Goal: Contribute content: Contribute content

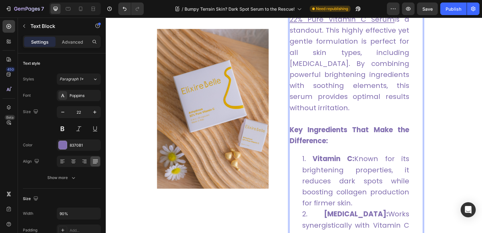
scroll to position [1653, 0]
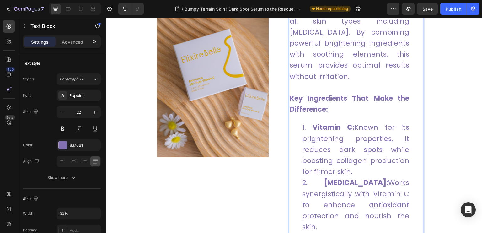
click at [358, 143] on li "Vitamin C: Known for its brightening properties, it reduces dark spots while bo…" at bounding box center [355, 149] width 107 height 55
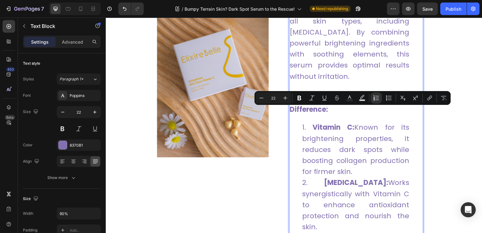
drag, startPoint x: 350, startPoint y: 157, endPoint x: 356, endPoint y: 116, distance: 42.2
click at [356, 122] on li "Vitamin C: Known for its brightening properties, it reduces dark spots while bo…" at bounding box center [355, 149] width 107 height 55
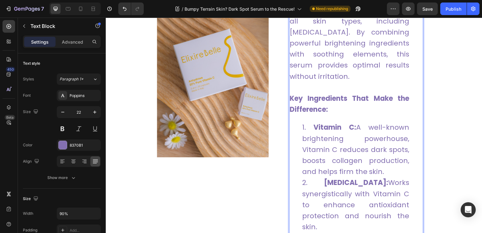
click at [328, 212] on li "Vitamin E: Works synergistically with Vitamin C to enhance antioxidant protecti…" at bounding box center [355, 204] width 107 height 55
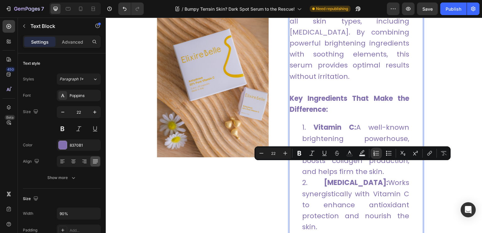
drag, startPoint x: 325, startPoint y: 211, endPoint x: 387, endPoint y: 169, distance: 75.3
click at [387, 177] on li "Vitamin E: Works synergistically with Vitamin C to enhance antioxidant protecti…" at bounding box center [355, 204] width 107 height 55
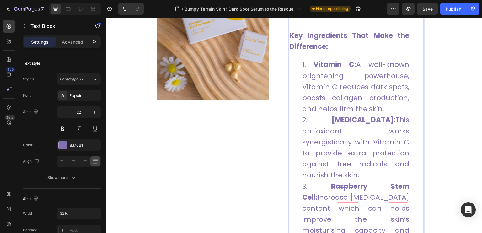
scroll to position [1747, 0]
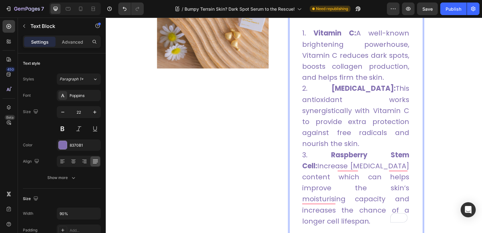
drag, startPoint x: 372, startPoint y: 194, endPoint x: 298, endPoint y: 144, distance: 89.1
click at [298, 144] on ol "Vitamin C: A well-known brightening powerhouse, Vitamin C reduces dark spots, b…" at bounding box center [350, 127] width 120 height 199
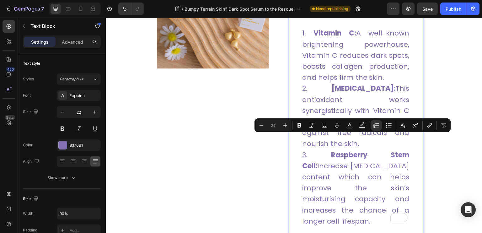
click at [340, 160] on li "Raspberry Stem Cell: Increase Hyaluronic Acid content which can helps improve t…" at bounding box center [355, 187] width 107 height 77
drag, startPoint x: 372, startPoint y: 197, endPoint x: 303, endPoint y: 139, distance: 89.6
click at [303, 149] on li "Raspberry Stem Cell: Increase Hyaluronic Acid content which can helps improve t…" at bounding box center [355, 187] width 107 height 77
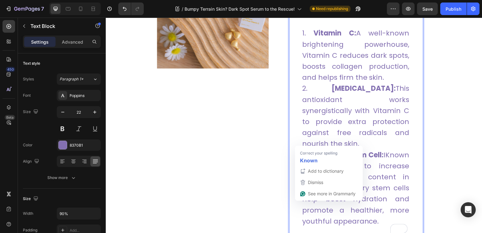
click at [303, 149] on li "Raspberry Stem Cell: IKnown for its ability to increase hyaluronic acid content…" at bounding box center [355, 187] width 107 height 77
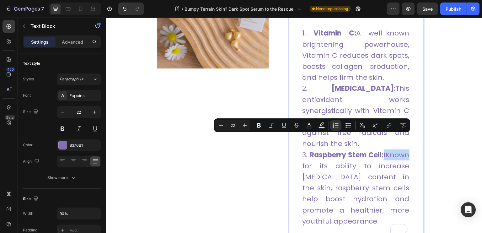
click at [303, 149] on li "Raspberry Stem Cell: IKnown for its ability to increase hyaluronic acid content…" at bounding box center [355, 187] width 107 height 77
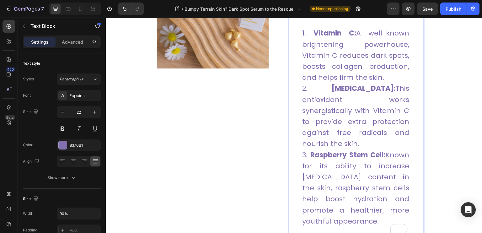
scroll to position [1873, 0]
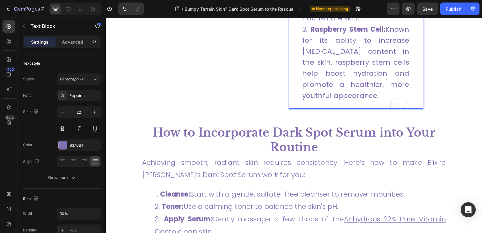
click at [349, 82] on li "Raspberry Stem Cell: Known for its ability to increase hyaluronic acid content …" at bounding box center [355, 62] width 107 height 77
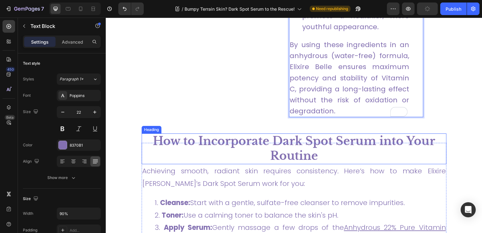
scroll to position [1973, 0]
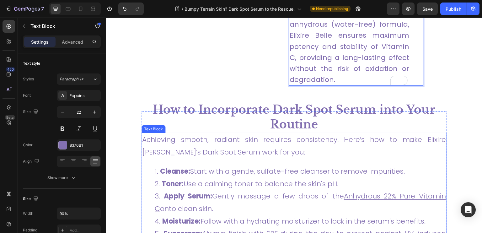
click at [240, 133] on p "Achieving smooth, radiant skin requires consistency. Here’s how to make Elixire…" at bounding box center [294, 145] width 304 height 25
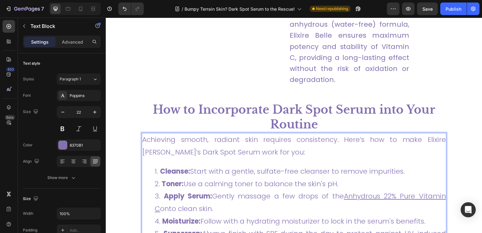
click at [244, 137] on p "Achieving smooth, radiant skin requires consistency. Here’s how to make Elixire…" at bounding box center [294, 145] width 304 height 25
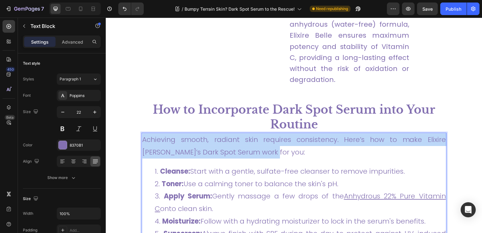
drag, startPoint x: 245, startPoint y: 137, endPoint x: 143, endPoint y: 128, distance: 102.4
click at [143, 133] on p "Achieving smooth, radiant skin requires consistency. Here’s how to make Elixire…" at bounding box center [294, 145] width 304 height 25
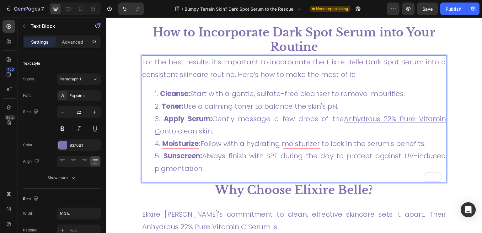
scroll to position [2067, 0]
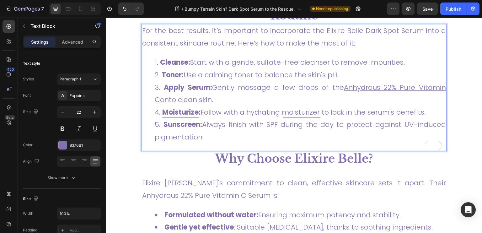
click at [296, 115] on li "Moisturize: Follow with a hydrating moisturizer to lock in the serum's benefits." at bounding box center [300, 112] width 291 height 13
click at [162, 110] on strong "Moisturize:" at bounding box center [181, 112] width 38 height 10
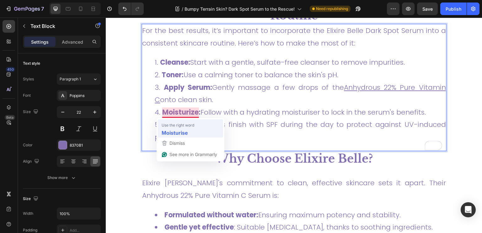
click at [189, 129] on div "Moisturise" at bounding box center [190, 132] width 60 height 10
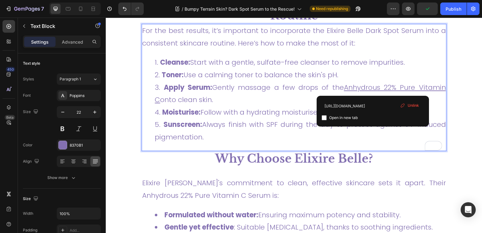
click at [373, 88] on u "Anhydrous 22% Pure Vitamin C" at bounding box center [300, 94] width 291 height 22
click at [417, 105] on span "Unlink" at bounding box center [413, 106] width 11 height 6
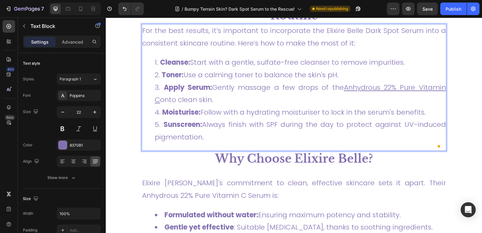
click at [382, 87] on u "Anhydrous 22% Pure Vitamin C" at bounding box center [300, 94] width 291 height 22
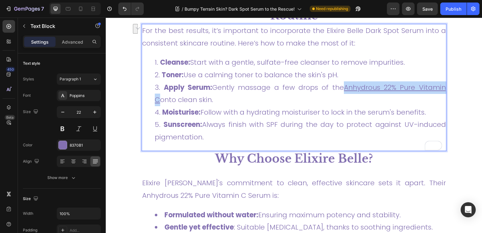
drag, startPoint x: 336, startPoint y: 89, endPoint x: 441, endPoint y: 88, distance: 104.6
click at [441, 88] on u "Anhydrous 22% Pure Vitamin C" at bounding box center [300, 94] width 291 height 22
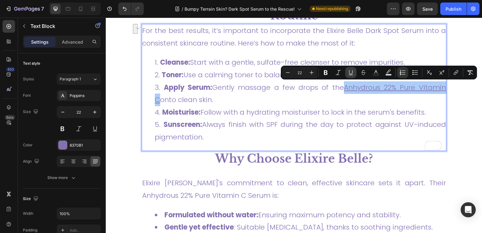
click at [346, 72] on button "Underline" at bounding box center [350, 72] width 11 height 11
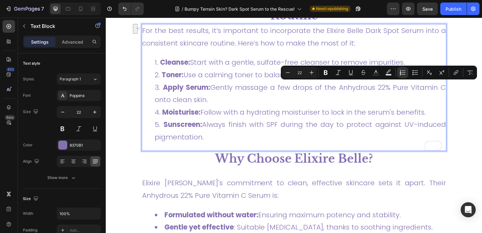
click at [349, 112] on li "Moisturise: Follow with a hydrating moisturiser to lock in the serum's benefits." at bounding box center [300, 112] width 291 height 13
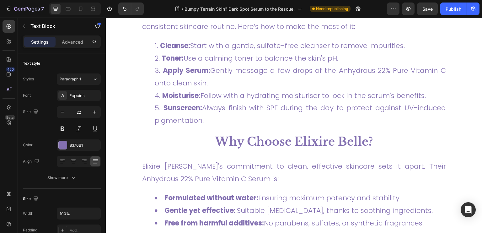
scroll to position [2161, 0]
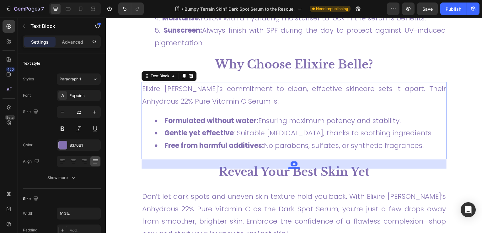
click at [214, 93] on p "Elixire [PERSON_NAME]'s commitment to clean, effective skincare sets it apart. …" at bounding box center [294, 95] width 304 height 25
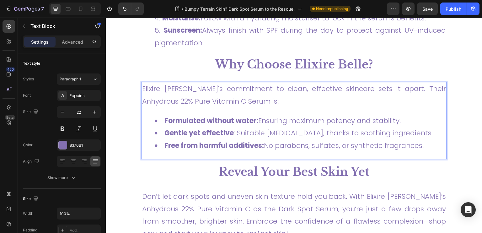
click at [212, 96] on p "Elixire [PERSON_NAME]'s commitment to clean, effective skincare sets it apart. …" at bounding box center [294, 95] width 304 height 25
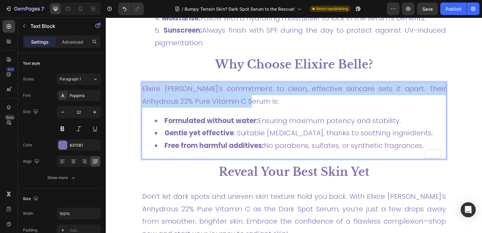
drag, startPoint x: 226, startPoint y: 99, endPoint x: 142, endPoint y: 88, distance: 85.5
click at [142, 88] on p "Elixire [PERSON_NAME]'s commitment to clean, effective skincare sets it apart. …" at bounding box center [294, 95] width 304 height 25
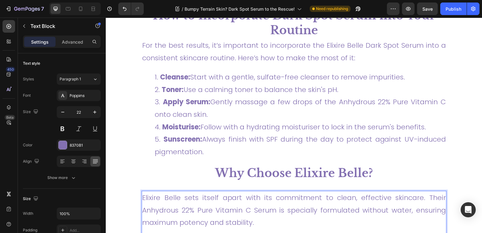
scroll to position [2036, 0]
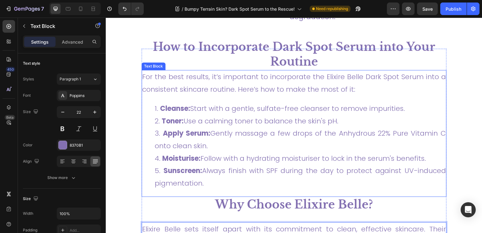
click at [310, 79] on p "For the best results, it’s important to incorporate the Elixire Belle Dark Spot…" at bounding box center [294, 83] width 304 height 25
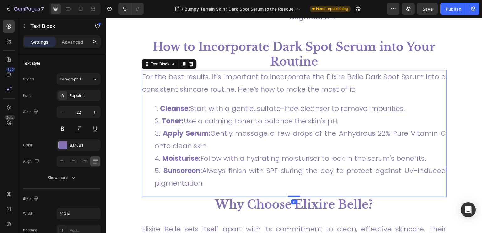
click at [382, 102] on li "Cleanse: Start with a gentle, sulfate-free cleanser to remove impurities." at bounding box center [300, 108] width 291 height 13
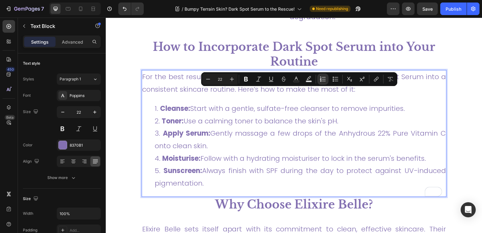
drag, startPoint x: 408, startPoint y: 93, endPoint x: 194, endPoint y: 93, distance: 213.5
click at [194, 102] on li "Cleanse: Start with a gentle, sulfate-free cleanser to remove impurities." at bounding box center [300, 108] width 291 height 13
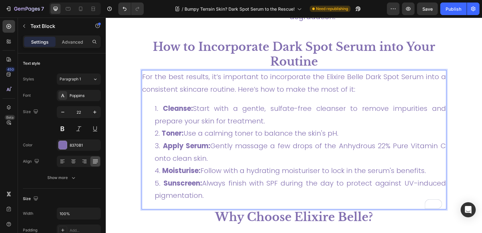
click at [340, 127] on li "Toner: Use a calming toner to balance the skin's pH." at bounding box center [300, 133] width 291 height 13
drag, startPoint x: 341, startPoint y: 120, endPoint x: 187, endPoint y: 118, distance: 154.5
click at [187, 127] on li "Toner: Use a calming toner to balance the skin's pH." at bounding box center [300, 133] width 291 height 13
click at [219, 155] on li "Apply Serum: Gently massage a few drops of the Anhydrous 22% Pure Vitamin C ont…" at bounding box center [300, 152] width 291 height 25
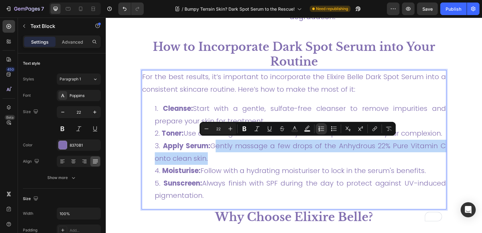
drag, startPoint x: 219, startPoint y: 155, endPoint x: 214, endPoint y: 145, distance: 10.7
click at [214, 145] on li "Apply Serum: Gently massage a few drops of the Anhydrous 22% Pure Vitamin C ont…" at bounding box center [300, 152] width 291 height 25
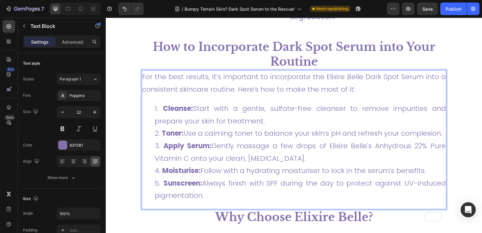
drag, startPoint x: 402, startPoint y: 164, endPoint x: 417, endPoint y: 169, distance: 15.8
click at [403, 165] on li "Moisturise: Follow with a hydrating moisturiser to lock in the serum's benefits." at bounding box center [300, 171] width 291 height 13
drag, startPoint x: 427, startPoint y: 167, endPoint x: 202, endPoint y: 169, distance: 225.2
click at [202, 169] on li "Moisturise: Follow with a hydrating moisturiser to lock in the serum's benefits." at bounding box center [300, 171] width 291 height 13
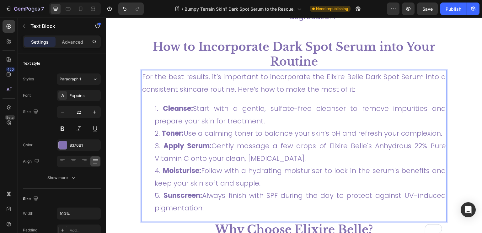
click at [211, 204] on li "Sunscreen: Always finish with SPF during the day to protect against UV-induced …" at bounding box center [300, 201] width 291 height 25
drag, startPoint x: 209, startPoint y: 200, endPoint x: 206, endPoint y: 194, distance: 7.0
click at [206, 194] on li "Sunscreen: Always finish with SPF during the day to protect against UV-induced …" at bounding box center [300, 201] width 291 height 25
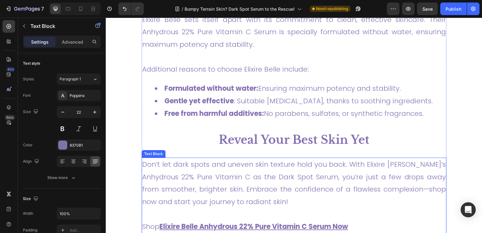
scroll to position [2318, 0]
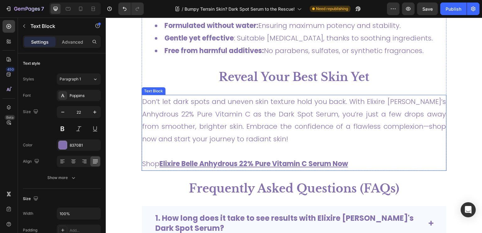
click at [268, 145] on p "Don’t let dark spots and uneven skin texture hold you back. With Elixire Belle’…" at bounding box center [294, 120] width 304 height 50
click at [272, 145] on p "Don’t let dark spots and uneven skin texture hold you back. With Elixire Belle’…" at bounding box center [294, 120] width 304 height 50
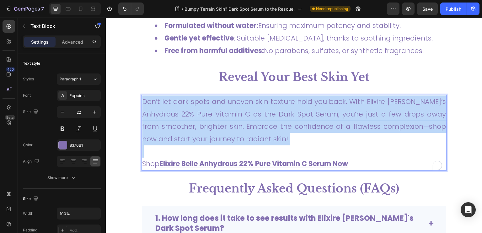
drag, startPoint x: 272, startPoint y: 152, endPoint x: 134, endPoint y: 118, distance: 141.6
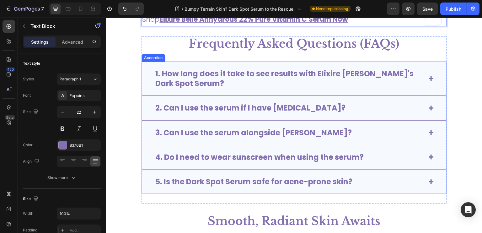
scroll to position [2538, 0]
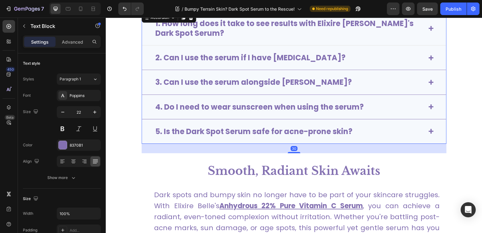
click at [422, 26] on div "1. How long does it take to see results with Elixire [PERSON_NAME]'s Dark Spot …" at bounding box center [294, 28] width 305 height 34
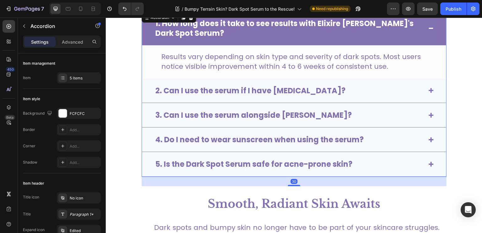
click at [429, 29] on span at bounding box center [431, 28] width 5 height 5
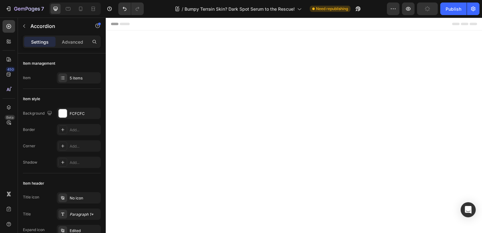
scroll to position [2538, 0]
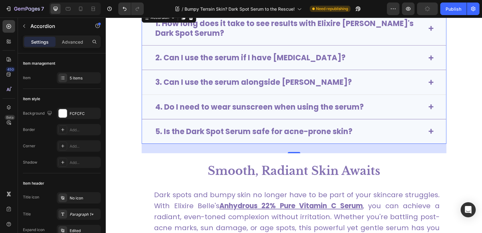
click at [431, 83] on div "3. Can I use the serum alongside [PERSON_NAME]?" at bounding box center [294, 82] width 305 height 24
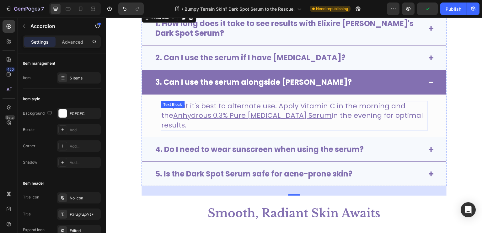
click at [248, 119] on u "Anhydrous 0.3% Pure [MEDICAL_DATA] Serum" at bounding box center [252, 116] width 159 height 10
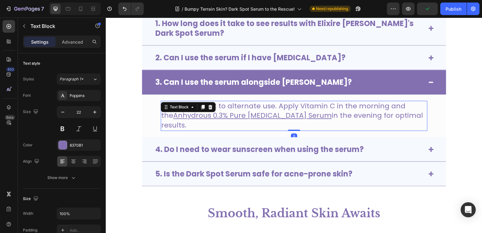
click at [232, 113] on u "Anhydrous 0.3% Pure [MEDICAL_DATA] Serum" at bounding box center [252, 116] width 159 height 10
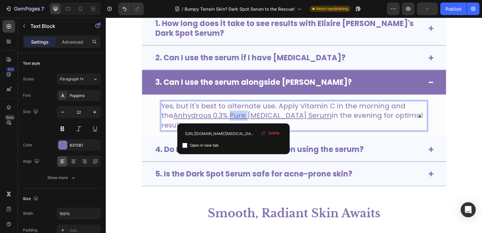
click at [232, 113] on u "Anhydrous 0.3% Pure [MEDICAL_DATA] Serum" at bounding box center [252, 116] width 159 height 10
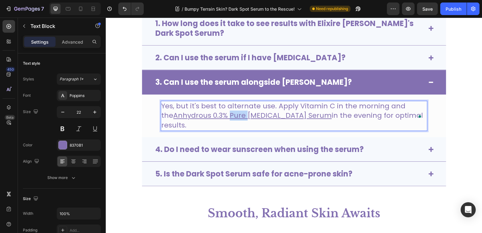
click at [232, 113] on u "Anhydrous 0.3% Pure [MEDICAL_DATA] Serum" at bounding box center [252, 116] width 159 height 10
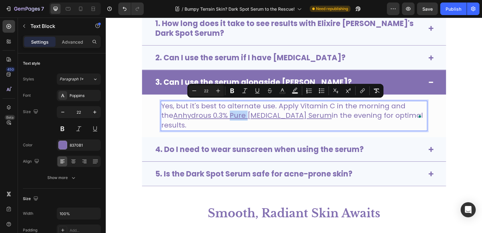
click at [232, 113] on u "Anhydrous 0.3% Pure [MEDICAL_DATA] Serum" at bounding box center [252, 116] width 159 height 10
click at [235, 115] on u "Anhydrous 0.3% Pure [MEDICAL_DATA] Serum" at bounding box center [252, 116] width 159 height 10
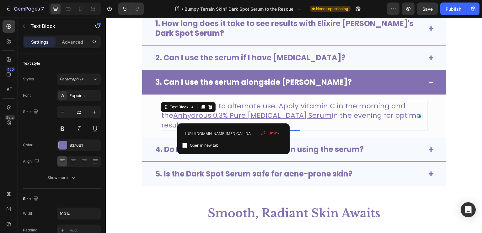
drag, startPoint x: 268, startPoint y: 132, endPoint x: 170, endPoint y: 105, distance: 101.3
click at [268, 132] on div "Unlink" at bounding box center [270, 133] width 24 height 8
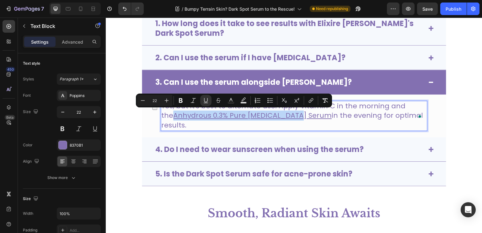
drag, startPoint x: 294, startPoint y: 116, endPoint x: 175, endPoint y: 117, distance: 118.7
click at [175, 117] on p "Yes, but it's best to alternate use. Apply Vitamin C in the morning and the Anh…" at bounding box center [294, 115] width 266 height 29
drag, startPoint x: 209, startPoint y: 100, endPoint x: 103, endPoint y: 91, distance: 105.6
click at [209, 100] on icon "Editor contextual toolbar" at bounding box center [206, 100] width 6 height 6
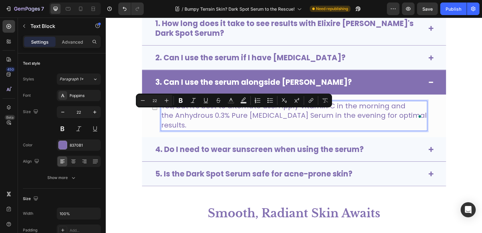
click at [312, 111] on p "Yes, but it's best to alternate use. Apply Vitamin C in the morning and the Anh…" at bounding box center [294, 115] width 266 height 29
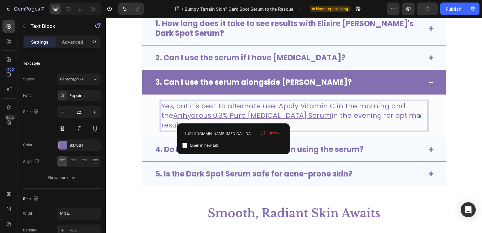
click at [298, 114] on p "Yes, but it's best to alternate use. Apply Vitamin C in the morning and the Anh…" at bounding box center [294, 115] width 266 height 29
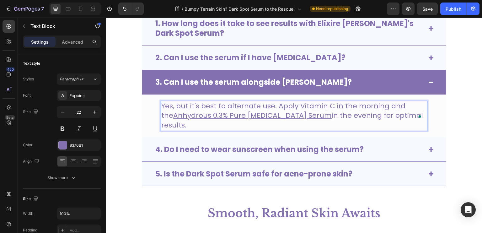
click at [268, 115] on u "Anhydrous 0.3% Pure [MEDICAL_DATA] Serum" at bounding box center [252, 116] width 159 height 10
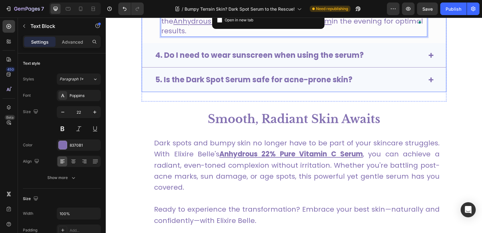
scroll to position [2664, 0]
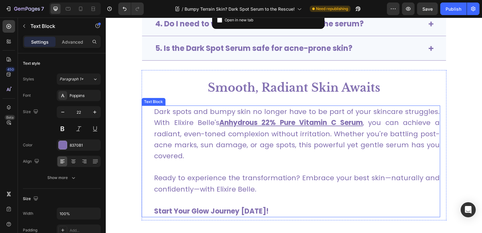
click at [209, 118] on p "Dark spots and bumpy skin no longer have to be part of your skincare struggles.…" at bounding box center [297, 133] width 286 height 55
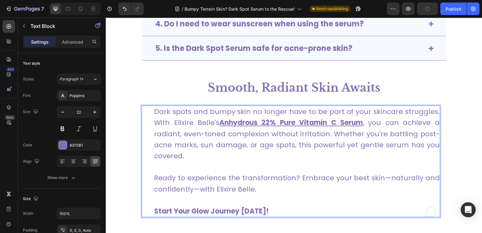
click at [254, 179] on p "Ready to experience the transformation? Embrace your best skin—naturally and co…" at bounding box center [297, 183] width 286 height 22
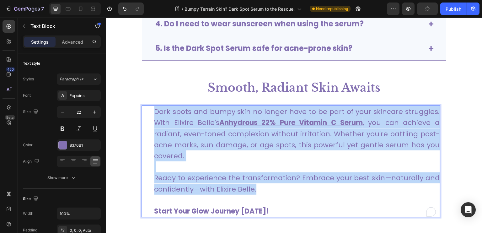
drag, startPoint x: 256, startPoint y: 179, endPoint x: 142, endPoint y: 102, distance: 137.3
click at [142, 106] on div "Dark spots and bumpy skin no longer have to be part of your skincare struggles.…" at bounding box center [291, 162] width 299 height 112
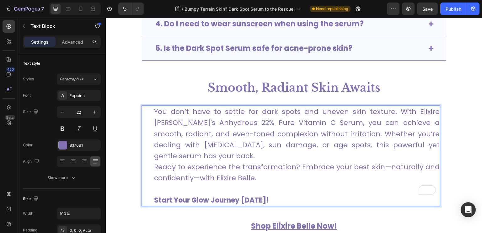
click at [155, 145] on p "You don’t have to settle for dark spots and uneven skin texture. With Elixire […" at bounding box center [297, 144] width 286 height 77
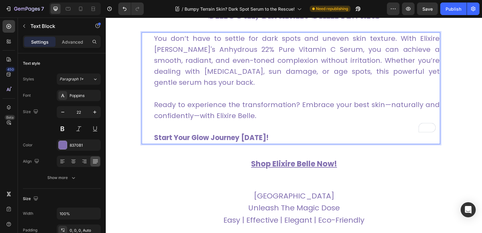
scroll to position [2758, 0]
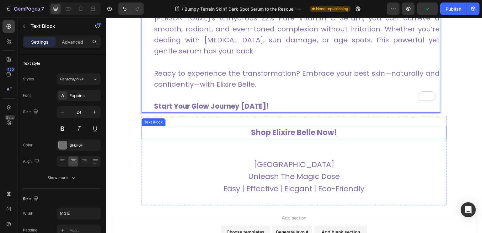
click at [311, 127] on u "Shop Elixire Belle Now!" at bounding box center [294, 132] width 86 height 10
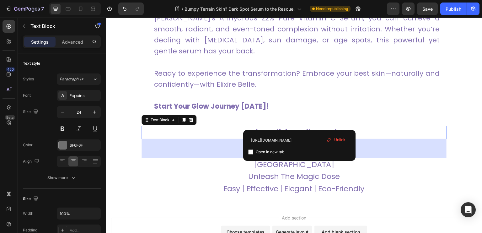
click at [301, 127] on u "Shop Elixire Belle Now!" at bounding box center [294, 132] width 86 height 10
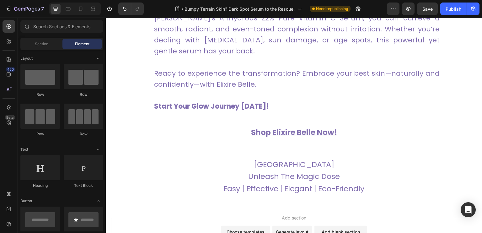
click at [446, 191] on section "Shop Elixire Belle Now! ⁠⁠⁠⁠⁠⁠⁠ Text Block Shop Elixire Belle Now! Text Block I…" at bounding box center [294, 161] width 349 height 90
click at [456, 6] on div "Publish" at bounding box center [454, 9] width 16 height 7
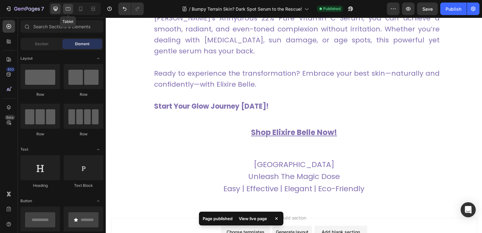
click at [70, 9] on icon at bounding box center [68, 9] width 6 height 6
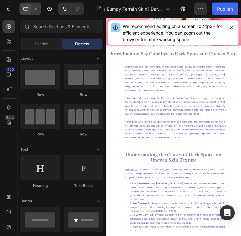
click at [36, 10] on icon at bounding box center [35, 9] width 6 height 6
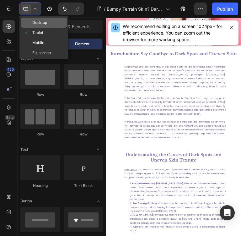
click at [39, 19] on span "Desktop" at bounding box center [39, 22] width 15 height 6
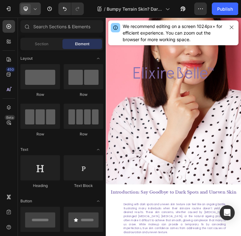
click at [38, 10] on div at bounding box center [29, 9] width 21 height 13
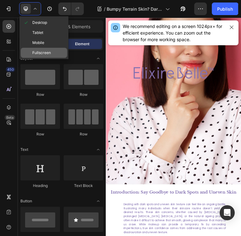
click at [46, 55] on span "Fullscreen" at bounding box center [41, 53] width 19 height 6
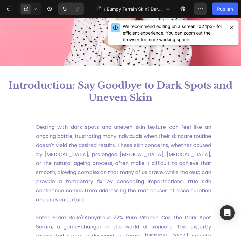
scroll to position [94, 0]
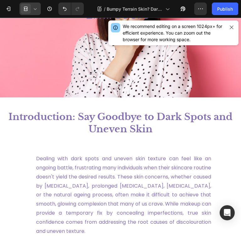
click at [31, 6] on div at bounding box center [29, 9] width 21 height 13
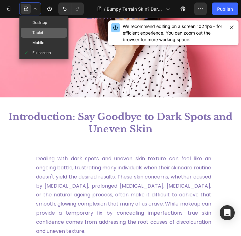
click at [44, 38] on div "Tablet" at bounding box center [44, 43] width 46 height 10
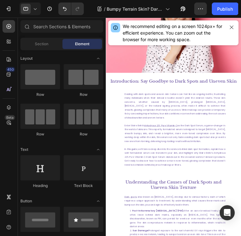
click at [34, 8] on icon at bounding box center [35, 9] width 6 height 6
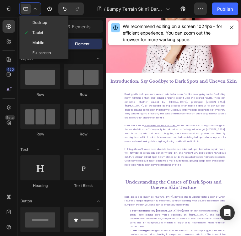
click at [35, 10] on icon at bounding box center [35, 9] width 6 height 6
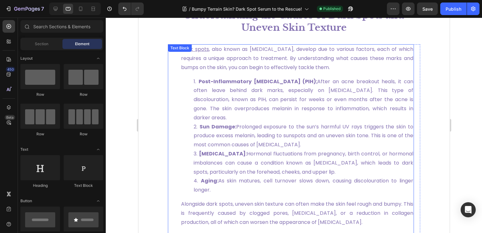
scroll to position [345, 0]
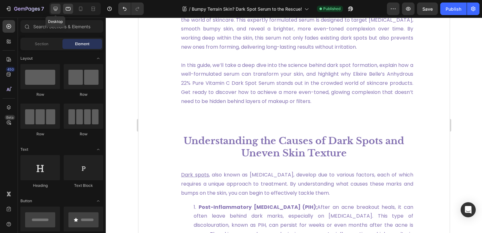
click at [55, 8] on icon at bounding box center [55, 9] width 6 height 6
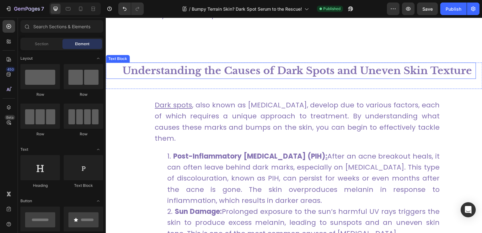
scroll to position [659, 0]
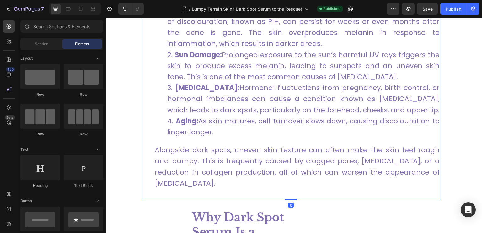
click at [182, 126] on li "Aging: As skin matures, cell turnover slows down, causing discolouration to lin…" at bounding box center [303, 127] width 273 height 22
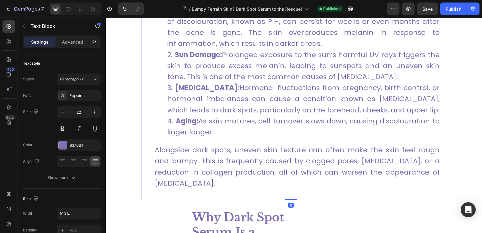
click at [183, 122] on strong "Aging:" at bounding box center [187, 121] width 23 height 10
click at [68, 6] on icon at bounding box center [68, 9] width 6 height 6
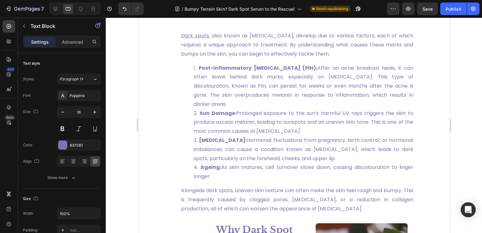
scroll to position [516, 0]
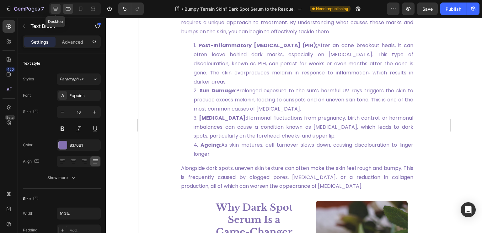
click at [54, 9] on icon at bounding box center [56, 9] width 4 height 4
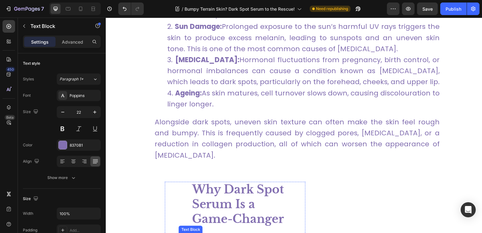
scroll to position [625, 0]
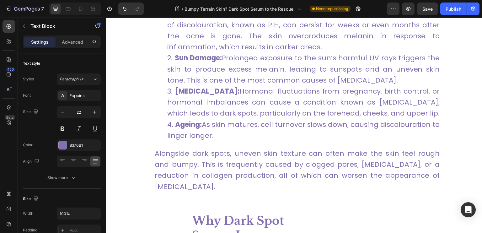
click at [230, 132] on li "Ageing: As skin matures, cell turnover slows down, causing discolouration to li…" at bounding box center [303, 130] width 273 height 22
drag, startPoint x: 227, startPoint y: 135, endPoint x: 206, endPoint y: 124, distance: 23.2
click at [206, 124] on li "Ageing: As skin matures, cell turnover slows down, causing discolouration to li…" at bounding box center [303, 130] width 273 height 22
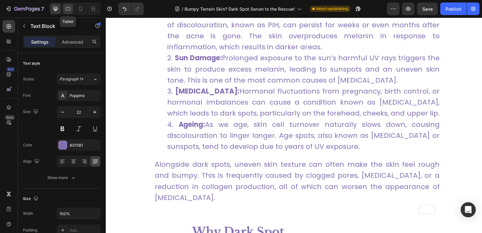
click at [69, 9] on icon at bounding box center [68, 9] width 6 height 6
type input "16"
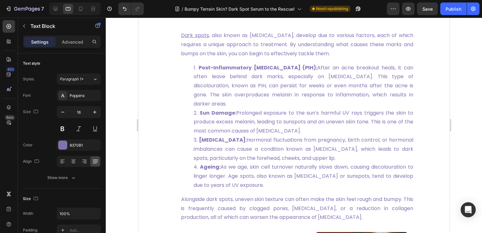
scroll to position [548, 0]
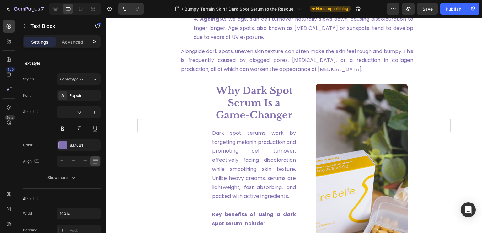
scroll to position [705, 0]
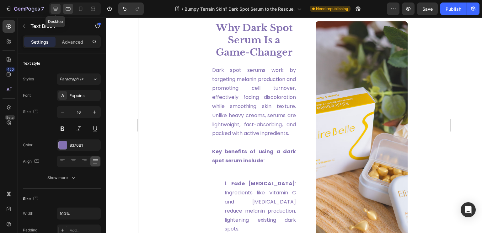
click at [53, 7] on icon at bounding box center [55, 9] width 6 height 6
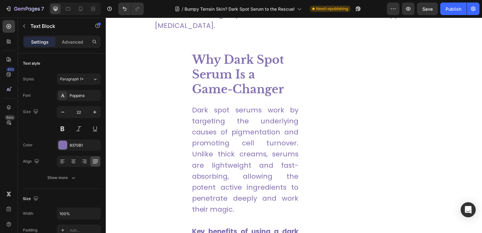
scroll to position [828, 0]
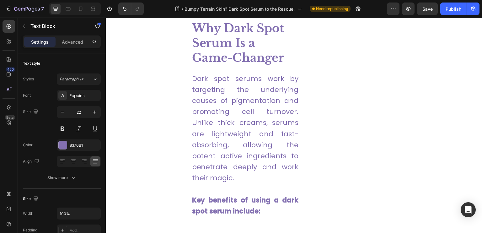
click at [65, 3] on div at bounding box center [75, 9] width 52 height 13
click at [70, 8] on icon at bounding box center [68, 8] width 5 height 3
type input "16"
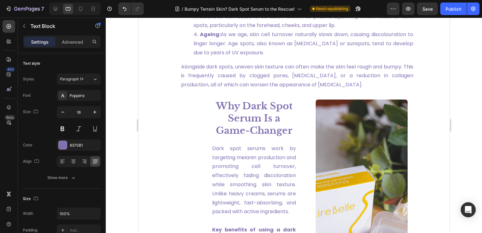
scroll to position [721, 0]
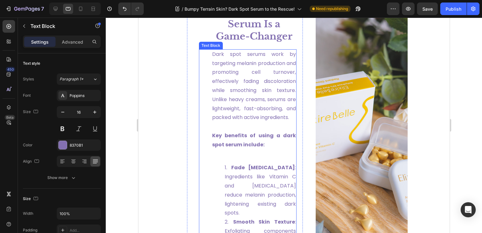
click at [231, 112] on p "Dark spot serums work by targeting melanin production and promoting cell turnov…" at bounding box center [254, 86] width 84 height 72
click at [246, 119] on p "Dark spot serums work by targeting melanin production and promoting cell turnov…" at bounding box center [254, 86] width 84 height 72
click at [246, 118] on p "Dark spot serums work by targeting melanin production and promoting cell turnov…" at bounding box center [254, 86] width 84 height 72
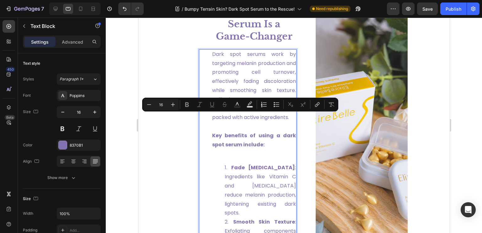
click at [243, 117] on p "Dark spot serums work by targeting melanin production and promoting cell turnov…" at bounding box center [254, 86] width 84 height 72
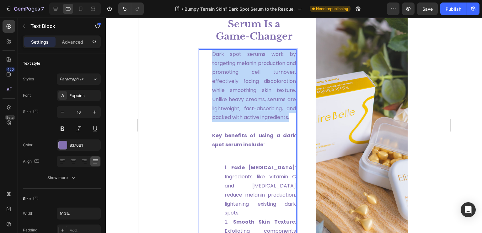
drag, startPoint x: 243, startPoint y: 118, endPoint x: 208, endPoint y: 45, distance: 80.5
click at [208, 49] on div "Dark spot serums work by targeting melanin production and promoting cell turnov…" at bounding box center [248, 158] width 98 height 219
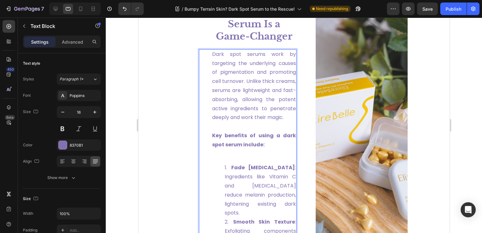
scroll to position [815, 0]
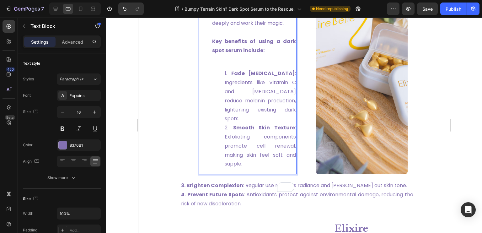
click at [235, 123] on li "Fade Hyperpigmentation : Ingredients like Vitamin C and niacinamide reduce mela…" at bounding box center [260, 96] width 71 height 54
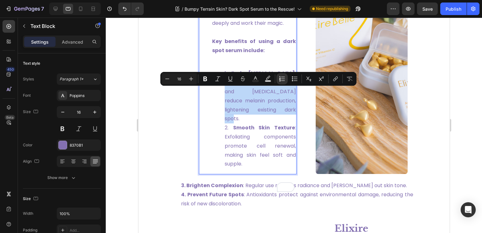
drag, startPoint x: 242, startPoint y: 128, endPoint x: 223, endPoint y: 93, distance: 39.5
click at [225, 93] on li "Fade Hyperpigmentation : Ingredients like Vitamin C and niacinamide reduce mela…" at bounding box center [260, 96] width 71 height 54
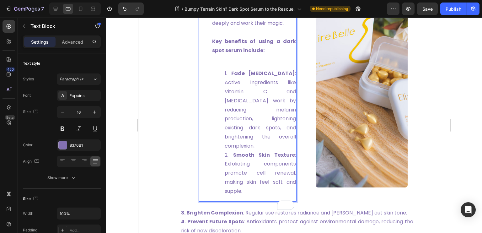
scroll to position [878, 0]
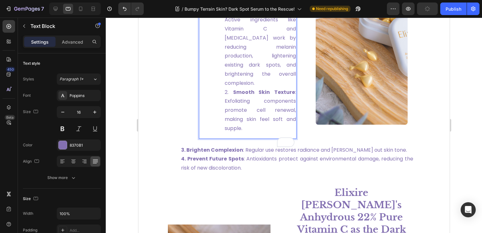
click at [254, 123] on li "Smooth Skin Texture : Exfoliating components promote cell renewal, making skin …" at bounding box center [260, 110] width 71 height 45
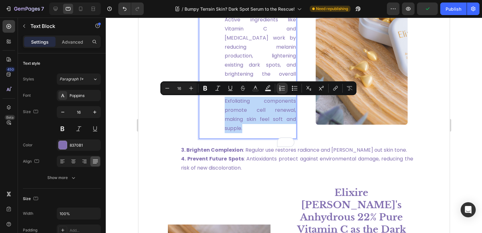
drag, startPoint x: 243, startPoint y: 127, endPoint x: 222, endPoint y: 104, distance: 31.3
click at [222, 104] on ol "Fade Hyperpigmentation : Active ingredients like Vitamin C and niacinamide work…" at bounding box center [254, 69] width 84 height 127
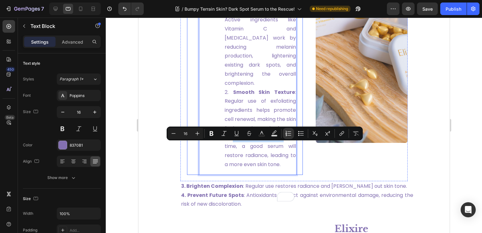
drag, startPoint x: 236, startPoint y: 147, endPoint x: 294, endPoint y: 148, distance: 57.8
click at [294, 148] on div "Why Dark Spot Serum Is a Game-Changer Text Block Why Dark Spot Serum Is a Game-…" at bounding box center [251, 11] width 104 height 327
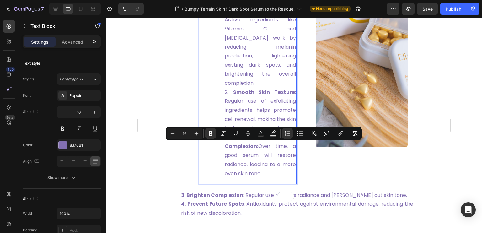
click at [293, 145] on div "Dark spot serums work by targeting the underlying causes of pigmentation and pr…" at bounding box center [253, 38] width 85 height 292
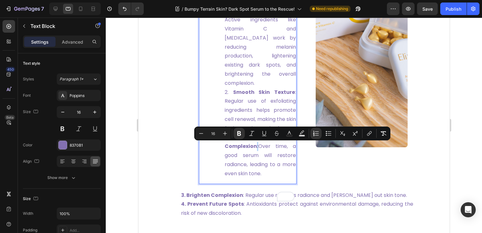
click at [292, 147] on strong "Brighten Complexion:" at bounding box center [260, 142] width 71 height 16
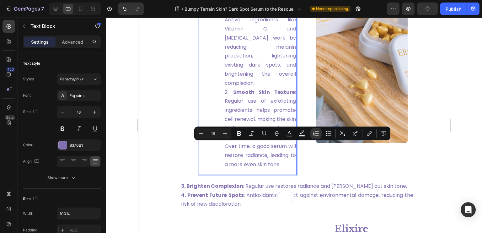
click at [257, 160] on li "Brighten Complexion : Over time, a good serum will restore radiance, leading to…" at bounding box center [260, 151] width 71 height 36
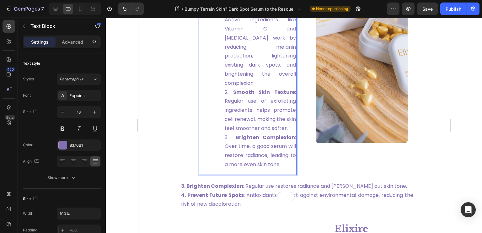
click at [245, 169] on li "Brighten Complexion : Over time, a good serum will restore radiance, leading to…" at bounding box center [260, 151] width 71 height 36
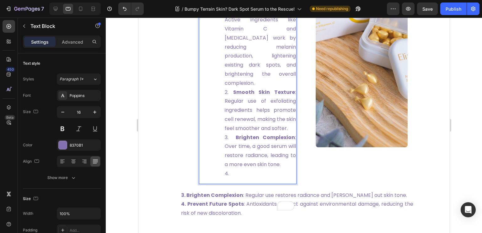
scroll to position [901, 0]
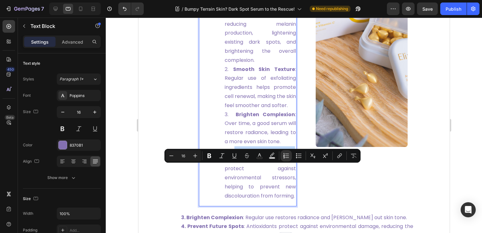
drag, startPoint x: 236, startPoint y: 169, endPoint x: 291, endPoint y: 173, distance: 56.0
click at [291, 173] on li "Prevent Future Spots: Antioxidants in the serum protect against environmental s…" at bounding box center [260, 173] width 71 height 54
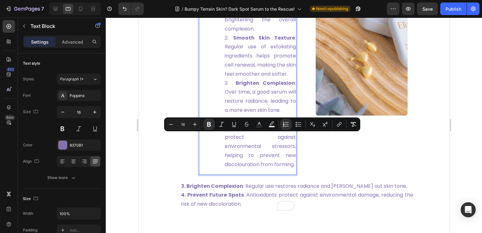
click at [252, 169] on li "Prevent Future Spots : Antioxidants in the serum protect against environmental …" at bounding box center [260, 142] width 71 height 54
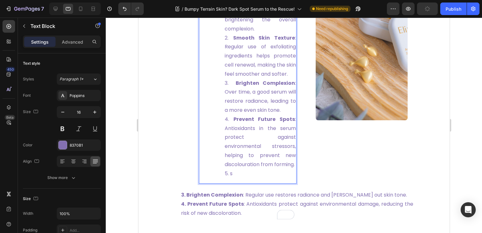
click at [234, 178] on li "s" at bounding box center [260, 173] width 71 height 9
click at [231, 178] on li "s" at bounding box center [260, 173] width 71 height 9
click at [229, 178] on li "s" at bounding box center [260, 173] width 71 height 9
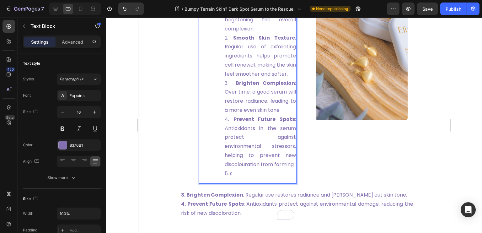
click at [229, 178] on li "s" at bounding box center [260, 173] width 71 height 9
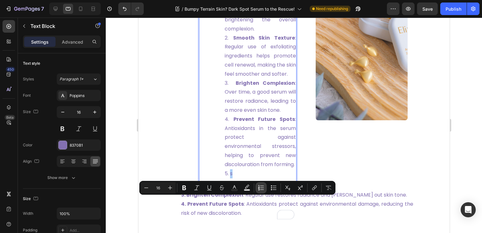
click at [262, 188] on icon "Editor contextual toolbar" at bounding box center [262, 187] width 4 height 0
click at [225, 183] on p "s" at bounding box center [254, 178] width 84 height 9
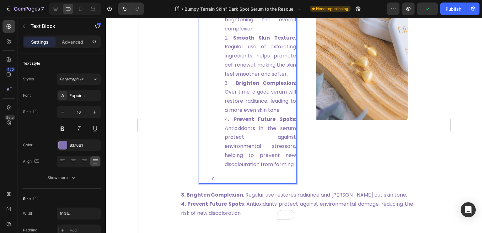
click at [214, 183] on p "s" at bounding box center [254, 178] width 84 height 9
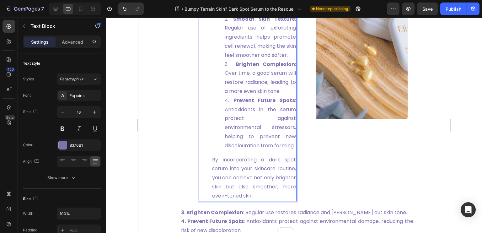
scroll to position [1045, 0]
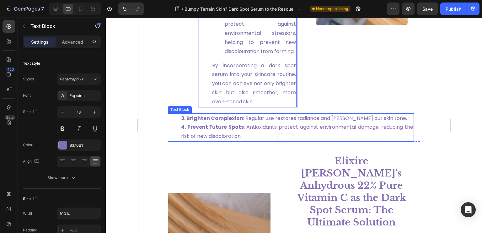
click at [242, 131] on strong "4. Prevent Future Spots" at bounding box center [212, 126] width 63 height 7
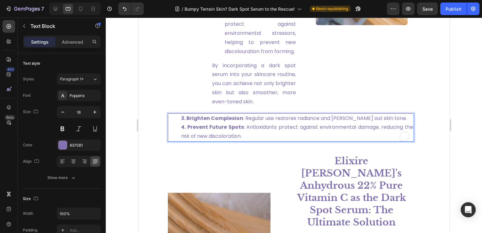
click at [264, 141] on p "4. Prevent Future Spots : Antioxidants protect against environmental damage, re…" at bounding box center [297, 132] width 232 height 18
click at [269, 141] on p "4. Prevent Future Spots : Antioxidants protect against environmental damage, re…" at bounding box center [297, 132] width 232 height 18
click at [267, 141] on p "4. Prevent Future Spots : Antioxidants protect against environmental damage, re…" at bounding box center [297, 132] width 232 height 18
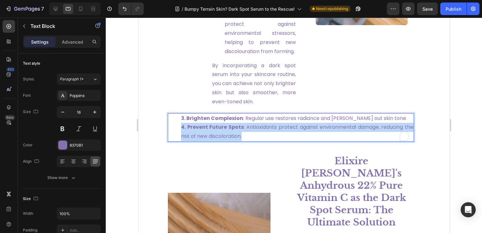
click at [267, 141] on p "4. Prevent Future Spots : Antioxidants protect against environmental damage, re…" at bounding box center [297, 132] width 232 height 18
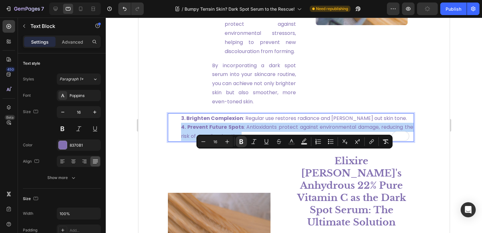
click at [264, 141] on p "4. Prevent Future Spots : Antioxidants protect against environmental damage, re…" at bounding box center [297, 132] width 232 height 18
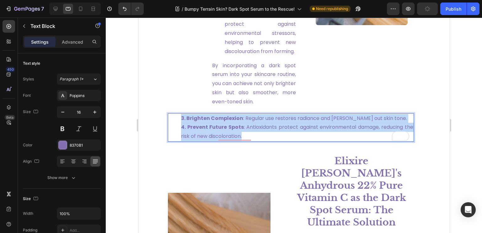
drag, startPoint x: 234, startPoint y: 158, endPoint x: 172, endPoint y: 140, distance: 64.4
click at [172, 140] on div "3. Brighten Complexion : Regular use restores radiance and evens out skin tone.…" at bounding box center [291, 127] width 246 height 28
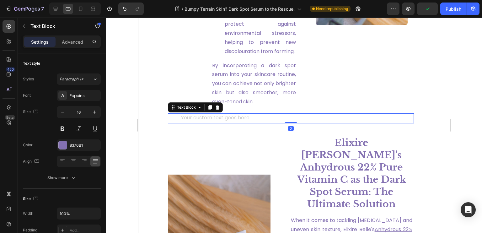
click at [249, 124] on div "To enrich screen reader interactions, please activate Accessibility in Grammarl…" at bounding box center [297, 118] width 234 height 10
click at [217, 109] on icon at bounding box center [217, 107] width 4 height 4
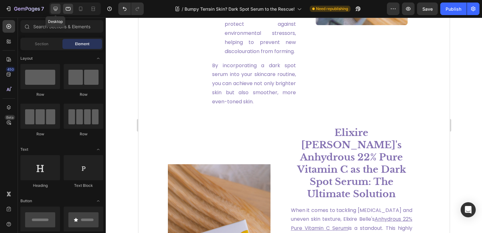
click at [57, 8] on icon at bounding box center [56, 9] width 4 height 4
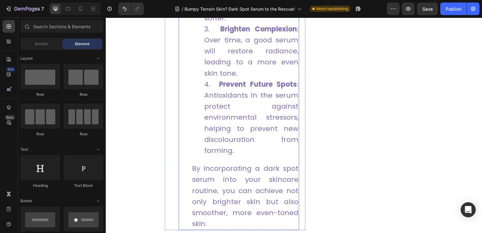
scroll to position [1346, 0]
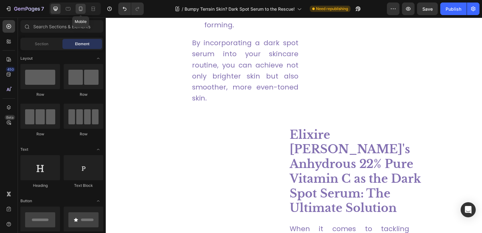
click at [83, 8] on icon at bounding box center [81, 9] width 6 height 6
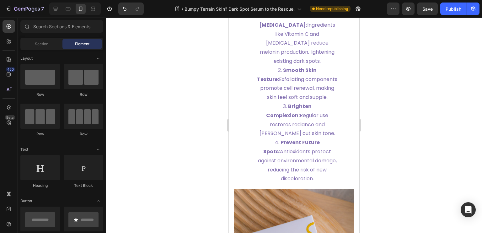
scroll to position [1265, 0]
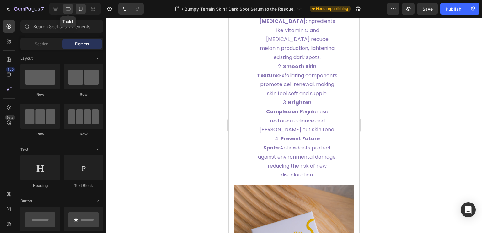
click at [64, 11] on div at bounding box center [68, 9] width 10 height 10
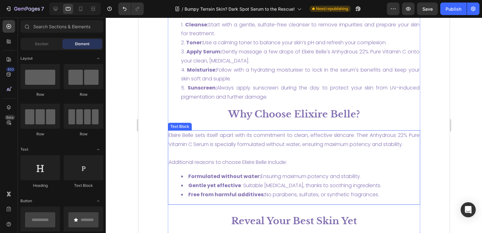
scroll to position [1551, 0]
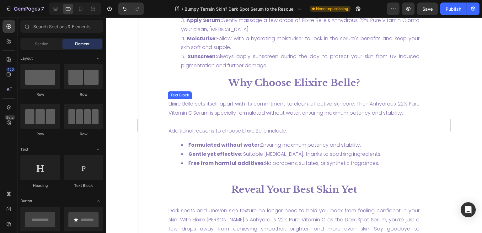
click at [207, 114] on p "Elixire Belle sets itself apart with its commitment to clean, effective skincar…" at bounding box center [293, 109] width 251 height 18
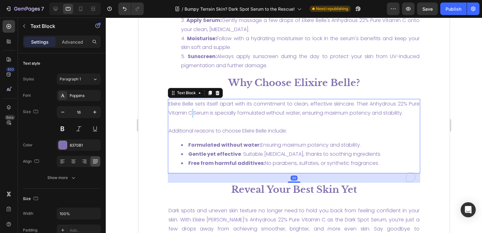
click at [207, 114] on p "Elixire Belle sets itself apart with its commitment to clean, effective skincar…" at bounding box center [293, 109] width 251 height 18
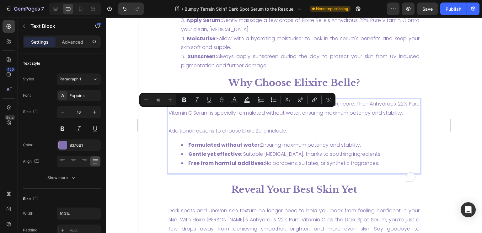
click at [194, 118] on p "Elixire Belle sets itself apart with its commitment to clean, effective skincar…" at bounding box center [293, 109] width 251 height 18
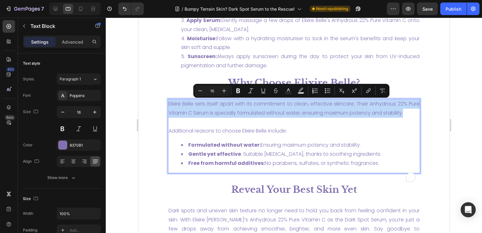
drag, startPoint x: 193, startPoint y: 122, endPoint x: 167, endPoint y: 105, distance: 31.2
click at [168, 105] on div "Elixire Belle sets itself apart with its commitment to clean, effective skincar…" at bounding box center [294, 136] width 252 height 75
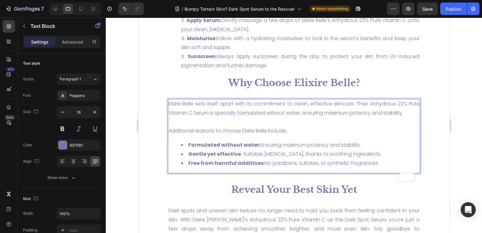
click at [203, 118] on p "Elixire Belle sets itself apart with its commitment to clean, effective skincar…" at bounding box center [293, 109] width 251 height 18
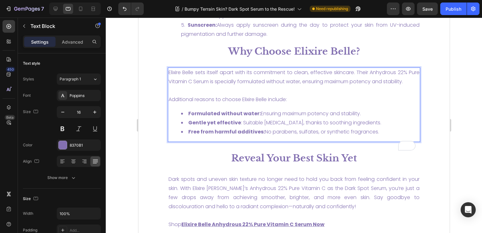
click at [179, 95] on p "Rich Text Editor. Editing area: main" at bounding box center [293, 90] width 251 height 9
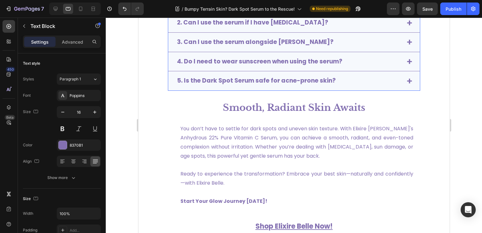
scroll to position [1897, 0]
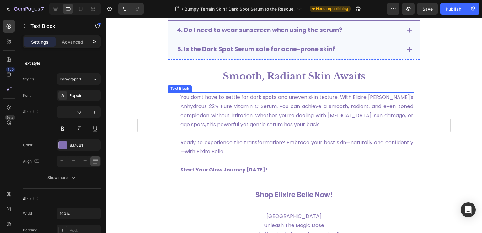
click at [226, 119] on p "You don’t have to settle for dark spots and uneven skin texture. With Elixire […" at bounding box center [296, 115] width 233 height 45
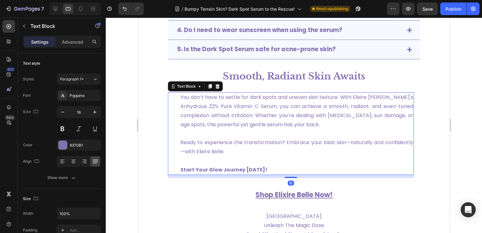
click at [279, 118] on p "You don’t have to settle for dark spots and uneven skin texture. With Elixire […" at bounding box center [296, 115] width 233 height 45
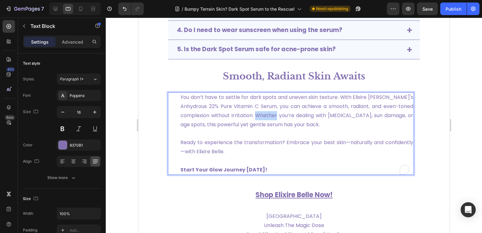
click at [279, 118] on p "You don’t have to settle for dark spots and uneven skin texture. With Elixire […" at bounding box center [296, 115] width 233 height 45
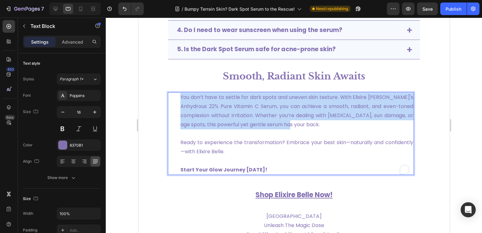
drag, startPoint x: 314, startPoint y: 124, endPoint x: 179, endPoint y: 96, distance: 137.9
click at [179, 96] on div "You don’t have to settle for dark spots and uneven skin texture. With Elixire B…" at bounding box center [291, 133] width 246 height 83
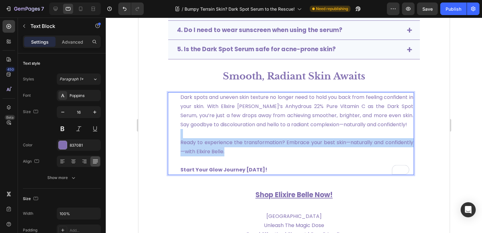
drag, startPoint x: 266, startPoint y: 152, endPoint x: 169, endPoint y: 136, distance: 98.2
click at [169, 136] on div "Dark spots and uneven skin texture no longer need to hold you back from feeling…" at bounding box center [291, 133] width 246 height 83
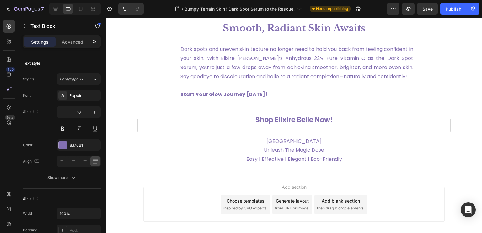
scroll to position [1912, 0]
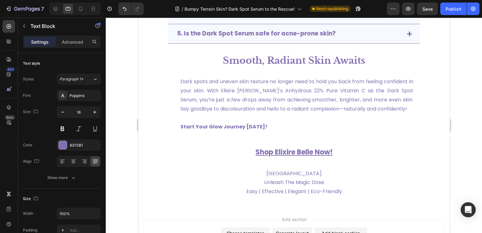
click at [251, 80] on p "Dark spots and uneven skin texture no longer need to hold you back from feeling…" at bounding box center [296, 95] width 233 height 36
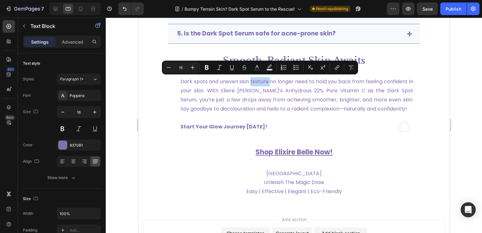
click at [255, 84] on p "Dark spots and uneven skin texture no longer need to hold you back from feeling…" at bounding box center [296, 95] width 233 height 36
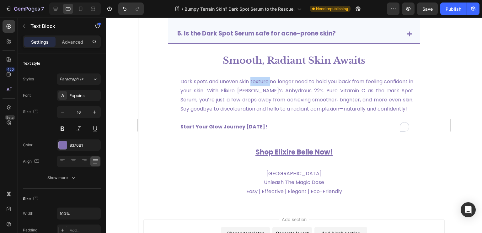
click at [255, 84] on p "Dark spots and uneven skin texture no longer need to hold you back from feeling…" at bounding box center [296, 95] width 233 height 36
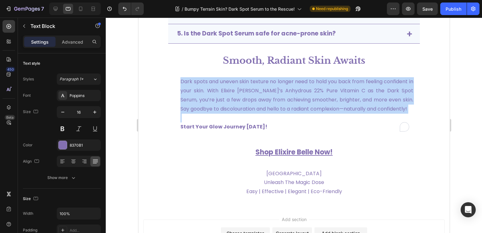
click at [255, 84] on p "Dark spots and uneven skin texture no longer need to hold you back from feeling…" at bounding box center [296, 95] width 233 height 36
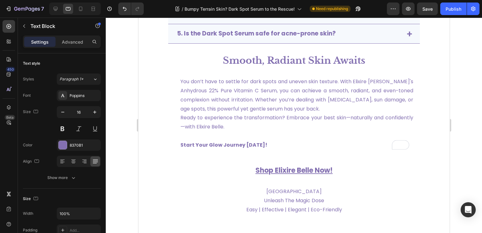
click at [326, 109] on p "You don’t have to settle for dark spots and uneven skin texture. With Elixire […" at bounding box center [296, 104] width 233 height 54
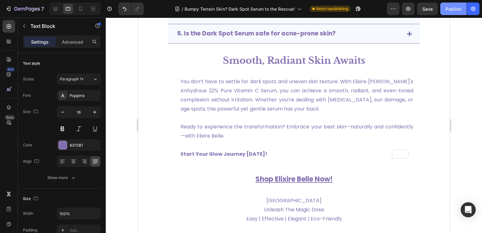
click at [449, 7] on div "Publish" at bounding box center [454, 9] width 16 height 7
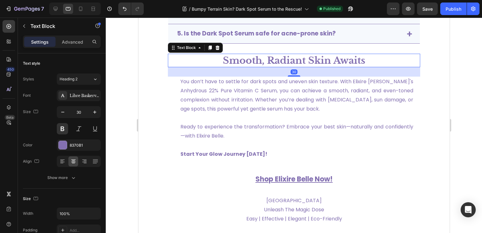
click at [245, 61] on p "Smooth, Radiant Skin Awaits" at bounding box center [293, 60] width 251 height 12
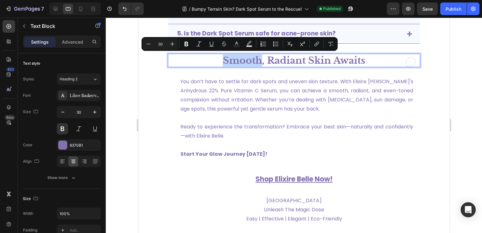
click at [244, 61] on p "Smooth, Radiant Skin Awaits" at bounding box center [293, 60] width 251 height 12
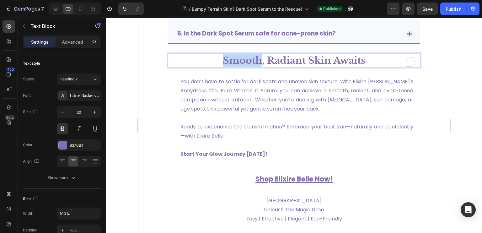
click at [244, 61] on p "Smooth, Radiant Skin Awaits" at bounding box center [293, 60] width 251 height 12
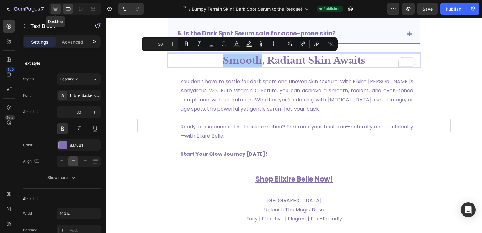
click at [55, 8] on icon at bounding box center [55, 9] width 6 height 6
type input "36"
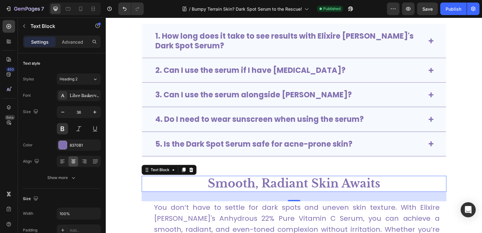
scroll to position [2040, 0]
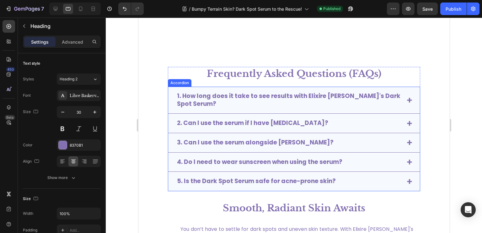
scroll to position [1845, 0]
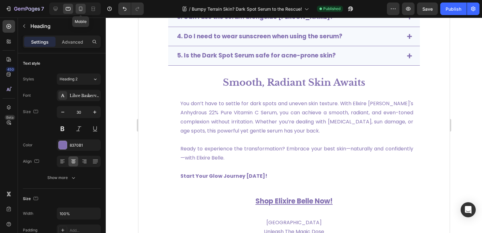
click at [79, 8] on icon at bounding box center [81, 9] width 6 height 6
type input "32"
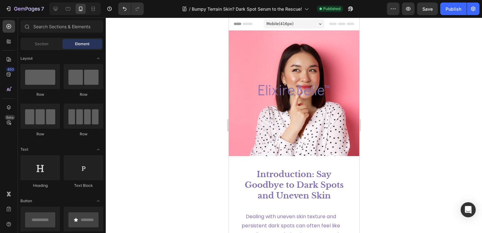
drag, startPoint x: 356, startPoint y: 148, endPoint x: 582, endPoint y: 35, distance: 252.6
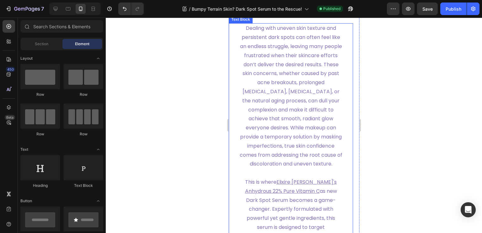
scroll to position [157, 0]
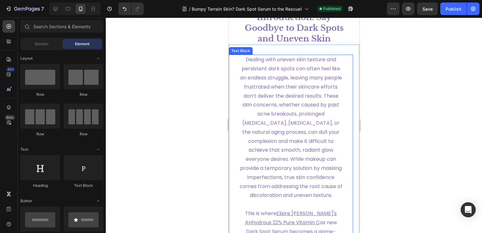
click at [287, 111] on span "Dealing with uneven skin texture and persistent dark spots can often feel like …" at bounding box center [291, 127] width 103 height 143
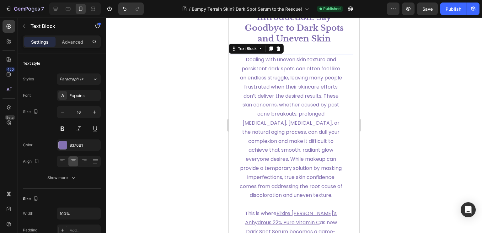
click at [294, 194] on span "Dealing with uneven skin texture and persistent dark spots can often feel like …" at bounding box center [291, 127] width 103 height 143
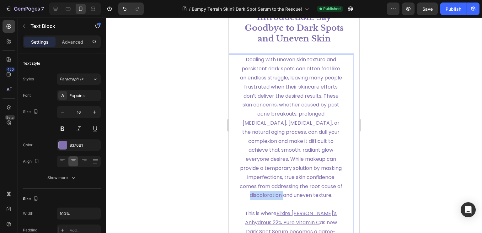
click at [294, 194] on span "Dealing with uneven skin texture and persistent dark spots can often feel like …" at bounding box center [291, 127] width 103 height 143
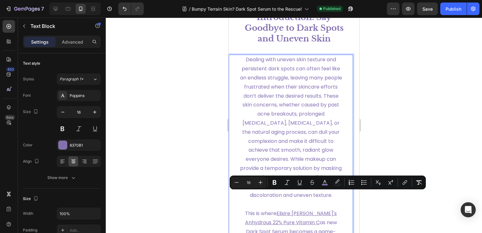
click at [299, 200] on p "Dealing with uneven skin texture and persistent dark spots can often feel like …" at bounding box center [291, 127] width 104 height 145
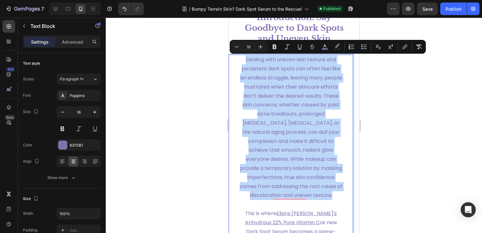
drag, startPoint x: 301, startPoint y: 205, endPoint x: 242, endPoint y: 60, distance: 156.0
click at [242, 60] on p "Dealing with uneven skin texture and persistent dark spots can often feel like …" at bounding box center [291, 127] width 104 height 145
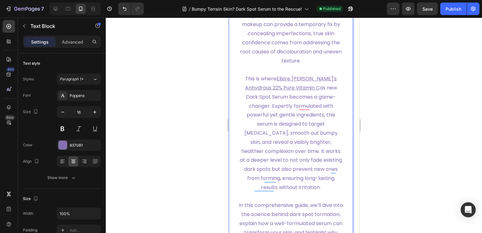
scroll to position [314, 0]
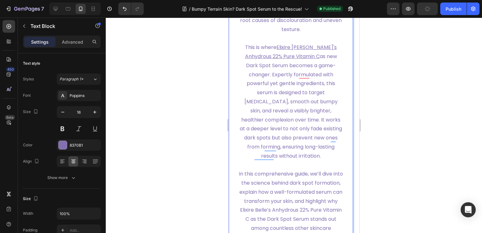
click at [302, 160] on span "as new Dark Spot Serum becomes a game-changer. Expertly formulated with powerfu…" at bounding box center [291, 106] width 102 height 107
click at [306, 160] on p "This is where Elixire Belle's Anhydrous 22% Pure Vitamin C as new Dark Spot Ser…" at bounding box center [291, 101] width 104 height 117
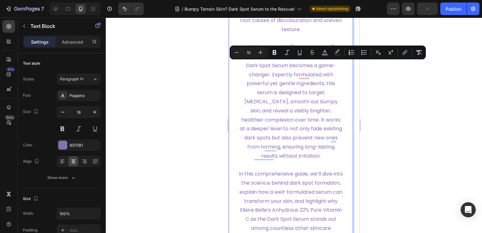
drag, startPoint x: 303, startPoint y: 174, endPoint x: 243, endPoint y: 65, distance: 124.0
click at [243, 65] on p "This is where Elixire Belle's Anhydrous 22% Pure Vitamin C as new Dark Spot Ser…" at bounding box center [291, 101] width 104 height 117
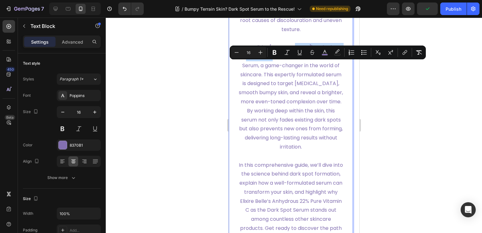
drag, startPoint x: 286, startPoint y: 68, endPoint x: 268, endPoint y: 74, distance: 19.6
click at [268, 74] on span "Enter Elixire Belle's Anhydrous 22% Pure Vitamin C as the Dark Spot Serum, a ga…" at bounding box center [291, 97] width 104 height 107
click at [405, 50] on icon "Editor contextual toolbar" at bounding box center [405, 52] width 6 height 6
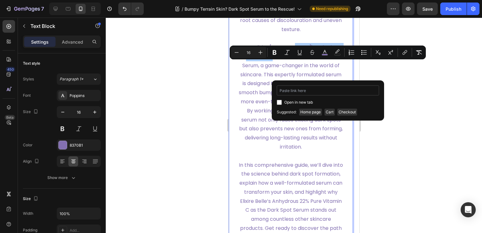
type input "https://elixirebelle.com/products/anhydrous-22-pure-vitamin-c"
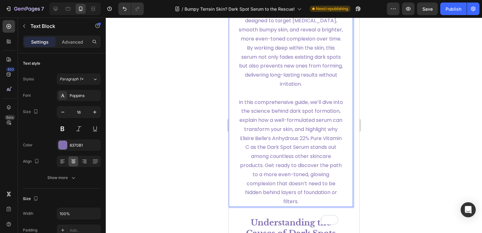
scroll to position [408, 0]
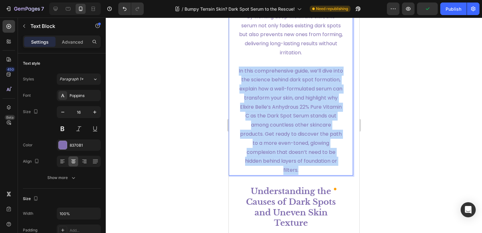
drag, startPoint x: 326, startPoint y: 189, endPoint x: 241, endPoint y: 90, distance: 130.7
click at [241, 90] on p "In this comprehensive guide, we’ll dive into the science behind dark spot forma…" at bounding box center [291, 121] width 104 height 109
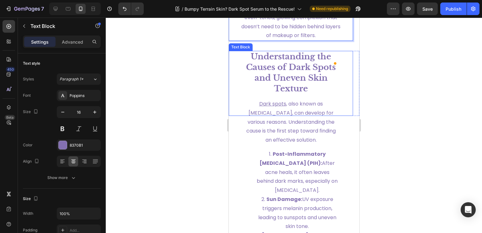
scroll to position [565, 0]
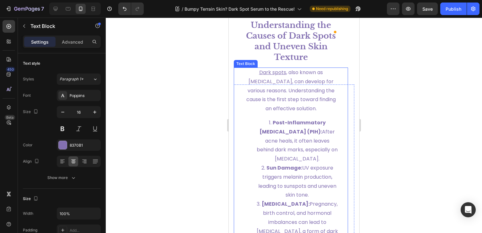
click at [318, 104] on p "Dark spots , also known as hyperpigmentation, can develop for various reasons. …" at bounding box center [291, 90] width 94 height 45
click at [320, 112] on span "Dark spots , also known as hyperpigmentation, can develop for various reasons. …" at bounding box center [290, 90] width 89 height 43
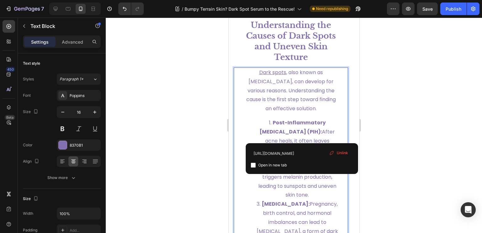
click at [320, 112] on span "Dark spots , also known as hyperpigmentation, can develop for various reasons. …" at bounding box center [290, 90] width 89 height 43
click at [324, 113] on p "Dark spots , also known as hyperpigmentation, can develop for various reasons. …" at bounding box center [291, 90] width 94 height 45
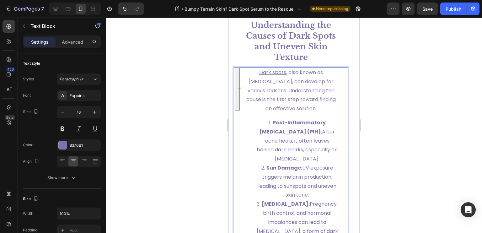
drag, startPoint x: 327, startPoint y: 135, endPoint x: 256, endPoint y: 103, distance: 78.1
click at [256, 103] on p "Dark spots , also known as hyperpigmentation, can develop for various reasons. …" at bounding box center [291, 90] width 94 height 45
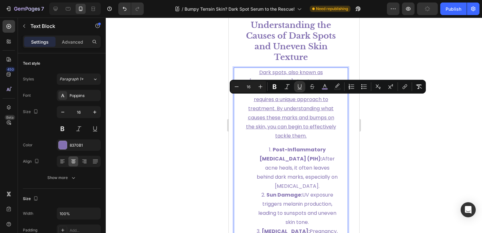
drag, startPoint x: 320, startPoint y: 163, endPoint x: 256, endPoint y: 101, distance: 88.8
click at [256, 101] on p "Dark spots, also known as hyperpigmentation, develop due to various factors, ea…" at bounding box center [291, 104] width 94 height 72
click at [298, 83] on button "Underline" at bounding box center [299, 86] width 11 height 11
click at [260, 101] on span "Dark spots, also known as hyperpigmentation, develop due to various factors, ea…" at bounding box center [291, 104] width 90 height 71
drag, startPoint x: 257, startPoint y: 100, endPoint x: 282, endPoint y: 102, distance: 25.8
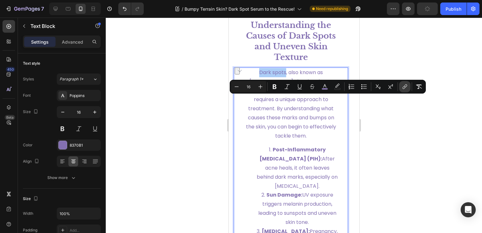
click at [409, 88] on button "link" at bounding box center [404, 86] width 11 height 11
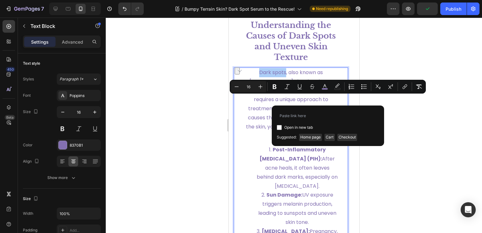
type input "https://www.health.com/condition/skin-conditions/melasma"
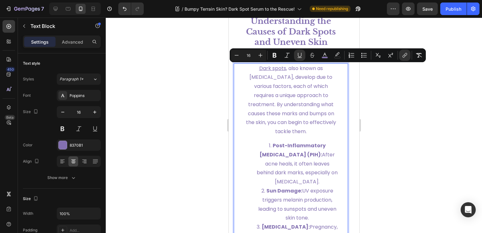
scroll to position [659, 0]
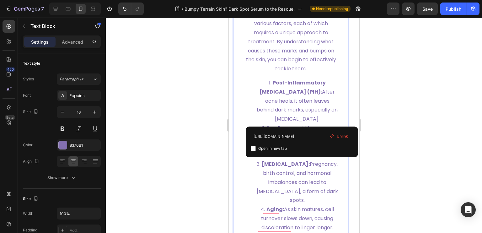
click at [327, 118] on span "Post-Inflammatory Hyperpigmentation (PIH): After acne heals, it often leaves be…" at bounding box center [297, 100] width 81 height 43
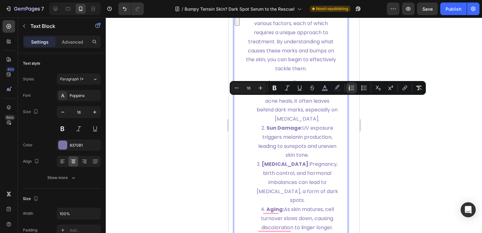
drag, startPoint x: 329, startPoint y: 119, endPoint x: 265, endPoint y: 103, distance: 65.5
click at [265, 103] on li "Post-Inflammatory Hyperpigmentation (PIH): After acne heals, it often leaves be…" at bounding box center [297, 101] width 82 height 45
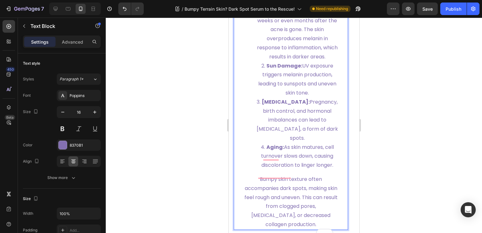
scroll to position [754, 0]
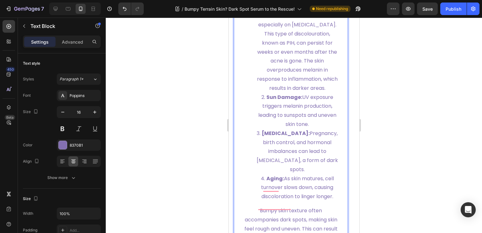
click at [318, 129] on li "Sun Damage: UV exposure triggers melanin production, leading to sunspots and un…" at bounding box center [297, 111] width 82 height 36
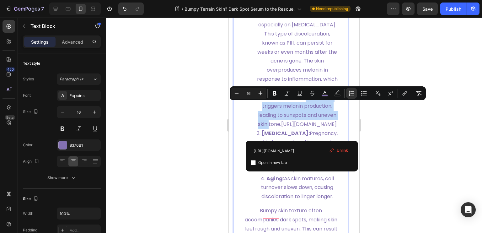
drag, startPoint x: 318, startPoint y: 133, endPoint x: 300, endPoint y: 106, distance: 32.2
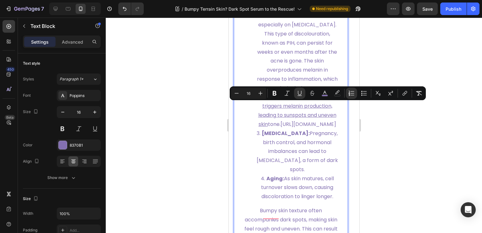
drag, startPoint x: 302, startPoint y: 107, endPoint x: 292, endPoint y: 127, distance: 22.8
click at [292, 127] on u "UV exposure triggers melanin production, leading to sunspots and uneven skin" at bounding box center [297, 111] width 78 height 34
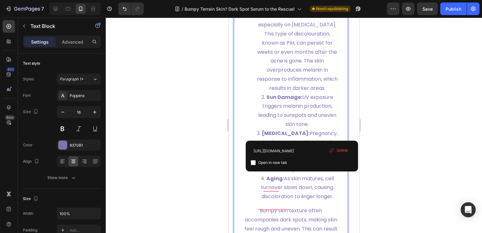
click at [341, 149] on span "Unlink" at bounding box center [342, 151] width 11 height 6
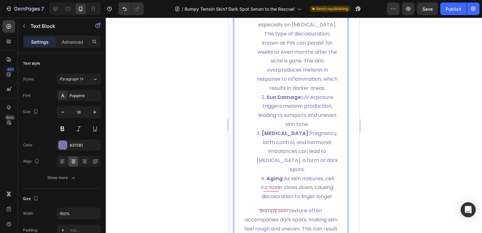
drag, startPoint x: 322, startPoint y: 134, endPoint x: 300, endPoint y: 106, distance: 35.9
click at [300, 106] on li "Sun Damage: UV exposure triggers melanin production, leading to sunspots and un…" at bounding box center [297, 111] width 82 height 36
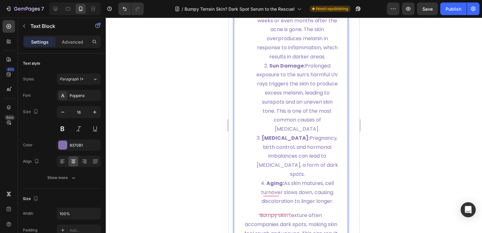
scroll to position [816, 0]
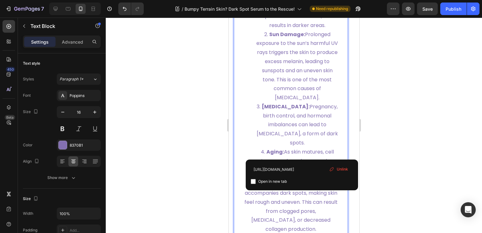
click at [310, 148] on li "Hormonal Changes: Pregnancy, birth control, and hormonal imbalances can lead to…" at bounding box center [297, 124] width 82 height 45
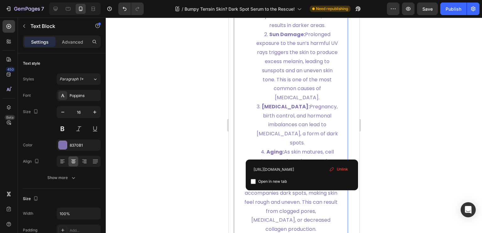
click at [342, 170] on span "Unlink" at bounding box center [342, 169] width 11 height 6
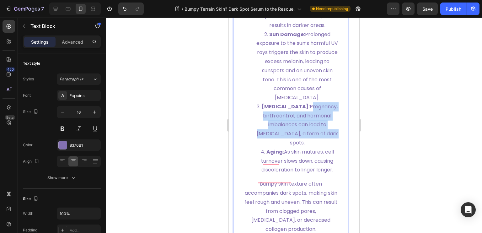
drag, startPoint x: 312, startPoint y: 153, endPoint x: 258, endPoint y: 127, distance: 59.5
click at [258, 127] on li "Hormonal Changes: Pregnancy, birth control, and hormonal imbalances can lead to…" at bounding box center [297, 124] width 82 height 45
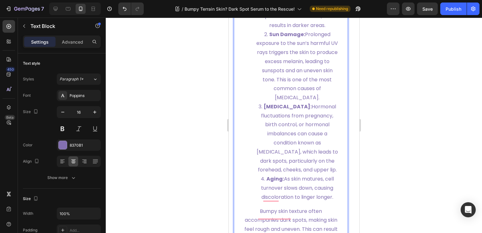
scroll to position [879, 0]
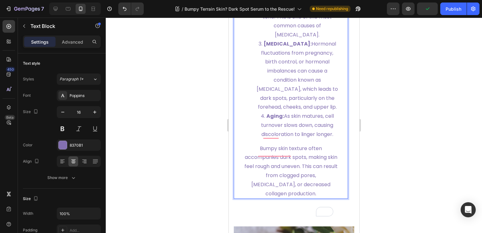
click at [318, 138] on span "Aging: As skin matures, cell turnover slows down, causing discoloration to ling…" at bounding box center [297, 124] width 73 height 25
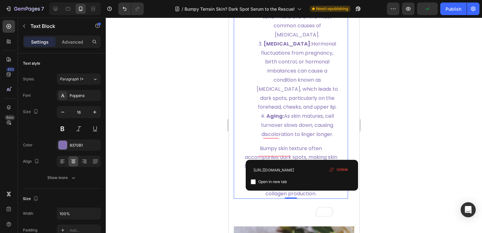
click at [344, 167] on span "Unlink" at bounding box center [342, 170] width 11 height 6
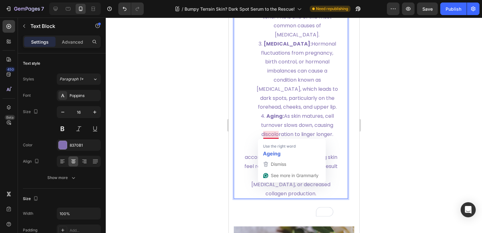
drag, startPoint x: 333, startPoint y: 154, endPoint x: 264, endPoint y: 135, distance: 72.1
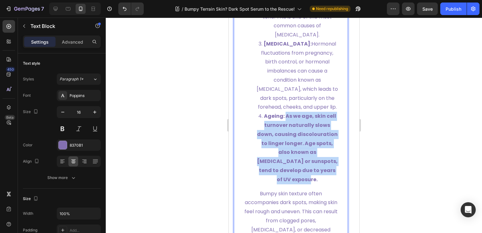
drag, startPoint x: 333, startPoint y: 189, endPoint x: 284, endPoint y: 133, distance: 75.0
click at [284, 133] on div "Dark spots , also known as hyperpigmentation, develop due to various factors, e…" at bounding box center [290, 13] width 95 height 464
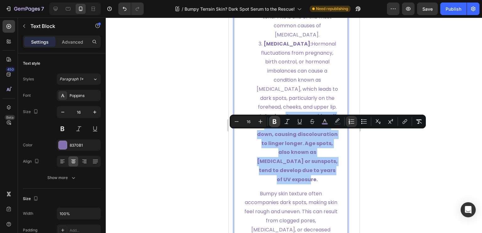
click at [273, 118] on icon "Editor contextual toolbar" at bounding box center [275, 121] width 6 height 6
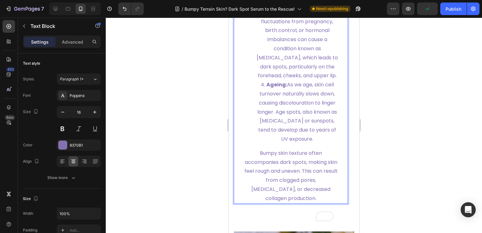
scroll to position [942, 0]
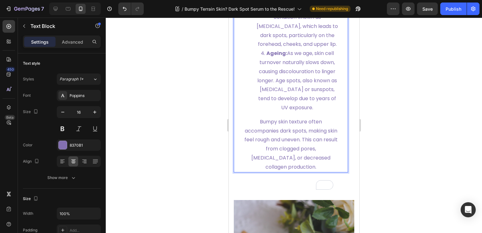
click at [302, 171] on span "Bumpy skin texture often accompanies dark spots, making skin feel rough and une…" at bounding box center [290, 144] width 93 height 52
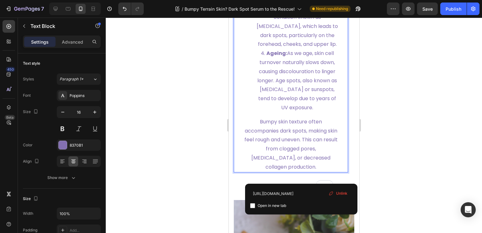
drag, startPoint x: 343, startPoint y: 192, endPoint x: 89, endPoint y: 174, distance: 254.0
click at [343, 192] on span "Unlink" at bounding box center [341, 194] width 11 height 6
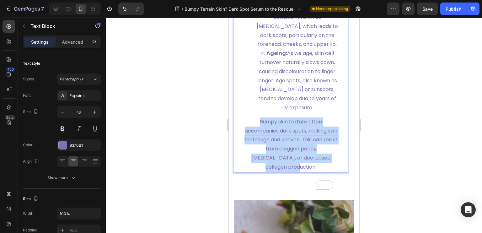
drag, startPoint x: 304, startPoint y: 184, endPoint x: 257, endPoint y: 141, distance: 63.8
click at [257, 141] on p "Bumpy skin texture often accompanies dark spots, making skin feel rough and une…" at bounding box center [291, 144] width 94 height 54
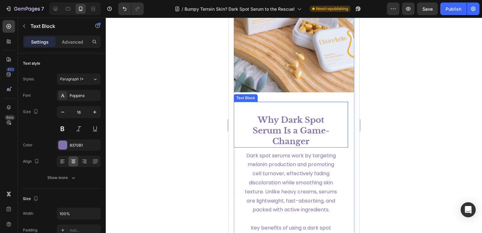
scroll to position [1288, 0]
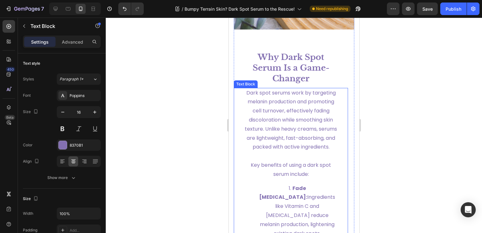
click at [299, 151] on span "Dark spot serums work by targeting melanin production and promoting cell turnov…" at bounding box center [291, 120] width 92 height 62
click at [305, 152] on p "Dark spot serums work by targeting melanin production and promoting cell turnov…" at bounding box center [291, 120] width 94 height 63
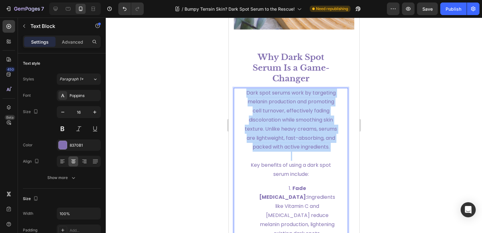
drag, startPoint x: 305, startPoint y: 173, endPoint x: 247, endPoint y: 113, distance: 84.0
click at [247, 113] on p "Dark spot serums work by targeting melanin production and promoting cell turnov…" at bounding box center [291, 120] width 94 height 63
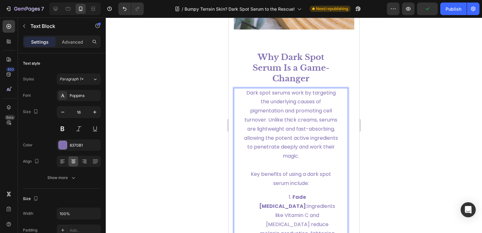
click at [305, 188] on p "Key benefits of using a dark spot serum include:" at bounding box center [291, 179] width 94 height 18
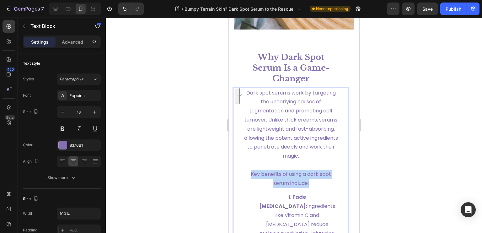
drag, startPoint x: 307, startPoint y: 201, endPoint x: 248, endPoint y: 192, distance: 60.3
click at [248, 188] on p "Key benefits of using a dark spot serum include:" at bounding box center [291, 179] width 94 height 18
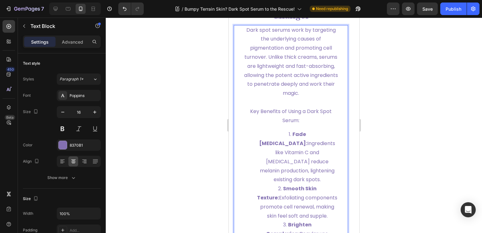
scroll to position [1413, 0]
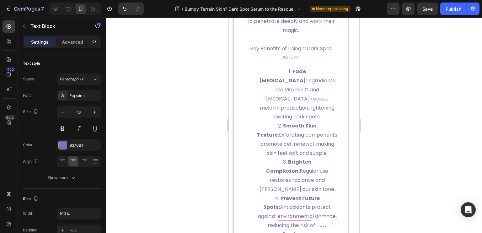
click at [309, 117] on span "Fade Hyperpigmentation: Ingredients like Vitamin C and niacinamide reduce melan…" at bounding box center [297, 94] width 76 height 52
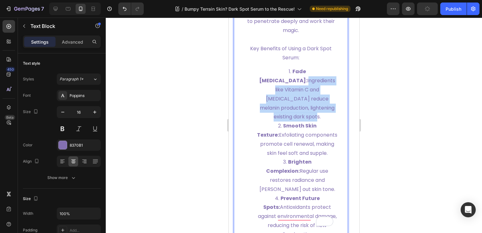
drag, startPoint x: 311, startPoint y: 127, endPoint x: 256, endPoint y: 99, distance: 61.5
click at [256, 99] on li "Fade Hyperpigmentation: Ingredients like Vitamin C and niacinamide reduce melan…" at bounding box center [297, 94] width 82 height 54
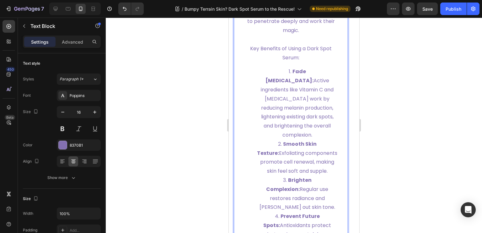
click at [327, 176] on li "Smooth Skin Texture: Exfoliating components promote cell renewal, making skin f…" at bounding box center [297, 158] width 82 height 36
drag, startPoint x: 328, startPoint y: 179, endPoint x: 266, endPoint y: 163, distance: 64.0
click at [266, 163] on li "Smooth Skin Texture: Exfoliating components promote cell renewal, making skin f…" at bounding box center [297, 158] width 82 height 36
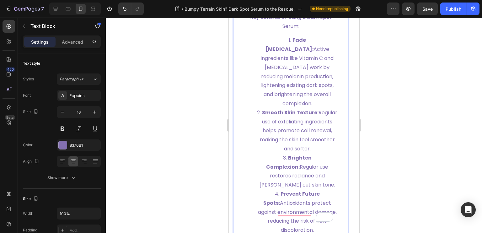
scroll to position [1476, 0]
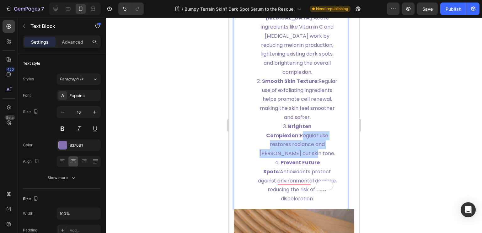
drag, startPoint x: 327, startPoint y: 154, endPoint x: 257, endPoint y: 146, distance: 70.5
click at [257, 146] on li "Brighten Complexion: Regular use restores radiance and evens out skin tone." at bounding box center [297, 140] width 82 height 36
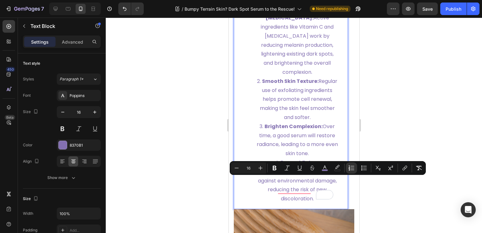
drag, startPoint x: 314, startPoint y: 207, endPoint x: 259, endPoint y: 183, distance: 59.8
click at [259, 183] on li "Prevent Future Spots: Antioxidants protect against environmental damage, reduci…" at bounding box center [297, 180] width 82 height 45
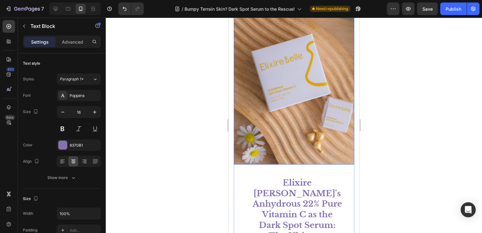
scroll to position [1539, 0]
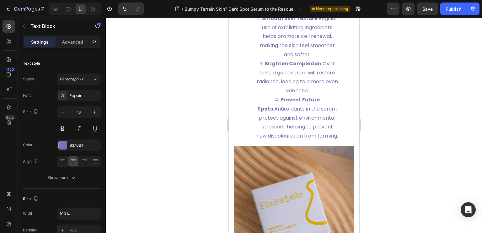
click at [308, 141] on li "Prevent Future Spots: Antioxidants in the serum protect against environmental s…" at bounding box center [297, 117] width 82 height 45
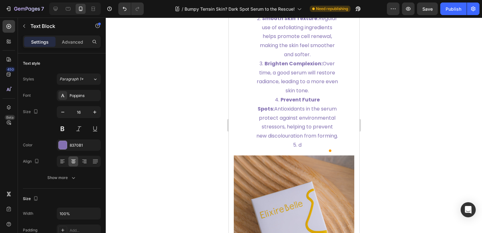
click at [298, 149] on span "d" at bounding box center [299, 144] width 3 height 7
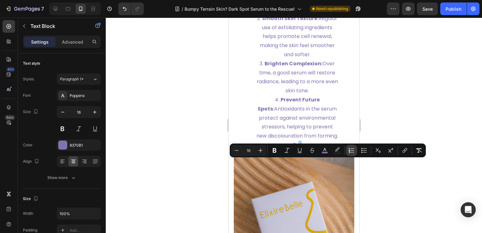
click at [353, 150] on icon "Editor contextual toolbar" at bounding box center [353, 150] width 4 height 0
click at [289, 154] on span "d" at bounding box center [290, 149] width 3 height 7
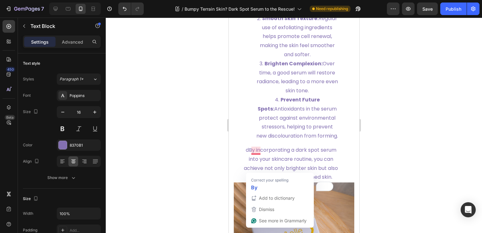
click at [255, 168] on span "dBy incorporating a dark spot serum into your skincare routine, you can achieve…" at bounding box center [291, 163] width 94 height 34
click at [258, 182] on div "By" at bounding box center [280, 187] width 60 height 10
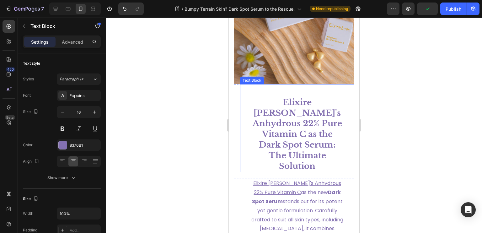
scroll to position [1884, 0]
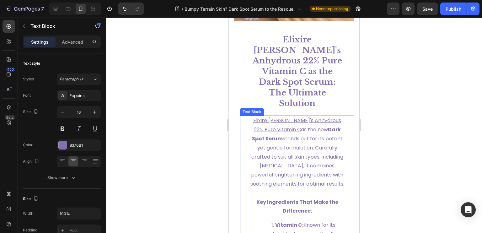
click at [303, 179] on span "as the new Dark Spot Serum stands out for its potent yet gentle formulation. Ca…" at bounding box center [297, 157] width 94 height 62
click at [308, 182] on p "Elixire Belle's Anhydrous 22% Pure Vitamin C as the new Dark Spot Serum stands …" at bounding box center [297, 152] width 94 height 72
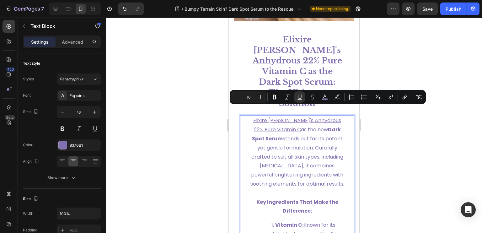
drag, startPoint x: 308, startPoint y: 182, endPoint x: 253, endPoint y: 111, distance: 89.3
click at [253, 116] on p "Elixire Belle's Anhydrous 22% Pure Vitamin C as the new Dark Spot Serum stands …" at bounding box center [297, 152] width 94 height 72
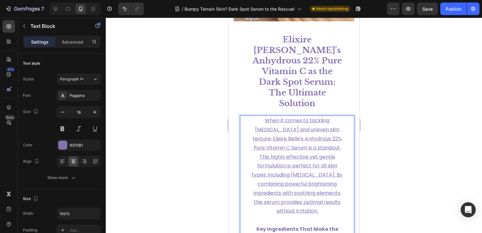
drag, startPoint x: 319, startPoint y: 200, endPoint x: 262, endPoint y: 111, distance: 105.5
click at [262, 116] on p "When it comes to tackling hyperpigmentation and uneven skin texture, Elixire Be…" at bounding box center [297, 166] width 94 height 100
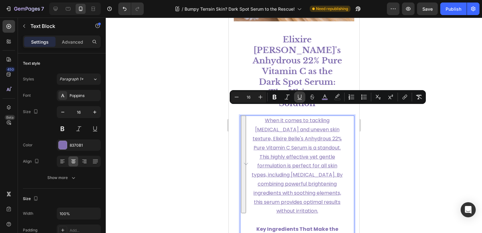
click at [302, 95] on icon "Editor contextual toolbar" at bounding box center [300, 97] width 6 height 6
click at [279, 135] on span "When it comes to tackling hyperpigmentation and uneven skin texture, Elixire Be…" at bounding box center [297, 166] width 91 height 98
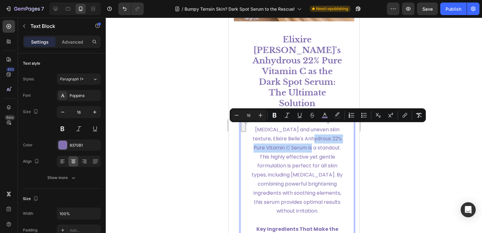
drag, startPoint x: 313, startPoint y: 128, endPoint x: 322, endPoint y: 138, distance: 13.8
click at [322, 138] on span "When it comes to tackling hyperpigmentation and uneven skin texture, Elixire Be…" at bounding box center [297, 166] width 91 height 98
click at [405, 117] on icon "Editor contextual toolbar" at bounding box center [405, 115] width 6 height 6
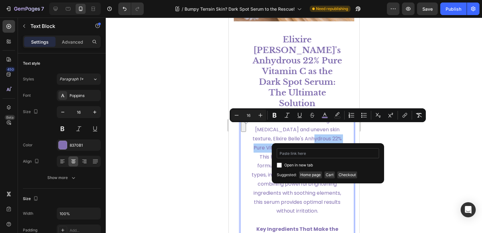
type input "v"
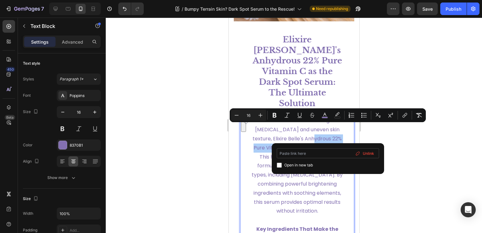
type input "[URL][DOMAIN_NAME]"
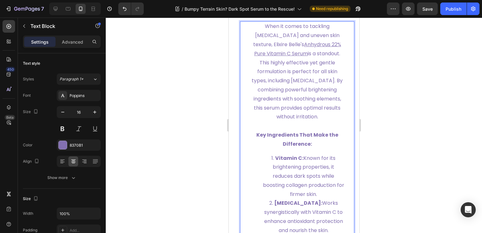
scroll to position [2010, 0]
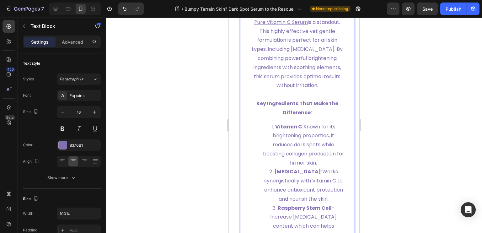
click at [322, 152] on li "Vitamin C: Known for its brightening properties, it reduces dark spots while bo…" at bounding box center [304, 144] width 82 height 45
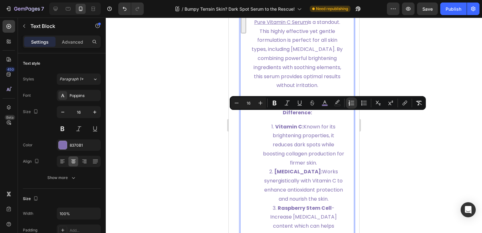
drag, startPoint x: 312, startPoint y: 143, endPoint x: 302, endPoint y: 115, distance: 29.4
click at [302, 122] on li "Vitamin C: Known for its brightening properties, it reduces dark spots while bo…" at bounding box center [304, 144] width 82 height 45
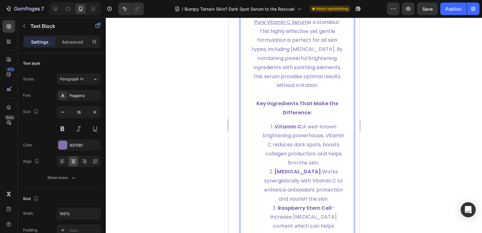
click at [310, 196] on li "Vitamin E: Works synergistically with Vitamin C to enhance antioxidant protecti…" at bounding box center [304, 185] width 82 height 36
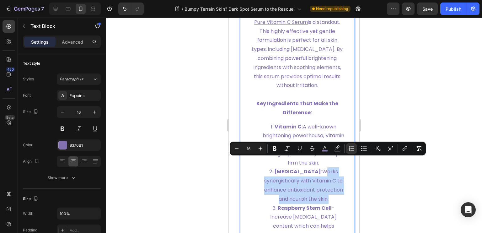
drag, startPoint x: 310, startPoint y: 196, endPoint x: 312, endPoint y: 164, distance: 32.1
click at [312, 167] on li "Vitamin E: Works synergistically with Vitamin C to enhance antioxidant protecti…" at bounding box center [304, 185] width 82 height 36
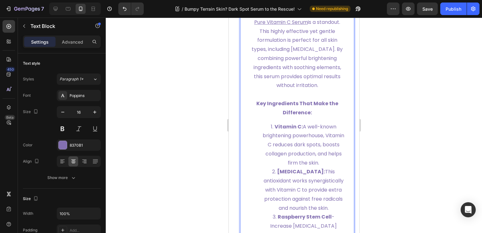
scroll to position [2073, 0]
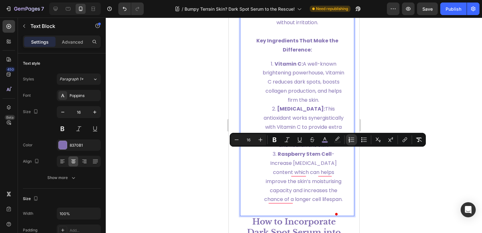
drag, startPoint x: 327, startPoint y: 196, endPoint x: 270, endPoint y: 153, distance: 71.1
click at [270, 153] on li "Raspberry Stem Cell -Increase Hyaluronic Acid content which can helps improve t…" at bounding box center [304, 177] width 82 height 54
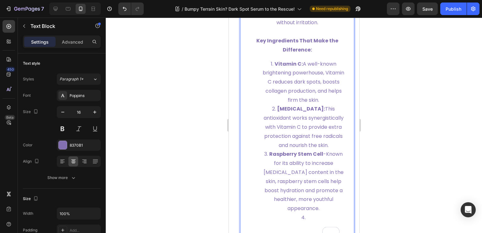
click at [307, 214] on li "Rich Text Editor. Editing area: main" at bounding box center [304, 217] width 82 height 9
click at [305, 216] on li "s" at bounding box center [304, 217] width 82 height 9
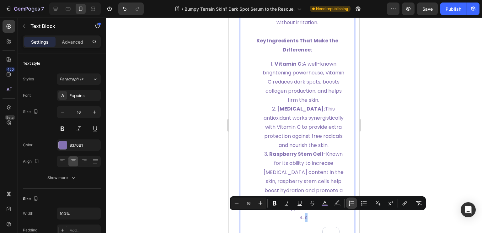
click at [349, 204] on icon "Editor contextual toolbar" at bounding box center [352, 203] width 6 height 6
click at [298, 220] on p "s" at bounding box center [297, 222] width 94 height 9
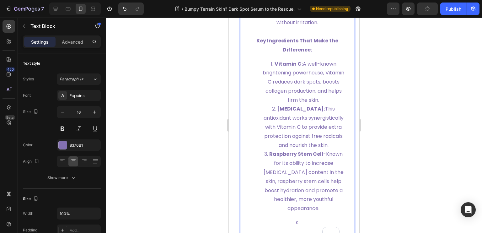
click at [296, 220] on p "s" at bounding box center [297, 222] width 94 height 9
click at [296, 220] on span "s" at bounding box center [297, 222] width 3 height 7
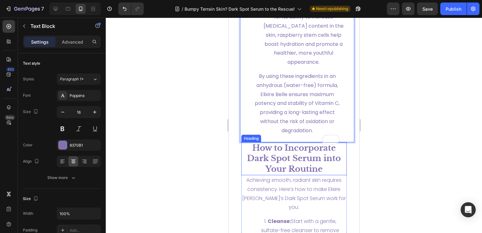
scroll to position [2250, 0]
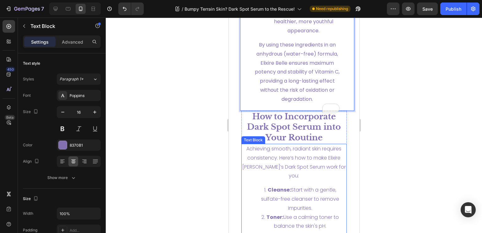
click at [312, 168] on span "Achieving smooth, radiant skin requires consistency. Here’s how to make Elixire…" at bounding box center [294, 162] width 104 height 34
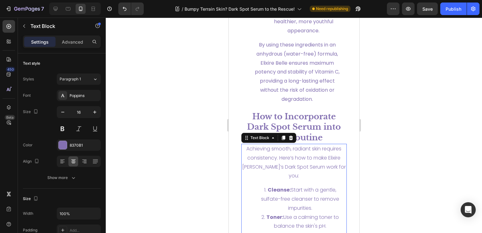
click at [313, 160] on p "Achieving smooth, radiant skin requires consistency. Here’s how to make Elixire…" at bounding box center [294, 162] width 105 height 36
click at [335, 164] on span "Achieving smooth, radiant skin requires consistency. Here’s how to make Elixire…" at bounding box center [294, 162] width 104 height 34
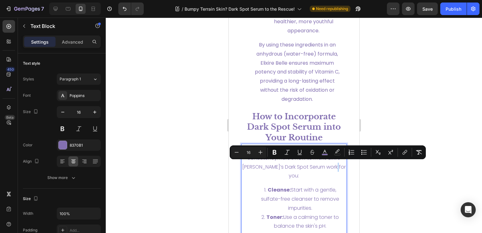
click at [336, 165] on span "Achieving smooth, radiant skin requires consistency. Here’s how to make Elixire…" at bounding box center [294, 162] width 104 height 34
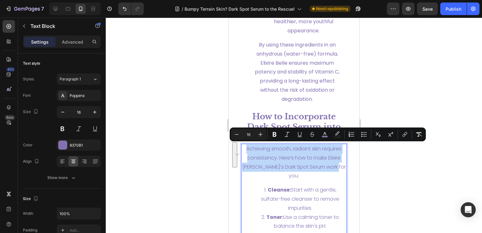
drag, startPoint x: 337, startPoint y: 165, endPoint x: 241, endPoint y: 149, distance: 97.4
click at [241, 149] on div "Achieving smooth, radiant skin requires consistency. Here’s how to make Elixire…" at bounding box center [294, 231] width 106 height 174
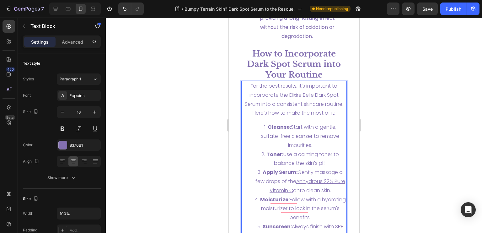
scroll to position [2345, 0]
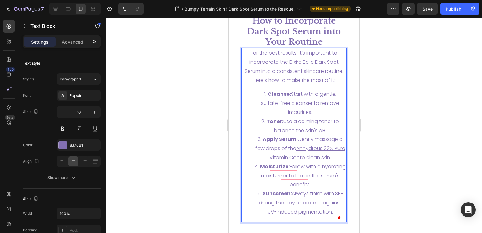
click at [325, 93] on span "Cleanse: Start with a gentle, sulfate-free cleanser to remove impurities." at bounding box center [300, 102] width 78 height 25
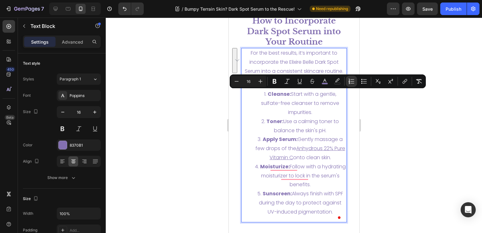
drag, startPoint x: 313, startPoint y: 112, endPoint x: 289, endPoint y: 94, distance: 30.3
click at [289, 94] on li "Cleanse: Start with a gentle, sulfate-free cleanser to remove impurities." at bounding box center [300, 103] width 92 height 27
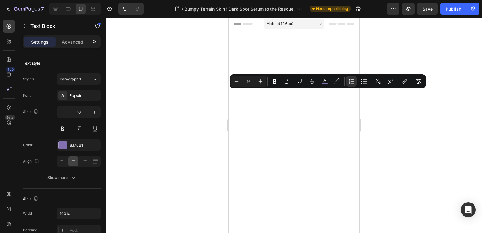
scroll to position [2345, 0]
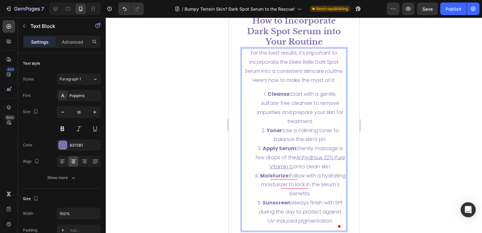
click at [327, 139] on li "Toner: Use a calming toner to balance the skin's pH." at bounding box center [300, 135] width 92 height 18
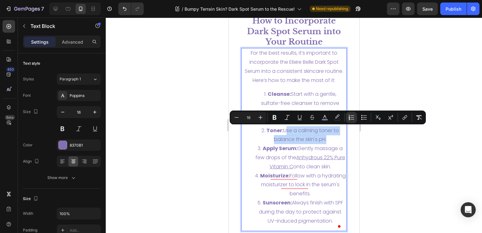
drag, startPoint x: 327, startPoint y: 139, endPoint x: 281, endPoint y: 132, distance: 46.1
click at [281, 132] on li "Toner: Use a calming toner to balance the skin's pH." at bounding box center [300, 135] width 92 height 18
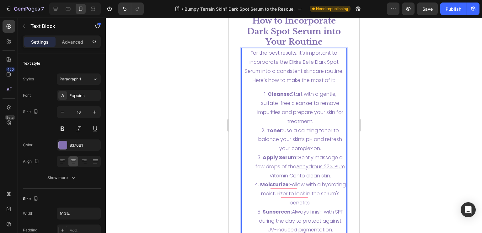
click at [336, 176] on li "Apply Serum: Gently massage a few drops of the Anhydrous 22% Pure Vitamin C ont…" at bounding box center [300, 166] width 92 height 27
drag, startPoint x: 338, startPoint y: 177, endPoint x: 295, endPoint y: 160, distance: 45.6
click at [295, 160] on li "Apply Serum: Gently massage a few drops of the Anhydrous 22% Pure Vitamin C ont…" at bounding box center [300, 166] width 92 height 27
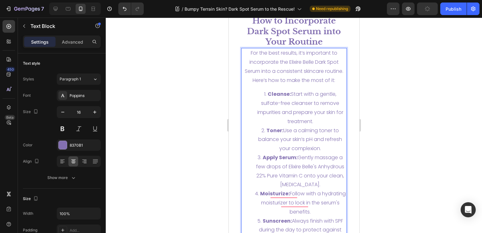
scroll to position [2376, 0]
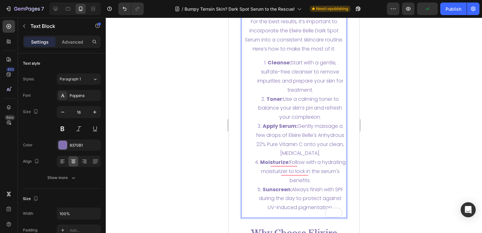
click at [324, 181] on li "Moisturize: Follow with a hydrating moisturizer to lock in the serum's benefits." at bounding box center [300, 171] width 92 height 27
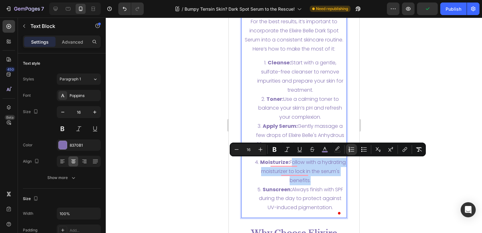
drag, startPoint x: 324, startPoint y: 181, endPoint x: 301, endPoint y: 164, distance: 28.7
click at [301, 164] on li "Moisturize: Follow with a hydrating moisturizer to lock in the serum's benefits." at bounding box center [300, 171] width 92 height 27
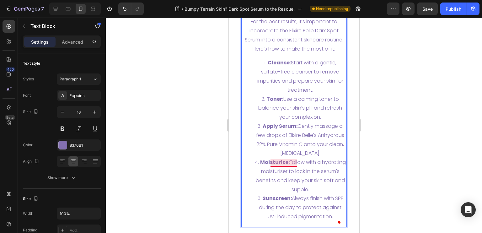
click at [289, 160] on strong "Moisturize:" at bounding box center [275, 162] width 30 height 7
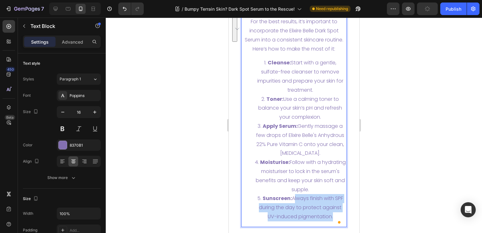
drag, startPoint x: 340, startPoint y: 217, endPoint x: 295, endPoint y: 198, distance: 49.4
click at [295, 198] on span "Sunscreen: Always finish with SPF during the day to protect against UV-induced …" at bounding box center [301, 207] width 84 height 25
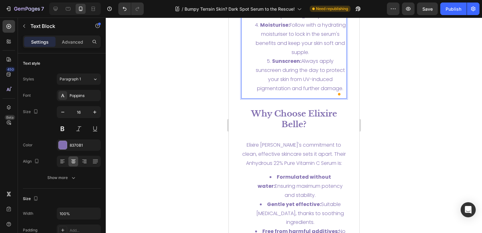
scroll to position [2545, 0]
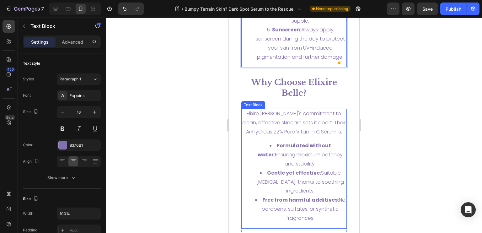
click at [290, 122] on span "Elixire [PERSON_NAME]'s commitment to clean, effective skincare sets it apart. …" at bounding box center [294, 122] width 104 height 25
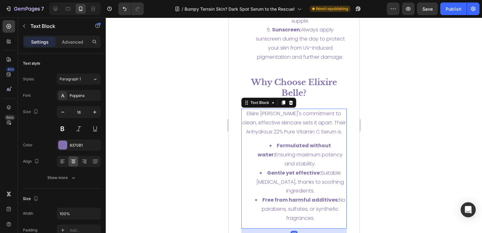
click at [290, 122] on span "Elixire [PERSON_NAME]'s commitment to clean, effective skincare sets it apart. …" at bounding box center [294, 122] width 104 height 25
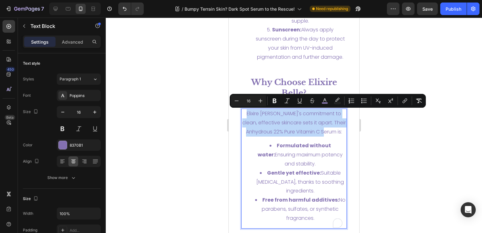
drag, startPoint x: 341, startPoint y: 132, endPoint x: 242, endPoint y: 117, distance: 100.0
click at [242, 117] on p "Elixire [PERSON_NAME]'s commitment to clean, effective skincare sets it apart. …" at bounding box center [294, 122] width 105 height 27
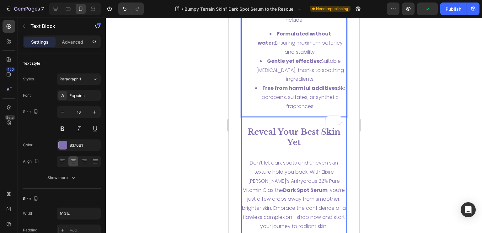
scroll to position [2764, 0]
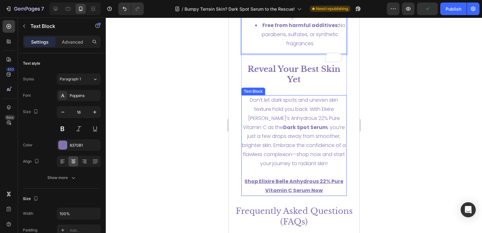
click at [301, 157] on span "Don’t let dark spots and uneven skin texture hold you back. With Elixire [PERSO…" at bounding box center [294, 131] width 104 height 71
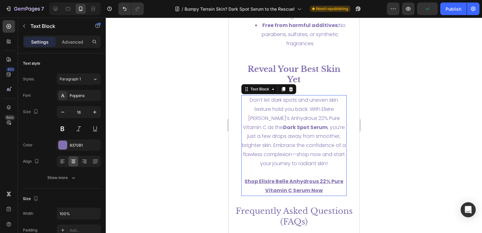
click at [301, 157] on span "Don’t let dark spots and uneven skin texture hold you back. With Elixire [PERSO…" at bounding box center [294, 131] width 104 height 71
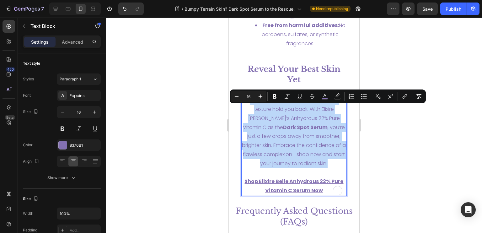
drag, startPoint x: 335, startPoint y: 172, endPoint x: 247, endPoint y: 109, distance: 108.1
click at [247, 109] on p "Don’t let dark spots and uneven skin texture hold you back. With Elixire [PERSO…" at bounding box center [294, 132] width 105 height 72
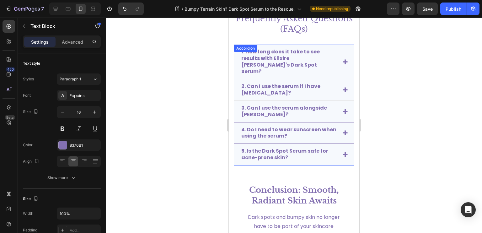
scroll to position [2953, 0]
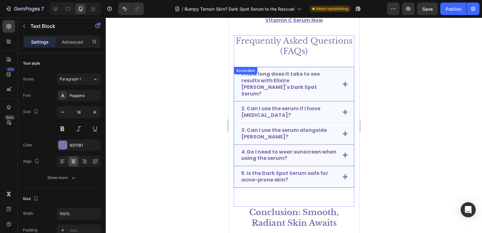
click at [345, 118] on div "2. Can I use the serum if I have [MEDICAL_DATA]?" at bounding box center [294, 112] width 120 height 22
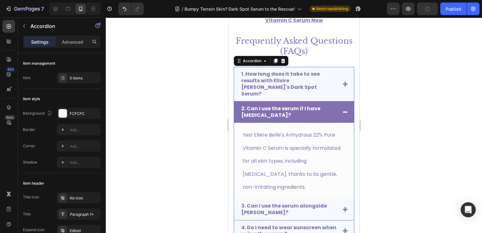
click at [345, 115] on div "2. Can I use the serum if I have [MEDICAL_DATA]?" at bounding box center [294, 111] width 120 height 21
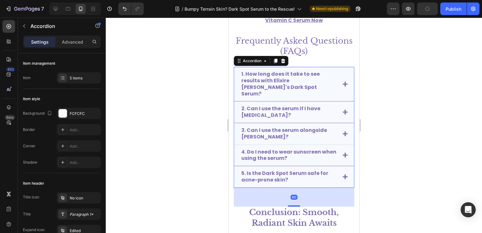
click at [341, 138] on div "3. Can I use the serum alongside [PERSON_NAME]?" at bounding box center [294, 134] width 120 height 22
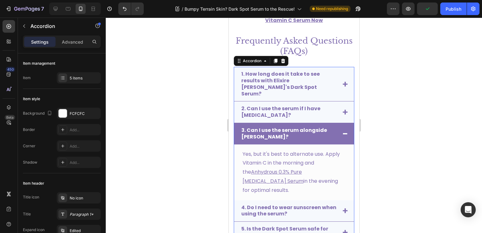
click at [341, 138] on div "3. Can I use the serum alongside [PERSON_NAME]?" at bounding box center [294, 133] width 120 height 21
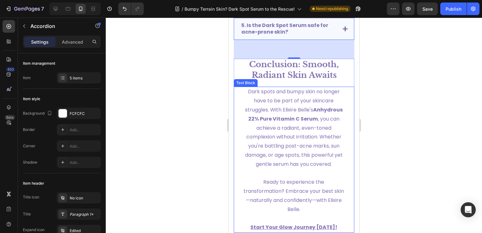
scroll to position [3141, 0]
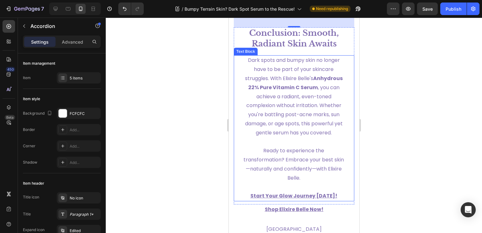
click at [294, 169] on span "Ready to experience the transformation? Embrace your best skin—naturally and co…" at bounding box center [293, 164] width 100 height 34
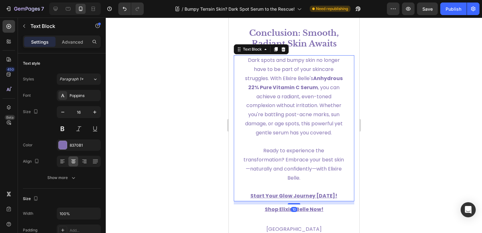
click at [311, 178] on p "Ready to experience the transformation? Embrace your best skin—naturally and co…" at bounding box center [293, 164] width 101 height 36
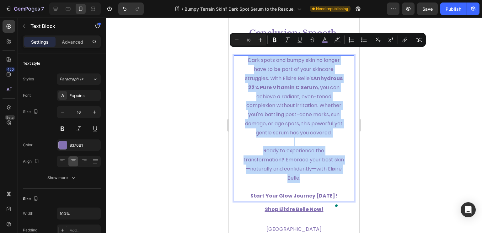
drag, startPoint x: 310, startPoint y: 179, endPoint x: 245, endPoint y: 53, distance: 142.0
click at [245, 55] on div "Dark spots and bumpy skin no longer have to be part of your skincare struggles.…" at bounding box center [294, 128] width 102 height 146
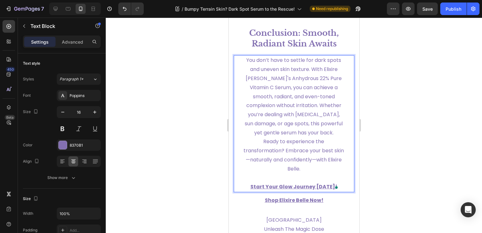
click at [324, 127] on p "You don’t have to settle for dark spots and uneven skin texture. With Elixire […" at bounding box center [293, 114] width 101 height 117
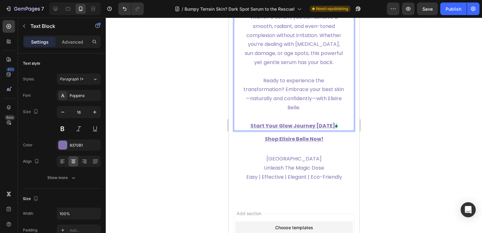
scroll to position [3235, 0]
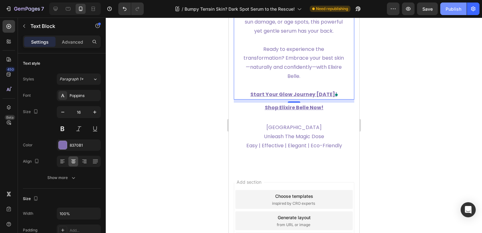
click at [448, 7] on div "Publish" at bounding box center [454, 9] width 16 height 7
click at [408, 135] on div at bounding box center [294, 125] width 377 height 215
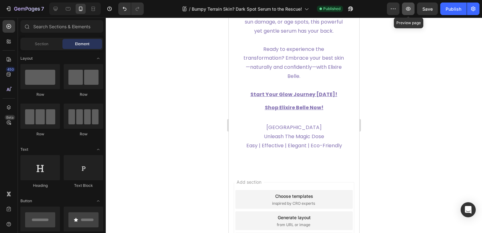
click at [412, 6] on button "button" at bounding box center [408, 9] width 13 height 13
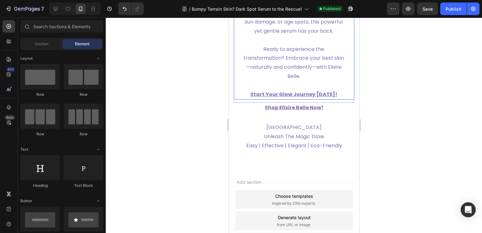
click at [284, 94] on u "Start Your Glow Journey [DATE]!" at bounding box center [293, 94] width 87 height 7
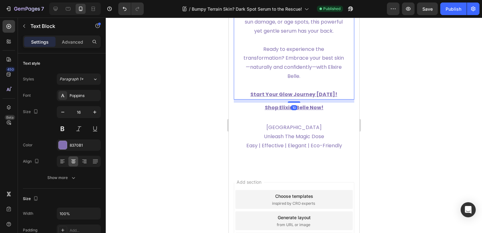
scroll to position [3069, 0]
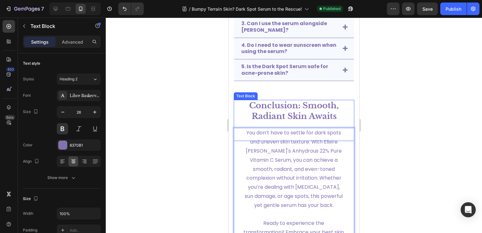
click at [284, 100] on p "Conclusion: Smooth, Radiant Skin Awaits" at bounding box center [293, 110] width 119 height 21
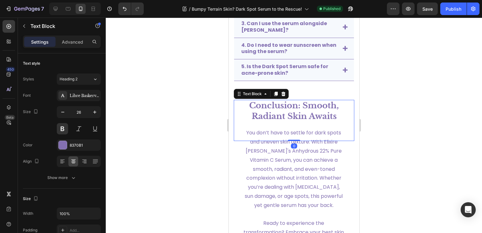
click at [284, 100] on p "Conclusion: Smooth, Radiant Skin Awaits" at bounding box center [293, 110] width 119 height 21
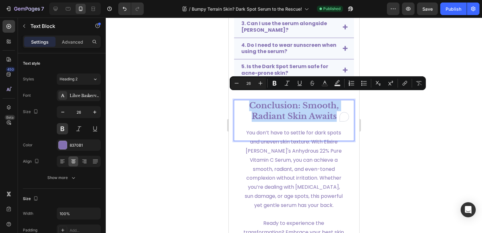
click at [284, 100] on p "Conclusion: Smooth, Radiant Skin Awaits" at bounding box center [293, 110] width 119 height 21
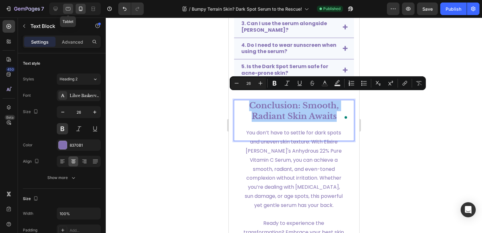
click at [65, 6] on icon at bounding box center [68, 9] width 6 height 6
type input "36"
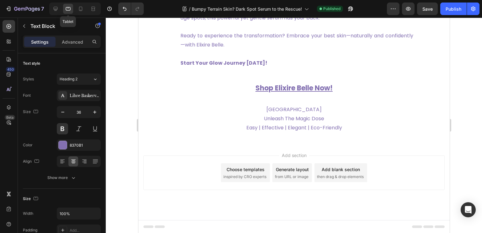
scroll to position [2707, 0]
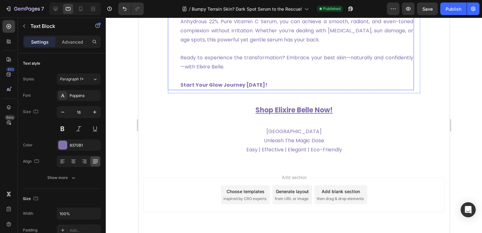
click at [235, 68] on p "Ready to experience the transformation? Embrace your best skin—naturally and co…" at bounding box center [296, 57] width 233 height 27
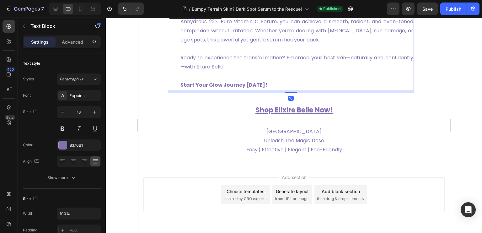
click at [235, 68] on p "Ready to experience the transformation? Embrace your best skin—naturally and co…" at bounding box center [296, 57] width 233 height 27
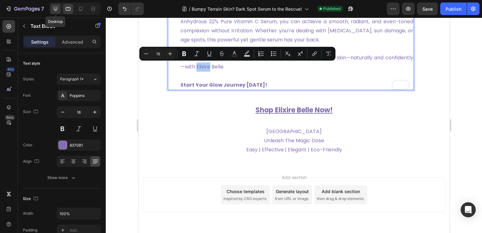
click at [56, 6] on icon at bounding box center [55, 9] width 6 height 6
type input "22"
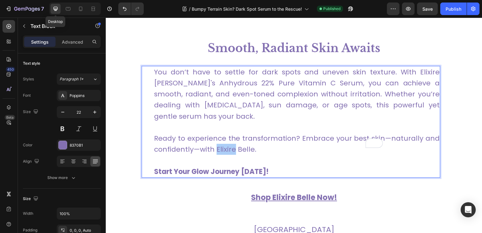
scroll to position [2781, 0]
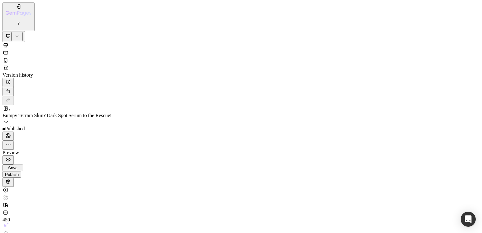
scroll to position [2748, 0]
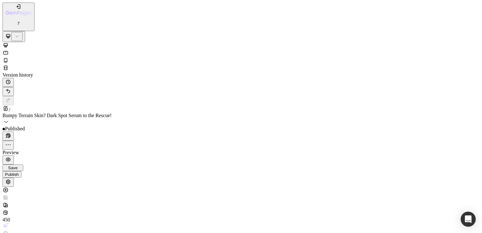
scroll to position [2666, 0]
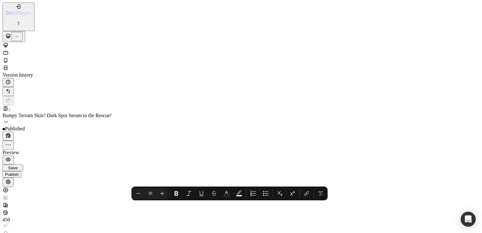
scroll to position [2410, 0]
click at [15, 6] on icon "button" at bounding box center [18, 6] width 6 height 6
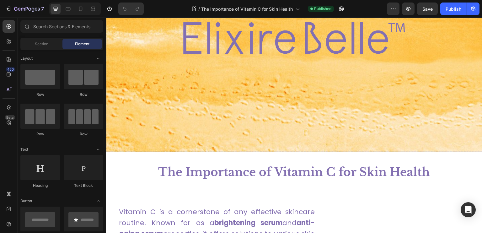
scroll to position [157, 0]
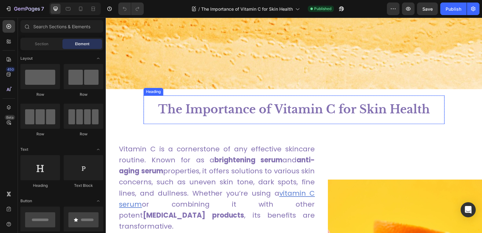
click at [207, 112] on h1 "The Importance of Vitamin C for Skin Health" at bounding box center [294, 110] width 301 height 16
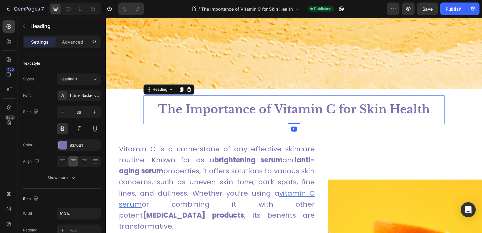
click at [207, 112] on h1 "The Importance of Vitamin C for Skin Health" at bounding box center [294, 110] width 301 height 16
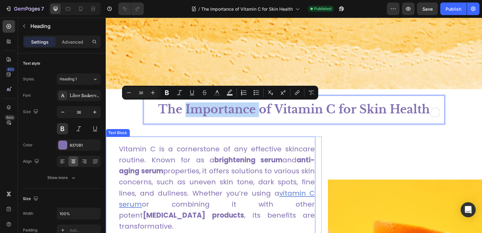
click at [200, 150] on span "Vitamin C is a cornerstone of any effective skincare routine. Known for as a br…" at bounding box center [217, 171] width 196 height 54
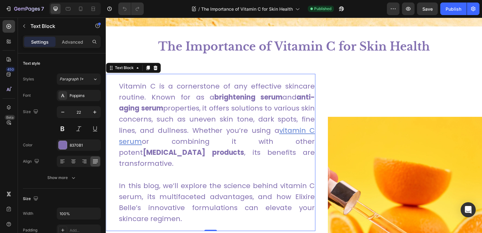
scroll to position [251, 0]
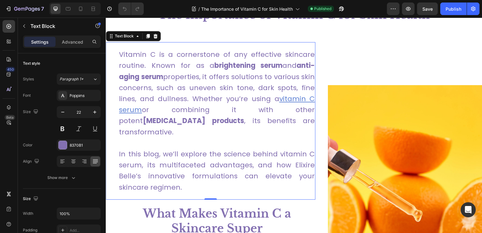
click at [283, 97] on u "vitamin C serum" at bounding box center [217, 104] width 196 height 21
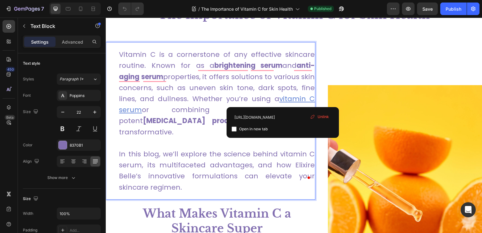
click at [161, 138] on p "In this blog, we’ll explore the science behind vitamin C serum, its multifacete…" at bounding box center [217, 165] width 196 height 55
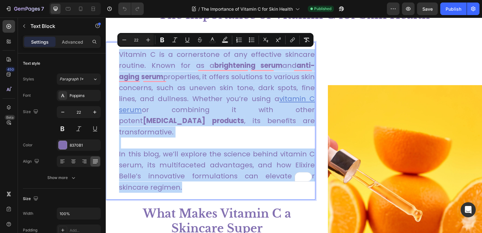
drag, startPoint x: 186, startPoint y: 175, endPoint x: 111, endPoint y: 56, distance: 141.6
click at [111, 56] on div "Vitamin C is a cornerstone of any effective skincare routine. Known for as a br…" at bounding box center [211, 121] width 210 height 158
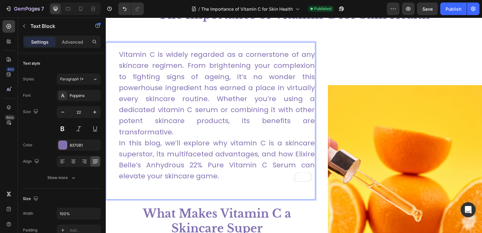
click at [274, 123] on p "Vitamin C is widely regarded as a cornerstone of any skincare regimen. From bri…" at bounding box center [217, 121] width 196 height 144
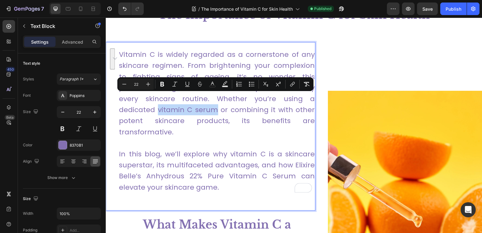
drag, startPoint x: 279, startPoint y: 99, endPoint x: 139, endPoint y: 110, distance: 139.9
click at [139, 110] on span "Vitamin C is widely regarded as a cornerstone of any skincare regimen. From bri…" at bounding box center [217, 93] width 196 height 87
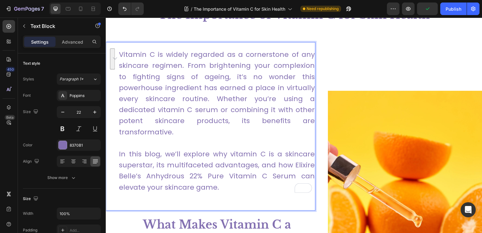
click at [196, 123] on span "Vitamin C is widely regarded as a cornerstone of any skincare regimen. From bri…" at bounding box center [217, 93] width 196 height 87
drag, startPoint x: 278, startPoint y: 98, endPoint x: 142, endPoint y: 112, distance: 136.7
click at [142, 112] on span "Vitamin C is widely regarded as a cornerstone of any skincare regimen. From bri…" at bounding box center [217, 93] width 196 height 87
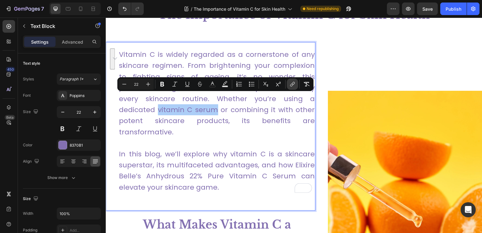
click at [292, 83] on icon "Editor contextual toolbar" at bounding box center [293, 84] width 6 height 6
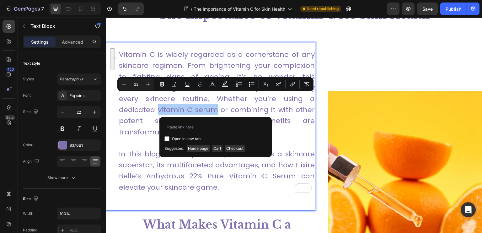
type input "[URL][DOMAIN_NAME]"
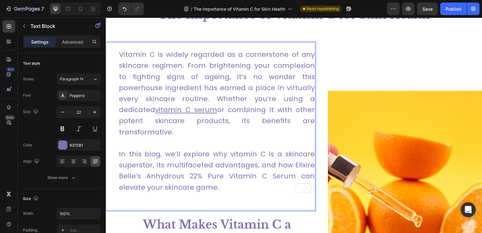
click at [200, 138] on p "In this blog, we’ll explore why vitamin C is a skincare superstar, its multifac…" at bounding box center [217, 171] width 196 height 66
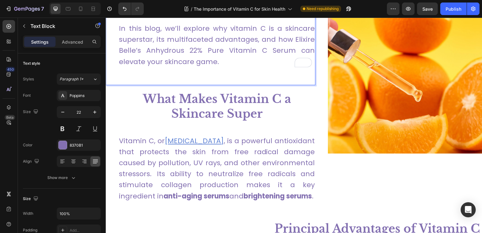
scroll to position [408, 0]
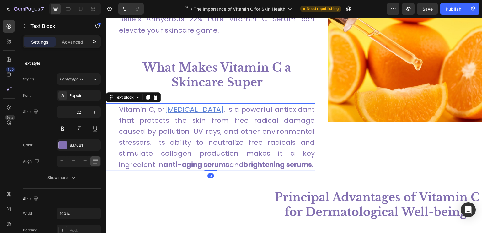
click at [228, 126] on span ", is a powerful antioxidant that protects the skin from free radical damage cau…" at bounding box center [217, 137] width 196 height 65
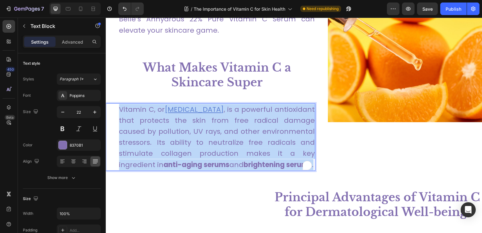
click at [228, 126] on span ", is a powerful antioxidant that protects the skin from free radical damage cau…" at bounding box center [217, 137] width 196 height 65
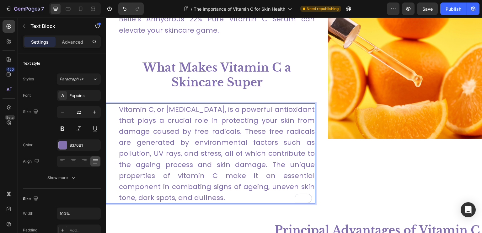
click at [173, 105] on span "Vitamin C, or [MEDICAL_DATA], is a powerful antioxidant that plays a crucial ro…" at bounding box center [217, 154] width 196 height 98
drag, startPoint x: 171, startPoint y: 98, endPoint x: 216, endPoint y: 100, distance: 45.3
click at [216, 105] on span "Vitamin C, or [MEDICAL_DATA], is a powerful antioxidant that plays a crucial ro…" at bounding box center [217, 154] width 196 height 98
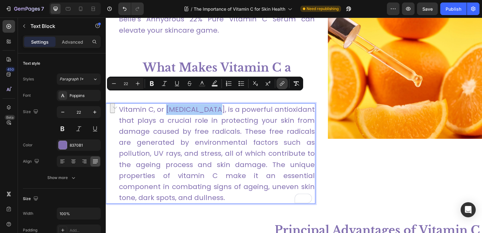
click at [285, 84] on button "link" at bounding box center [282, 83] width 11 height 11
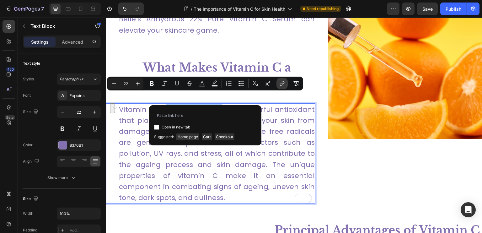
type input "[URL][DOMAIN_NAME]"
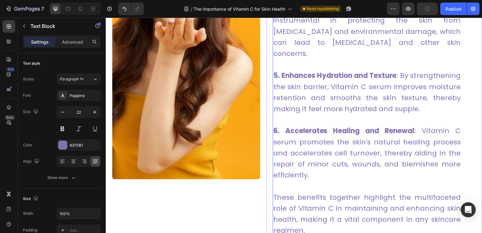
scroll to position [879, 0]
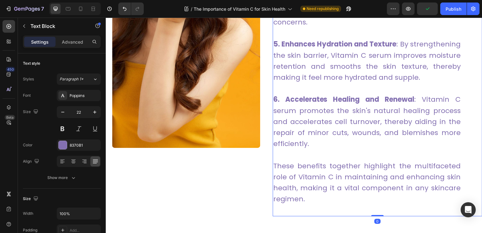
click at [389, 122] on span "6. Accelerates Healing and Renewal : Vitamin C serum promotes the skin's natura…" at bounding box center [368, 122] width 188 height 54
click at [362, 129] on span "6. Accelerates Healing and Renewal : Vitamin C serum promotes the skin's natura…" at bounding box center [368, 122] width 188 height 54
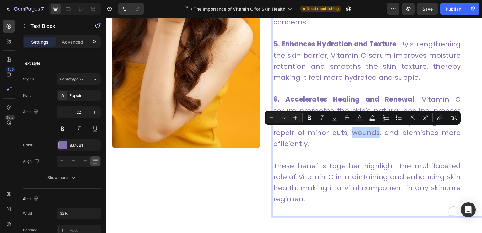
click at [357, 134] on span "6. Accelerates Healing and Renewal : Vitamin C serum promotes the skin's natura…" at bounding box center [368, 122] width 188 height 54
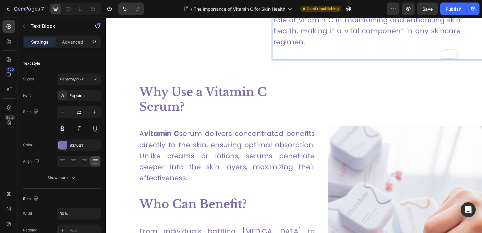
scroll to position [1068, 0]
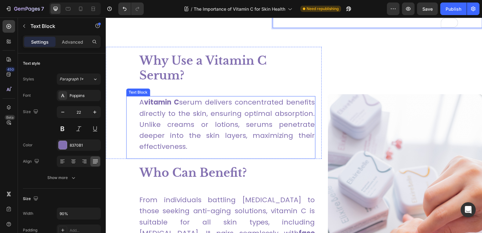
click at [177, 132] on span "A vitamin C serum delivers concentrated benefits directly to the skin, ensuring…" at bounding box center [227, 124] width 176 height 54
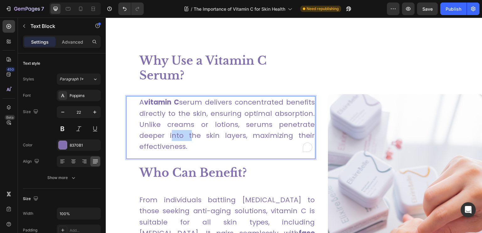
click at [177, 132] on span "A vitamin C serum delivers concentrated benefits directly to the skin, ensuring…" at bounding box center [227, 124] width 176 height 54
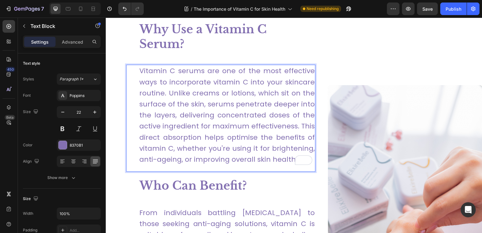
scroll to position [1193, 0]
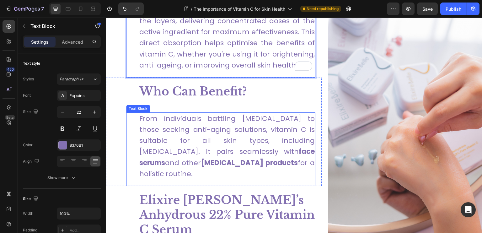
click at [204, 133] on span "From individuals battling hyperpigmentation to those seeking anti-aging solutio…" at bounding box center [227, 146] width 176 height 65
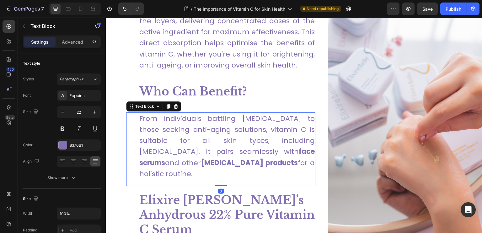
click at [204, 133] on span "From individuals battling hyperpigmentation to those seeking anti-aging solutio…" at bounding box center [227, 146] width 176 height 65
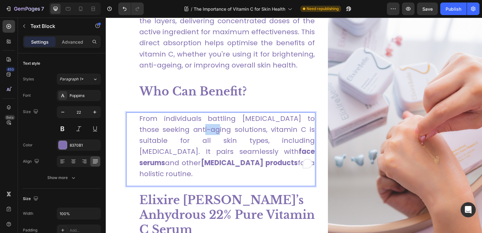
click at [204, 133] on span "From individuals battling hyperpigmentation to those seeking anti-aging solutio…" at bounding box center [227, 146] width 176 height 65
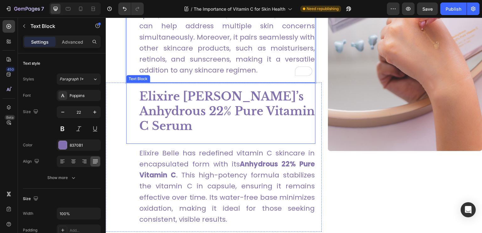
scroll to position [1382, 0]
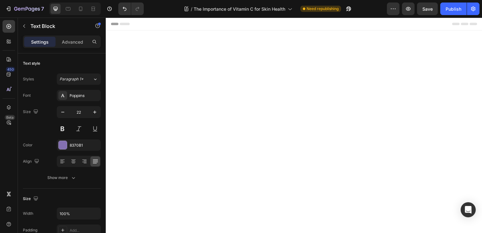
scroll to position [1382, 0]
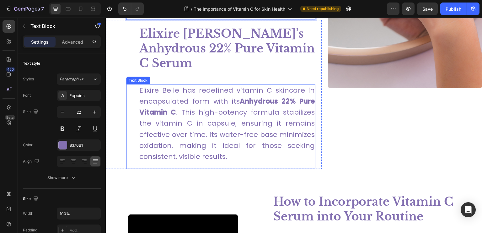
click at [197, 101] on span "Elixire Belle has redefined vitamin C skincare in encapsulated form with its An…" at bounding box center [227, 123] width 176 height 76
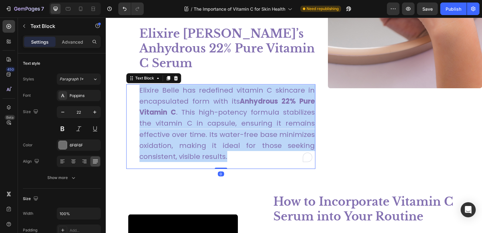
click at [197, 101] on span "Elixire Belle has redefined vitamin C skincare in encapsulated form with its An…" at bounding box center [227, 123] width 176 height 76
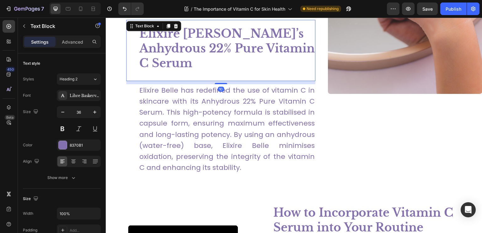
click at [211, 46] on strong "Elixire [PERSON_NAME]’s Anhydrous 22% Pure Vitamin C Serum" at bounding box center [227, 49] width 176 height 44
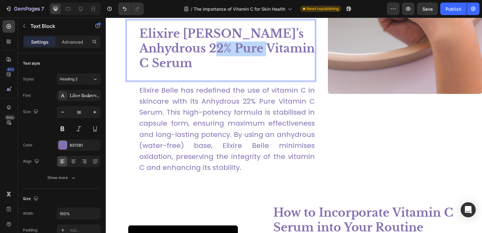
click at [211, 46] on strong "Elixire [PERSON_NAME]’s Anhydrous 22% Pure Vitamin C Serum" at bounding box center [227, 49] width 176 height 44
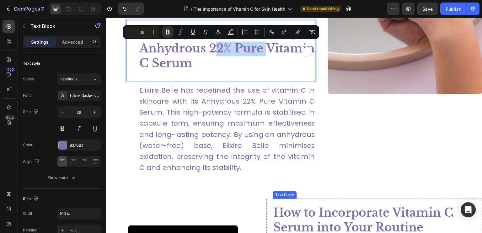
click at [307, 206] on strong "How to Incorporate Vitamin C Serum into Your Routine" at bounding box center [364, 220] width 181 height 29
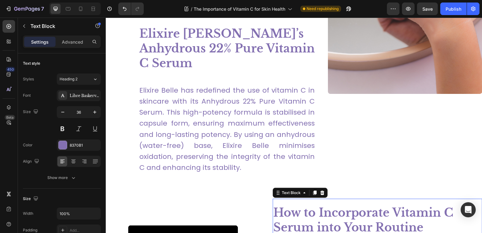
click at [307, 206] on strong "How to Incorporate Vitamin C Serum into Your Routine" at bounding box center [364, 220] width 181 height 29
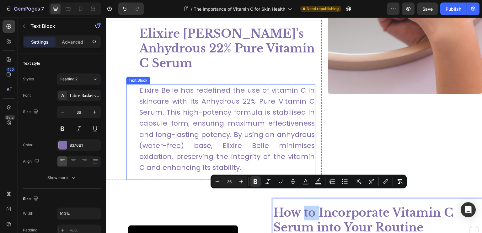
click at [237, 119] on span "Elixire Belle has redefined the use of vitamin C in skincare with its Anhydrous…" at bounding box center [227, 128] width 176 height 87
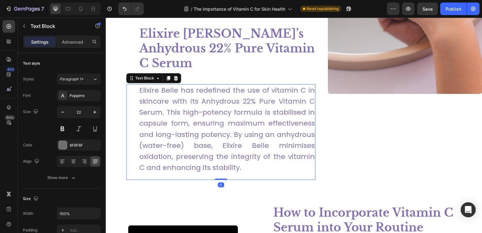
click at [237, 119] on span "Elixire Belle has redefined the use of vitamin C in skincare with its Anhydrous…" at bounding box center [227, 128] width 176 height 87
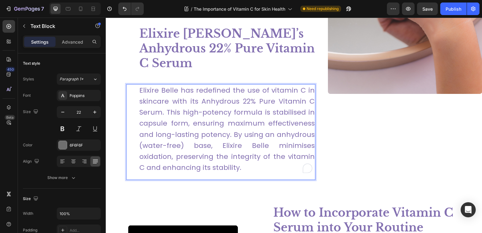
click at [235, 144] on span "Elixire Belle has redefined the use of vitamin C in skincare with its Anhydrous…" at bounding box center [227, 128] width 176 height 87
click at [243, 154] on p "Elixire Belle has redefined the use of vitamin C in skincare with its Anhydrous…" at bounding box center [227, 129] width 176 height 89
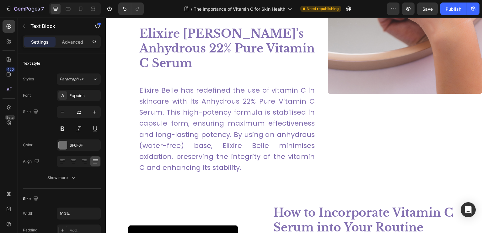
click at [73, 2] on div "7 Version history / The Importance of Vitamin C for Skin Health Need republishi…" at bounding box center [241, 9] width 482 height 18
click at [71, 5] on div at bounding box center [68, 9] width 10 height 10
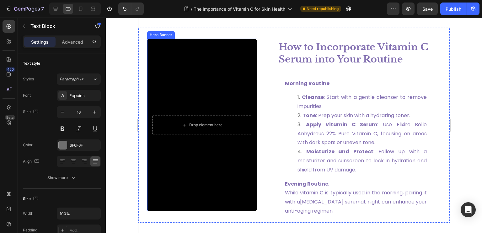
scroll to position [1480, 0]
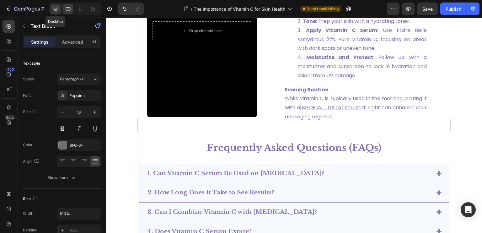
click at [52, 9] on icon at bounding box center [55, 9] width 6 height 6
type input "22"
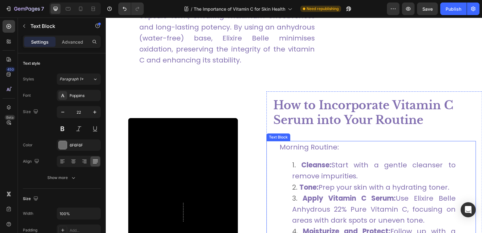
scroll to position [1552, 0]
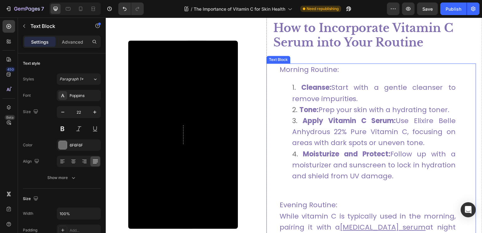
click at [381, 166] on span "Moisturize and Protect: Follow up with a moisturizer and sunscreen to lock in h…" at bounding box center [374, 165] width 164 height 32
click at [396, 174] on li "Moisturize and Protect: Follow up with a moisturizer and sunscreen to lock in h…" at bounding box center [374, 171] width 164 height 44
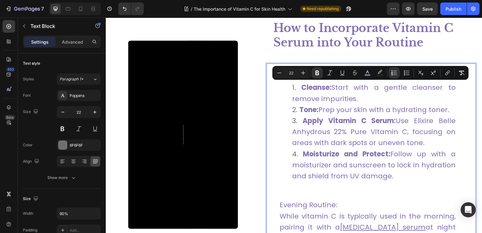
drag, startPoint x: 393, startPoint y: 175, endPoint x: 290, endPoint y: 87, distance: 136.1
click at [290, 87] on ol "Cleanse: Start with a gentle cleanser to remove impurities. Tone: Prep your ski…" at bounding box center [368, 137] width 176 height 111
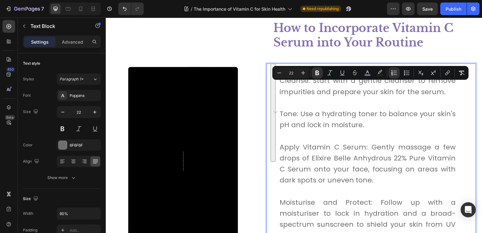
scroll to position [1565, 0]
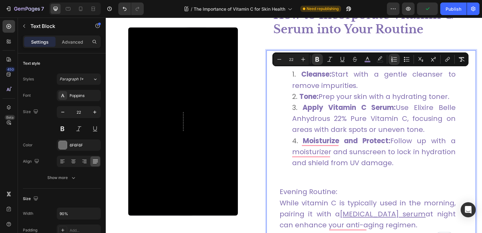
click at [373, 83] on li "Cleanse: Start with a gentle cleanser to remove impurities." at bounding box center [374, 80] width 164 height 22
drag, startPoint x: 369, startPoint y: 84, endPoint x: 336, endPoint y: 75, distance: 34.4
click at [336, 75] on li "Cleanse: Start with a gentle cleanser to remove impurities." at bounding box center [374, 80] width 164 height 22
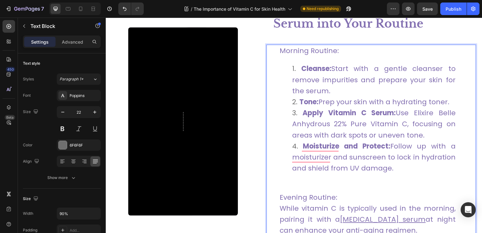
click at [290, 69] on ol "Cleanse: Start with a gentle cleanser to remove impurities and prepare your ski…" at bounding box center [368, 124] width 176 height 122
click at [293, 69] on li "Cleanse: Start with a gentle cleanser to remove impurities and prepare your ski…" at bounding box center [374, 79] width 164 height 33
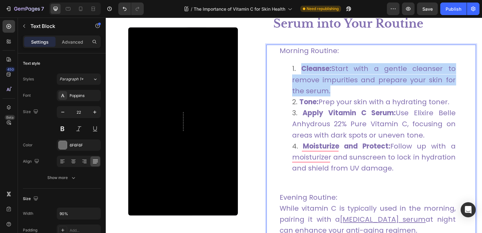
click at [293, 69] on li "Cleanse: Start with a gentle cleanser to remove impurities and prepare your ski…" at bounding box center [374, 79] width 164 height 33
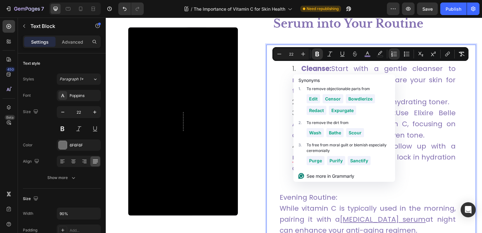
click at [292, 68] on li "Cleanse: Start with a gentle cleanser to remove impurities and prepare your ski…" at bounding box center [374, 79] width 164 height 33
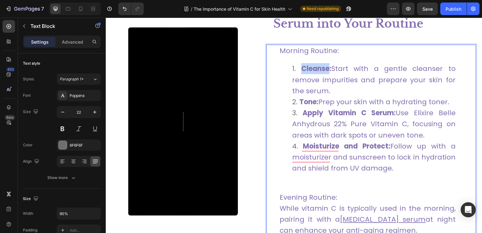
click at [292, 68] on li "Cleanse: Start with a gentle cleanser to remove impurities and prepare your ski…" at bounding box center [374, 79] width 164 height 33
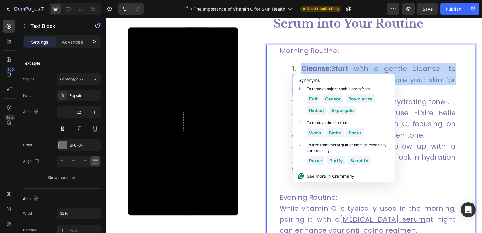
click at [292, 68] on li "Cleanse: Start with a gentle cleanser to remove impurities and prepare your ski…" at bounding box center [374, 79] width 164 height 33
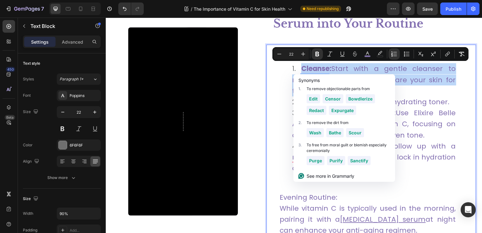
click at [292, 68] on li "Cleanse: Start with a gentle cleanser to remove impurities and prepare your ski…" at bounding box center [374, 79] width 164 height 33
click at [325, 68] on strong "Cleanse:" at bounding box center [316, 69] width 30 height 10
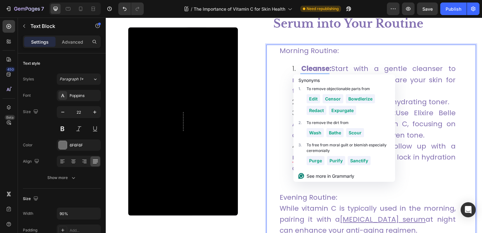
click at [422, 64] on span "Cleanse: Start with a gentle cleanser to remove impurities and prepare your ski…" at bounding box center [374, 80] width 164 height 32
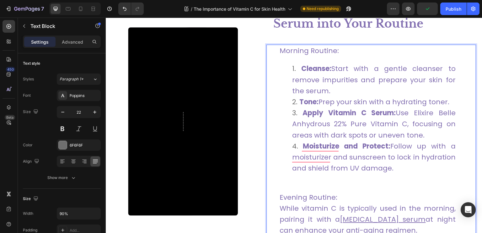
drag, startPoint x: 393, startPoint y: 99, endPoint x: 414, endPoint y: 99, distance: 20.7
click at [393, 99] on span "Tone: Prep your skin with a hydrating toner." at bounding box center [375, 102] width 150 height 10
drag, startPoint x: 449, startPoint y: 102, endPoint x: 320, endPoint y: 102, distance: 128.8
click at [320, 102] on li "Tone: Prep your skin with a hydrating toner." at bounding box center [374, 101] width 164 height 11
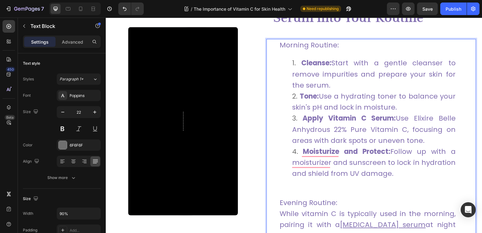
click at [421, 138] on li "Apply Vitamin C Serum: Use Elixire Belle Anhydrous 22% Pure Vitamin C, focusing…" at bounding box center [374, 129] width 164 height 33
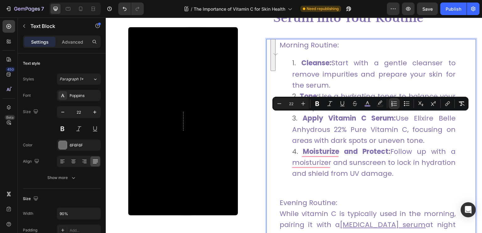
drag, startPoint x: 423, startPoint y: 139, endPoint x: 397, endPoint y: 118, distance: 34.4
click at [397, 118] on li "Apply Vitamin C Serum: Use Elixire Belle Anhydrous 22% Pure Vitamin C, focusing…" at bounding box center [374, 129] width 164 height 33
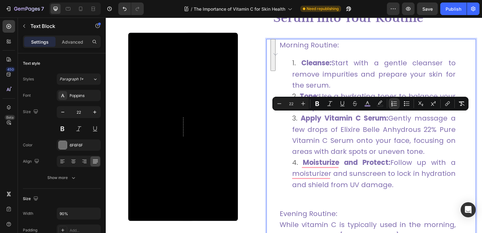
scroll to position [1582, 0]
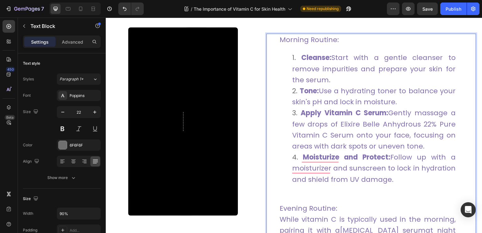
click at [403, 176] on li "Moisturize and Protect: Follow up with a moisturizer and sunscreen to lock in h…" at bounding box center [374, 174] width 164 height 44
drag, startPoint x: 399, startPoint y: 181, endPoint x: 391, endPoint y: 157, distance: 25.1
click at [391, 157] on li "Moisturize and Protect: Follow up with a moisturizer and sunscreen to lock in h…" at bounding box center [374, 174] width 164 height 44
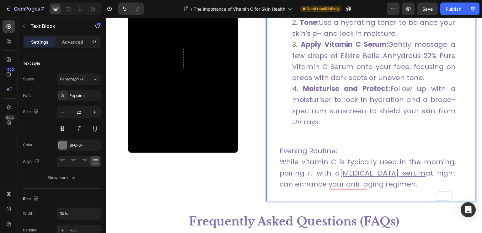
scroll to position [1682, 0]
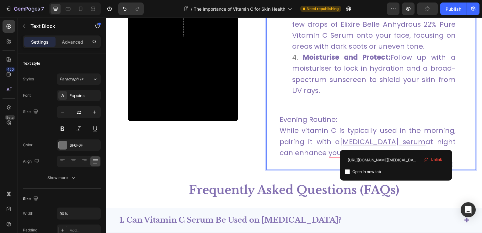
click at [398, 143] on span "at night can enhance your anti-aging regimen." at bounding box center [368, 147] width 176 height 21
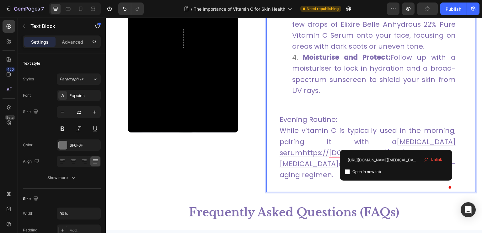
drag, startPoint x: 407, startPoint y: 144, endPoint x: 405, endPoint y: 148, distance: 4.5
click at [408, 144] on p "Evening Routine: While vitamin C is typically used in the morning, pairing it w…" at bounding box center [368, 152] width 176 height 77
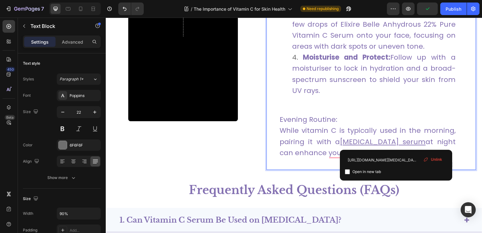
click at [440, 162] on span "Unlink" at bounding box center [436, 160] width 11 height 6
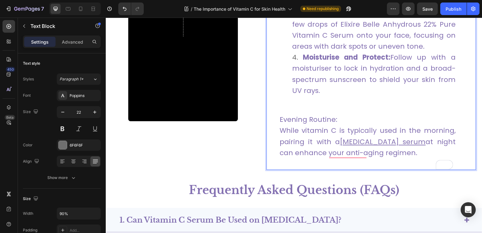
drag, startPoint x: 407, startPoint y: 155, endPoint x: 275, endPoint y: 130, distance: 133.8
click at [275, 130] on div "Morning Routine: Cleanse: Start with a gentle cleanser to remove impurities and…" at bounding box center [372, 52] width 210 height 236
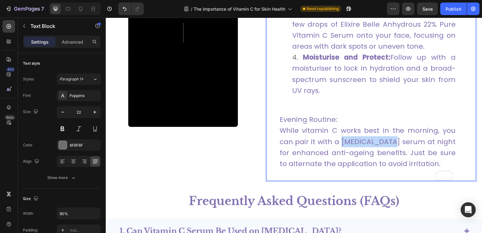
drag, startPoint x: 354, startPoint y: 142, endPoint x: 400, endPoint y: 143, distance: 45.9
click at [400, 143] on span "While vitamin C works best in the morning, you can pair it with a [MEDICAL_DATA…" at bounding box center [368, 147] width 176 height 43
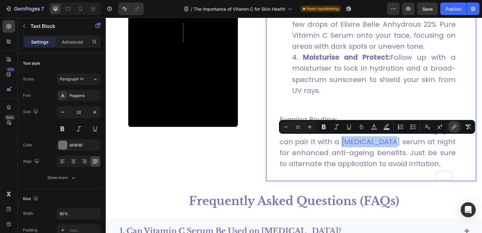
click at [450, 126] on button "link" at bounding box center [454, 126] width 11 height 11
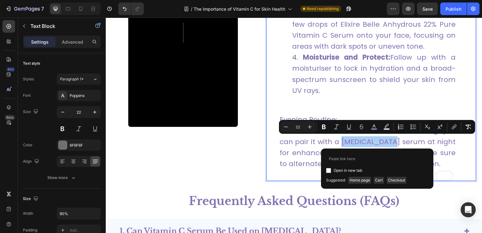
type input "[URL][DOMAIN_NAME][MEDICAL_DATA]"
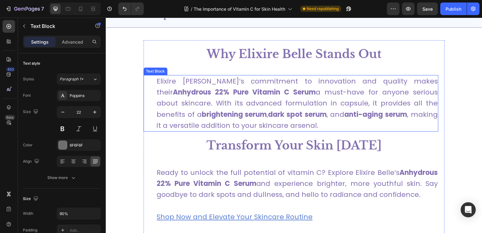
scroll to position [1964, 0]
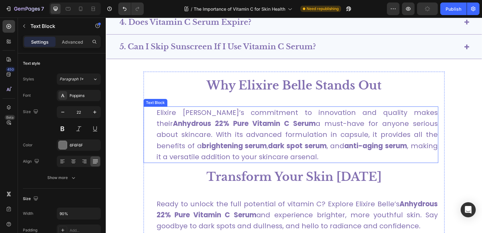
click at [227, 131] on span "Elixire [PERSON_NAME]’s commitment to innovation and quality makes their Anhydr…" at bounding box center [297, 135] width 281 height 54
click at [243, 152] on p "Elixire [PERSON_NAME]’s commitment to innovation and quality makes their Anhydr…" at bounding box center [297, 134] width 281 height 55
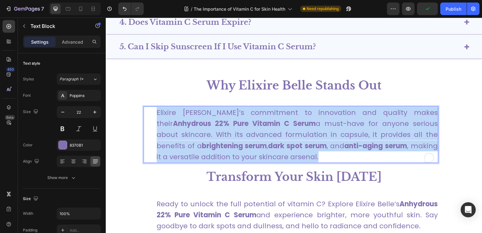
drag, startPoint x: 243, startPoint y: 153, endPoint x: 155, endPoint y: 113, distance: 97.4
click at [155, 113] on div "Elixire [PERSON_NAME]’s commitment to innovation and quality makes their Anhydr…" at bounding box center [291, 134] width 295 height 57
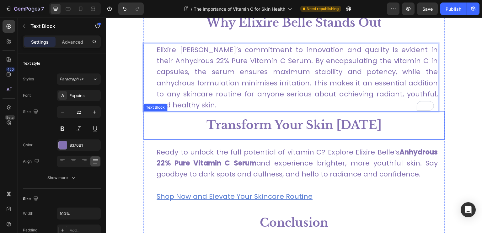
scroll to position [2058, 0]
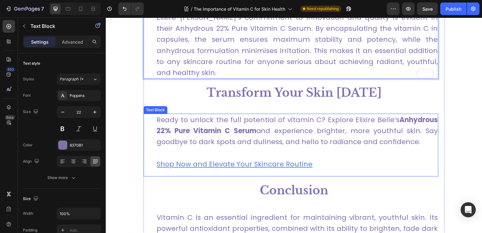
click at [257, 134] on span "Ready to unlock the full potential of vitamin C? Explore Elixire Belle’s Anhydr…" at bounding box center [297, 131] width 281 height 32
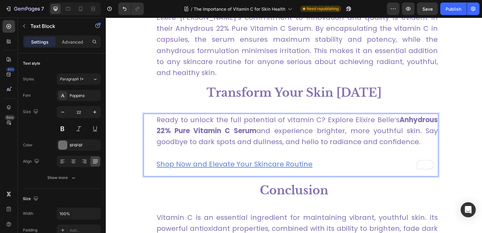
drag, startPoint x: 416, startPoint y: 142, endPoint x: 151, endPoint y: 122, distance: 265.5
click at [151, 122] on div "Ready to unlock the full potential of vitamin C? Explore Elixire Belle’s Anhydr…" at bounding box center [291, 145] width 295 height 63
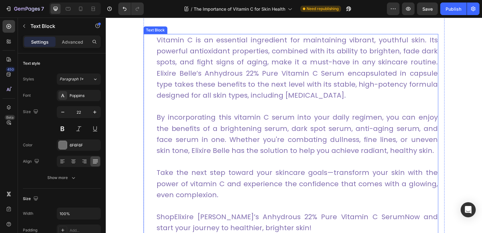
scroll to position [2278, 0]
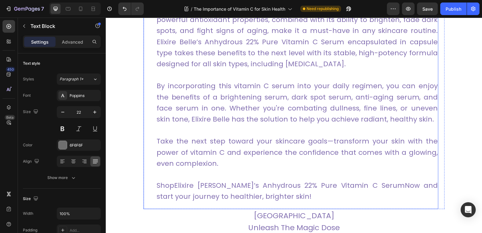
click at [229, 167] on p "Take the next step toward your skincare goals—transform your skin with the powe…" at bounding box center [297, 147] width 281 height 44
click at [225, 165] on p "Take the next step toward your skincare goals—transform your skin with the powe…" at bounding box center [297, 147] width 281 height 44
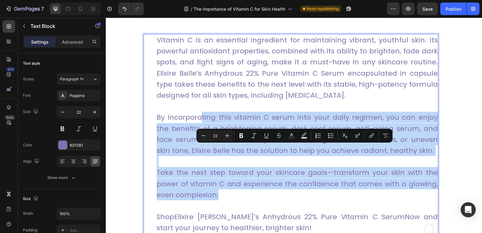
scroll to position [2215, 0]
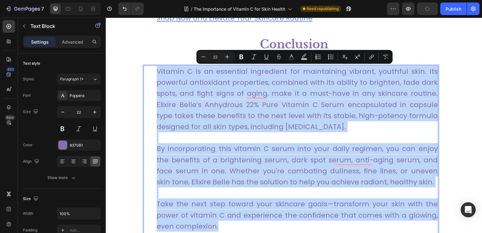
drag, startPoint x: 227, startPoint y: 164, endPoint x: 155, endPoint y: 74, distance: 115.3
click at [155, 74] on div "Vitamin C is an essential ingredient for maintaining vibrant, youthful skin. It…" at bounding box center [291, 168] width 295 height 207
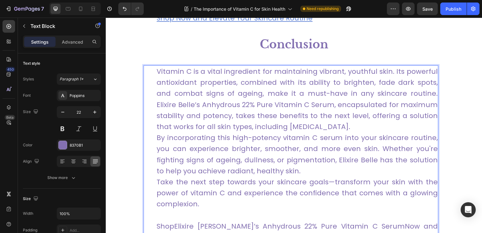
click at [351, 126] on p "Vitamin C is a vital ingredient for maintaining vibrant, youthful skin. Its pow…" at bounding box center [297, 138] width 281 height 144
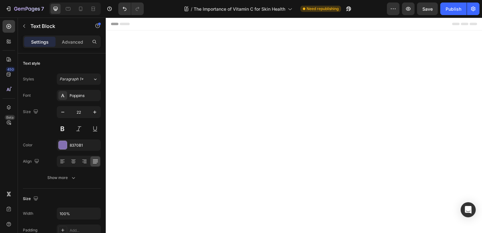
scroll to position [2215, 0]
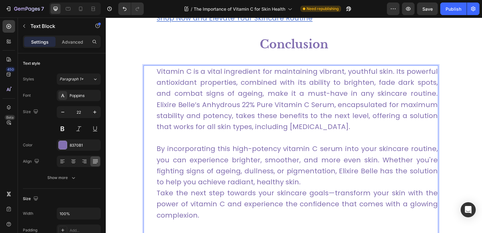
click at [299, 182] on p "⁠⁠⁠⁠⁠⁠⁠ By incorporating this high-potency vitamin C serum into your skincare r…" at bounding box center [297, 176] width 281 height 89
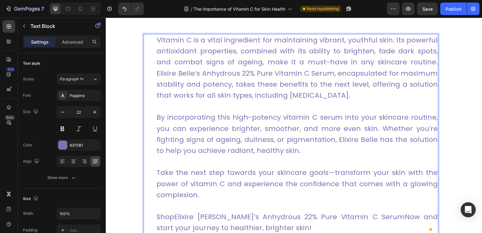
scroll to position [2278, 0]
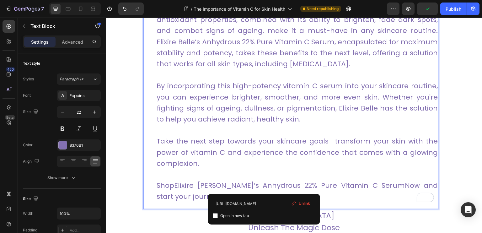
click at [263, 189] on link "Elixire [PERSON_NAME]’s Anhydrous 22% Pure Vitamin C Serum" at bounding box center [289, 186] width 231 height 10
click at [303, 199] on div "Unlink" at bounding box center [301, 203] width 24 height 8
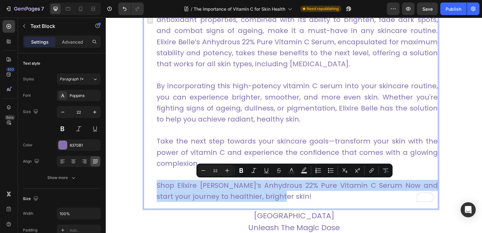
drag, startPoint x: 281, startPoint y: 198, endPoint x: 158, endPoint y: 188, distance: 124.1
click at [158, 188] on p "Shop Elixire [PERSON_NAME]’s Anhydrous 22% Pure Vitamin C Serum Now and start y…" at bounding box center [297, 185] width 281 height 33
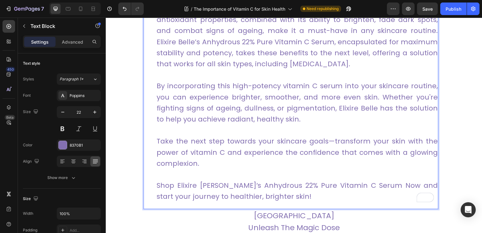
click at [177, 188] on p "Shop Elixire Belle’s Anhydrous 22% Pure Vitamin C Serum Now and start your jour…" at bounding box center [297, 185] width 281 height 33
click at [180, 188] on p "Shop Elixire Belle’s Anhydrous 22% Pure Vitamin C Serum Now and start your jour…" at bounding box center [297, 185] width 281 height 33
click at [224, 186] on p "Shop Elixire Belle’s Anhydrous 22% Pure Vitamin C Serum Now and start your jour…" at bounding box center [297, 185] width 281 height 33
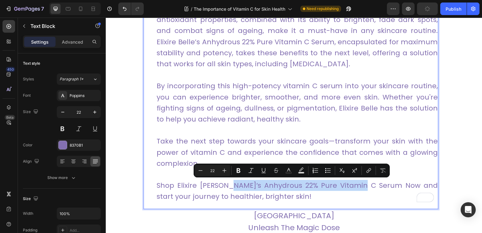
drag, startPoint x: 225, startPoint y: 186, endPoint x: 360, endPoint y: 186, distance: 134.4
click at [360, 186] on p "Shop Elixire Belle’s Anhydrous 22% Pure Vitamin C Serum Now and start your jour…" at bounding box center [297, 185] width 281 height 33
click at [370, 171] on icon "Editor contextual toolbar" at bounding box center [369, 170] width 6 height 6
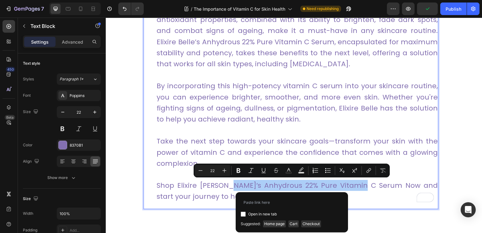
type input "https://elixirebelle.com/products/anhydrous-22-pure-vitamin-c"
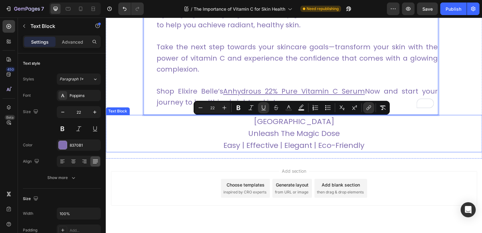
scroll to position [2388, 0]
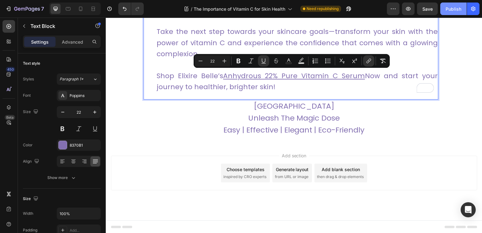
click at [456, 6] on div "Publish" at bounding box center [454, 9] width 16 height 7
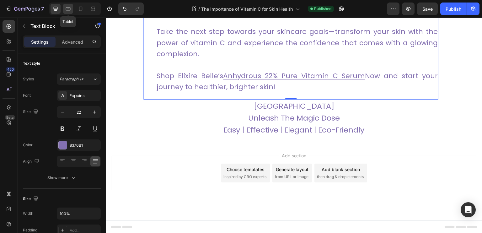
click at [66, 7] on icon at bounding box center [68, 8] width 5 height 3
type input "16"
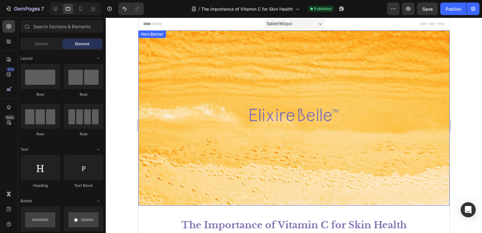
scroll to position [126, 0]
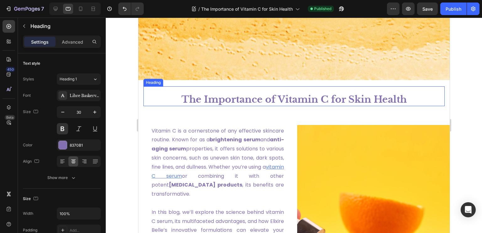
click at [209, 98] on h1 "The Importance of Vitamin C for Skin Health" at bounding box center [293, 100] width 301 height 14
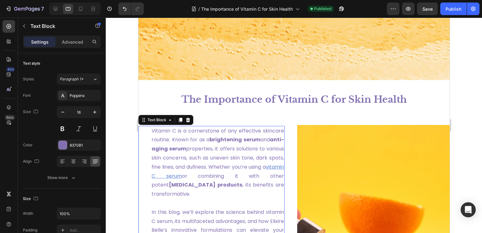
click at [187, 137] on span "Vitamin C is a cornerstone of any effective skincare routine. Known for as a br…" at bounding box center [217, 148] width 133 height 43
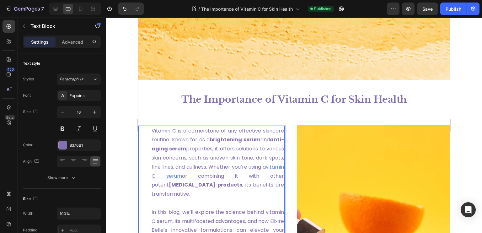
click at [197, 138] on span "Vitamin C is a cornerstone of any effective skincare routine. Known for as a br…" at bounding box center [217, 148] width 133 height 43
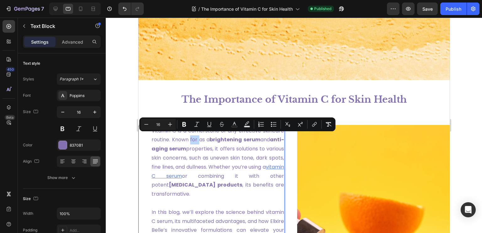
click at [197, 141] on p "Vitamin C is a cornerstone of any effective skincare routine. Known for as a br…" at bounding box center [217, 163] width 133 height 72
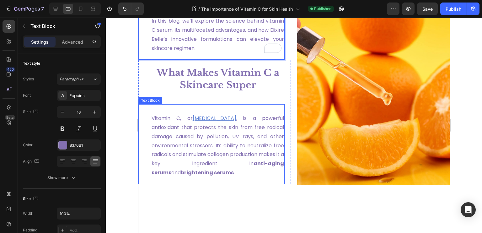
scroll to position [157, 0]
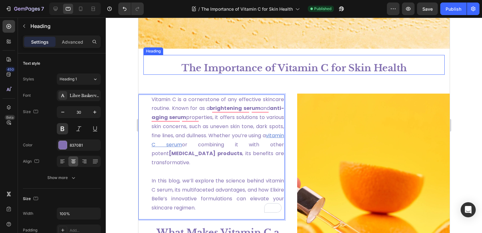
click at [225, 61] on h1 "The Importance of Vitamin C for Skin Health" at bounding box center [293, 68] width 301 height 14
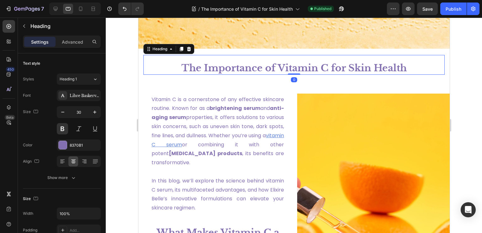
click at [225, 61] on h1 "The Importance of Vitamin C for Skin Health" at bounding box center [293, 68] width 301 height 14
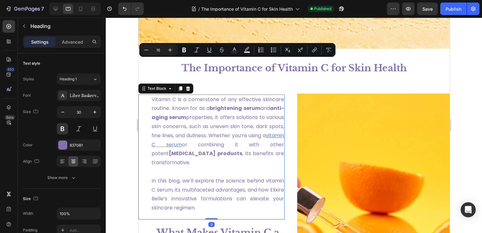
click at [190, 120] on span "Vitamin C is a cornerstone of any effective skincare routine. Known for as a br…" at bounding box center [217, 117] width 133 height 43
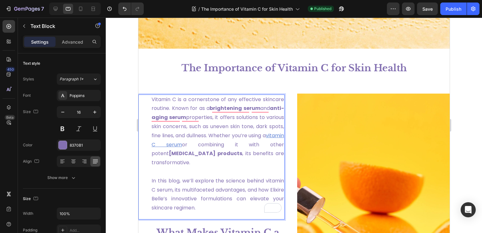
click at [186, 155] on p "Vitamin C is a cornerstone of any effective skincare routine. Known for as a br…" at bounding box center [217, 131] width 133 height 72
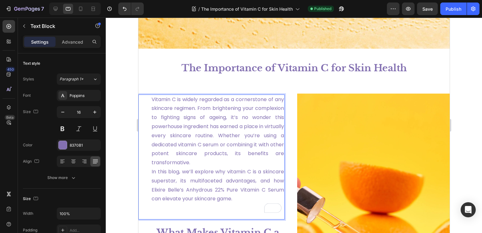
click at [233, 161] on p "Vitamin C is widely regarded as a cornerstone of any skincare regimen. From bri…" at bounding box center [217, 153] width 133 height 117
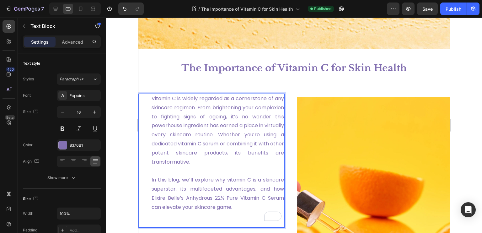
scroll to position [156, 0]
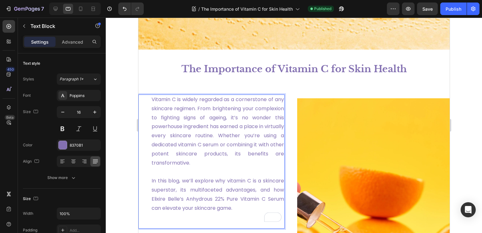
click at [171, 215] on p "In this blog, we’ll explore why vitamin C is a skincare superstar, its multifac…" at bounding box center [217, 194] width 133 height 54
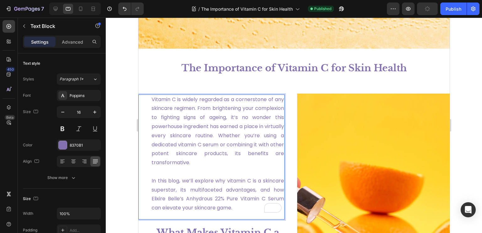
click at [234, 144] on span "Vitamin C is widely regarded as a cornerstone of any skincare regimen. From bri…" at bounding box center [217, 131] width 133 height 71
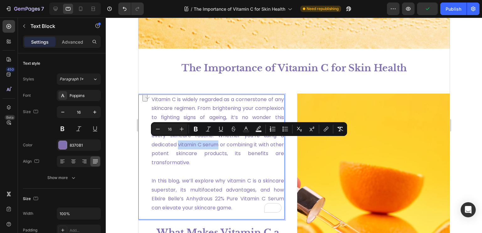
drag, startPoint x: 227, startPoint y: 140, endPoint x: 272, endPoint y: 142, distance: 45.2
click at [272, 142] on span "Vitamin C is widely regarded as a cornerstone of any skincare regimen. From bri…" at bounding box center [217, 131] width 133 height 71
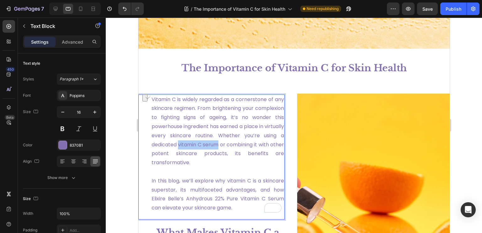
click at [471, 71] on div at bounding box center [294, 125] width 377 height 215
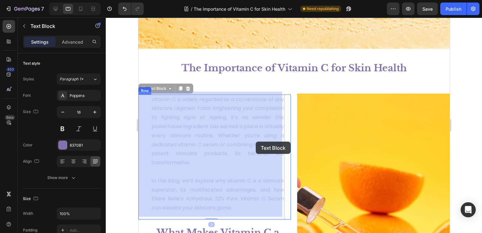
drag, startPoint x: 226, startPoint y: 142, endPoint x: 233, endPoint y: 142, distance: 6.3
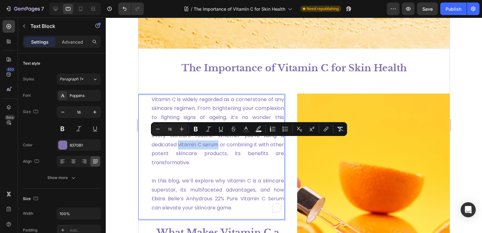
drag, startPoint x: 227, startPoint y: 143, endPoint x: 272, endPoint y: 142, distance: 45.2
click at [272, 142] on span "Vitamin C is widely regarded as a cornerstone of any skincare regimen. From bri…" at bounding box center [217, 131] width 133 height 71
click at [329, 130] on icon "Editor contextual toolbar" at bounding box center [326, 129] width 6 height 6
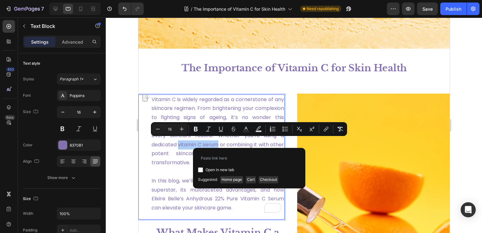
type input "https://elixirebelle.com/products/anhydrous-22-pure-vitamin-c"
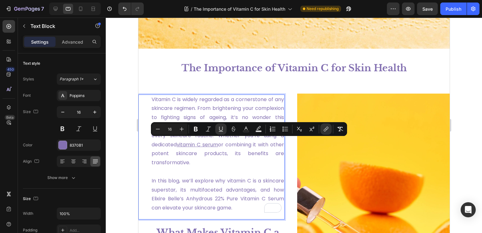
click at [225, 168] on p "In this blog, we’ll explore why vitamin C is a skincare superstar, its multifac…" at bounding box center [217, 189] width 133 height 45
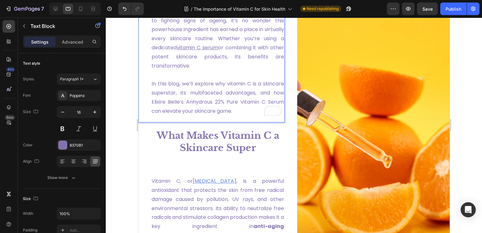
scroll to position [314, 0]
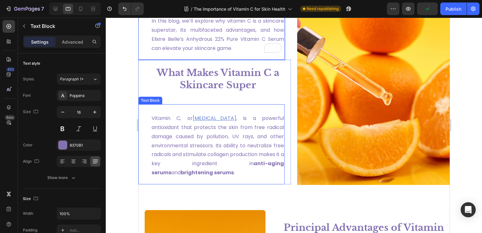
click at [191, 149] on p "Vitamin C, or ascorbic acid , is a powerful antioxidant that protects the skin …" at bounding box center [217, 145] width 133 height 63
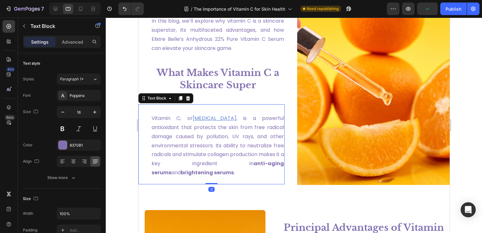
click at [191, 149] on p "Vitamin C, or ascorbic acid , is a powerful antioxidant that protects the skin …" at bounding box center [217, 145] width 133 height 63
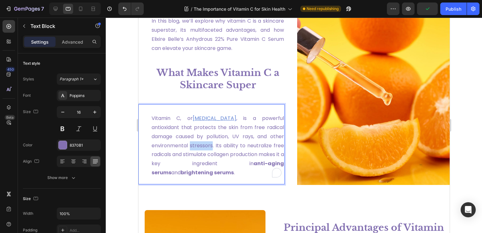
click at [191, 149] on p "Vitamin C, or ascorbic acid , is a powerful antioxidant that protects the skin …" at bounding box center [217, 145] width 133 height 63
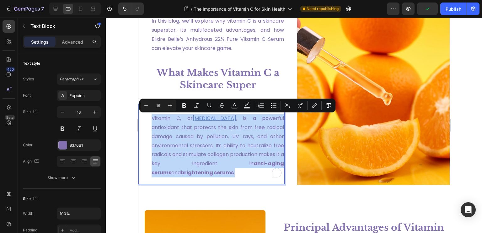
click at [191, 149] on p "Vitamin C, or ascorbic acid , is a powerful antioxidant that protects the skin …" at bounding box center [217, 145] width 133 height 63
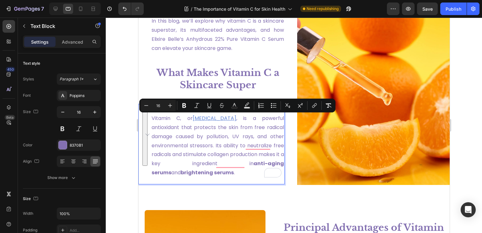
scroll to position [313, 0]
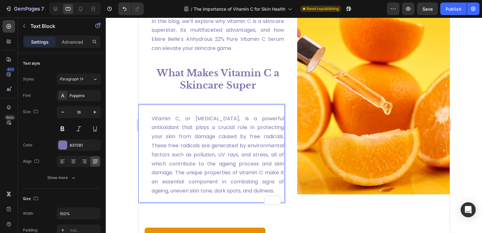
click at [199, 118] on span "Vitamin C, or ascorbic acid, is a powerful antioxidant that plays a crucial rol…" at bounding box center [217, 154] width 133 height 79
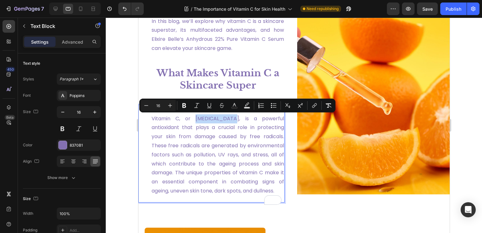
drag, startPoint x: 198, startPoint y: 119, endPoint x: 235, endPoint y: 119, distance: 36.7
click at [235, 119] on span "Vitamin C, or ascorbic acid, is a powerful antioxidant that plays a crucial rol…" at bounding box center [217, 154] width 133 height 79
click at [313, 107] on icon "Editor contextual toolbar" at bounding box center [315, 105] width 6 height 6
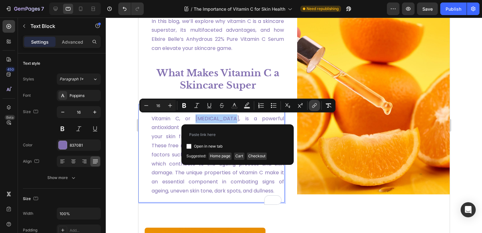
type input "https://health.clevelandclinic.org/vitamin-c-serum"
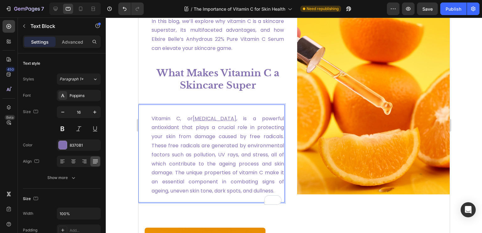
click at [195, 172] on span ", is a powerful antioxidant that plays a crucial role in protecting your skin f…" at bounding box center [217, 154] width 133 height 79
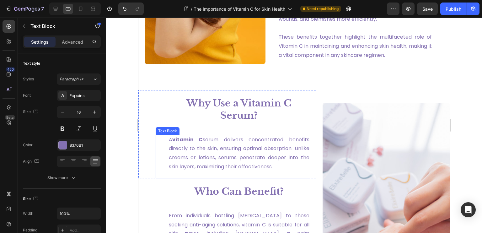
scroll to position [878, 0]
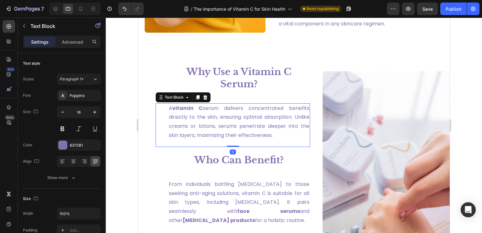
click at [238, 120] on span "A vitamin C serum delivers concentrated benefits directly to the skin, ensuring…" at bounding box center [239, 122] width 141 height 34
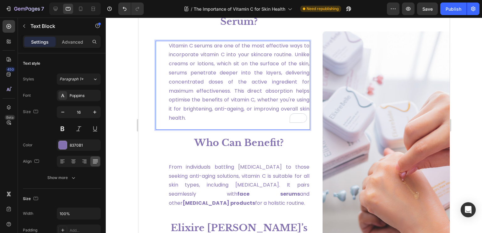
scroll to position [1004, 0]
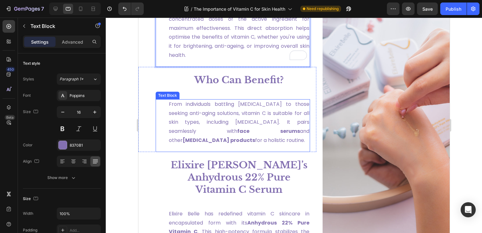
click at [206, 119] on span "From individuals battling [MEDICAL_DATA] to those seeking anti-aging solutions,…" at bounding box center [239, 121] width 141 height 43
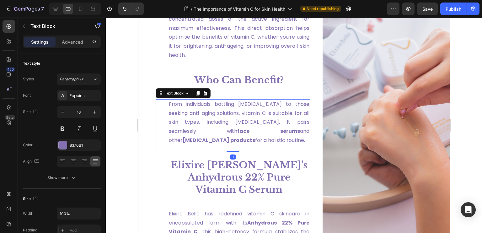
click at [206, 119] on span "From individuals battling [MEDICAL_DATA] to those seeking anti-aging solutions,…" at bounding box center [239, 121] width 141 height 43
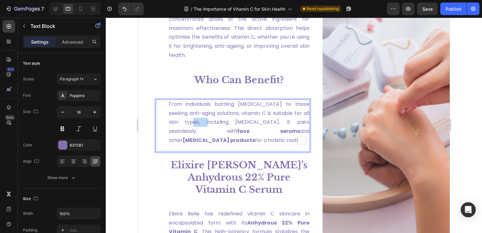
click at [206, 119] on span "From individuals battling [MEDICAL_DATA] to those seeking anti-aging solutions,…" at bounding box center [239, 121] width 141 height 43
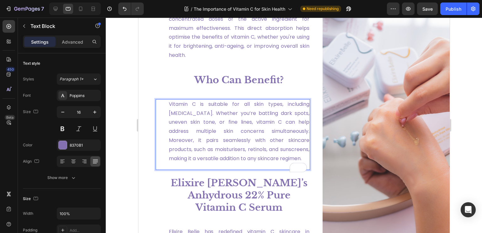
click at [216, 127] on p "Vitamin C is suitable for all skin types, including [MEDICAL_DATA]. Whether you…" at bounding box center [239, 131] width 141 height 63
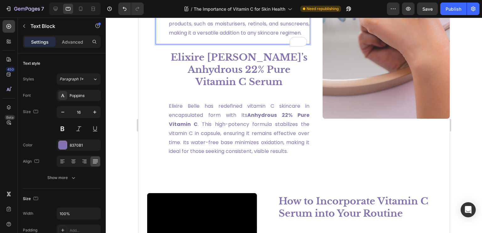
scroll to position [1161, 0]
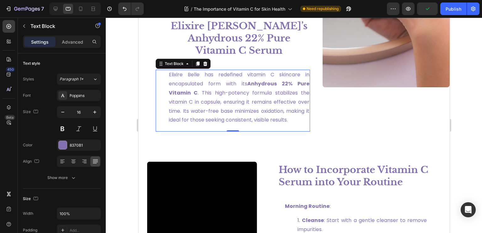
click at [215, 92] on span "Elixire Belle has redefined vitamin C skincare in encapsulated form with its An…" at bounding box center [239, 97] width 141 height 52
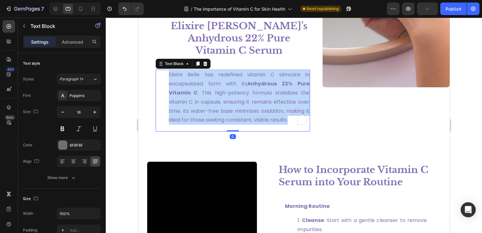
click at [215, 92] on span "Elixire Belle has redefined vitamin C skincare in encapsulated form with its An…" at bounding box center [239, 97] width 141 height 52
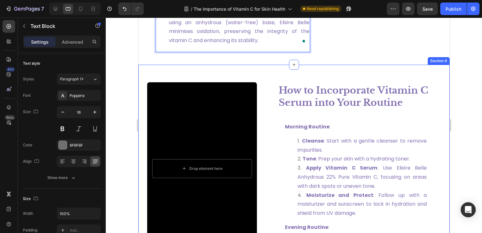
scroll to position [1281, 0]
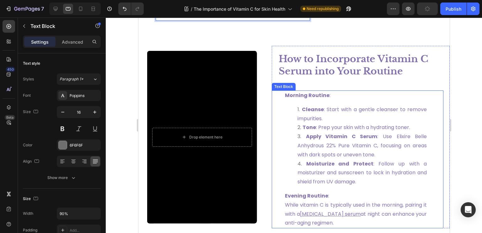
click at [331, 115] on li "Cleanse : Start with a gentle cleanser to remove impurities." at bounding box center [361, 114] width 129 height 18
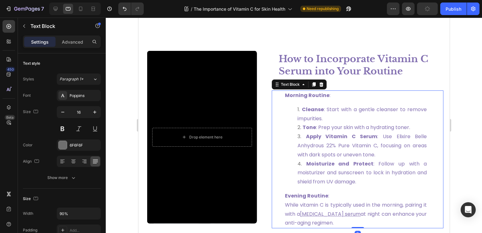
click at [330, 115] on li "Cleanse : Start with a gentle cleanser to remove impurities." at bounding box center [361, 114] width 129 height 18
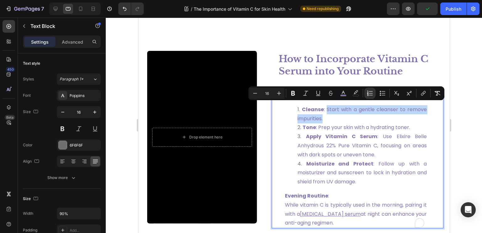
drag, startPoint x: 330, startPoint y: 115, endPoint x: 325, endPoint y: 108, distance: 8.5
click at [325, 108] on li "Cleanse : Start with a gentle cleanser to remove impurities." at bounding box center [361, 114] width 129 height 18
drag, startPoint x: 325, startPoint y: 108, endPoint x: 329, endPoint y: 108, distance: 4.7
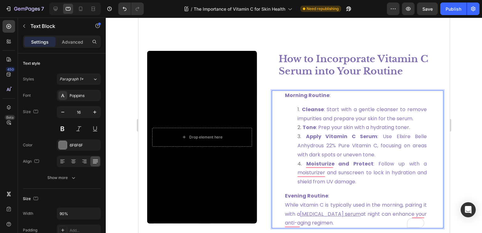
click at [410, 123] on li "Tone : Prep your skin with a hydrating toner." at bounding box center [361, 127] width 129 height 9
drag, startPoint x: 412, startPoint y: 124, endPoint x: 317, endPoint y: 128, distance: 94.9
click at [317, 128] on li "Tone : Prep your skin with a hydrating toner." at bounding box center [361, 127] width 129 height 9
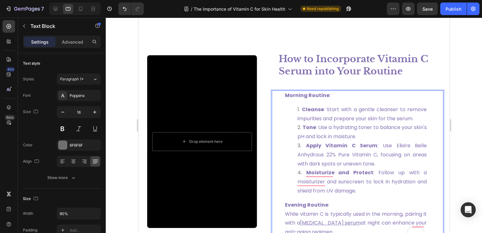
click at [378, 158] on li "Apply Vitamin C Serum : Use Elixire Belle Anhydrous 22% Pure Vitamin C, focusin…" at bounding box center [361, 154] width 129 height 27
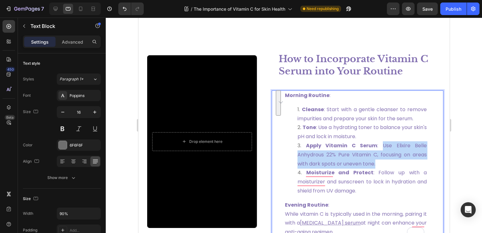
drag, startPoint x: 380, startPoint y: 160, endPoint x: 379, endPoint y: 142, distance: 17.7
click at [379, 142] on li "Apply Vitamin C Serum : Use Elixire Belle Anhydrous 22% Pure Vitamin C, focusin…" at bounding box center [361, 154] width 129 height 27
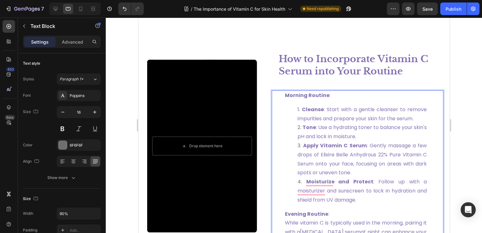
click at [361, 195] on li "Moisturize and Protect : Follow up with a moisturizer and sunscreen to lock in …" at bounding box center [361, 190] width 129 height 27
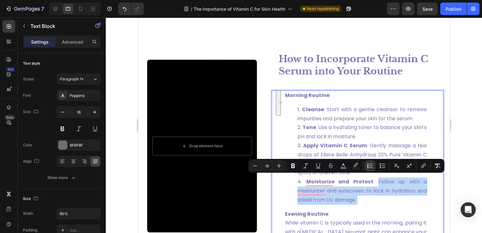
drag, startPoint x: 361, startPoint y: 197, endPoint x: 372, endPoint y: 181, distance: 19.9
click at [372, 181] on li "Moisturize and Protect : Follow up with a moisturizer and sunscreen to lock in …" at bounding box center [361, 190] width 129 height 27
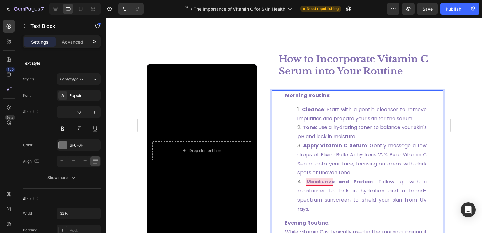
click at [322, 179] on strong "Moisturize and Protect" at bounding box center [339, 181] width 67 height 7
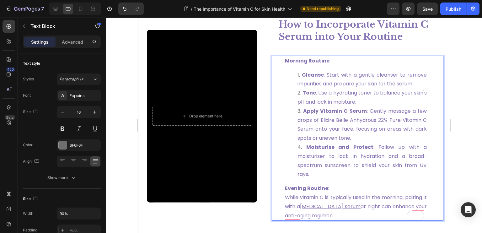
scroll to position [1375, 0]
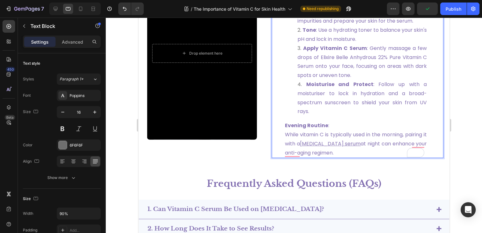
click at [341, 154] on p "Evening Routine : While vitamin C is typically used in the morning, pairing it …" at bounding box center [356, 139] width 142 height 36
drag, startPoint x: 331, startPoint y: 152, endPoint x: 283, endPoint y: 135, distance: 51.1
click at [285, 135] on p "Evening Routine : While vitamin C is typically used in the morning, pairing it …" at bounding box center [356, 139] width 142 height 36
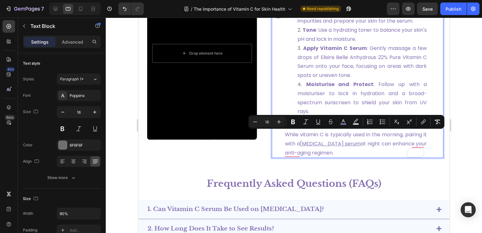
scroll to position [1380, 0]
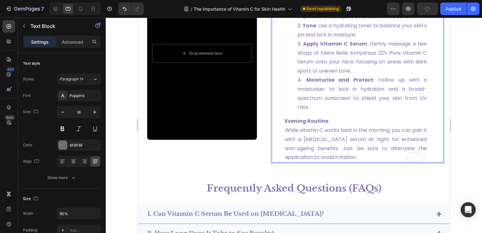
click at [343, 141] on span "While vitamin C works best in the morning, you can pair it with a retinol serum…" at bounding box center [356, 144] width 142 height 34
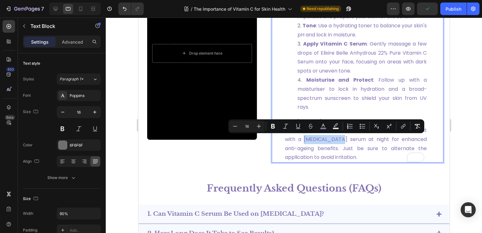
drag, startPoint x: 310, startPoint y: 139, endPoint x: 344, endPoint y: 139, distance: 34.2
click at [344, 139] on span "While vitamin C works best in the morning, you can pair it with a retinol serum…" at bounding box center [356, 144] width 142 height 34
click at [401, 125] on icon "Editor contextual toolbar" at bounding box center [403, 126] width 6 height 6
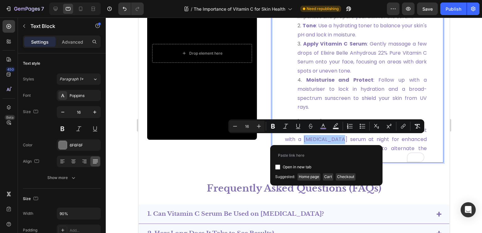
type input "https://elixirebelle.com/products/anhydrous-0-3-pure-retinol"
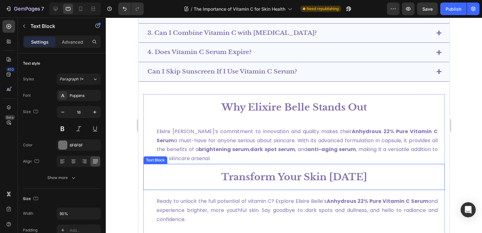
scroll to position [1631, 0]
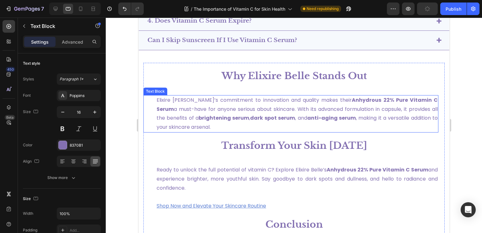
click at [225, 120] on strong "brightening serum" at bounding box center [223, 117] width 51 height 7
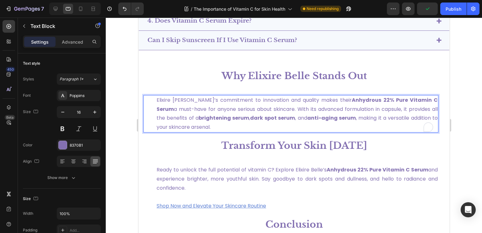
click at [216, 122] on p "Elixire Belle’s commitment to innovation and quality makes their Anhydrous 22% …" at bounding box center [296, 114] width 281 height 36
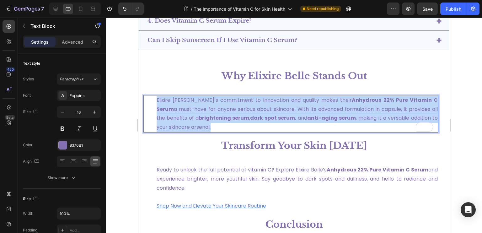
drag, startPoint x: 215, startPoint y: 125, endPoint x: 154, endPoint y: 102, distance: 65.4
click at [154, 102] on div "Elixire Belle’s commitment to innovation and quality makes their Anhydrous 22% …" at bounding box center [290, 113] width 295 height 37
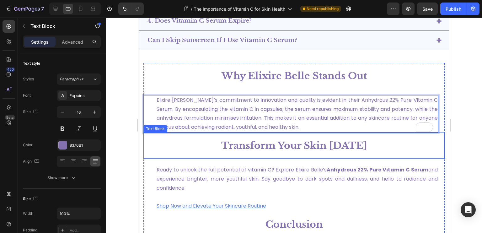
scroll to position [1662, 0]
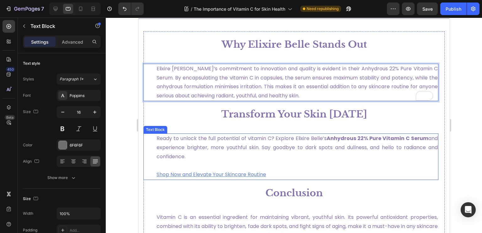
click at [196, 152] on p "Ready to unlock the full potential of vitamin C? Explore Elixire Belle’s Anhydr…" at bounding box center [296, 156] width 281 height 45
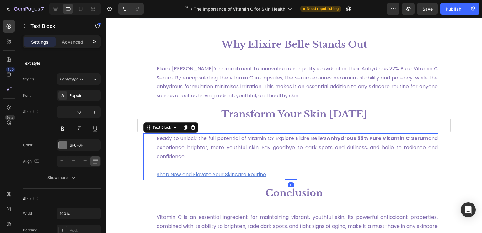
click at [196, 152] on p "Ready to unlock the full potential of vitamin C? Explore Elixire Belle’s Anhydr…" at bounding box center [296, 156] width 281 height 45
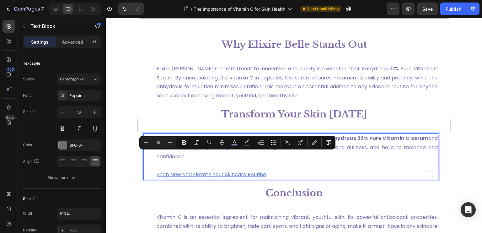
click at [199, 154] on p "Ready to unlock the full potential of vitamin C? Explore Elixire Belle’s Anhydr…" at bounding box center [296, 156] width 281 height 45
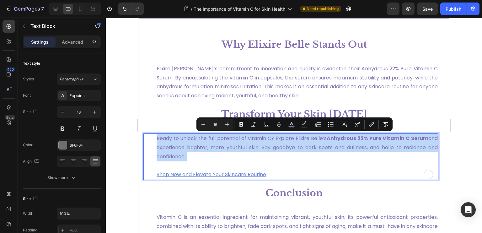
drag, startPoint x: 200, startPoint y: 154, endPoint x: 157, endPoint y: 137, distance: 45.8
click at [157, 137] on p "Ready to unlock the full potential of vitamin C? Explore Elixire Belle’s Anhydr…" at bounding box center [296, 156] width 281 height 45
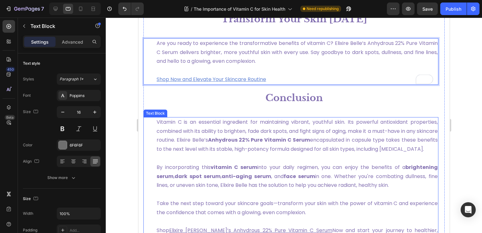
scroll to position [1788, 0]
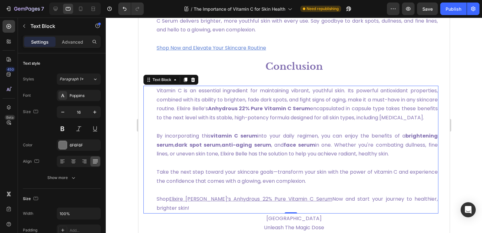
click at [339, 186] on p "Take the next step toward your skincare goals—transform your skin with the powe…" at bounding box center [296, 172] width 281 height 27
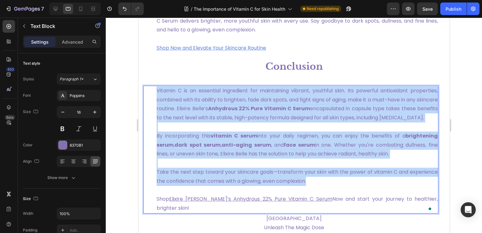
drag, startPoint x: 343, startPoint y: 189, endPoint x: 153, endPoint y: 94, distance: 212.3
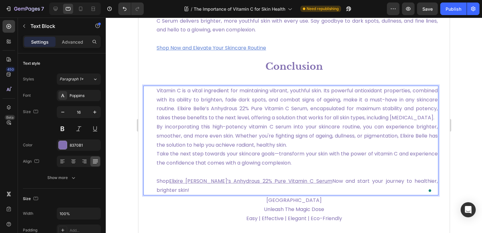
click at [230, 125] on p "Vitamin C is a vital ingredient for maintaining vibrant, youthful skin. Its pow…" at bounding box center [296, 126] width 281 height 81
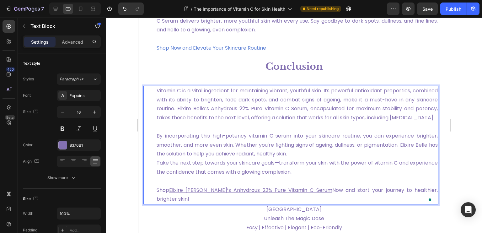
click at [309, 163] on p "By incorporating this high-potency vitamin C serum into your skincare routine, …" at bounding box center [296, 149] width 281 height 54
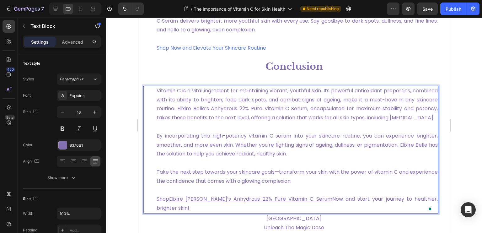
scroll to position [1819, 0]
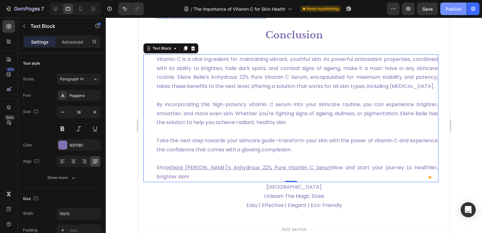
click at [454, 6] on div "Publish" at bounding box center [454, 9] width 16 height 7
click at [79, 7] on icon at bounding box center [81, 9] width 6 height 6
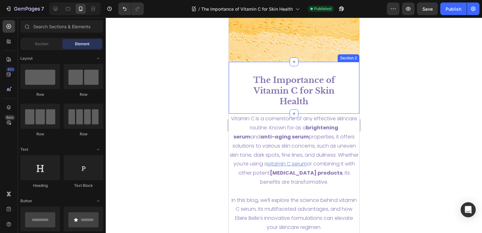
scroll to position [126, 0]
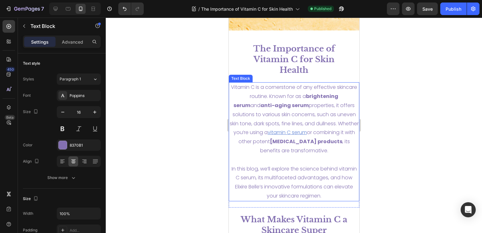
click at [320, 180] on span "In this blog, we’ll explore the science behind vitamin C serum, its multifacete…" at bounding box center [293, 182] width 125 height 34
click at [332, 196] on p "In this blog, we’ll explore the science behind vitamin C serum, its multifacete…" at bounding box center [293, 183] width 129 height 36
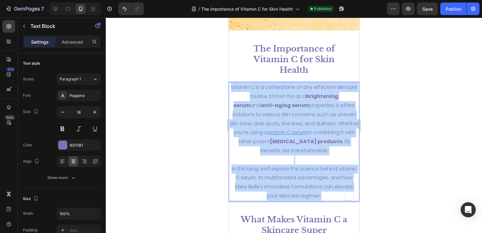
drag, startPoint x: 332, startPoint y: 196, endPoint x: 240, endPoint y: 89, distance: 141.2
click at [240, 89] on div "Vitamin C is a cornerstone of any effective skincare routine. Known for as a br…" at bounding box center [294, 141] width 131 height 119
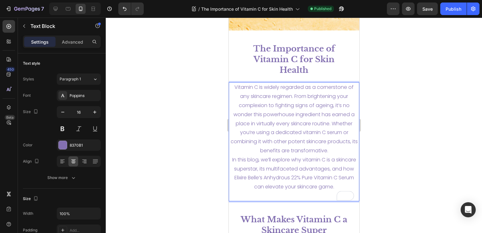
click at [333, 149] on p "Vitamin C is widely regarded as a cornerstone of any skincare regimen. From bri…" at bounding box center [293, 141] width 129 height 117
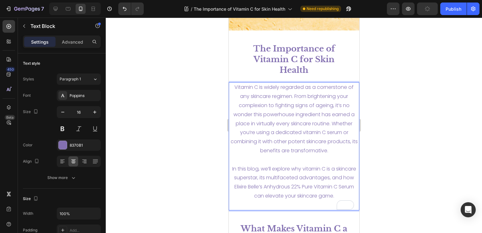
click at [303, 133] on span "Vitamin C is widely regarded as a cornerstone of any skincare regimen. From bri…" at bounding box center [293, 119] width 127 height 71
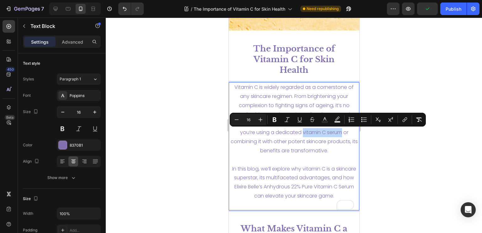
drag, startPoint x: 300, startPoint y: 132, endPoint x: 339, endPoint y: 134, distance: 38.7
click at [339, 134] on span "Vitamin C is widely regarded as a cornerstone of any skincare regimen. From bri…" at bounding box center [293, 119] width 127 height 71
click at [404, 119] on icon "Editor contextual toolbar" at bounding box center [404, 120] width 3 height 3
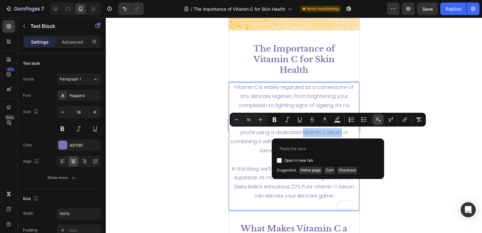
type input "https://elixirebelle.com/products/anhydrous-22-pure-vitamin-c"
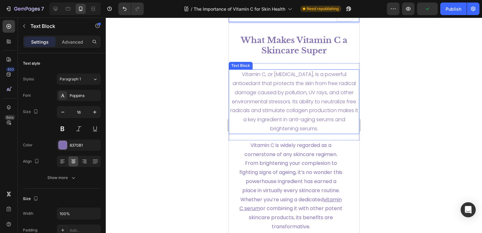
scroll to position [283, 0]
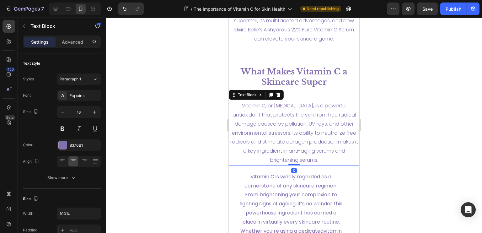
click at [314, 152] on p "Vitamin C, or ascorbic acid, is a powerful antioxidant that protects the skin f…" at bounding box center [293, 132] width 129 height 63
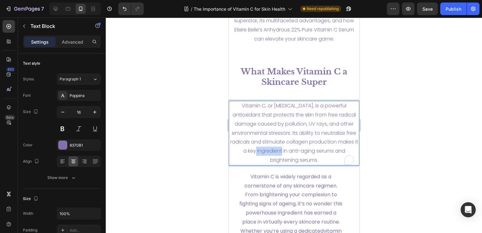
click at [314, 152] on p "Vitamin C, or ascorbic acid, is a powerful antioxidant that protects the skin f…" at bounding box center [293, 132] width 129 height 63
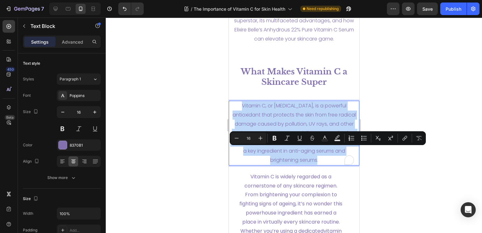
click at [314, 152] on p "Vitamin C, or ascorbic acid, is a powerful antioxidant that protects the skin f…" at bounding box center [293, 132] width 129 height 63
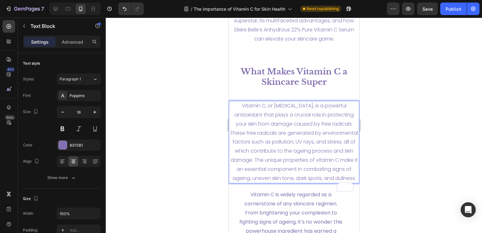
click at [280, 109] on p "Vitamin C, or ascorbic acid, is a powerful antioxidant that plays a crucial rol…" at bounding box center [293, 141] width 129 height 81
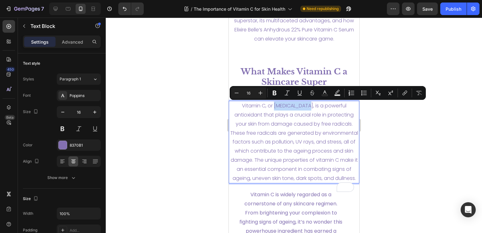
drag, startPoint x: 275, startPoint y: 105, endPoint x: 306, endPoint y: 105, distance: 31.4
click at [306, 105] on p "Vitamin C, or ascorbic acid, is a powerful antioxidant that plays a crucial rol…" at bounding box center [293, 141] width 129 height 81
click at [407, 90] on icon "Editor contextual toolbar" at bounding box center [405, 93] width 6 height 6
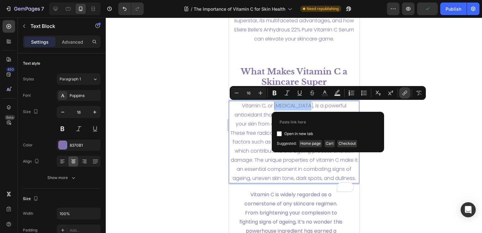
type input "https://health.clevelandclinic.org/vitamin-c-serum"
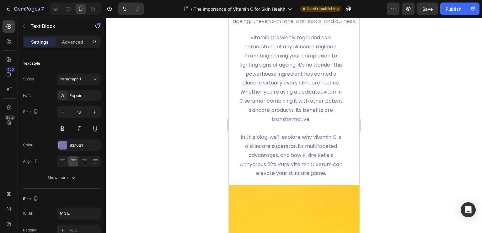
scroll to position [471, 0]
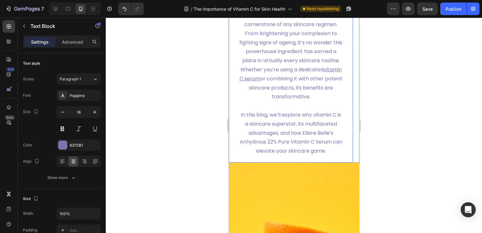
click at [306, 151] on span "In this blog, we’ll explore why vitamin C is a skincare superstar, its multifac…" at bounding box center [291, 132] width 103 height 43
click at [333, 156] on p "In this blog, we’ll explore why vitamin C is a skincare superstar, its multifac…" at bounding box center [291, 128] width 104 height 54
click at [333, 156] on div "Vitamin C is widely regarded as a cornerstone of any skincare regimen. From bri…" at bounding box center [291, 83] width 106 height 146
drag, startPoint x: 334, startPoint y: 160, endPoint x: 309, endPoint y: 149, distance: 26.9
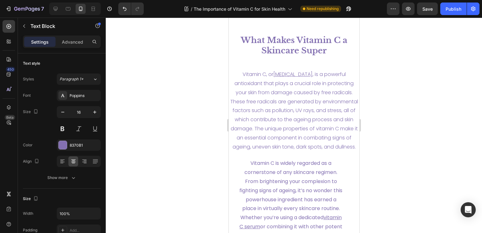
scroll to position [283, 0]
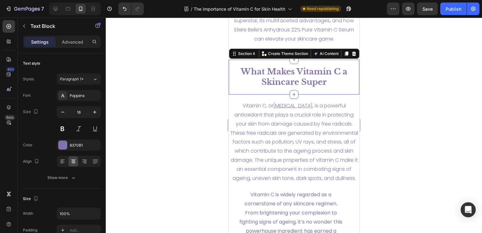
click at [274, 61] on div "What Makes Vitamin C a Skincare Super Heading Section 4 Create Theme Section AI…" at bounding box center [294, 77] width 131 height 35
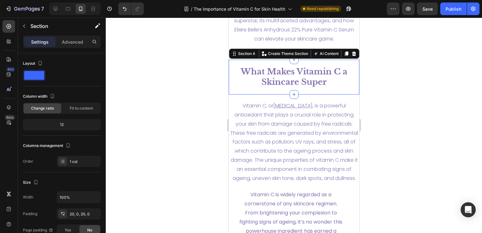
click at [240, 92] on div "What Makes Vitamin C a Skincare Super Heading Section 4 Create Theme Section AI…" at bounding box center [294, 77] width 131 height 35
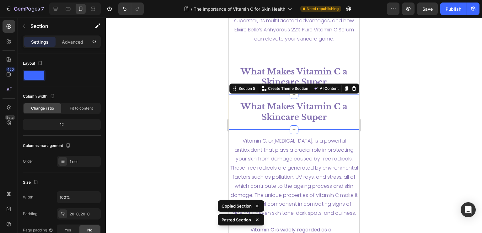
click at [280, 98] on div "What Makes Vitamin C a Skincare Super Heading Section 5 Create Theme Section AI…" at bounding box center [294, 112] width 131 height 35
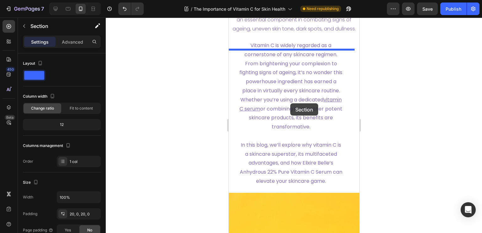
scroll to position [436, 0]
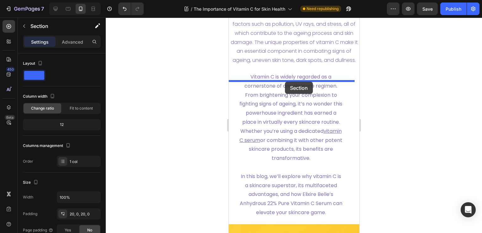
drag, startPoint x: 280, startPoint y: 98, endPoint x: 285, endPoint y: 82, distance: 17.1
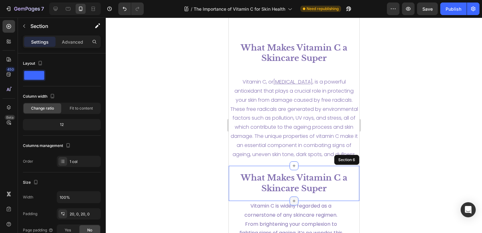
scroll to position [338, 0]
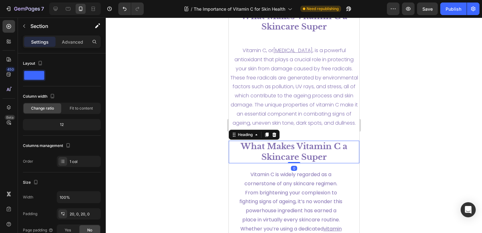
click at [309, 162] on strong "What Makes Vitamin C a Skincare Super" at bounding box center [294, 151] width 107 height 21
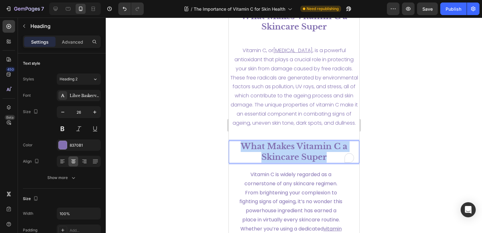
click at [309, 162] on strong "What Makes Vitamin C a Skincare Super" at bounding box center [294, 151] width 107 height 21
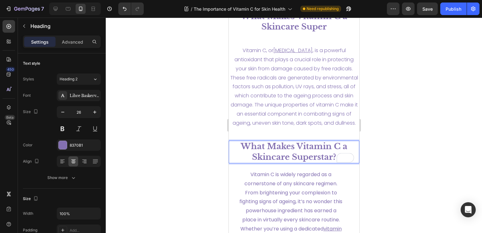
click at [295, 154] on strong "What Makes Vitamin C a Skincare Superstar?" at bounding box center [294, 151] width 107 height 21
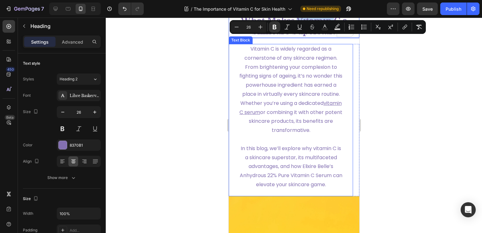
scroll to position [432, 0]
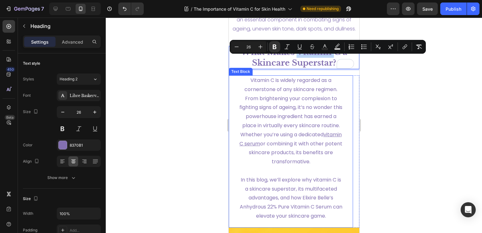
click at [331, 166] on p "Vitamin C is widely regarded as a cornerstone of any skincare regimen. From bri…" at bounding box center [291, 121] width 104 height 90
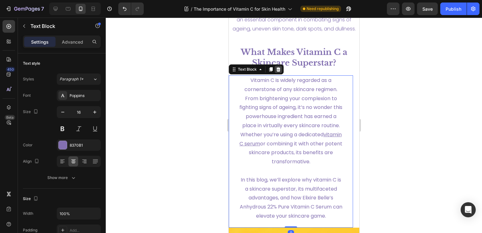
click at [280, 73] on div at bounding box center [278, 70] width 8 height 8
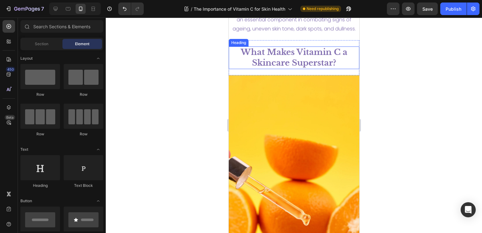
click at [345, 68] on p "⁠⁠⁠⁠⁠⁠⁠ What Makes Vitamin C a Skincare Superstar?" at bounding box center [293, 57] width 129 height 21
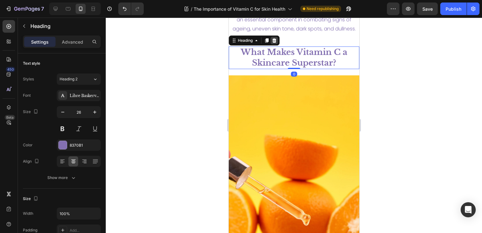
click at [275, 43] on icon at bounding box center [274, 40] width 5 height 5
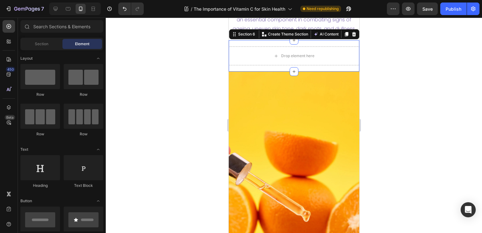
click at [314, 55] on div "Drop element here Section 6 Create Theme Section AI Content Write with GemAI Wh…" at bounding box center [294, 55] width 131 height 31
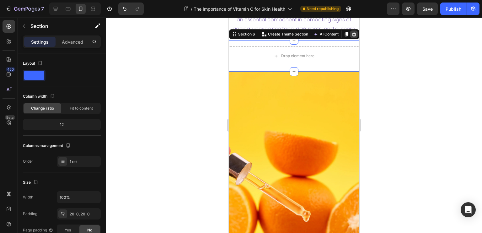
click at [352, 36] on icon at bounding box center [354, 34] width 4 height 4
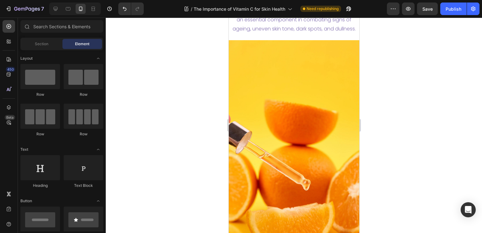
click at [423, 58] on div at bounding box center [294, 125] width 377 height 215
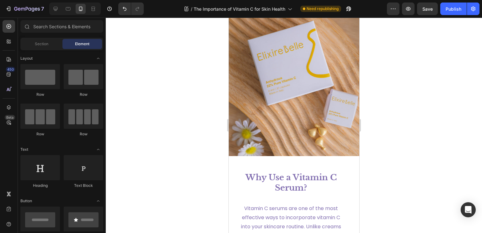
scroll to position [1374, 0]
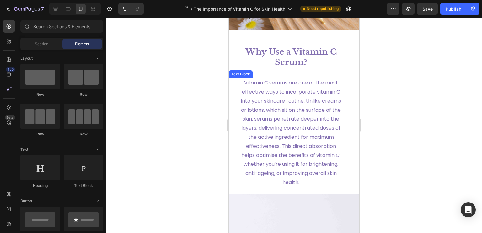
click at [292, 144] on span "Vitamin C serums are one of the most effective ways to incorporate vitamin C in…" at bounding box center [291, 132] width 100 height 107
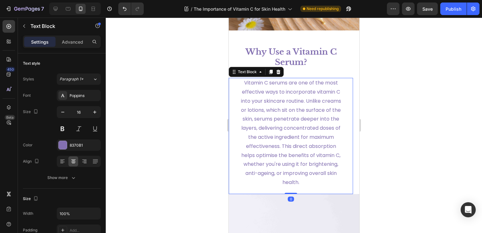
click at [292, 144] on span "Vitamin C serums are one of the most effective ways to incorporate vitamin C in…" at bounding box center [291, 132] width 100 height 107
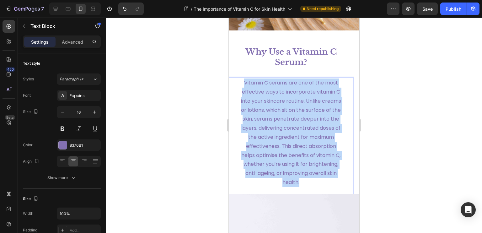
click at [292, 144] on span "Vitamin C serums are one of the most effective ways to incorporate vitamin C in…" at bounding box center [291, 132] width 100 height 107
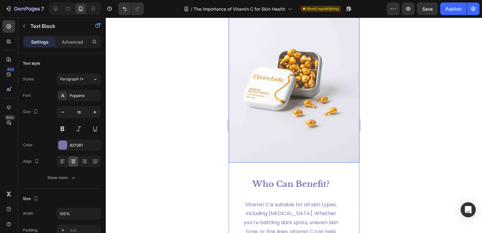
scroll to position [1657, 0]
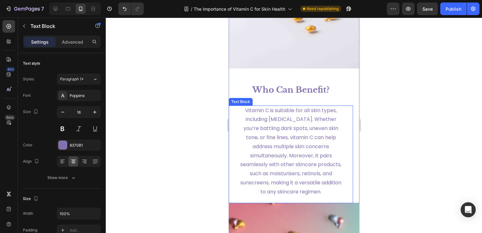
click at [271, 147] on span "Vitamin C is suitable for all skin types, including [MEDICAL_DATA]. Whether you…" at bounding box center [290, 151] width 101 height 89
click at [271, 147] on span "Vitamin C is suitable for all skin types, including sensitive skin. Whether you…" at bounding box center [290, 151] width 101 height 89
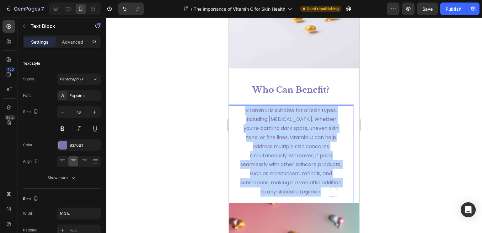
click at [271, 147] on span "Vitamin C is suitable for all skin types, including sensitive skin. Whether you…" at bounding box center [290, 151] width 101 height 89
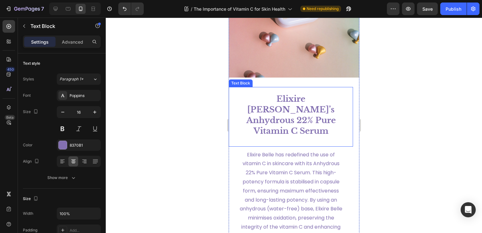
scroll to position [2034, 0]
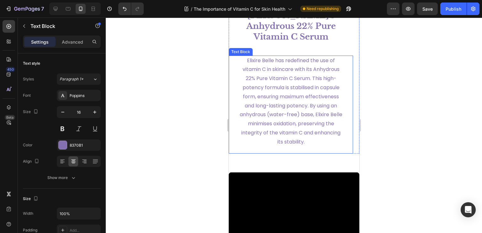
click at [288, 116] on span "Elixire Belle has redefined the use of vitamin C in skincare with its Anhydrous…" at bounding box center [291, 101] width 103 height 89
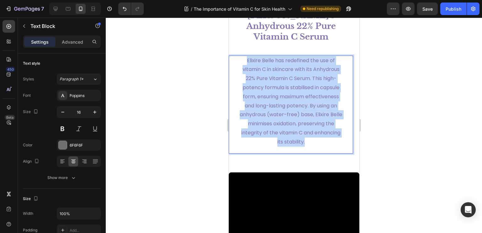
click at [288, 116] on span "Elixire Belle has redefined the use of vitamin C in skincare with its Anhydrous…" at bounding box center [291, 101] width 103 height 89
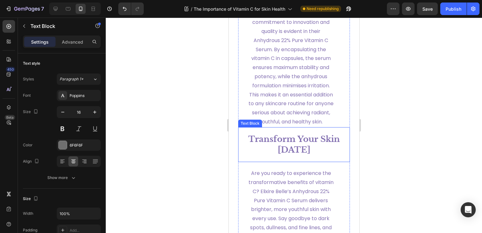
scroll to position [2819, 0]
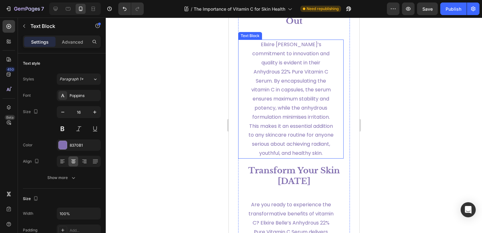
click at [279, 95] on p "Elixire Belle’s commitment to innovation and quality is evident in their Anhydr…" at bounding box center [290, 98] width 85 height 117
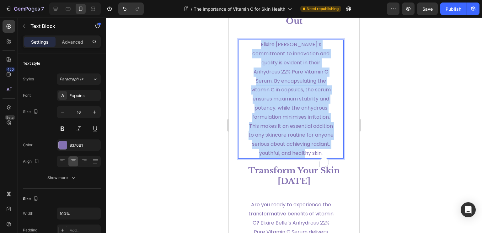
click at [279, 95] on p "Elixire Belle’s commitment to innovation and quality is evident in their Anhydr…" at bounding box center [290, 98] width 85 height 117
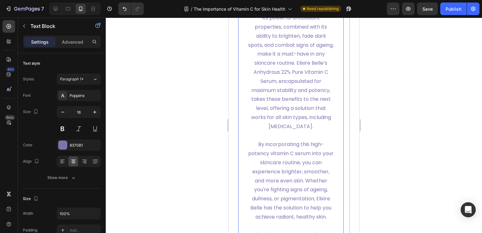
scroll to position [3196, 0]
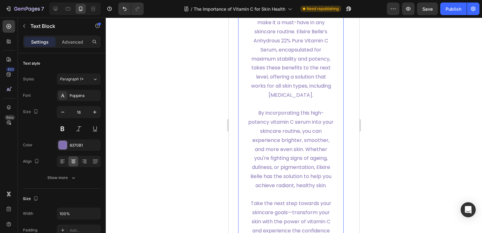
click at [277, 139] on span "By incorporating this high-potency vitamin C serum into your skincare routine, …" at bounding box center [290, 148] width 85 height 79
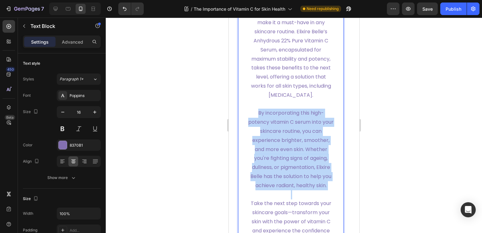
click at [277, 139] on span "By incorporating this high-potency vitamin C serum into your skincare routine, …" at bounding box center [290, 148] width 85 height 79
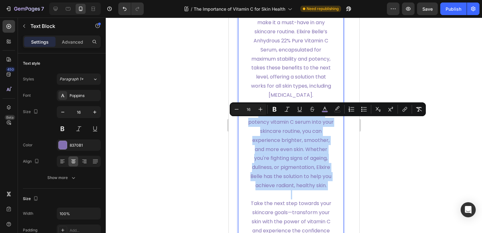
click at [300, 176] on span "By incorporating this high-potency vitamin C serum into your skincare routine, …" at bounding box center [290, 148] width 85 height 79
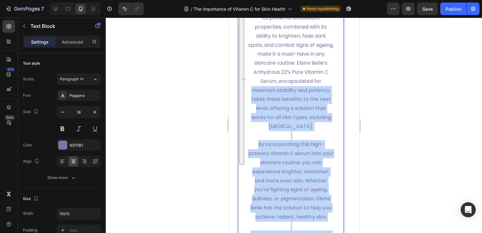
scroll to position [3101, 0]
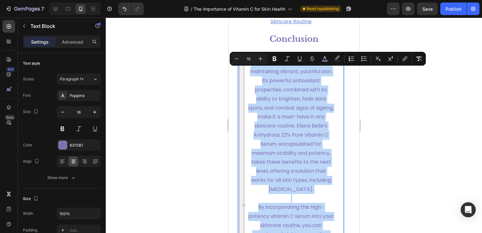
drag, startPoint x: 311, startPoint y: 140, endPoint x: 252, endPoint y: 72, distance: 90.8
click at [252, 72] on div "Vitamin C is a vital ingredient for maintaining vibrant, youthful skin. Its pow…" at bounding box center [290, 226] width 87 height 336
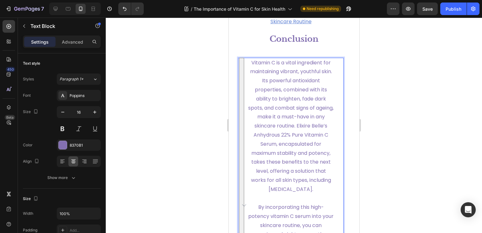
scroll to position [3221, 0]
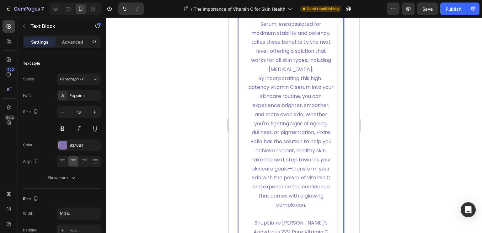
click at [305, 171] on p "Vitamin C is a vital ingredient for maintaining vibrant, youthful skin. Its pow…" at bounding box center [290, 73] width 85 height 271
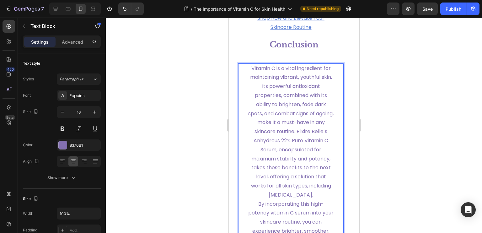
scroll to position [3158, 0]
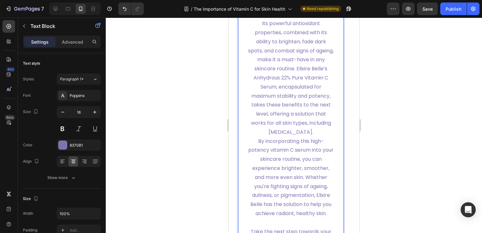
click at [322, 141] on p "Vitamin C is a vital ingredient for maintaining vibrant, youthful skin. Its pow…" at bounding box center [290, 109] width 85 height 217
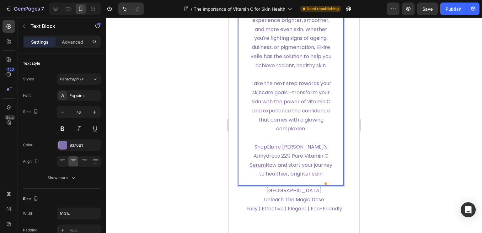
scroll to position [3378, 0]
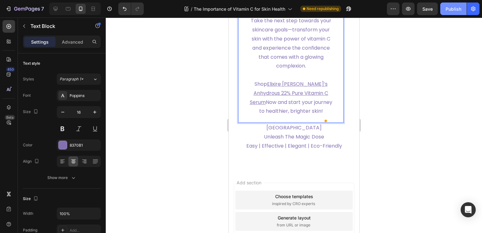
click at [453, 7] on div "Publish" at bounding box center [454, 9] width 16 height 7
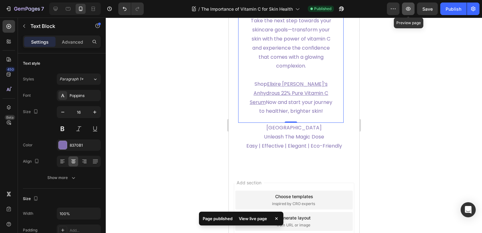
click at [413, 10] on button "button" at bounding box center [408, 9] width 13 height 13
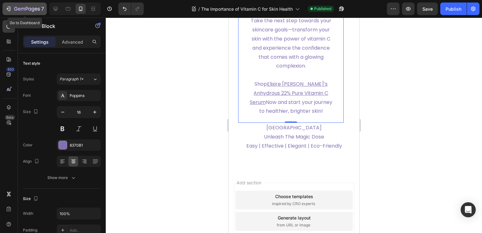
click at [25, 8] on icon "button" at bounding box center [27, 9] width 26 height 5
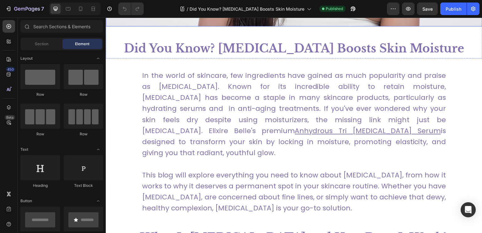
scroll to position [251, 0]
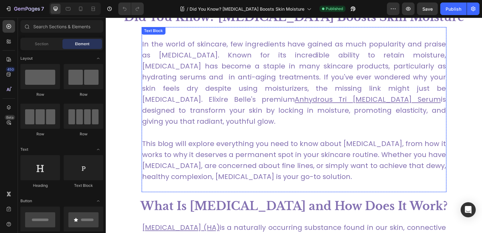
click at [180, 89] on p "In the world of skincare, few ingredients have gained as much popularity and pr…" at bounding box center [294, 83] width 304 height 89
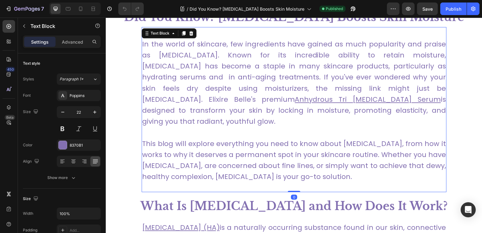
click at [180, 89] on p "In the world of skincare, few ingredients have gained as much popularity and pr…" at bounding box center [294, 83] width 304 height 89
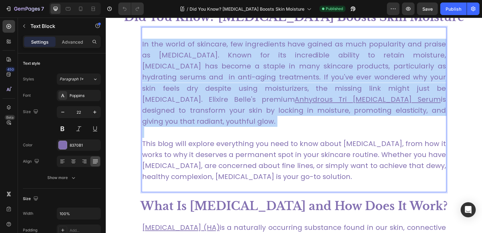
click at [180, 89] on p "In the world of skincare, few ingredients have gained as much popularity and pr…" at bounding box center [294, 83] width 304 height 89
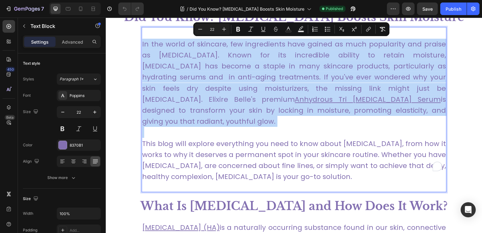
click at [182, 88] on p "In the world of skincare, few ingredients have gained as much popularity and pr…" at bounding box center [294, 83] width 304 height 89
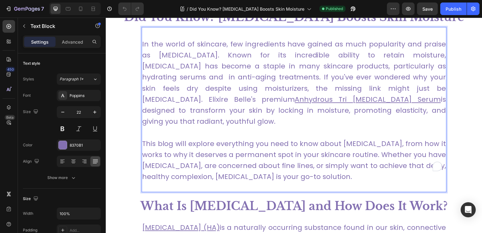
click at [330, 160] on p "This blog will explore everything you need to know about [MEDICAL_DATA], from h…" at bounding box center [294, 160] width 304 height 44
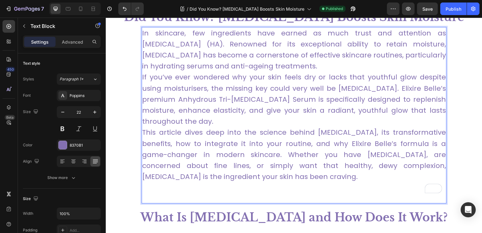
click at [224, 121] on p "In skincare, few ingredients have earned as much trust and attention as [MEDICA…" at bounding box center [294, 111] width 304 height 166
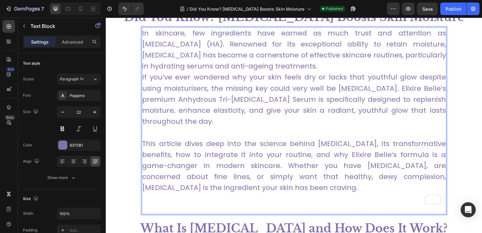
click at [255, 65] on p "In skincare, few ingredients have earned as much trust and attention as [MEDICA…" at bounding box center [294, 78] width 304 height 100
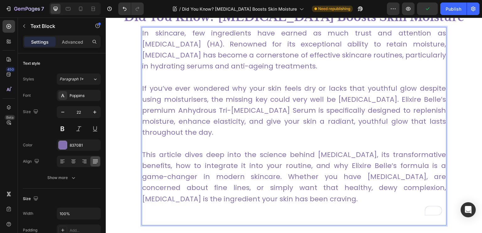
drag, startPoint x: 179, startPoint y: 108, endPoint x: 182, endPoint y: 109, distance: 3.3
click at [182, 109] on p "⁠⁠⁠⁠⁠⁠⁠ If you’ve ever wondered why your skin feels dry or lacks that youthful …" at bounding box center [294, 105] width 304 height 66
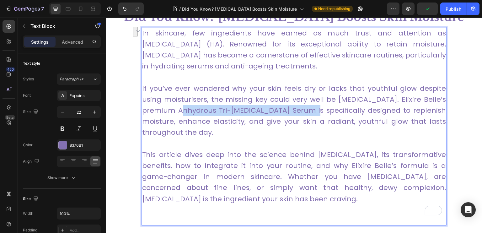
drag, startPoint x: 177, startPoint y: 109, endPoint x: 308, endPoint y: 115, distance: 130.8
click at [308, 115] on p "If you’ve ever wondered why your skin feels dry or lacks that youthful glow des…" at bounding box center [294, 105] width 304 height 66
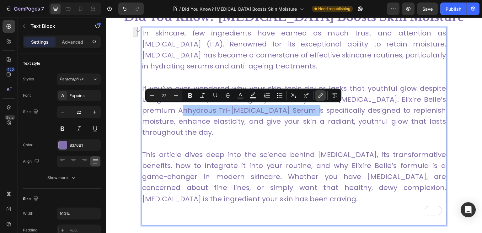
click at [322, 95] on icon "Editor contextual toolbar" at bounding box center [320, 95] width 6 height 6
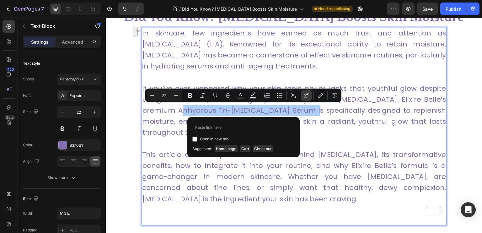
type input "[URL][DOMAIN_NAME][MEDICAL_DATA]"
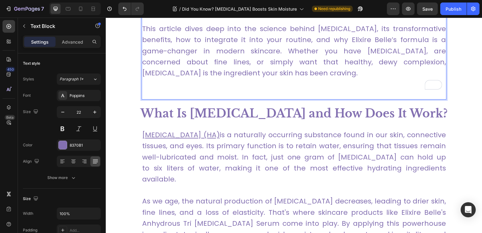
scroll to position [408, 0]
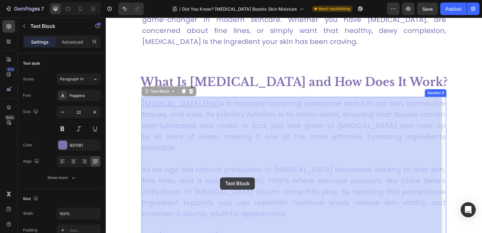
drag, startPoint x: 288, startPoint y: 200, endPoint x: 220, endPoint y: 177, distance: 71.9
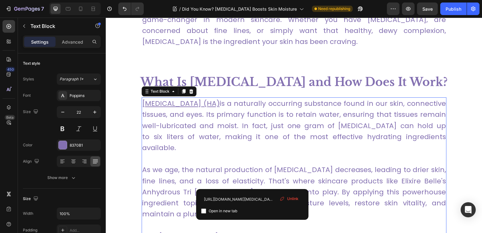
click at [253, 178] on link "As we age, the natural production of [MEDICAL_DATA] decreases, leading to drier…" at bounding box center [294, 192] width 304 height 54
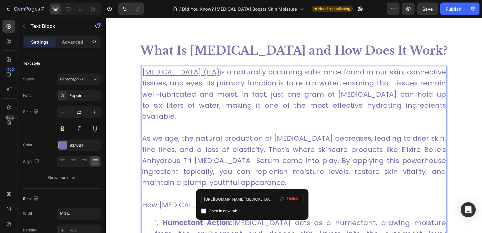
scroll to position [471, 0]
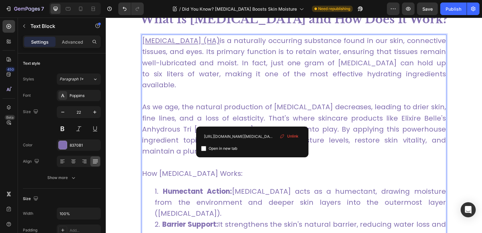
click at [295, 133] on div "Unlink" at bounding box center [289, 136] width 24 height 8
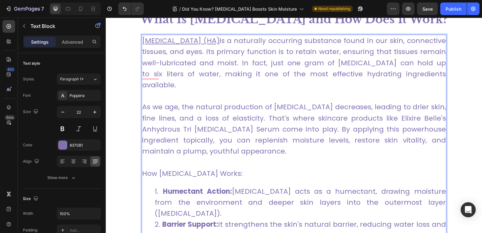
scroll to position [440, 0]
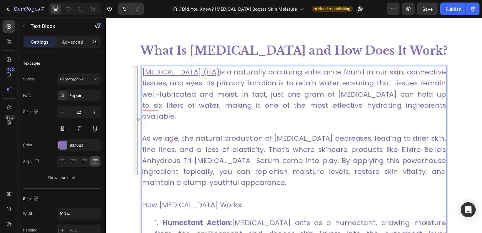
drag, startPoint x: 294, startPoint y: 134, endPoint x: 138, endPoint y: 74, distance: 168.0
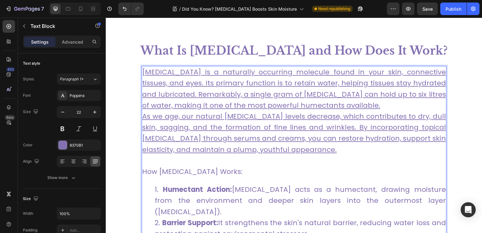
drag, startPoint x: 340, startPoint y: 147, endPoint x: 124, endPoint y: 73, distance: 228.6
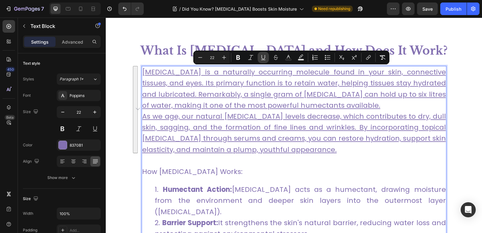
click at [263, 57] on icon "Editor contextual toolbar" at bounding box center [263, 57] width 6 height 6
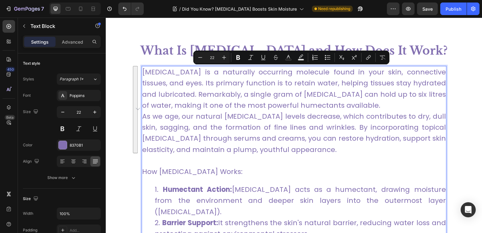
click at [375, 106] on p "[MEDICAL_DATA] is a naturally occurring molecule found in your skin, connective…" at bounding box center [294, 111] width 304 height 89
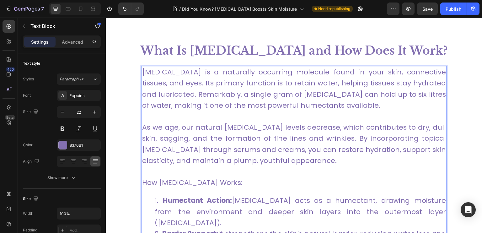
click at [156, 73] on p "[MEDICAL_DATA] is a naturally occurring molecule found in your skin, connective…" at bounding box center [294, 89] width 304 height 44
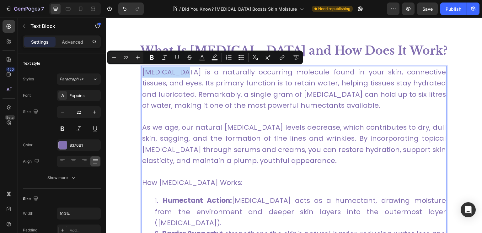
click at [149, 74] on p "[MEDICAL_DATA] is a naturally occurring molecule found in your skin, connective…" at bounding box center [294, 89] width 304 height 44
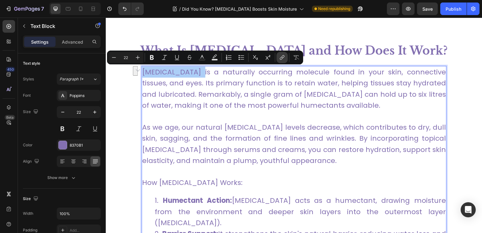
click at [285, 55] on icon "Editor contextual toolbar" at bounding box center [282, 57] width 6 height 6
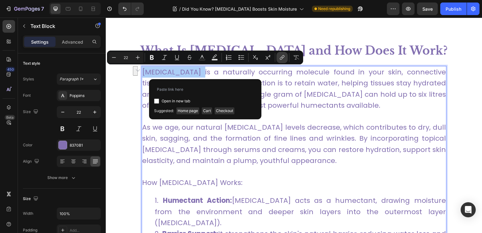
type input "[MEDICAL_DATA] is a naturally occurring molecule found in your skin, connective…"
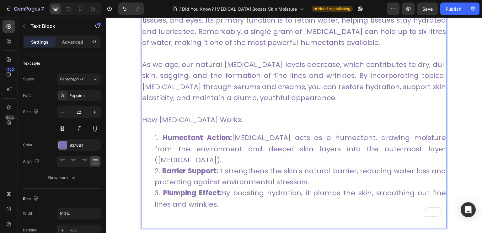
scroll to position [534, 0]
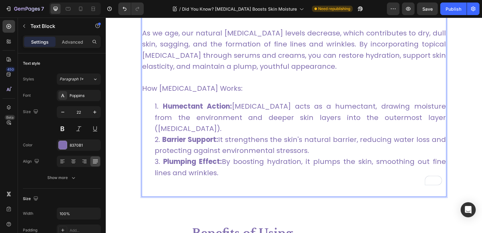
click at [325, 104] on li "Humectant Action: Hyaluronic acid acts as a humectant, drawing moisture from th…" at bounding box center [300, 117] width 291 height 33
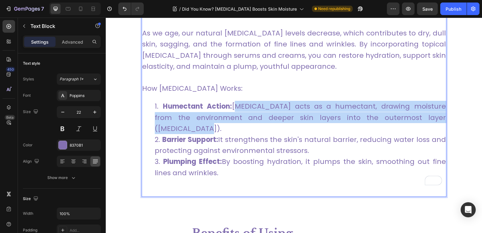
drag, startPoint x: 428, startPoint y: 118, endPoint x: 230, endPoint y: 106, distance: 198.9
click at [230, 106] on li "Humectant Action: Hyaluronic acid acts as a humectant, drawing moisture from th…" at bounding box center [300, 117] width 291 height 33
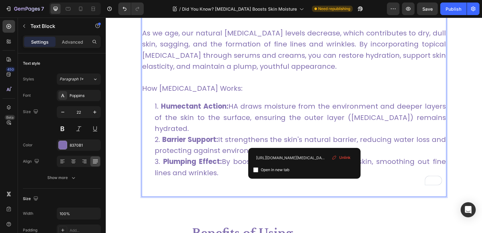
drag, startPoint x: 315, startPoint y: 137, endPoint x: 220, endPoint y: 132, distance: 94.4
click at [220, 134] on li "Barrier Support: It strengthens the skin's natural barrier, reducing water loss…" at bounding box center [300, 145] width 291 height 22
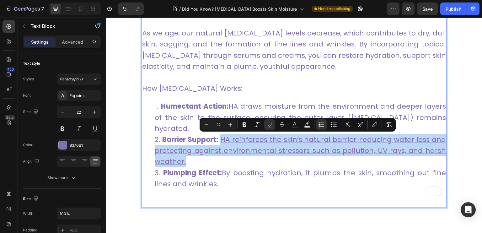
drag, startPoint x: 223, startPoint y: 152, endPoint x: 223, endPoint y: 133, distance: 19.2
click at [223, 134] on li "Barrier Support: HA reinforces the skin’s natural barrier, reducing water loss …" at bounding box center [300, 150] width 291 height 33
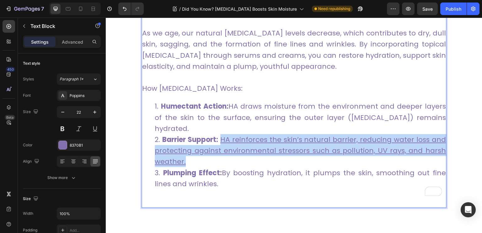
click at [223, 135] on u "HA reinforces the skin’s natural barrier, reducing water loss and protecting ag…" at bounding box center [300, 151] width 291 height 32
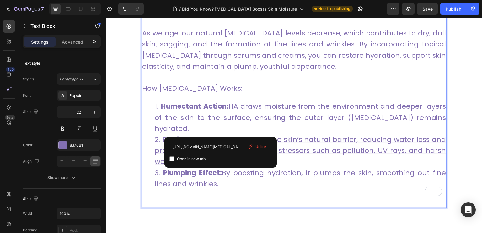
click at [312, 143] on u "HA reinforces the skin’s natural barrier, reducing water loss and protecting ag…" at bounding box center [300, 151] width 291 height 32
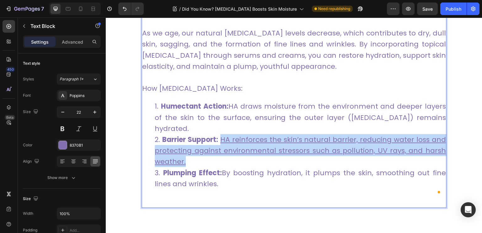
drag, startPoint x: 236, startPoint y: 151, endPoint x: 220, endPoint y: 129, distance: 26.9
click at [220, 134] on li "Barrier Support: HA reinforces the skin’s natural barrier, reducing water loss …" at bounding box center [300, 150] width 291 height 33
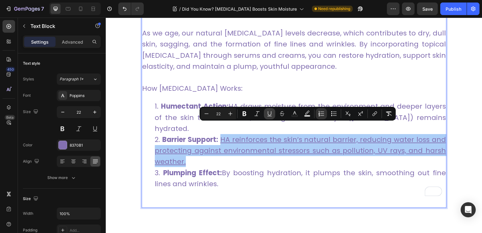
click at [269, 115] on icon "Editor contextual toolbar" at bounding box center [270, 114] width 6 height 6
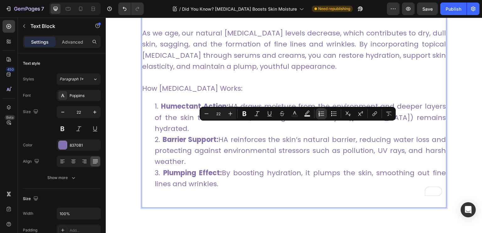
drag, startPoint x: 266, startPoint y: 140, endPoint x: 264, endPoint y: 143, distance: 3.4
click at [263, 145] on li "Barrier Support: HA reinforces the skin’s natural barrier, reducing water loss …" at bounding box center [300, 150] width 291 height 33
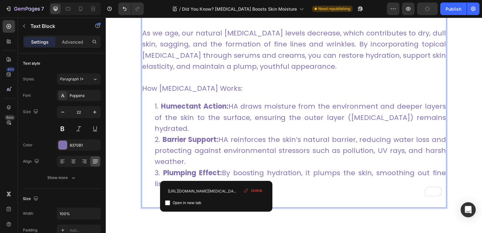
click at [229, 173] on li "Plumping Effect: By boosting hydration, it plumps the skin, smoothing out fine …" at bounding box center [300, 183] width 291 height 33
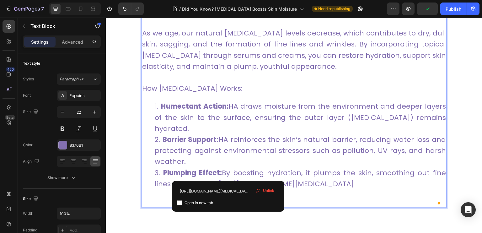
drag, startPoint x: 228, startPoint y: 171, endPoint x: 225, endPoint y: 165, distance: 7.0
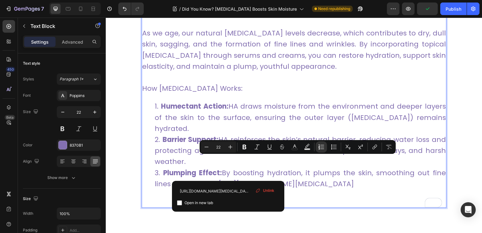
click at [270, 190] on span "Unlink" at bounding box center [268, 191] width 11 height 6
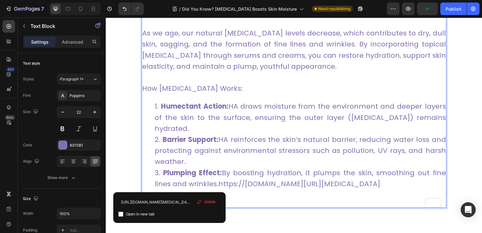
click at [240, 181] on li "Plumping Effect: By boosting hydration, it plumps the skin, smoothing out fine …" at bounding box center [300, 183] width 291 height 33
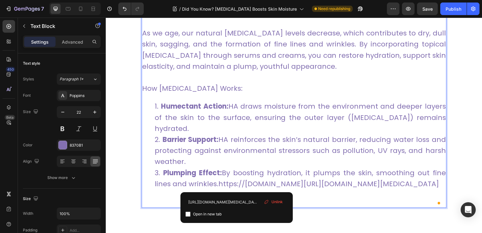
drag, startPoint x: 237, startPoint y: 179, endPoint x: 235, endPoint y: 174, distance: 5.8
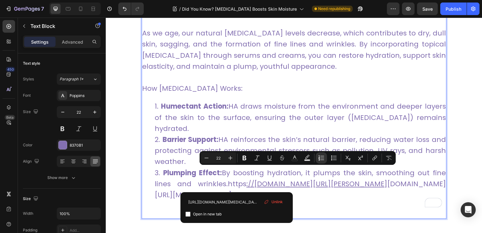
click at [264, 187] on link "ps ://my.clevelandclinic.org/health/articles/22915-hyaluronic-acidhttps://my.cl…" at bounding box center [300, 189] width 291 height 21
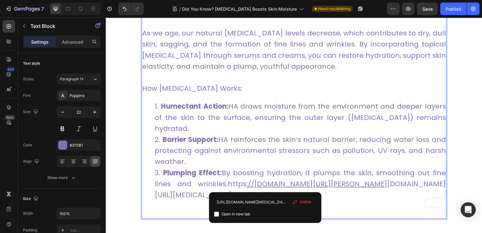
drag, startPoint x: 303, startPoint y: 198, endPoint x: 213, endPoint y: 176, distance: 92.2
click at [303, 198] on div "Unlink" at bounding box center [302, 202] width 24 height 8
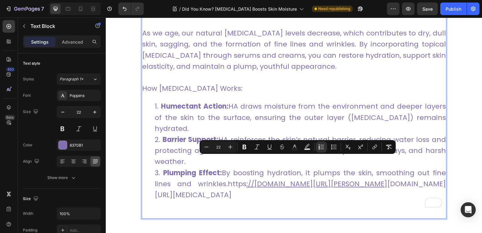
drag, startPoint x: 410, startPoint y: 183, endPoint x: 224, endPoint y: 164, distance: 187.2
click at [224, 167] on li "Plumping Effect: By boosting hydration, it plumps the skin, smoothing out fine …" at bounding box center [300, 189] width 291 height 44
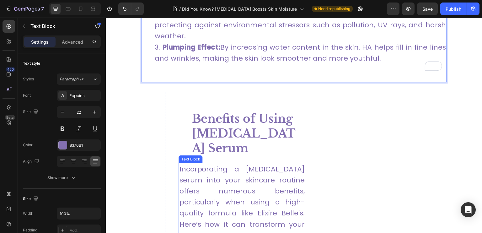
scroll to position [722, 0]
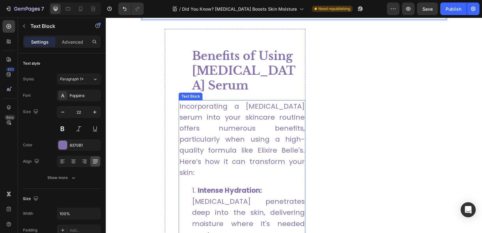
click at [207, 136] on p "Incorporating a [MEDICAL_DATA] serum into your skincare routine offers numerous…" at bounding box center [242, 139] width 126 height 77
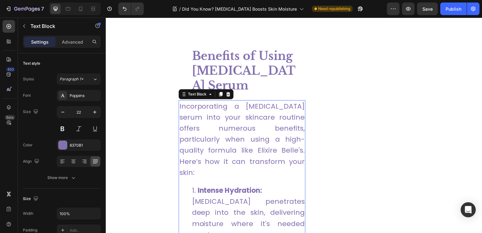
click at [207, 136] on p "Incorporating a [MEDICAL_DATA] serum into your skincare routine offers numerous…" at bounding box center [242, 139] width 126 height 77
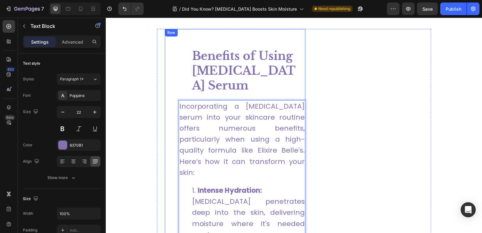
drag, startPoint x: 201, startPoint y: 158, endPoint x: 171, endPoint y: 95, distance: 69.4
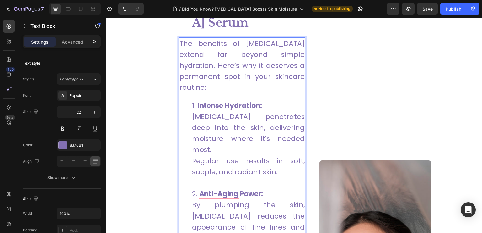
scroll to position [816, 0]
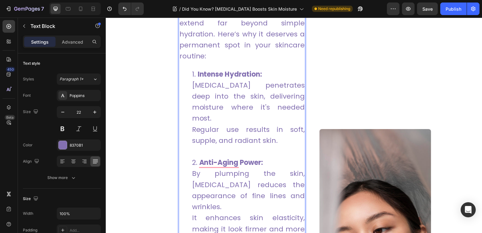
click at [265, 121] on li "Intense Hydration: Hyaluronic acid penetrates deep into the skin, delivering mo…" at bounding box center [248, 113] width 113 height 89
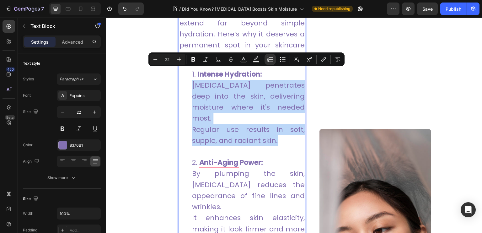
drag, startPoint x: 278, startPoint y: 129, endPoint x: 191, endPoint y: 74, distance: 102.2
click at [192, 74] on li "Intense Hydration: Hyaluronic acid penetrates deep into the skin, delivering mo…" at bounding box center [248, 113] width 113 height 89
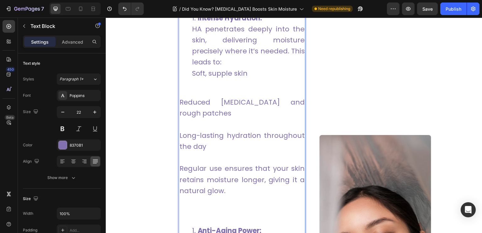
scroll to position [841, 0]
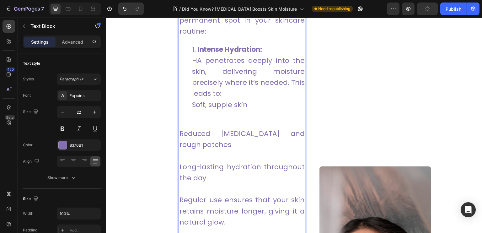
click at [192, 95] on li "Intense Hydration: HA penetrates deeply into the skin, delivering moisture prec…" at bounding box center [248, 77] width 113 height 66
click at [198, 99] on li "Soft, supple skin" at bounding box center [248, 104] width 113 height 11
click at [199, 99] on li "Soft, supple skin" at bounding box center [248, 104] width 113 height 11
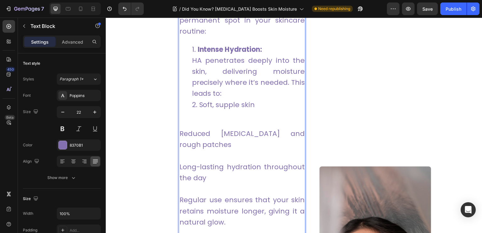
click at [201, 99] on li "Soft, supple skin" at bounding box center [248, 104] width 113 height 11
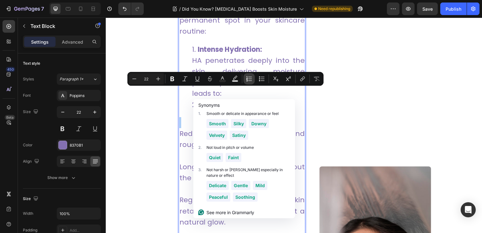
click at [248, 77] on icon "Editor contextual toolbar" at bounding box center [249, 79] width 6 height 6
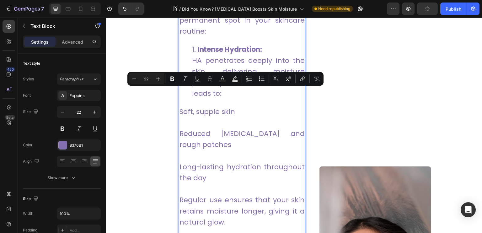
click at [220, 106] on p "Soft, supple skin" at bounding box center [242, 111] width 126 height 11
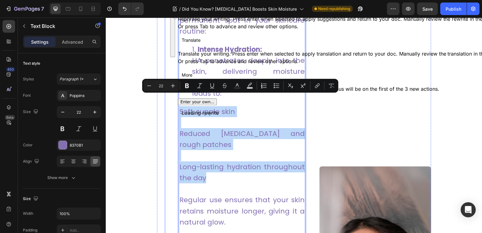
drag, startPoint x: 222, startPoint y: 139, endPoint x: 175, endPoint y: 102, distance: 60.4
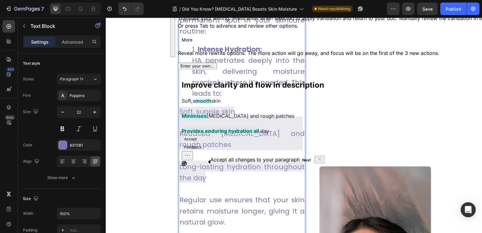
click at [236, 70] on li "Intense Hydration: HA penetrates deeply into the skin, delivering moisture prec…" at bounding box center [248, 71] width 113 height 55
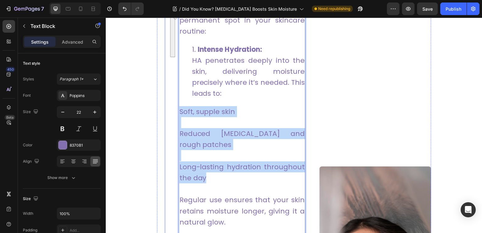
drag, startPoint x: 211, startPoint y: 168, endPoint x: 174, endPoint y: 95, distance: 81.9
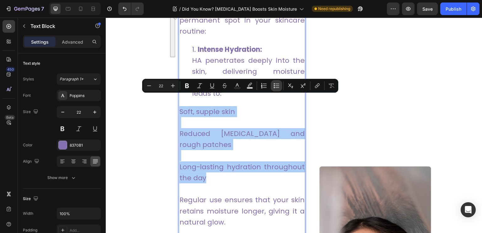
click at [277, 87] on icon "Editor contextual toolbar" at bounding box center [277, 86] width 6 height 6
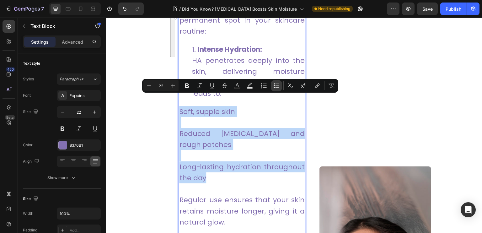
type input "22"
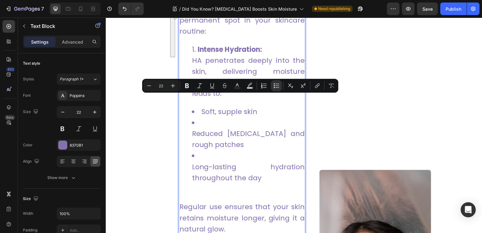
click at [213, 117] on li "Reduced dryness and rough patches" at bounding box center [248, 133] width 113 height 33
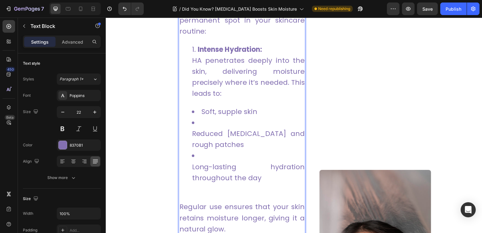
click at [192, 120] on li "⁠⁠⁠⁠⁠⁠⁠ Reduced dryness and rough patches" at bounding box center [248, 133] width 113 height 33
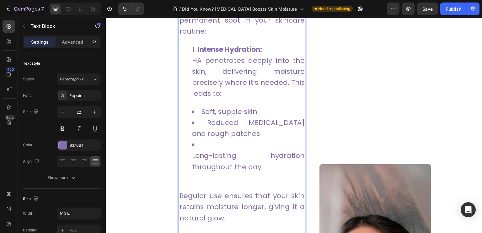
click at [191, 146] on ul "Soft, supple skin Reduced dryness and rough patches Long-lasting hydration thro…" at bounding box center [242, 139] width 126 height 66
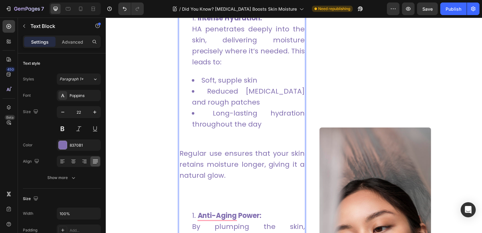
scroll to position [904, 0]
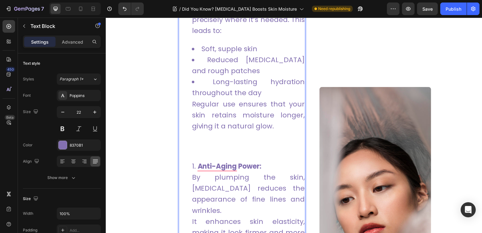
click at [185, 89] on ul "Soft, supple skin Reduced dryness and rough patches Long-lasting hydration thro…" at bounding box center [242, 98] width 126 height 111
drag, startPoint x: 231, startPoint y: 94, endPoint x: 210, endPoint y: 94, distance: 20.7
click at [230, 99] on li "Regular use ensures that your skin retains moisture longer, giving it a natural…" at bounding box center [248, 126] width 113 height 55
click at [206, 99] on li "Regular use ensures that your skin retains moisture longer, giving it a natural…" at bounding box center [248, 126] width 113 height 55
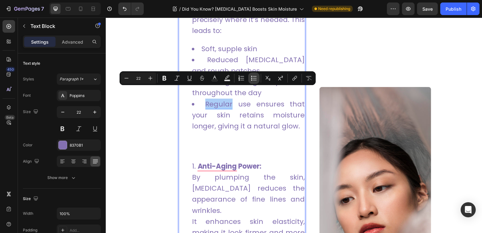
click at [255, 79] on icon "Editor contextual toolbar" at bounding box center [254, 78] width 6 height 6
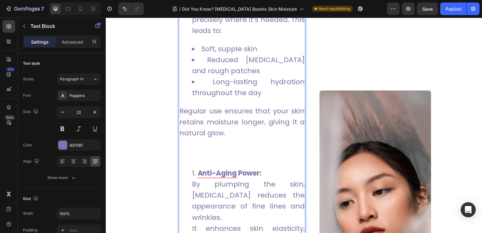
click at [233, 110] on p "Regular use ensures that your skin retains moisture longer, giving it a natural…" at bounding box center [242, 133] width 126 height 55
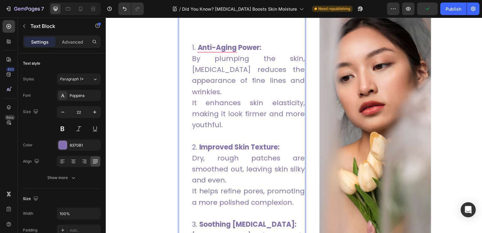
scroll to position [967, 0]
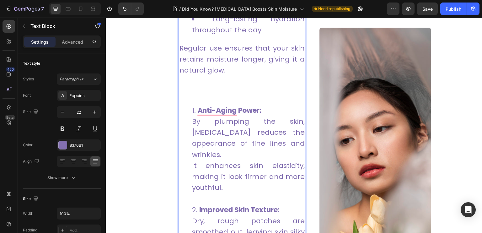
click at [183, 89] on div "The benefits of hyaluronic acid extend far beyond simple hydration. Here’s why …" at bounding box center [242, 200] width 127 height 688
click at [190, 84] on p "Regular use ensures that your skin retains moisture longer, giving it a natural…" at bounding box center [242, 70] width 126 height 55
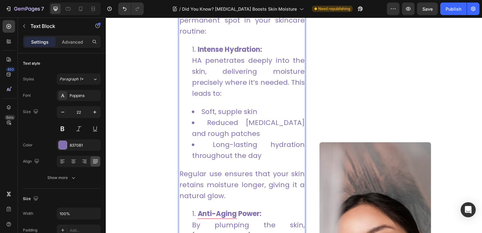
scroll to position [904, 0]
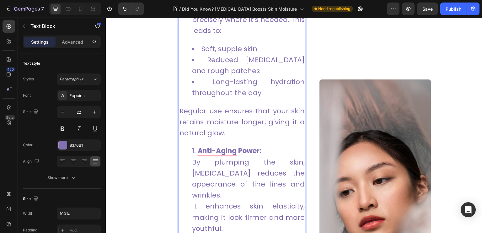
click at [193, 145] on li "Anti-Aging Power: By plumping the skin, hyaluronic acid reduces the appearance …" at bounding box center [248, 195] width 113 height 100
click at [207, 146] on strong "Anti-Aging Power:" at bounding box center [230, 151] width 64 height 10
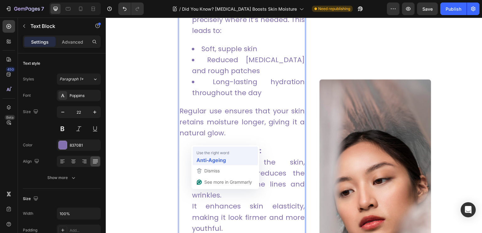
click at [232, 160] on div "Anti-Ageing" at bounding box center [225, 160] width 60 height 10
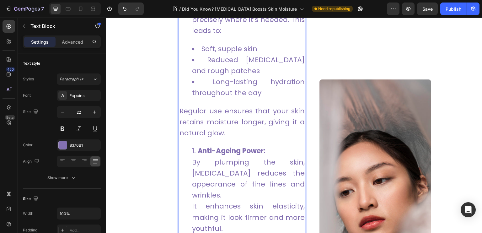
click at [198, 146] on strong "Anti-Ageing Power:" at bounding box center [232, 151] width 68 height 10
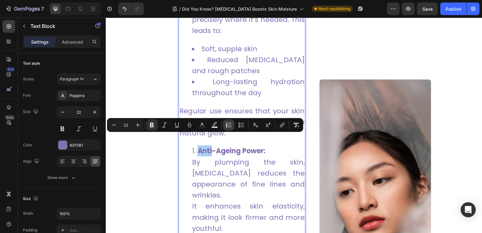
click at [229, 125] on icon "Editor contextual toolbar" at bounding box center [230, 125] width 4 height 0
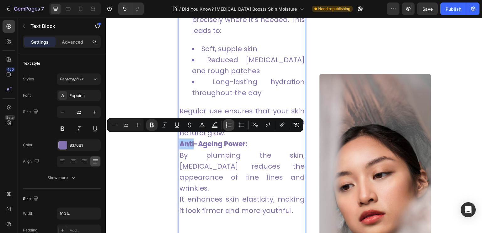
click at [229, 125] on icon "Editor contextual toolbar" at bounding box center [230, 125] width 4 height 0
type input "22"
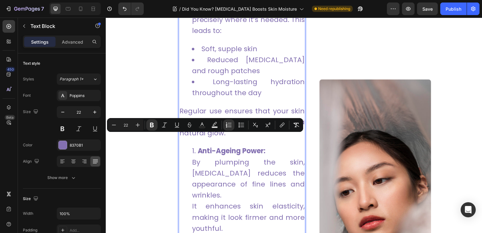
click at [194, 145] on li "Anti-Ageing Power: By plumping the skin, hyaluronic acid reduces the appearance…" at bounding box center [248, 195] width 113 height 100
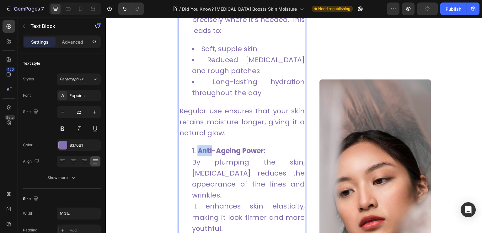
click at [193, 145] on li "Anti-Ageing Power: By plumping the skin, hyaluronic acid reduces the appearance…" at bounding box center [248, 195] width 113 height 100
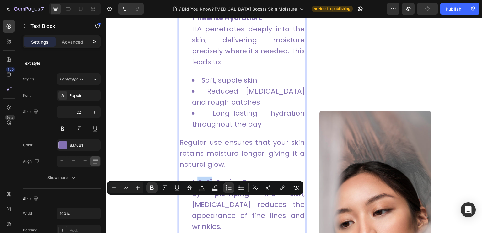
scroll to position [967, 0]
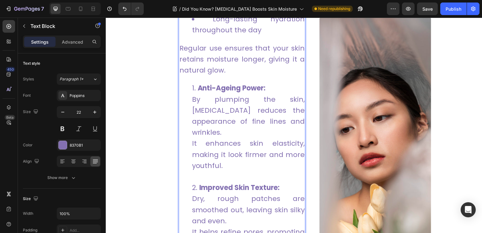
click at [192, 83] on li "Anti-Ageing Power: By plumping the skin, hyaluronic acid reduces the appearance…" at bounding box center [248, 133] width 113 height 100
drag, startPoint x: 192, startPoint y: 76, endPoint x: 205, endPoint y: 64, distance: 17.6
click at [205, 64] on p "Regular use ensures that your skin retains moisture longer, giving it a natural…" at bounding box center [242, 59] width 126 height 33
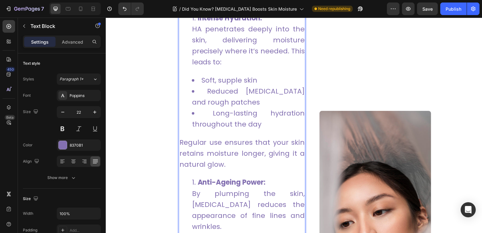
scroll to position [841, 0]
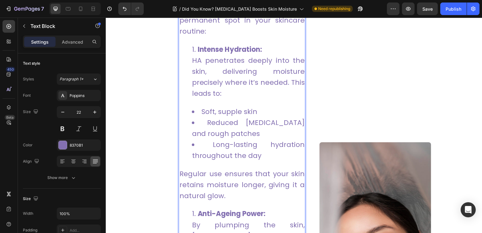
click at [195, 44] on li "Intense Hydration: HA penetrates deeply into the skin, delivering moisture prec…" at bounding box center [248, 71] width 113 height 55
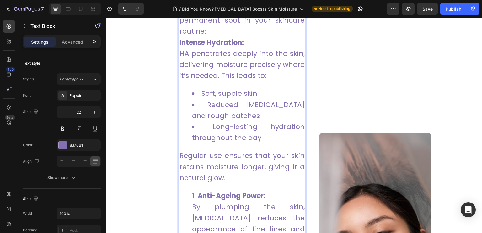
click at [199, 191] on strong "Anti-Ageing Power:" at bounding box center [232, 196] width 68 height 10
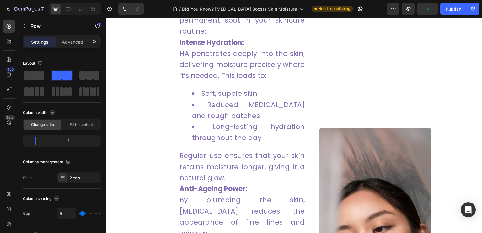
click at [180, 38] on strong "Intense Hydration:" at bounding box center [211, 43] width 65 height 10
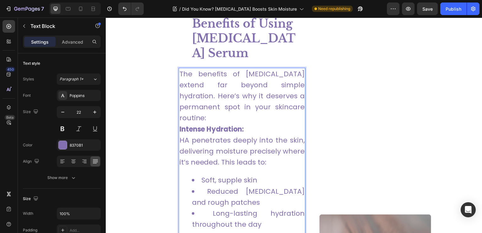
scroll to position [723, 0]
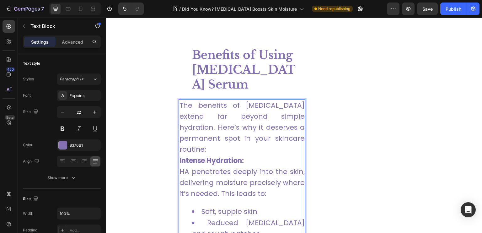
click at [182, 156] on strong "Intense Hydration:" at bounding box center [211, 161] width 65 height 10
click at [179, 156] on strong "Intense Hydration:" at bounding box center [211, 161] width 65 height 10
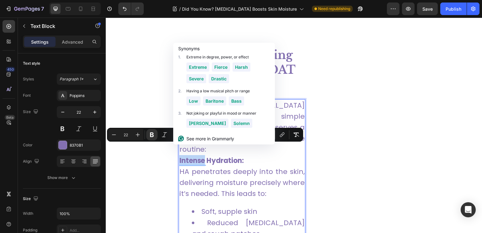
click at [179, 156] on strong "Intense Hydration:" at bounding box center [211, 161] width 65 height 10
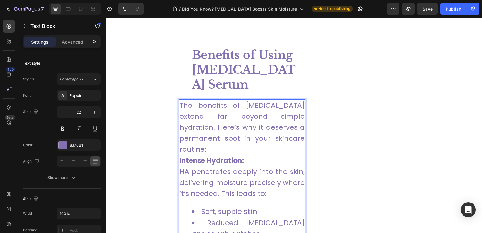
click at [179, 156] on strong "Intense Hydration:" at bounding box center [211, 161] width 65 height 10
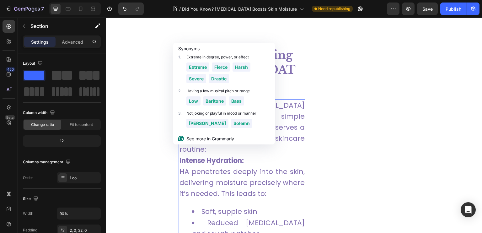
click at [208, 157] on p "Intense Hydration: HA penetrates deeply into the skin, delivering moisture prec…" at bounding box center [242, 177] width 126 height 44
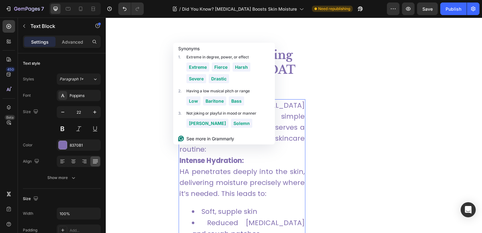
drag, startPoint x: 343, startPoint y: 154, endPoint x: 370, endPoint y: 114, distance: 48.1
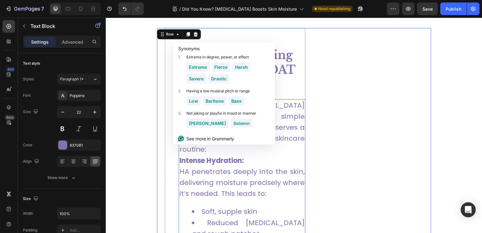
click at [205, 164] on p "Intense Hydration: HA penetrates deeply into the skin, delivering moisture prec…" at bounding box center [242, 177] width 126 height 44
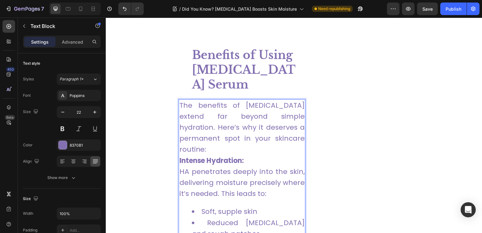
click at [186, 156] on strong "Intense Hydration:" at bounding box center [211, 161] width 65 height 10
click at [185, 156] on strong "Intense Hydration:" at bounding box center [211, 161] width 65 height 10
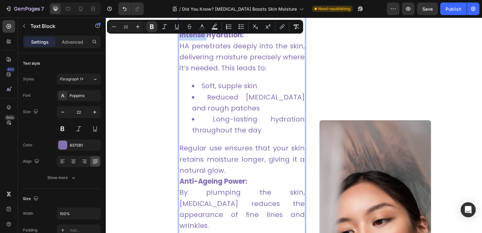
scroll to position [755, 0]
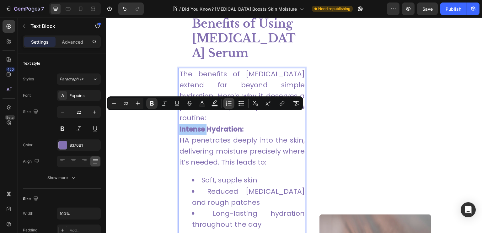
click at [231, 101] on icon "Editor contextual toolbar" at bounding box center [229, 103] width 6 height 6
type input "22"
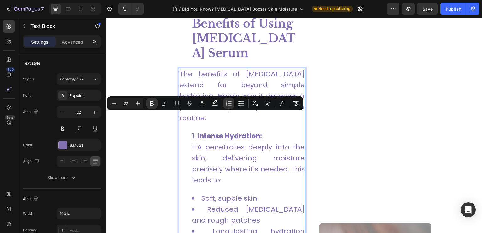
click at [222, 143] on li "Intense Hydration: HA penetrates deeply into the skin, delivering moisture prec…" at bounding box center [248, 158] width 113 height 55
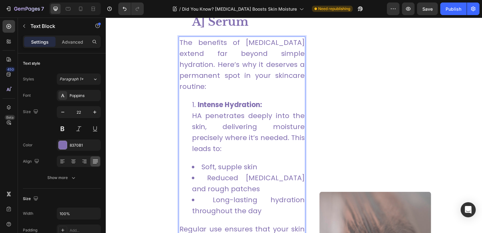
scroll to position [849, 0]
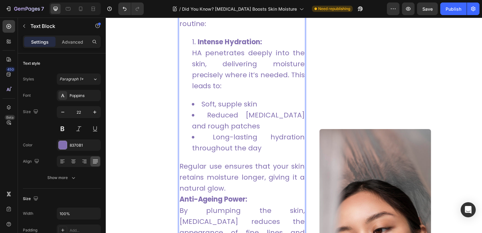
click at [181, 161] on p "Regular use ensures that your skin retains moisture longer, giving it a natural…" at bounding box center [242, 177] width 126 height 33
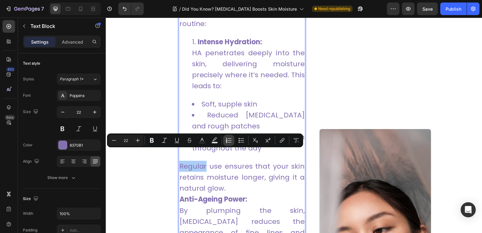
click at [229, 142] on icon "Editor contextual toolbar" at bounding box center [229, 140] width 6 height 6
type input "22"
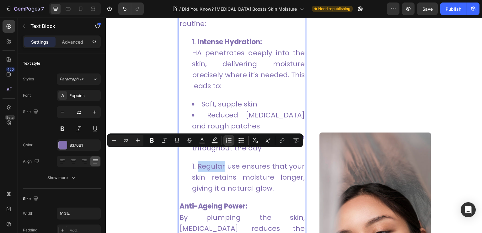
click at [198, 161] on li "Regular use ensures that your skin retains moisture longer, giving it a natural…" at bounding box center [248, 177] width 113 height 33
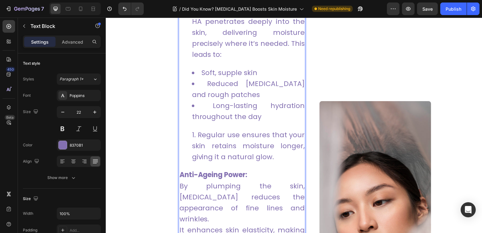
scroll to position [912, 0]
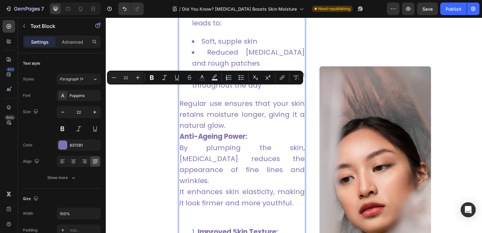
click at [182, 132] on strong "Anti-Ageing Power:" at bounding box center [213, 137] width 68 height 10
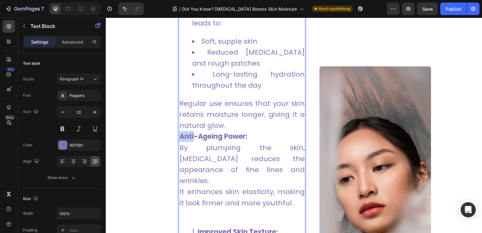
click at [181, 132] on strong "Anti-Ageing Power:" at bounding box center [213, 137] width 68 height 10
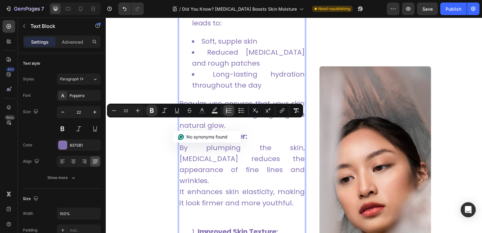
click at [231, 108] on icon "Editor contextual toolbar" at bounding box center [229, 110] width 6 height 6
type input "22"
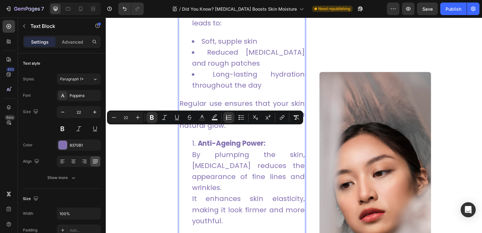
scroll to position [880, 0]
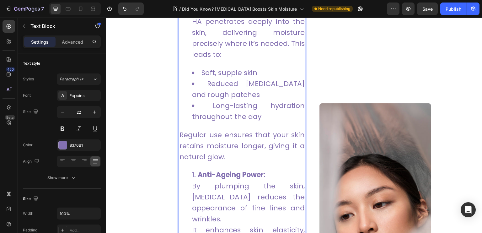
click at [249, 106] on li "Long-lasting hydration throughout the day" at bounding box center [248, 111] width 113 height 22
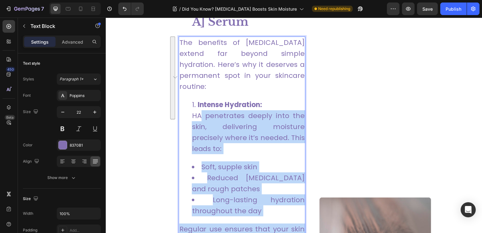
scroll to position [755, 0]
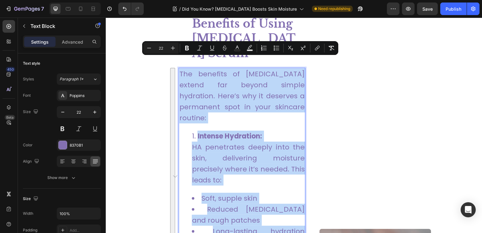
drag, startPoint x: 239, startPoint y: 145, endPoint x: 180, endPoint y: 62, distance: 102.0
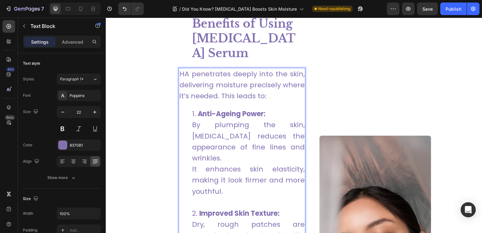
click at [235, 170] on li "Anti-Ageing Power: By plumping the skin, hyaluronic acid reduces the appearance…" at bounding box center [248, 158] width 113 height 100
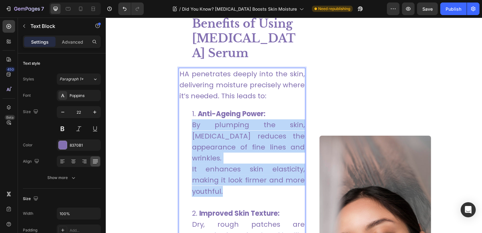
drag, startPoint x: 229, startPoint y: 167, endPoint x: 192, endPoint y: 117, distance: 62.6
click at [192, 117] on li "Anti-Ageing Power: By plumping the skin, hyaluronic acid reduces the appearance…" at bounding box center [248, 158] width 113 height 100
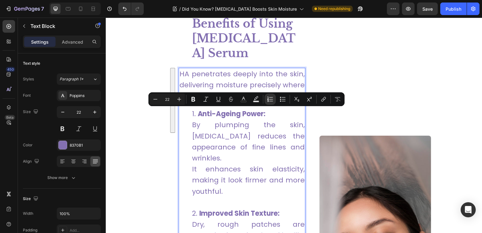
scroll to position [775, 0]
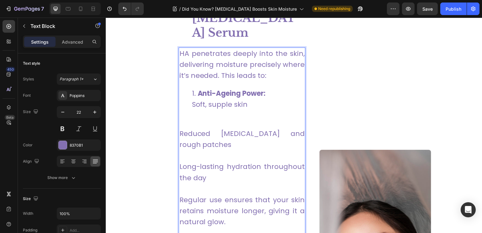
click at [192, 92] on li "Anti-Ageing Power: Soft, supple skin" at bounding box center [248, 99] width 113 height 22
click at [202, 99] on li "Soft, supple skin" at bounding box center [248, 104] width 113 height 11
click at [199, 99] on li "Soft, supple skin" at bounding box center [248, 104] width 113 height 11
click at [198, 99] on li "Soft, supple skin" at bounding box center [248, 104] width 113 height 11
click at [199, 99] on li "Soft, supple skin" at bounding box center [248, 104] width 113 height 11
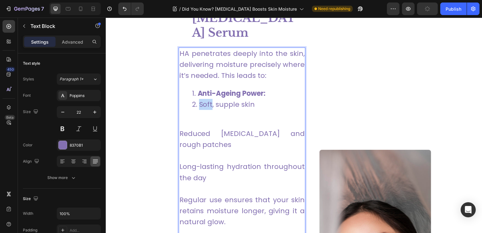
click at [199, 99] on li "Soft, supple skin" at bounding box center [248, 104] width 113 height 11
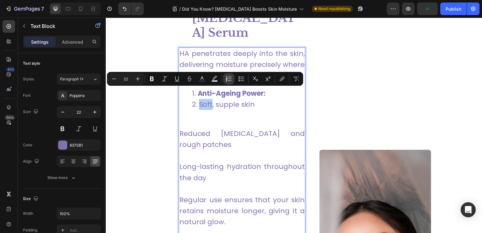
click at [230, 76] on icon "Editor contextual toolbar" at bounding box center [229, 79] width 6 height 6
click at [227, 117] on p "Reduced dryness and rough patches" at bounding box center [242, 133] width 126 height 33
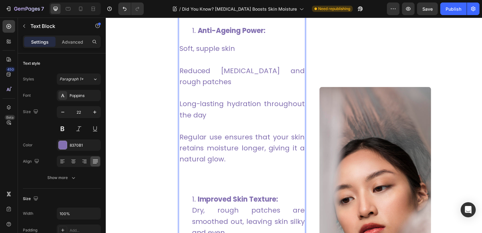
scroll to position [869, 0]
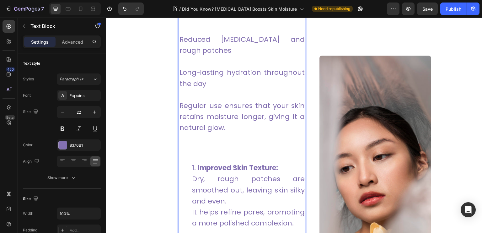
click at [220, 108] on p "Regular use ensures that your skin retains moisture longer, giving it a natural…" at bounding box center [242, 122] width 126 height 66
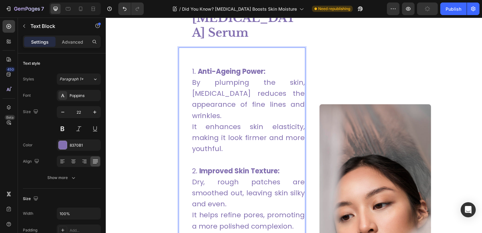
scroll to position [744, 0]
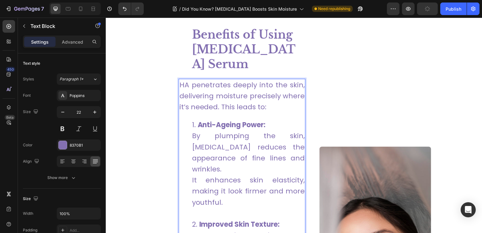
drag, startPoint x: 226, startPoint y: 174, endPoint x: 226, endPoint y: 178, distance: 4.1
click at [226, 174] on li "Anti-Ageing Power: By plumping the skin, hyaluronic acid reduces the appearance…" at bounding box center [248, 169] width 113 height 100
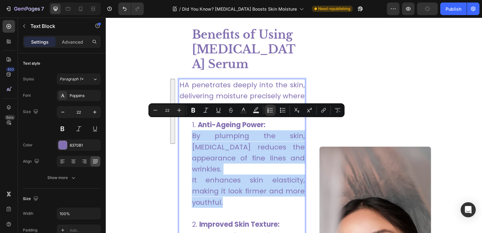
drag, startPoint x: 225, startPoint y: 180, endPoint x: 190, endPoint y: 130, distance: 61.8
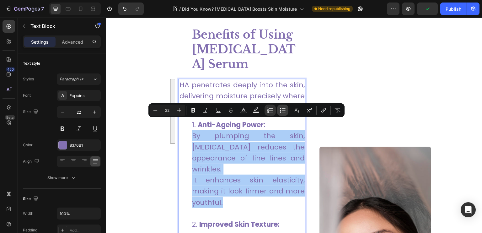
click at [280, 112] on icon "Editor contextual toolbar" at bounding box center [283, 110] width 6 height 6
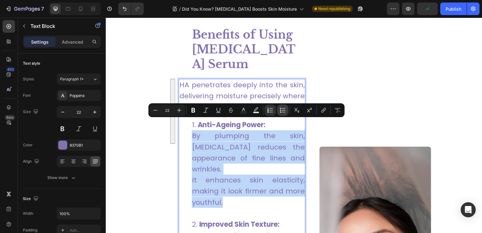
type input "22"
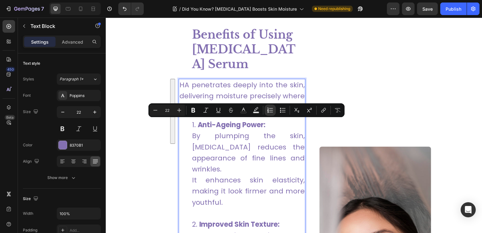
drag, startPoint x: 199, startPoint y: 139, endPoint x: 193, endPoint y: 133, distance: 8.2
click at [198, 138] on li "Anti-Ageing Power: By plumping the skin, hyaluronic acid reduces the appearance…" at bounding box center [248, 169] width 113 height 100
click at [192, 128] on li "Anti-Ageing Power: By plumping the skin, hyaluronic acid reduces the appearance…" at bounding box center [248, 169] width 113 height 100
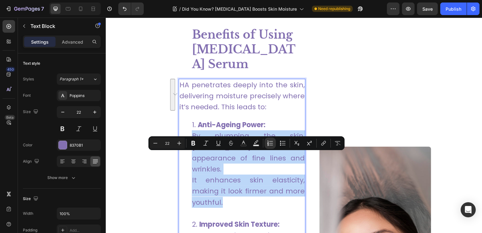
drag, startPoint x: 228, startPoint y: 181, endPoint x: 278, endPoint y: 147, distance: 60.0
click at [278, 147] on li "Anti-Ageing Power: By plumping the skin, hyaluronic acid reduces the appearance…" at bounding box center [248, 169] width 113 height 100
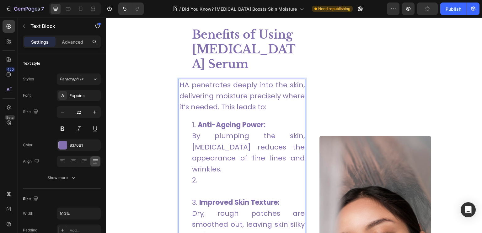
click at [197, 175] on li "⁠⁠⁠⁠⁠⁠⁠" at bounding box center [248, 186] width 113 height 22
click at [198, 175] on li "⁠⁠⁠⁠⁠⁠⁠" at bounding box center [248, 186] width 113 height 22
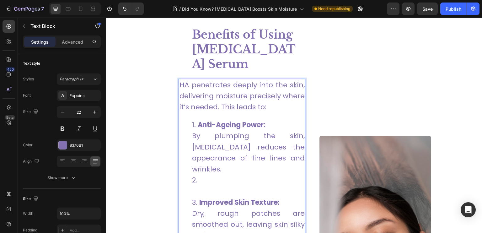
click at [195, 175] on li "⁠⁠⁠⁠⁠⁠⁠" at bounding box center [248, 186] width 113 height 22
click at [201, 175] on li "⁠⁠⁠⁠⁠⁠⁠" at bounding box center [248, 186] width 113 height 22
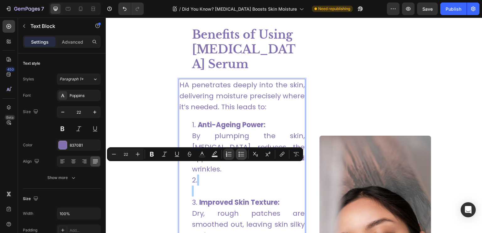
click at [242, 153] on icon "Editor contextual toolbar" at bounding box center [241, 154] width 6 height 6
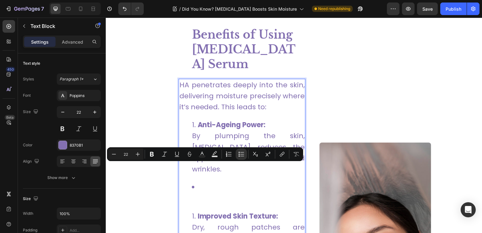
click at [203, 182] on li "Rich Text Editor. Editing area: main" at bounding box center [248, 193] width 113 height 22
click at [205, 182] on li "Rich Text Editor. Editing area: main" at bounding box center [248, 193] width 113 height 22
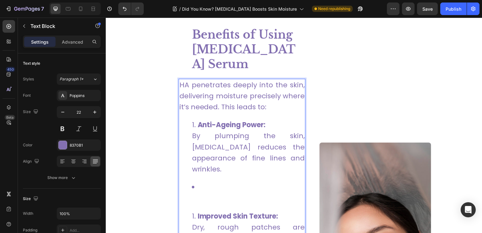
scroll to position [712, 0]
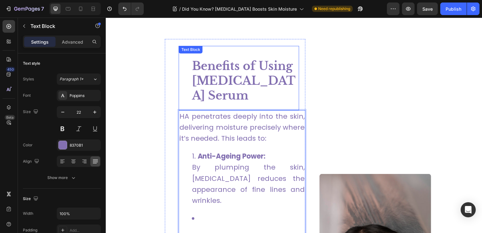
click at [237, 59] on p "Benefits of Using [MEDICAL_DATA] Serum" at bounding box center [245, 81] width 107 height 44
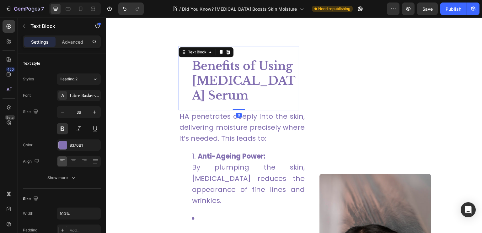
click at [237, 59] on p "Benefits of Using [MEDICAL_DATA] Serum" at bounding box center [245, 81] width 107 height 44
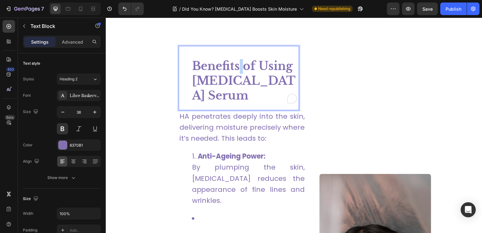
click at [237, 59] on p "Benefits of Using [MEDICAL_DATA] Serum" at bounding box center [245, 81] width 107 height 44
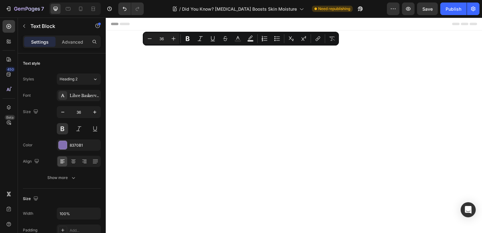
scroll to position [712, 0]
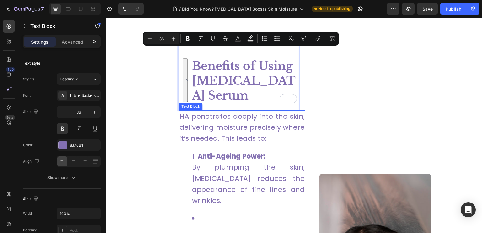
click at [228, 125] on p "HA penetrates deeply into the skin, delivering moisture precisely where it’s ne…" at bounding box center [242, 127] width 126 height 33
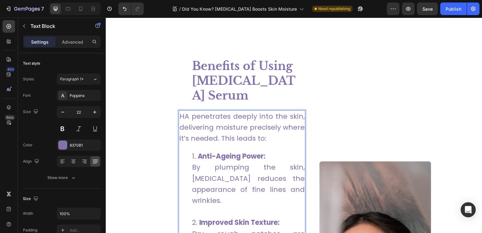
click at [281, 177] on li "Anti-Ageing Power: By plumping the skin, [MEDICAL_DATA] reduces the appearance …" at bounding box center [248, 184] width 113 height 66
drag, startPoint x: 279, startPoint y: 179, endPoint x: 192, endPoint y: 158, distance: 90.0
click at [192, 158] on li "Anti-Ageing Power: By plumping the skin, [MEDICAL_DATA] reduces the appearance …" at bounding box center [248, 184] width 113 height 66
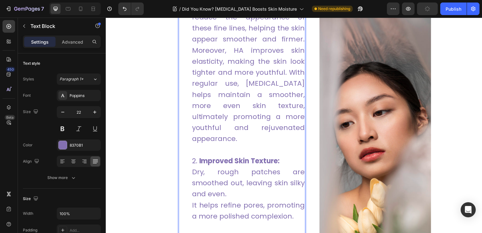
scroll to position [982, 0]
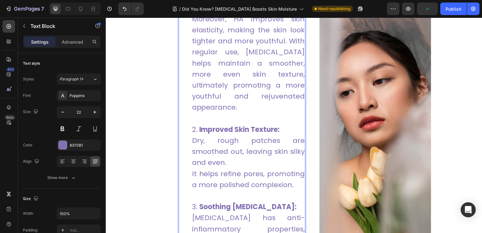
click at [293, 173] on li "Improved Skin Texture: Dry, rough patches are smoothed out, leaving skin silky …" at bounding box center [248, 162] width 113 height 77
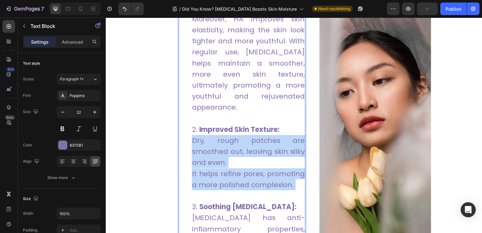
drag, startPoint x: 293, startPoint y: 173, endPoint x: 194, endPoint y: 130, distance: 108.4
click at [194, 130] on li "Improved Skin Texture: Dry, rough patches are smoothed out, leaving skin silky …" at bounding box center [248, 162] width 113 height 77
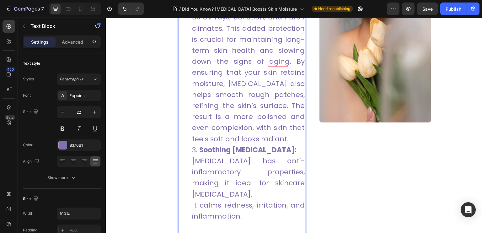
scroll to position [1214, 0]
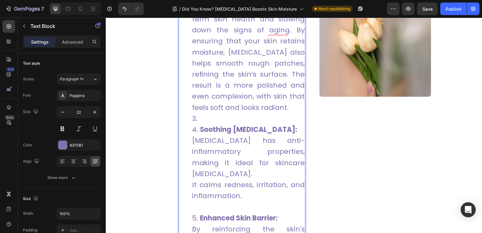
click at [208, 113] on li "Rich Text Editor. Editing area: main" at bounding box center [248, 118] width 113 height 11
click at [197, 113] on li "Rich Text Editor. Editing area: main" at bounding box center [248, 118] width 113 height 11
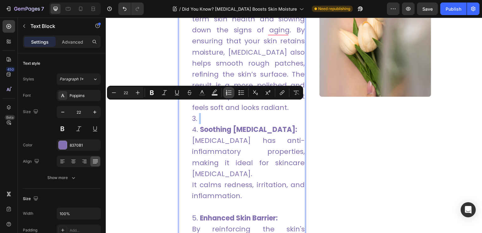
click at [228, 91] on icon "Editor contextual toolbar" at bounding box center [230, 90] width 4 height 0
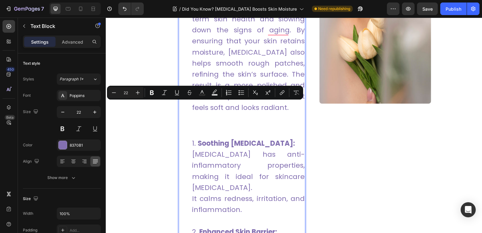
click at [224, 120] on p "Rich Text Editor. Editing area: main" at bounding box center [242, 125] width 126 height 11
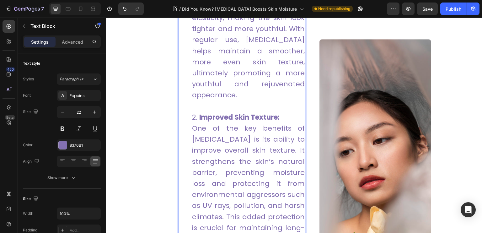
scroll to position [963, 0]
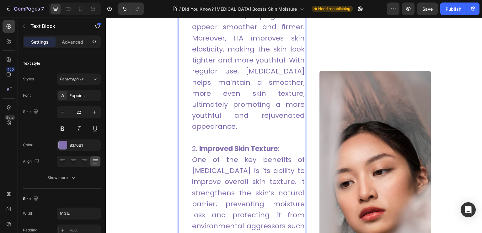
click at [210, 127] on li "Anti-Ageing Power: Hydration is a fundamental aspect of youthful skin. As we ag…" at bounding box center [248, 21] width 113 height 243
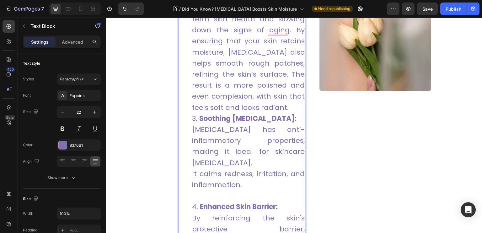
scroll to position [1183, 0]
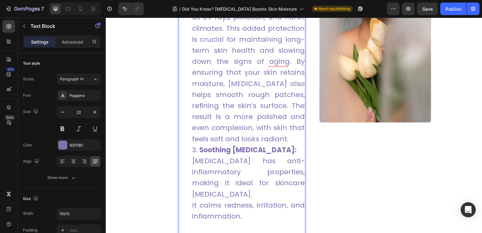
click at [192, 144] on li "Soothing [MEDICAL_DATA]: [MEDICAL_DATA] has anti-inflammatory properties, makin…" at bounding box center [248, 188] width 113 height 89
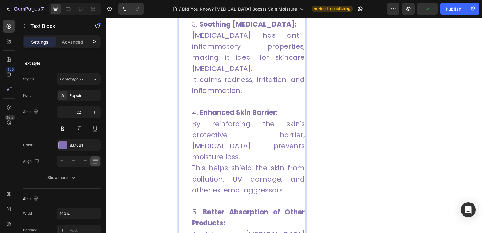
scroll to position [1246, 0]
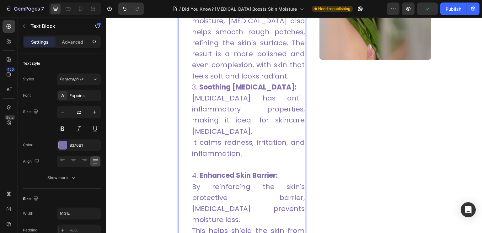
click at [204, 155] on li "Soothing [MEDICAL_DATA]: [MEDICAL_DATA] has anti-inflammatory properties, makin…" at bounding box center [248, 126] width 113 height 89
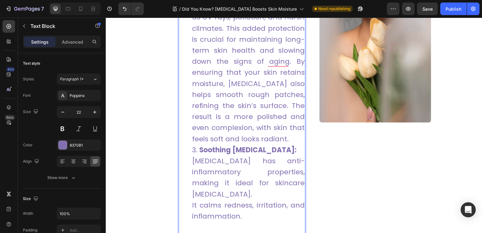
scroll to position [1152, 0]
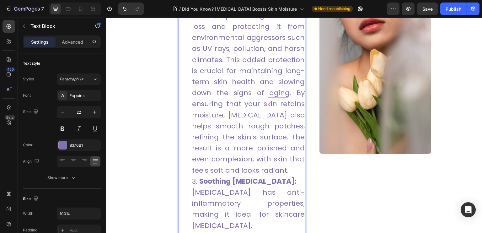
click at [297, 157] on li "Improved Skin Texture: One of the key benefits of [MEDICAL_DATA] is its ability…" at bounding box center [248, 65] width 113 height 221
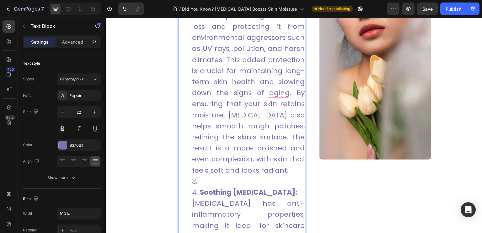
click at [201, 176] on li "Rich Text Editor. Editing area: main" at bounding box center [248, 181] width 113 height 11
click at [200, 176] on li "Rich Text Editor. Editing area: main" at bounding box center [248, 181] width 113 height 11
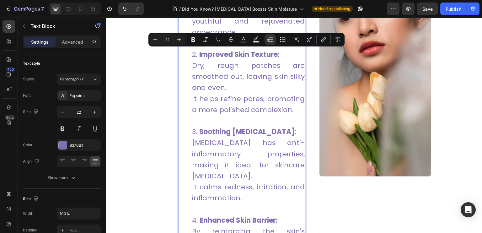
scroll to position [1026, 0]
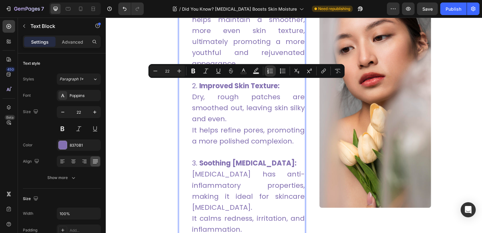
click at [228, 103] on li "Improved Skin Texture: Dry, rough patches are smoothed out, leaving skin silky …" at bounding box center [248, 118] width 113 height 77
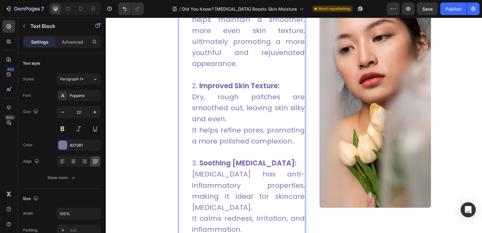
click at [290, 127] on li "Improved Skin Texture: Dry, rough patches are smoothed out, leaving skin silky …" at bounding box center [248, 118] width 113 height 77
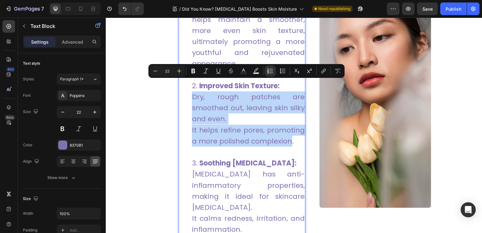
drag, startPoint x: 289, startPoint y: 129, endPoint x: 190, endPoint y: 87, distance: 107.9
click at [190, 87] on ol "Anti-Ageing Power: Hydration is a fundamental aspect of youthful skin. As we ag…" at bounding box center [242, 124] width 126 height 575
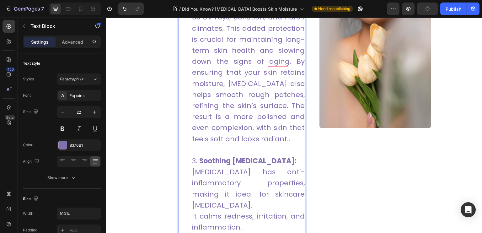
scroll to position [1214, 0]
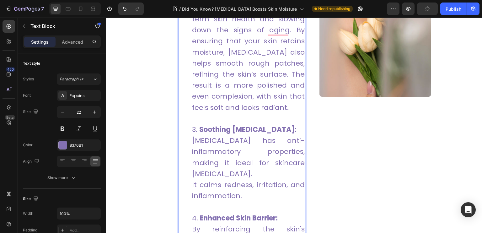
click at [244, 181] on li "Soothing [MEDICAL_DATA]: [MEDICAL_DATA] has anti-inflammatory properties, makin…" at bounding box center [248, 168] width 113 height 89
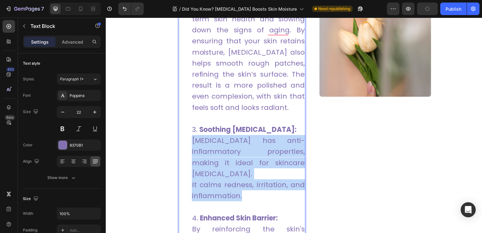
drag, startPoint x: 235, startPoint y: 178, endPoint x: 192, endPoint y: 131, distance: 64.5
click at [192, 131] on li "Soothing [MEDICAL_DATA]: [MEDICAL_DATA] has anti-inflammatory properties, makin…" at bounding box center [248, 168] width 113 height 89
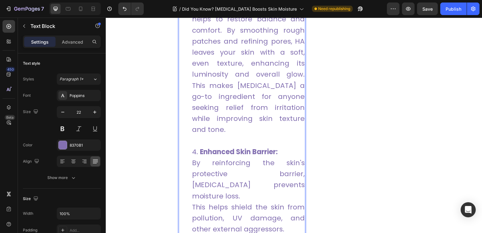
scroll to position [1520, 0]
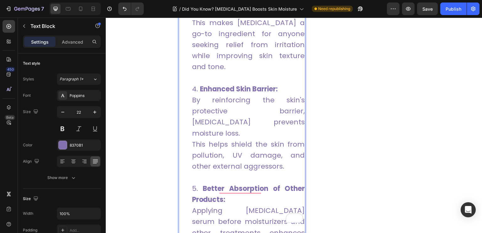
click at [259, 116] on li "Enhanced Skin Barrier: By reinforcing the skin's protective barrier, [MEDICAL_D…" at bounding box center [248, 134] width 113 height 100
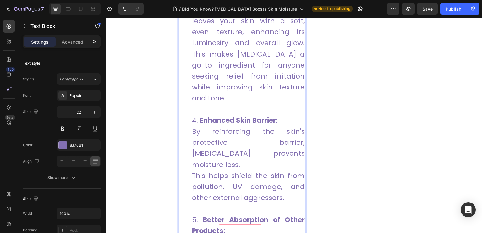
click at [284, 155] on li "Enhanced Skin Barrier: By reinforcing the skin's protective barrier, [MEDICAL_D…" at bounding box center [248, 165] width 113 height 100
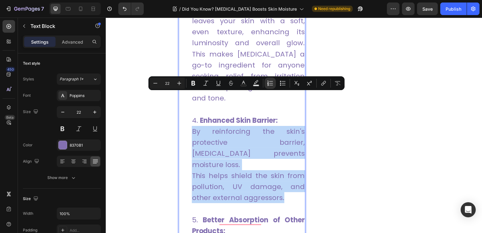
drag, startPoint x: 281, startPoint y: 151, endPoint x: 187, endPoint y: 102, distance: 106.2
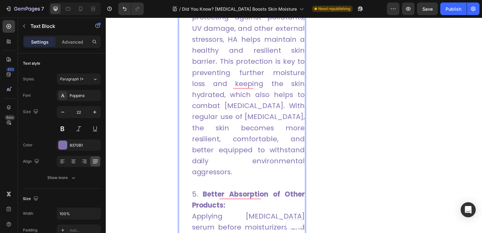
scroll to position [1712, 0]
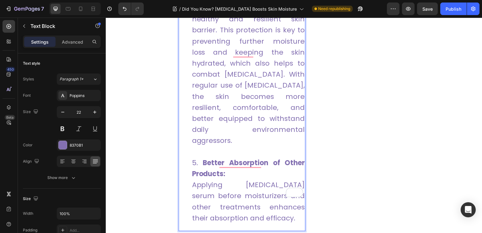
click at [282, 166] on li "Better Absorption of Other Products: Applying [MEDICAL_DATA] serum before moist…" at bounding box center [248, 190] width 113 height 66
drag, startPoint x: 281, startPoint y: 173, endPoint x: 191, endPoint y: 142, distance: 95.5
click at [192, 157] on li "Better Absorption of Other Products: Applying [MEDICAL_DATA] serum before moist…" at bounding box center [248, 190] width 113 height 66
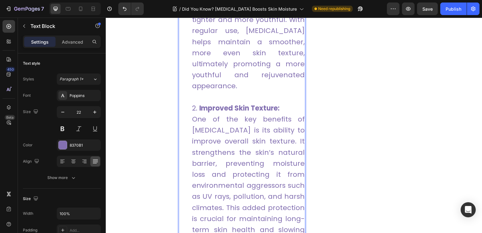
scroll to position [941, 0]
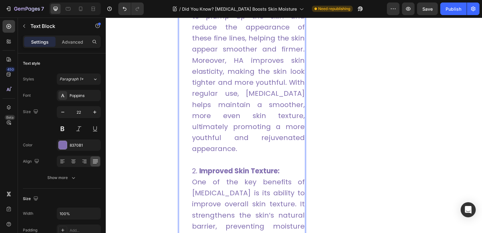
click at [238, 131] on li "Anti-Ageing Power: Hydration is a fundamental aspect of youthful skin. As we ag…" at bounding box center [248, 43] width 113 height 243
click at [237, 136] on li "Anti-Ageing Power: Hydration is a fundamental aspect of youthful skin. As we ag…" at bounding box center [248, 43] width 113 height 243
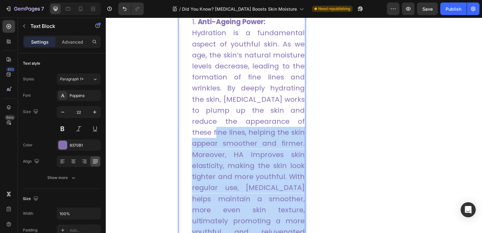
scroll to position [878, 0]
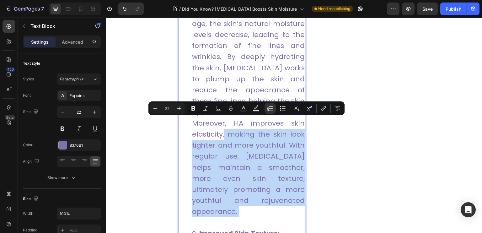
drag, startPoint x: 237, startPoint y: 136, endPoint x: 220, endPoint y: 124, distance: 20.1
click at [220, 124] on li "Anti-Ageing Power: Hydration is a fundamental aspect of youthful skin. As we ag…" at bounding box center [248, 106] width 113 height 243
click at [237, 198] on li "Anti-Ageing Power: Hydration is a fundamental aspect of youthful skin. As we ag…" at bounding box center [248, 106] width 113 height 243
click at [238, 201] on li "Anti-Ageing Power: Hydration is a fundamental aspect of youthful skin. As we ag…" at bounding box center [248, 106] width 113 height 243
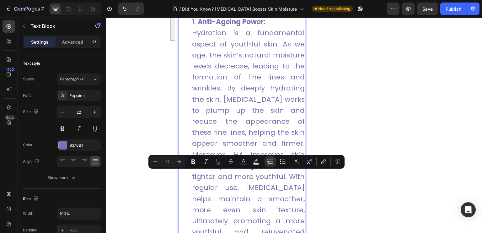
scroll to position [721, 0]
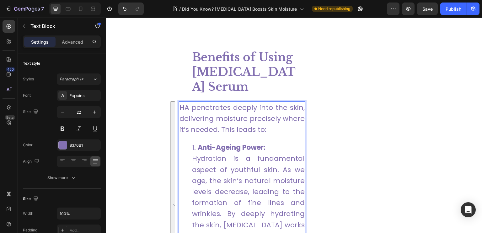
drag, startPoint x: 234, startPoint y: 200, endPoint x: 189, endPoint y: 149, distance: 67.0
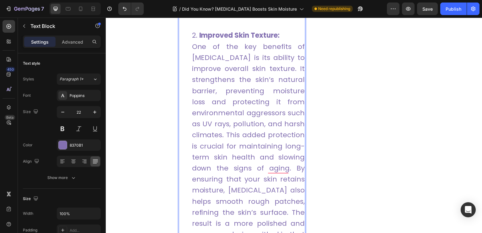
scroll to position [892, 0]
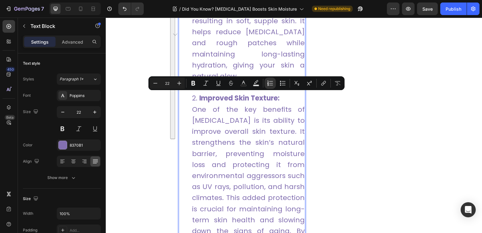
drag, startPoint x: 285, startPoint y: 203, endPoint x: 190, endPoint y: 99, distance: 141.4
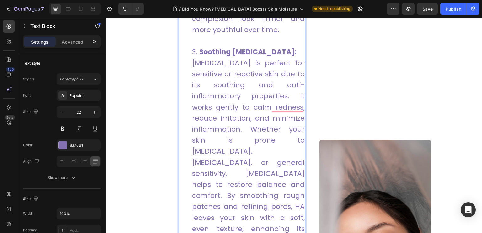
click at [233, 158] on li "Soothing [MEDICAL_DATA]: [MEDICAL_DATA] is perfect for sensitive or reactive sk…" at bounding box center [248, 178] width 113 height 265
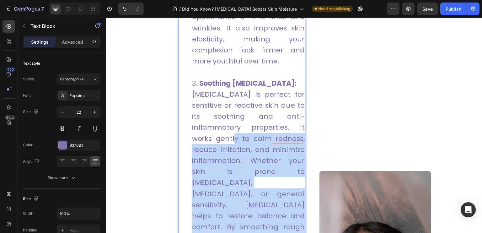
scroll to position [986, 0]
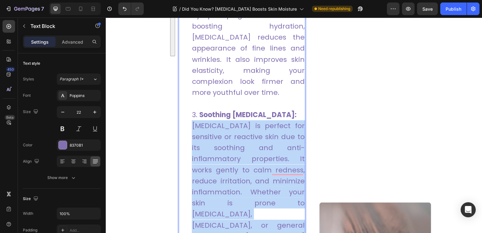
drag, startPoint x: 301, startPoint y: 157, endPoint x: 193, endPoint y: 105, distance: 120.8
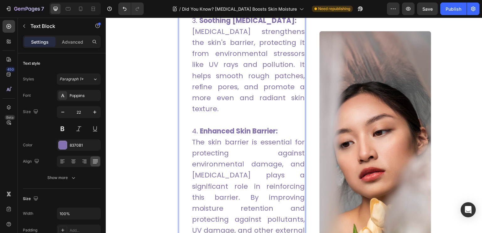
scroll to position [1017, 0]
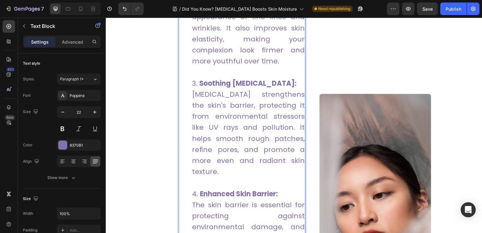
drag, startPoint x: 294, startPoint y: 138, endPoint x: 189, endPoint y: 74, distance: 122.5
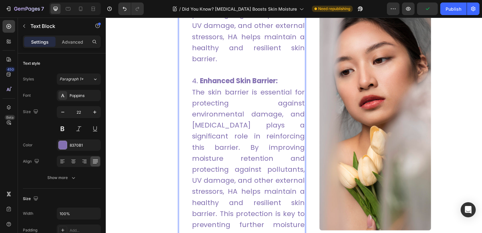
scroll to position [1143, 0]
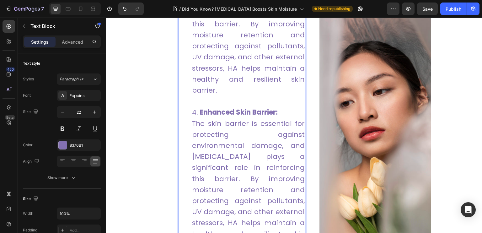
drag, startPoint x: 290, startPoint y: 167, endPoint x: 191, endPoint y: 103, distance: 118.3
click at [191, 103] on ol "Anti-Ageing Power: [MEDICAL_DATA] deeply penetrates the skin, attracting moistu…" at bounding box center [242, 179] width 126 height 918
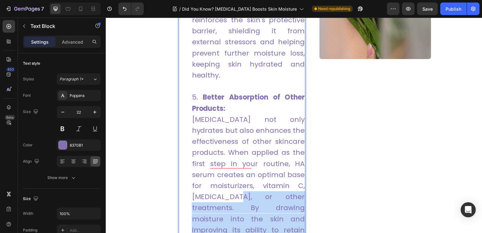
scroll to position [1237, 0]
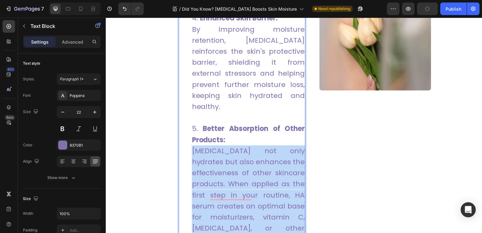
drag, startPoint x: 299, startPoint y: 213, endPoint x: 185, endPoint y: 121, distance: 146.8
click at [185, 121] on ol "Anti-Ageing Power: [MEDICAL_DATA] deeply penetrates the skin, attracting moistu…" at bounding box center [242, 7] width 126 height 763
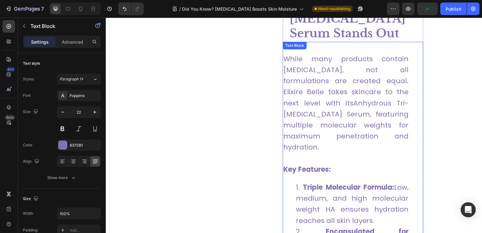
scroll to position [1457, 0]
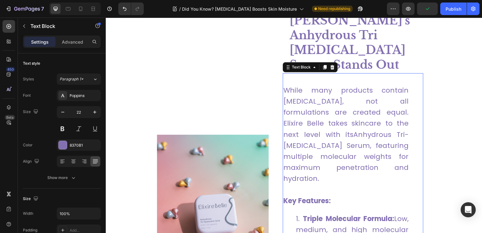
click at [340, 134] on p "While many products contain [MEDICAL_DATA], not all formulations are created eq…" at bounding box center [347, 135] width 126 height 100
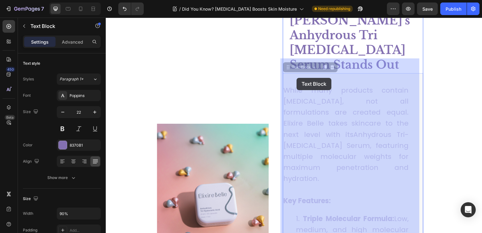
drag, startPoint x: 379, startPoint y: 150, endPoint x: 297, endPoint y: 78, distance: 109.2
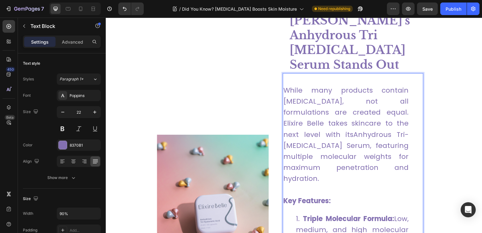
click at [375, 149] on p "While many products contain [MEDICAL_DATA], not all formulations are created eq…" at bounding box center [347, 135] width 126 height 100
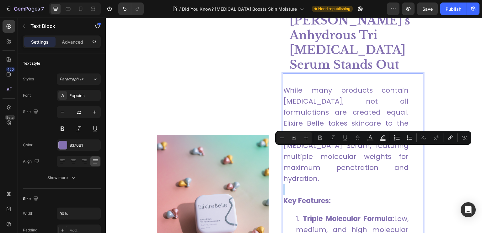
click at [376, 152] on p "While many products contain [MEDICAL_DATA], not all formulations are created eq…" at bounding box center [347, 135] width 126 height 100
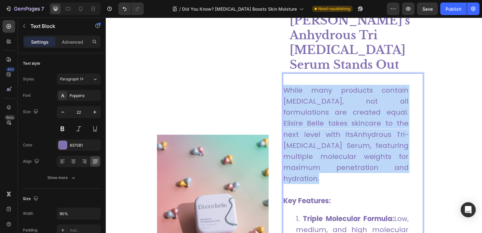
click at [279, 76] on div "Image Why Elixire [PERSON_NAME]'s Anhydrous Tri [MEDICAL_DATA] Serum Stands Out…" at bounding box center [294, 214] width 275 height 432
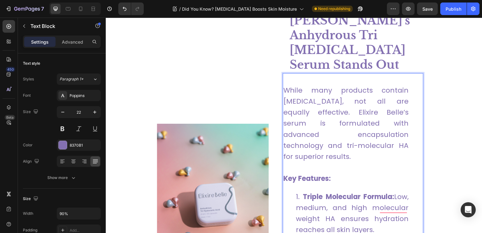
click at [286, 85] on p "While many products contain [MEDICAL_DATA], not all are equally effective. Elix…" at bounding box center [347, 123] width 126 height 77
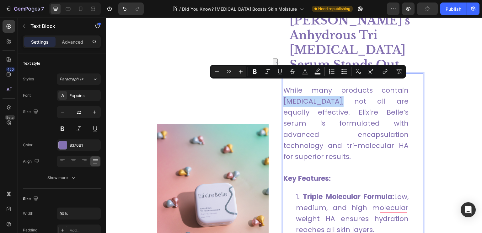
drag, startPoint x: 283, startPoint y: 85, endPoint x: 333, endPoint y: 87, distance: 49.6
click at [334, 88] on p "While many products contain [MEDICAL_DATA], not all are equally effective. Elix…" at bounding box center [347, 123] width 126 height 77
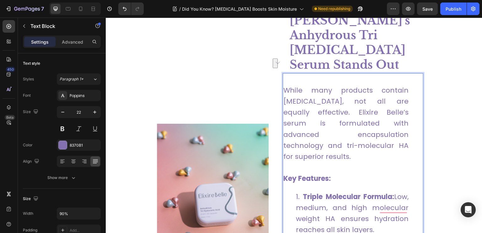
click at [326, 101] on p "While many products contain [MEDICAL_DATA], not all are equally effective. Elix…" at bounding box center [347, 123] width 126 height 77
click at [290, 88] on p "While many products contain [MEDICAL_DATA], not all are equally effective. Elix…" at bounding box center [347, 123] width 126 height 77
drag, startPoint x: 282, startPoint y: 87, endPoint x: 336, endPoint y: 87, distance: 54.0
click at [336, 87] on p "While many products contain [MEDICAL_DATA], not all are equally effective. Elix…" at bounding box center [347, 123] width 126 height 77
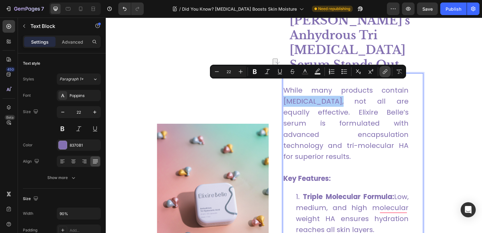
click at [383, 73] on icon "Editor contextual toolbar" at bounding box center [385, 71] width 6 height 6
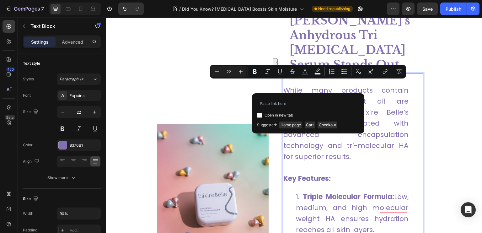
type input "[URL][DOMAIN_NAME][MEDICAL_DATA]"
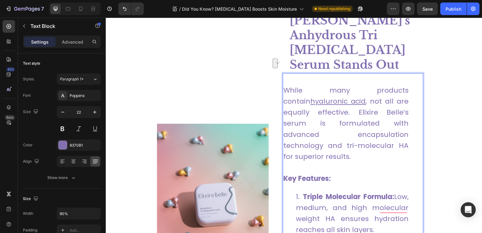
click at [326, 111] on p "While many products contain [MEDICAL_DATA] , not all are equally effective. Eli…" at bounding box center [347, 123] width 126 height 77
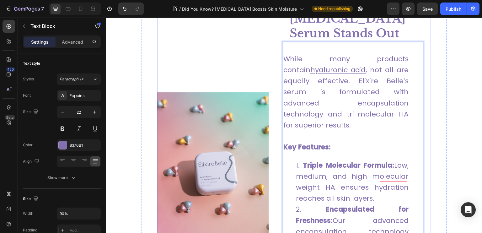
scroll to position [1520, 0]
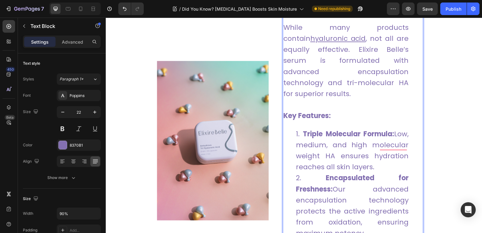
drag, startPoint x: 339, startPoint y: 151, endPoint x: 330, endPoint y: 152, distance: 9.5
click at [339, 151] on li "Triple Molecular Formula: Low, medium, and high molecular weight HA ensures hyd…" at bounding box center [352, 150] width 113 height 44
drag, startPoint x: 323, startPoint y: 152, endPoint x: 293, endPoint y: 121, distance: 43.8
click at [296, 128] on li "Triple Molecular Formula: Low, medium, and high molecular weight HA ensures hyd…" at bounding box center [352, 150] width 113 height 44
click at [399, 208] on li "Encapsulated for Freshness: Our advanced encapsulation technology protects the …" at bounding box center [352, 205] width 113 height 66
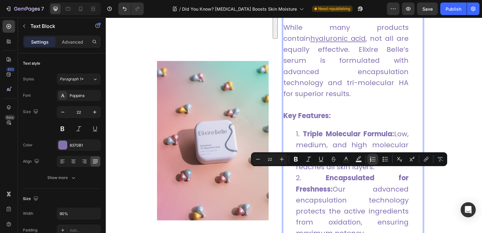
drag, startPoint x: 395, startPoint y: 206, endPoint x: 293, endPoint y: 177, distance: 106.1
click at [293, 177] on ol "Triple Molecular Formula: Low, medium, and high molecular weight HA ensure hydr…" at bounding box center [347, 233] width 126 height 210
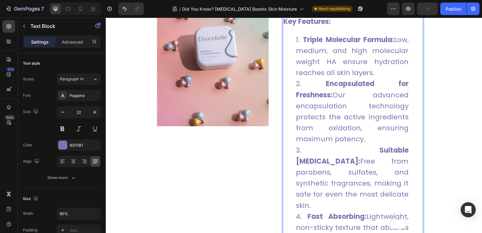
scroll to position [1645, 0]
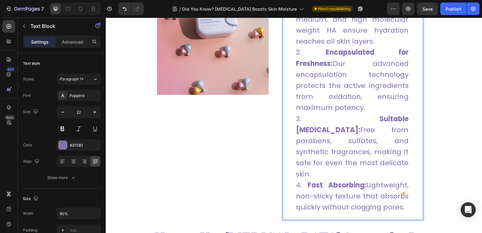
click at [346, 137] on li "Suitable [MEDICAL_DATA]: Free from parabens, sulfates, and synthetic fragrances…" at bounding box center [352, 146] width 113 height 66
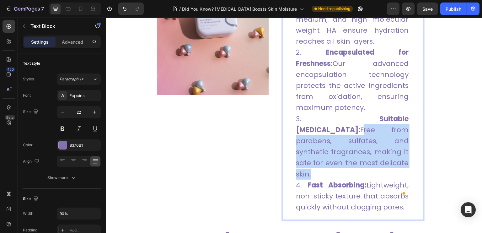
drag, startPoint x: 346, startPoint y: 137, endPoint x: 295, endPoint y: 106, distance: 60.8
click at [296, 113] on li "Suitable [MEDICAL_DATA]: Free from parabens, sulfates, and synthetic fragrances…" at bounding box center [352, 146] width 113 height 66
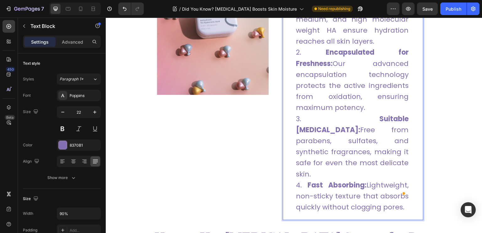
click at [404, 180] on li "Fast Absorbing: Lightweight, non-sticky texture that absorbs quickly without cl…" at bounding box center [352, 196] width 113 height 33
drag, startPoint x: 403, startPoint y: 170, endPoint x: 365, endPoint y: 145, distance: 45.5
click at [365, 180] on li "Fast Absorbing: Lightweight, non-sticky texture that absorbs quickly without cl…" at bounding box center [352, 196] width 113 height 33
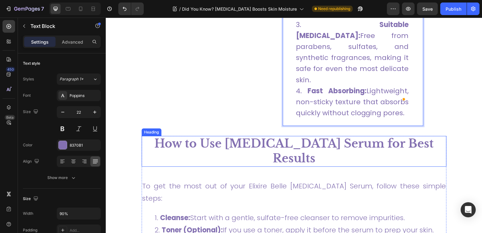
scroll to position [1771, 0]
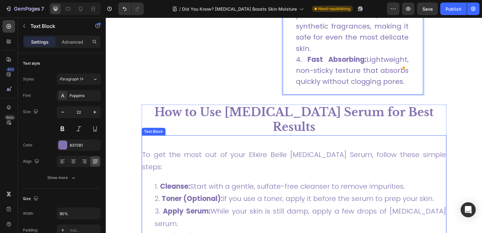
click at [407, 180] on li "Cleanse: Start with a gentle, sulfate-free cleanser to remove impurities." at bounding box center [300, 186] width 291 height 13
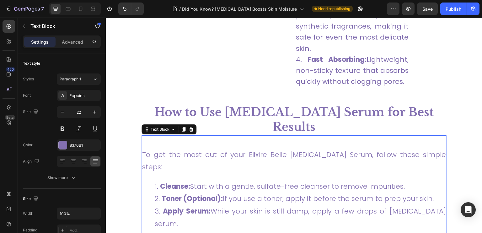
click at [407, 180] on li "Cleanse: Start with a gentle, sulfate-free cleanser to remove impurities." at bounding box center [300, 186] width 291 height 13
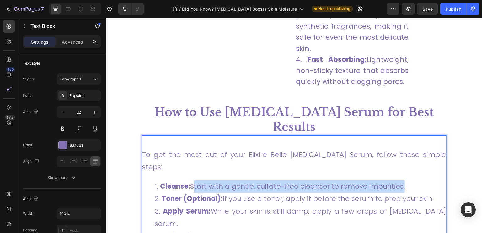
drag, startPoint x: 407, startPoint y: 137, endPoint x: 200, endPoint y: 134, distance: 207.0
click at [200, 180] on li "Cleanse: Start with a gentle, sulfate-free cleanser to remove impurities." at bounding box center [300, 186] width 291 height 13
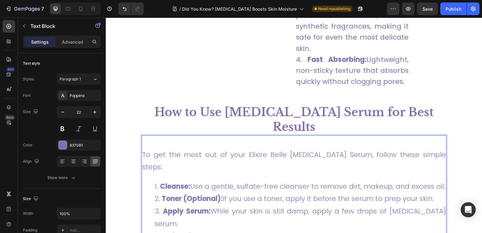
click at [435, 192] on li "Toner (Optional): If you use a toner, apply it before the serum to prep your sk…" at bounding box center [300, 198] width 291 height 13
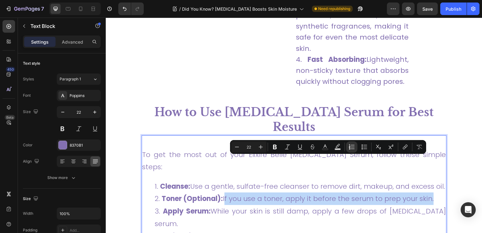
drag, startPoint x: 435, startPoint y: 163, endPoint x: 224, endPoint y: 165, distance: 211.3
click at [224, 192] on li "Toner (Optional): If you use a toner, apply it before the serum to prep your sk…" at bounding box center [300, 198] width 291 height 13
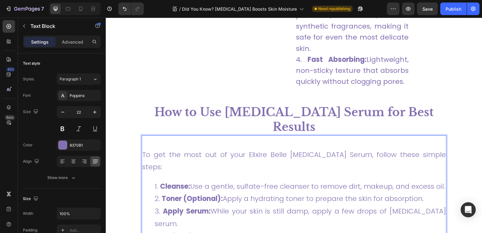
click at [233, 205] on li "Apply Serum: While your skin is still damp, apply a few drops of [MEDICAL_DATA]…" at bounding box center [300, 217] width 291 height 25
drag, startPoint x: 233, startPoint y: 182, endPoint x: 214, endPoint y: 171, distance: 21.0
click at [214, 205] on li "Apply Serum: While your skin is still damp, apply a few drops of [MEDICAL_DATA]…" at bounding box center [300, 217] width 291 height 25
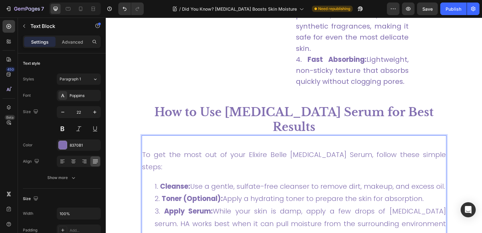
scroll to position [1834, 0]
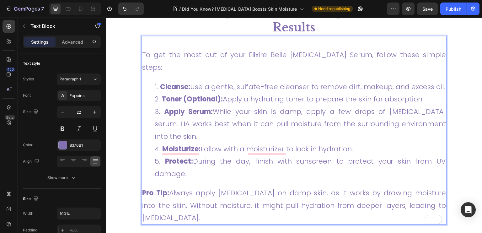
click at [364, 148] on li "Moisturize: Follow with a moisturizer to lock in hydration." at bounding box center [300, 149] width 291 height 13
drag, startPoint x: 361, startPoint y: 148, endPoint x: 201, endPoint y: 147, distance: 160.2
click at [201, 147] on li "Moisturize: Follow with a moisturizer to lock in hydration." at bounding box center [300, 149] width 291 height 13
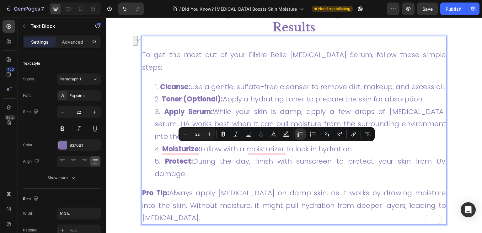
click at [374, 144] on li "Moisturize: Follow with a moisturizer to lock in hydration." at bounding box center [300, 149] width 291 height 13
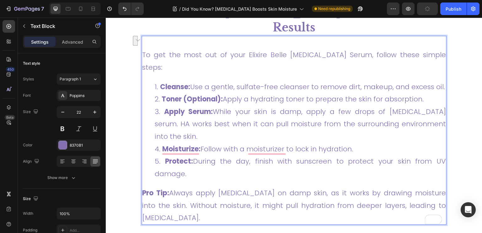
drag, startPoint x: 361, startPoint y: 148, endPoint x: 203, endPoint y: 148, distance: 158.3
click at [203, 148] on li "Moisturize: Follow with a moisturizer to lock in hydration." at bounding box center [300, 149] width 291 height 13
click at [187, 144] on strong "Moisturize:" at bounding box center [181, 149] width 38 height 10
click at [211, 171] on li "Protect: During the day, finish with sunscreen to protect your skin from UV dam…" at bounding box center [300, 167] width 291 height 25
drag, startPoint x: 210, startPoint y: 170, endPoint x: 198, endPoint y: 160, distance: 15.4
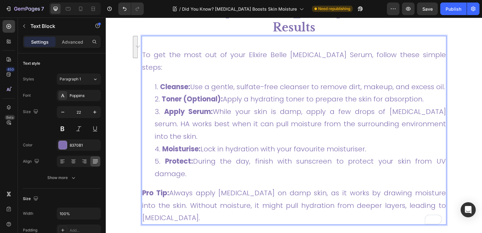
click at [198, 160] on li "Protect: During the day, finish with sunscreen to protect your skin from UV dam…" at bounding box center [300, 167] width 291 height 25
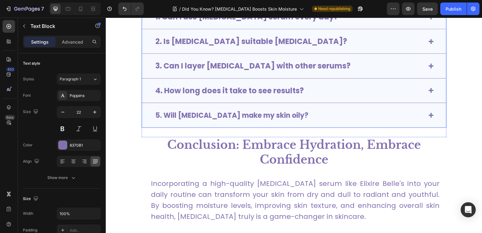
scroll to position [2242, 0]
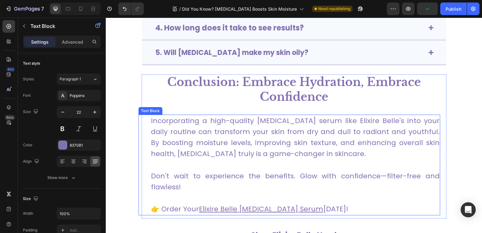
click at [190, 186] on p "Don't wait to experience the benefits. Glow with confidence—filter-free and fla…" at bounding box center [295, 182] width 289 height 22
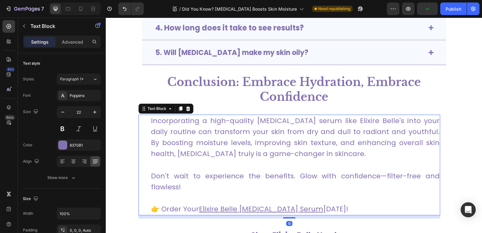
click at [190, 186] on p "Don't wait to experience the benefits. Glow with confidence—filter-free and fla…" at bounding box center [295, 182] width 289 height 22
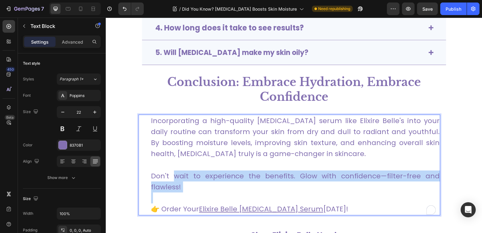
drag, startPoint x: 189, startPoint y: 186, endPoint x: 176, endPoint y: 180, distance: 14.5
click at [176, 180] on p "Don't wait to experience the benefits. Glow with confidence—filter-free and fla…" at bounding box center [295, 182] width 289 height 22
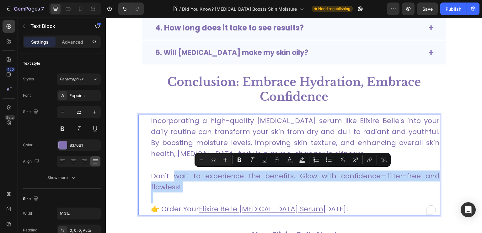
click at [182, 185] on p "Don't wait to experience the benefits. Glow with confidence—filter-free and fla…" at bounding box center [295, 182] width 289 height 22
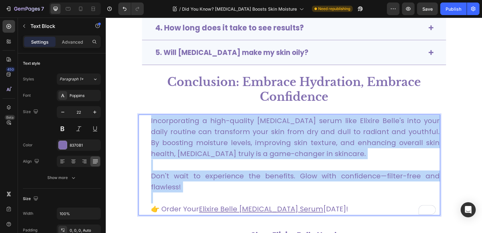
drag, startPoint x: 182, startPoint y: 185, endPoint x: 145, endPoint y: 118, distance: 75.8
click at [145, 118] on div "Incorporating a high-quality [MEDICAL_DATA] serum like Elixire Belle's into you…" at bounding box center [289, 165] width 302 height 101
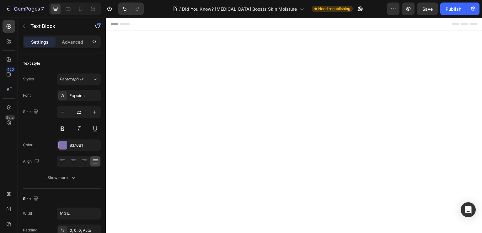
scroll to position [2242, 0]
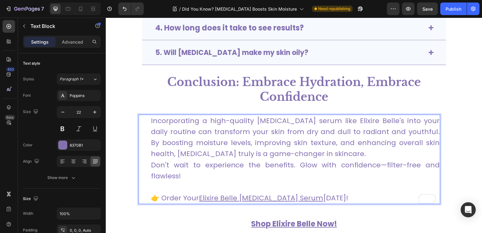
click at [348, 155] on p "Incorporating a high-quality [MEDICAL_DATA] serum like Elixire Belle's into you…" at bounding box center [295, 148] width 289 height 66
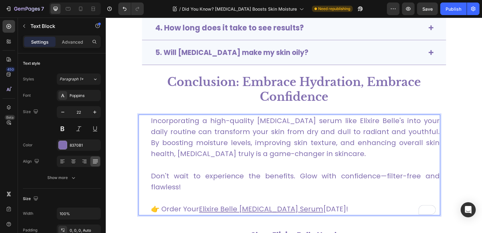
scroll to position [2336, 0]
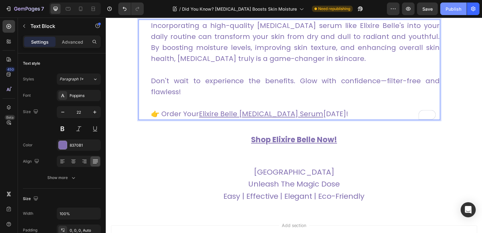
click at [457, 9] on div "Publish" at bounding box center [454, 9] width 16 height 7
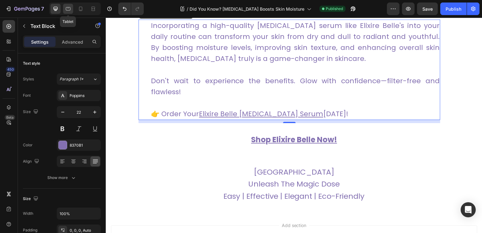
click at [70, 8] on icon at bounding box center [68, 8] width 5 height 3
type input "16"
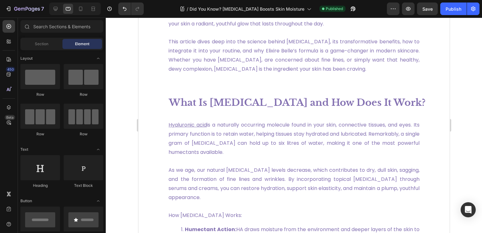
scroll to position [83, 0]
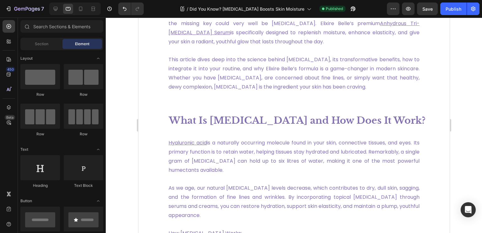
drag, startPoint x: 446, startPoint y: 182, endPoint x: 583, endPoint y: 35, distance: 200.6
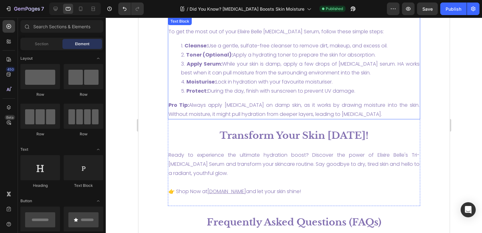
scroll to position [1445, 0]
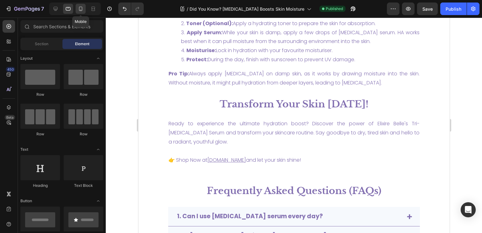
click at [78, 11] on icon at bounding box center [81, 9] width 6 height 6
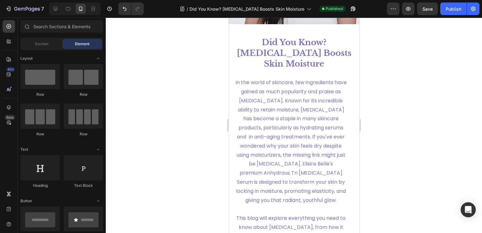
scroll to position [128, 0]
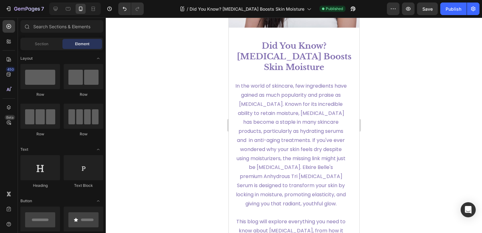
drag, startPoint x: 358, startPoint y: 166, endPoint x: 589, endPoint y: 64, distance: 252.5
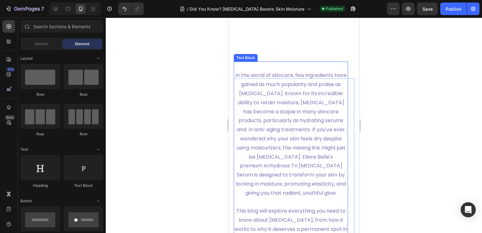
scroll to position [254, 0]
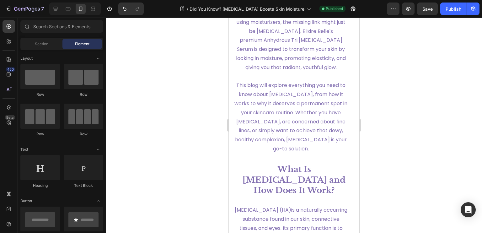
click at [294, 152] on span "This blog will explore everything you need to know about hyaluronic acid, from …" at bounding box center [290, 117] width 113 height 71
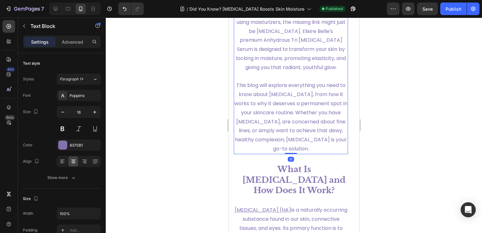
click at [294, 152] on span "This blog will explore everything you need to know about hyaluronic acid, from …" at bounding box center [290, 117] width 113 height 71
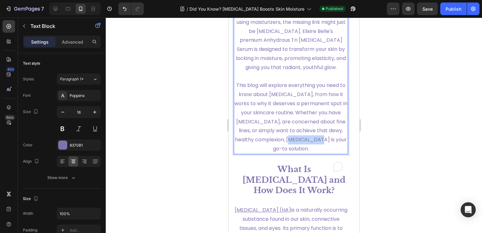
click at [294, 152] on span "This blog will explore everything you need to know about hyaluronic acid, from …" at bounding box center [290, 117] width 113 height 71
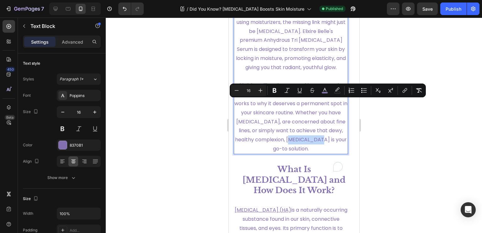
click at [308, 153] on p "This blog will explore everything you need to know about hyaluronic acid, from …" at bounding box center [290, 117] width 113 height 72
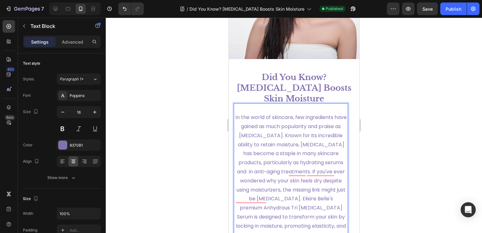
scroll to position [208, 0]
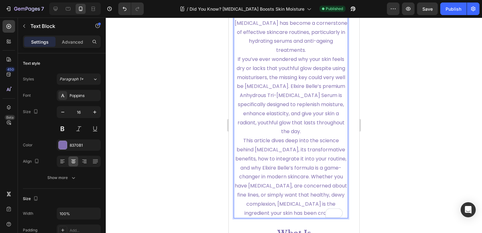
click at [318, 122] on p "In skincare, few ingredients have earned as much trust and attention as hyaluro…" at bounding box center [290, 100] width 113 height 235
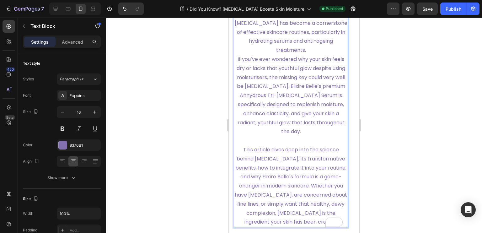
scroll to position [176, 0]
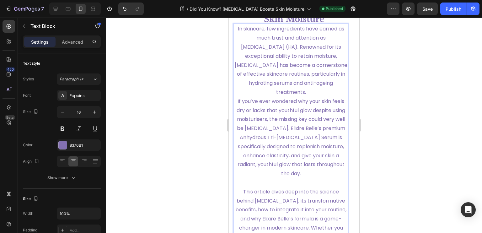
click at [337, 73] on p "In skincare, few ingredients have earned as much trust and attention as hyaluro…" at bounding box center [290, 101] width 113 height 154
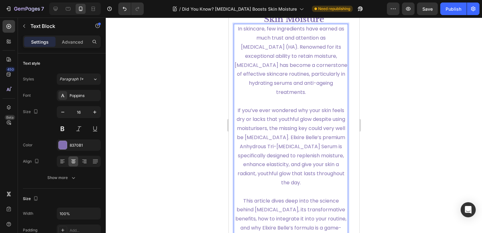
click at [266, 126] on span "If you’ve ever wondered why your skin feels dry or lacks that youthful glow des…" at bounding box center [290, 146] width 109 height 79
drag, startPoint x: 264, startPoint y: 126, endPoint x: 252, endPoint y: 137, distance: 16.2
click at [252, 137] on span "If you’ve ever wondered why your skin feels dry or lacks that youthful glow des…" at bounding box center [290, 146] width 109 height 79
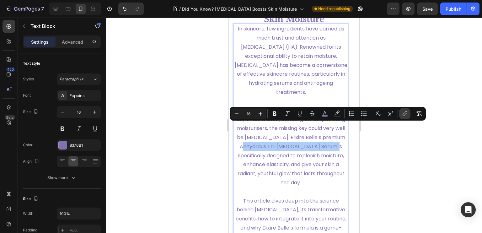
click at [402, 116] on icon "Editor contextual toolbar" at bounding box center [405, 114] width 6 height 6
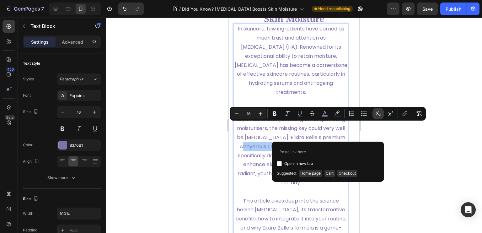
type input "https://elixirebelle.com/products/anhydrous-tri-hyaluronic-acid"
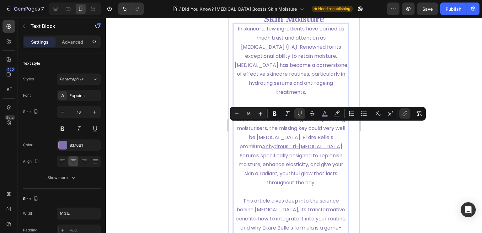
click at [287, 164] on span "is specifically designed to replenish moisture, enhance elasticity, and give yo…" at bounding box center [290, 169] width 105 height 34
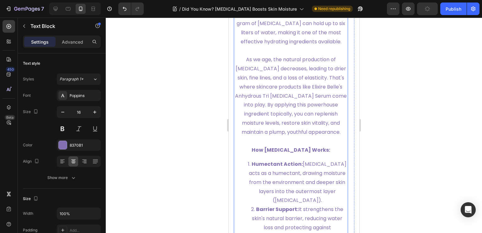
scroll to position [396, 0]
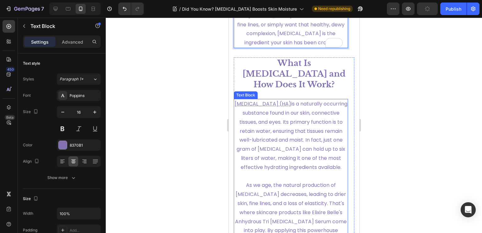
click at [294, 137] on link "Hyaluronic acid (HA) is a naturally occurring substance found in our skin, conn…" at bounding box center [291, 135] width 113 height 71
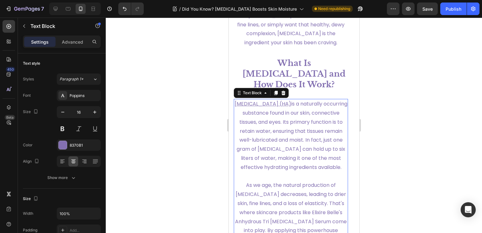
scroll to position [459, 0]
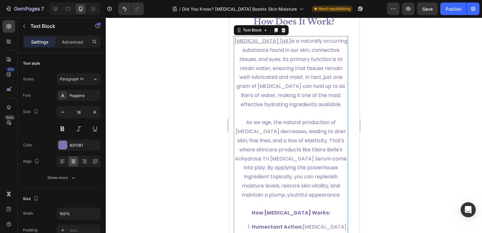
click at [294, 192] on link "As we age, the natural production of hyaluronic acid decreases, leading to drie…" at bounding box center [291, 158] width 112 height 79
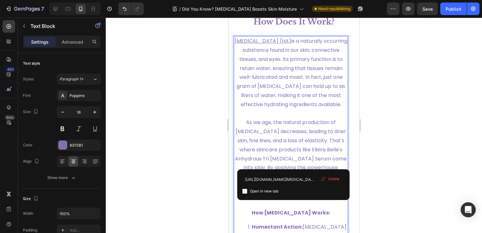
scroll to position [491, 0]
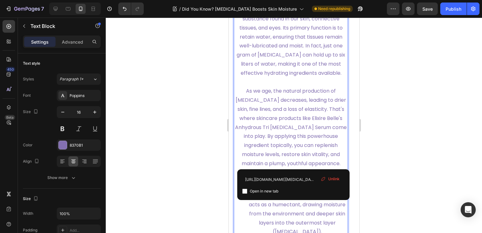
click at [323, 146] on link "As we age, the natural production of hyaluronic acid decreases, leading to drie…" at bounding box center [291, 126] width 112 height 79
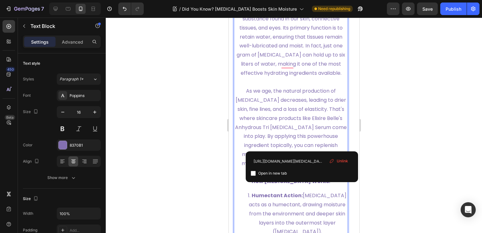
click at [343, 160] on span "Unlink" at bounding box center [342, 161] width 11 height 6
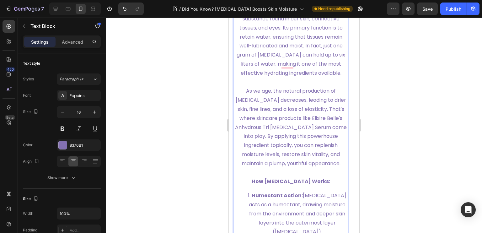
click at [312, 168] on p "As we age, the natural production of hyaluronic acid decreases, leading to drie…" at bounding box center [290, 127] width 113 height 81
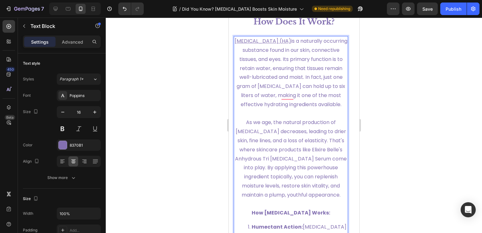
scroll to position [428, 0]
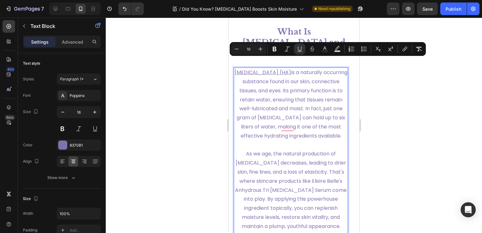
drag, startPoint x: 310, startPoint y: 170, endPoint x: 246, endPoint y: 64, distance: 124.0
click at [246, 68] on div "Hyaluronic acid (HA) is a naturally occurring substance found in our skin, conn…" at bounding box center [291, 218] width 114 height 301
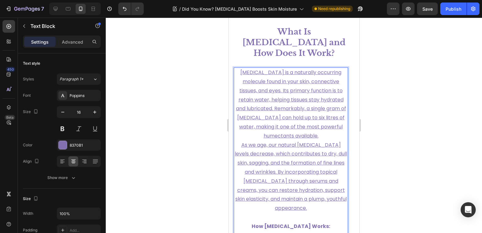
click at [336, 127] on p "Hyaluronic acid is a naturally occurring molecule found in your skin, connectiv…" at bounding box center [290, 140] width 113 height 145
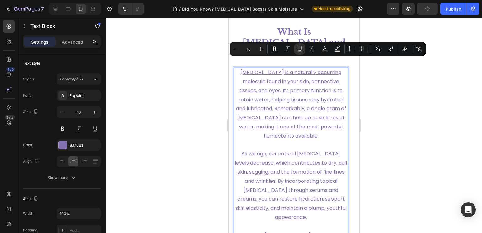
drag, startPoint x: 321, startPoint y: 206, endPoint x: 239, endPoint y: 61, distance: 166.2
click at [239, 68] on div "Hyaluronic acid is a naturally occurring molecule found in your skin, connectiv…" at bounding box center [291, 214] width 114 height 292
click at [298, 50] on icon "Editor contextual toolbar" at bounding box center [300, 49] width 6 height 6
click at [272, 68] on p "Hyaluronic acid is a naturally occurring molecule found in your skin, connectiv…" at bounding box center [290, 104] width 113 height 72
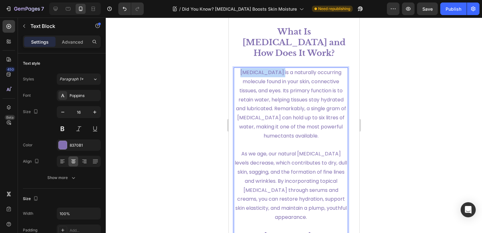
drag, startPoint x: 279, startPoint y: 62, endPoint x: 240, endPoint y: 60, distance: 38.4
click at [240, 68] on p "Hyaluronic acid is a naturally occurring molecule found in your skin, connectiv…" at bounding box center [290, 104] width 113 height 72
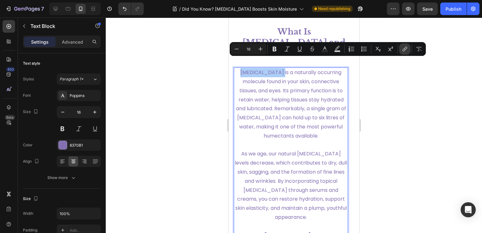
click at [402, 50] on button "link" at bounding box center [404, 48] width 11 height 11
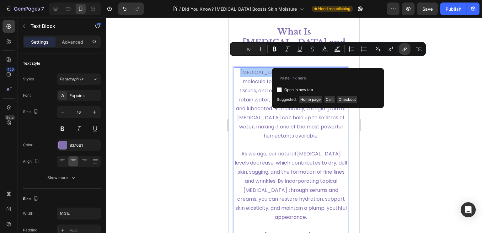
type input "https://my.clevelandclinic.org/health/articles/22915-hyaluronic-acid"
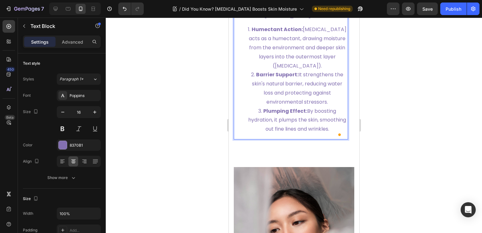
scroll to position [616, 0]
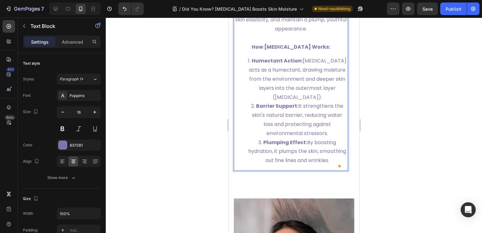
click at [324, 86] on li "Humectant Action: Hyaluronic acid acts as a humectant, drawing moisture from th…" at bounding box center [297, 79] width 100 height 45
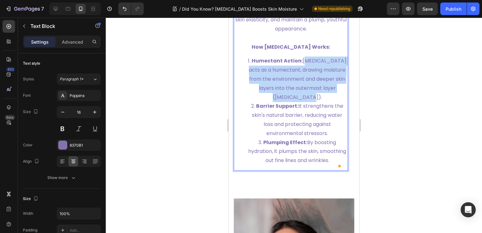
drag, startPoint x: 323, startPoint y: 86, endPoint x: 304, endPoint y: 53, distance: 39.0
click at [304, 57] on li "Humectant Action: Hyaluronic acid acts as a humectant, drawing moisture from th…" at bounding box center [297, 79] width 100 height 45
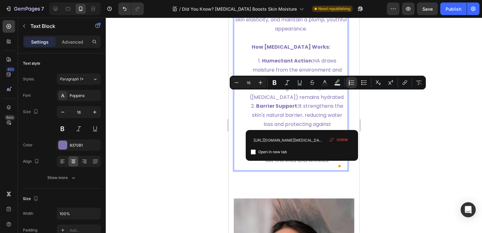
drag, startPoint x: 327, startPoint y: 122, endPoint x: 297, endPoint y: 97, distance: 39.4
click at [297, 102] on li "Barrier Support: It strengthens the skin's natural barrier, reducing water loss…" at bounding box center [297, 120] width 100 height 36
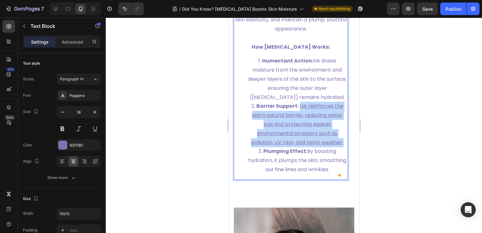
drag, startPoint x: 341, startPoint y: 133, endPoint x: 298, endPoint y: 96, distance: 56.6
click at [298, 102] on u "HA reinforces the skin’s natural barrier, reducing water loss and protecting ag…" at bounding box center [297, 123] width 93 height 43
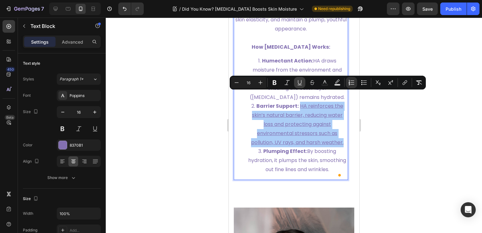
click at [298, 81] on icon "Editor contextual toolbar" at bounding box center [299, 82] width 3 height 4
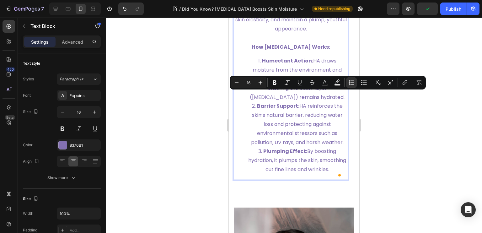
click at [341, 171] on span at bounding box center [340, 175] width 6 height 9
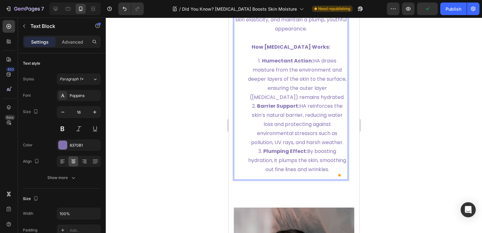
click at [340, 159] on link "By boosting hydration, it plumps the skin, smoothing out fine lines and wrinkle…" at bounding box center [297, 160] width 98 height 25
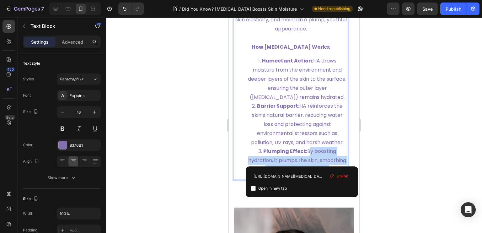
drag, startPoint x: 340, startPoint y: 159, endPoint x: 306, endPoint y: 141, distance: 38.9
click at [306, 148] on link "By boosting hydration, it plumps the skin, smoothing out fine lines and wrinkle…" at bounding box center [297, 160] width 98 height 25
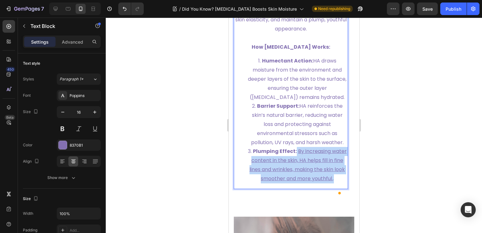
drag, startPoint x: 311, startPoint y: 177, endPoint x: 301, endPoint y: 144, distance: 33.9
click at [301, 147] on li "Plumping Effect: By increasing water content in the skin, HA helps fill in fine…" at bounding box center [297, 165] width 100 height 36
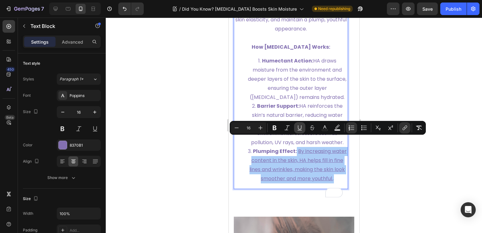
click at [298, 128] on icon "Editor contextual toolbar" at bounding box center [300, 128] width 6 height 6
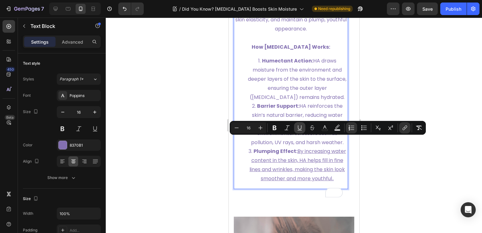
click at [298, 128] on icon "Editor contextual toolbar" at bounding box center [300, 128] width 6 height 6
click at [311, 180] on li "Plumping Effect: By increasing water content in the skin, HA helps fill in fine…" at bounding box center [297, 165] width 100 height 36
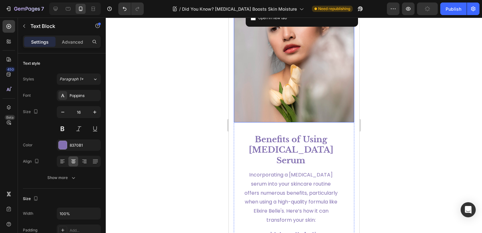
scroll to position [962, 0]
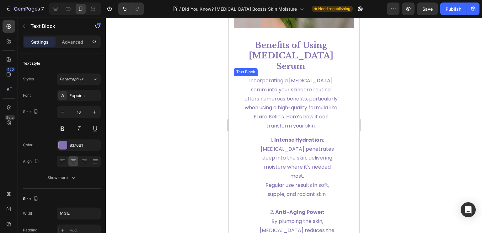
click at [293, 120] on p "Incorporating a hyaluronic acid serum into your skincare routine offers numerou…" at bounding box center [291, 103] width 94 height 54
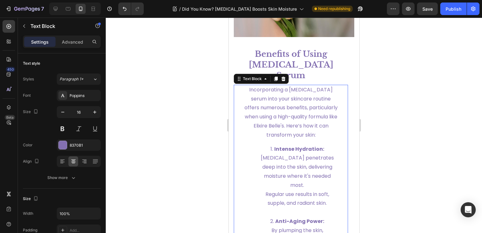
scroll to position [980, 0]
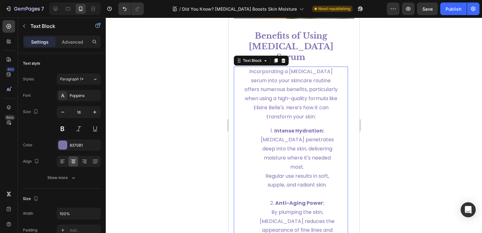
click at [294, 122] on p "Incorporating a hyaluronic acid serum into your skincare routine offers numerou…" at bounding box center [291, 94] width 94 height 54
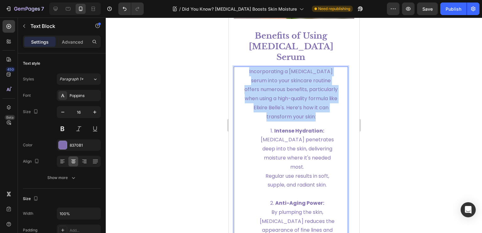
drag, startPoint x: 294, startPoint y: 133, endPoint x: 250, endPoint y: 81, distance: 68.2
click at [250, 81] on p "Incorporating a hyaluronic acid serum into your skincare routine offers numerou…" at bounding box center [291, 94] width 94 height 54
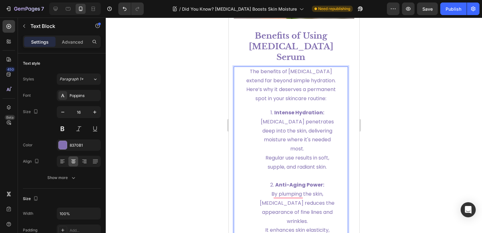
click at [324, 171] on span "Regular use results in soft, supple, and radiant skin." at bounding box center [297, 162] width 64 height 16
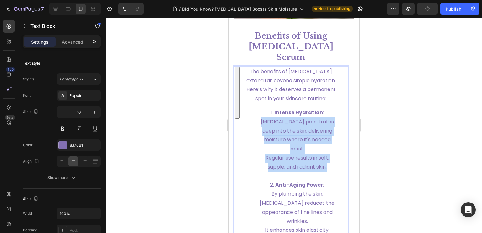
drag, startPoint x: 328, startPoint y: 183, endPoint x: 262, endPoint y: 139, distance: 79.0
click at [262, 139] on li "Intense Hydration: Hyaluronic acid penetrates deep into the skin, delivering mo…" at bounding box center [297, 144] width 82 height 72
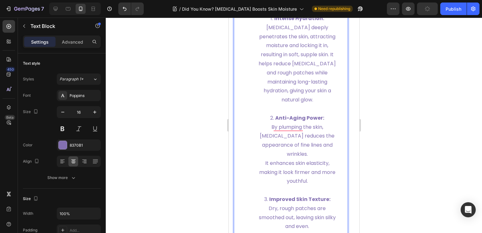
scroll to position [1105, 0]
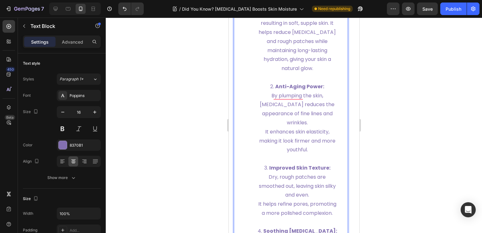
click at [317, 164] on li "Anti-Aging Power: By plumping the skin, hyaluronic acid reduces the appearance …" at bounding box center [297, 122] width 82 height 81
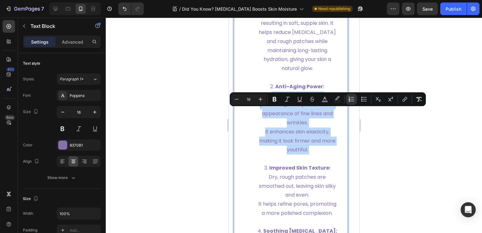
drag, startPoint x: 317, startPoint y: 167, endPoint x: 268, endPoint y: 115, distance: 72.0
click at [268, 115] on li "Anti-Aging Power: By plumping the skin, hyaluronic acid reduces the appearance …" at bounding box center [297, 122] width 82 height 81
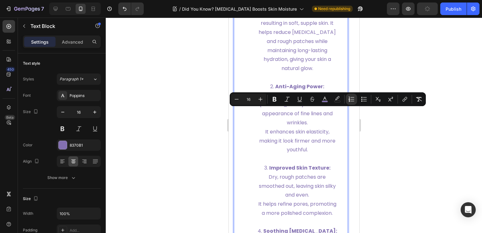
click at [313, 164] on li "Anti-Aging Power: By plumping the skin, hyaluronic acid reduces the appearance …" at bounding box center [297, 122] width 82 height 81
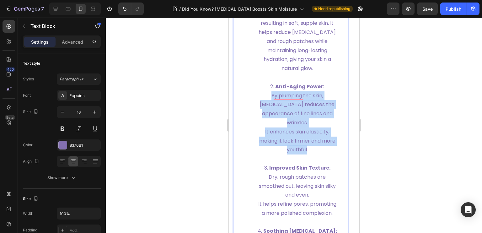
drag, startPoint x: 312, startPoint y: 167, endPoint x: 267, endPoint y: 114, distance: 69.5
click at [267, 114] on li "Anti-Aging Power: By plumping the skin, hyaluronic acid reduces the appearance …" at bounding box center [297, 122] width 82 height 81
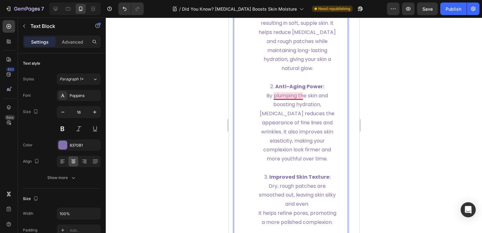
click at [290, 90] on strong "Anti-Aging Power:" at bounding box center [299, 86] width 49 height 7
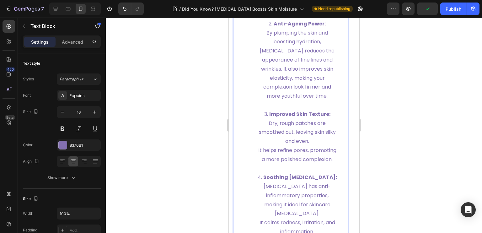
scroll to position [1200, 0]
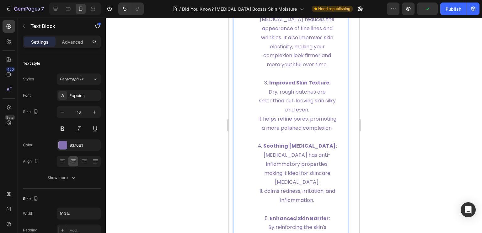
click at [310, 142] on li "Improved Skin Texture: Dry, rough patches are smoothed out, leaving skin silky …" at bounding box center [297, 110] width 82 height 63
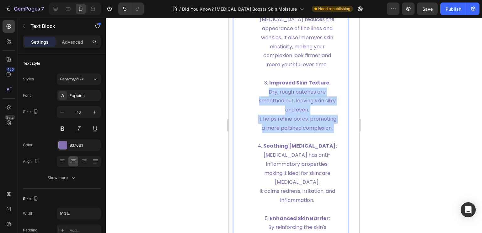
drag, startPoint x: 311, startPoint y: 154, endPoint x: 265, endPoint y: 110, distance: 63.1
click at [265, 110] on li "Improved Skin Texture: Dry, rough patches are smoothed out, leaving skin silky …" at bounding box center [297, 110] width 82 height 63
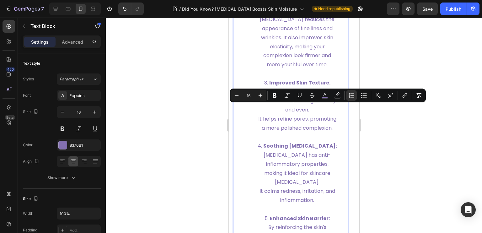
click at [306, 132] on span "It helps refine pores, promoting a more polished complexion." at bounding box center [297, 123] width 78 height 16
click at [309, 132] on span "It helps refine pores, promoting a more polished complexion." at bounding box center [297, 123] width 78 height 16
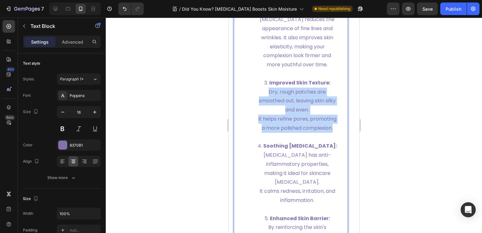
drag, startPoint x: 309, startPoint y: 154, endPoint x: 268, endPoint y: 111, distance: 59.3
click at [268, 111] on li "Improved Skin Texture: Dry, rough patches are smoothed out, leaving skin silky …" at bounding box center [297, 110] width 82 height 63
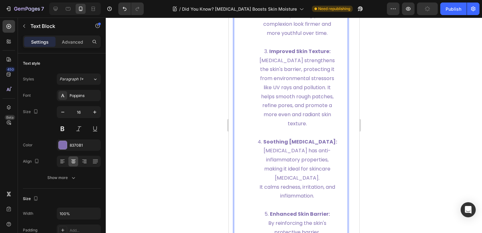
scroll to position [1262, 0]
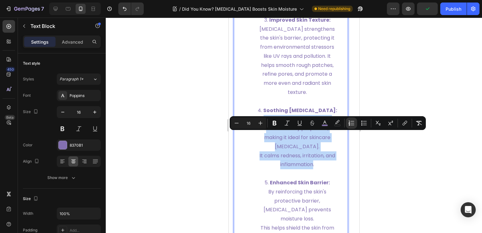
drag, startPoint x: 310, startPoint y: 181, endPoint x: 258, endPoint y: 138, distance: 67.8
click at [258, 138] on li "Soothing for Sensitive Skin: Hyaluronic acid has anti-inflammatory properties, …" at bounding box center [297, 142] width 82 height 72
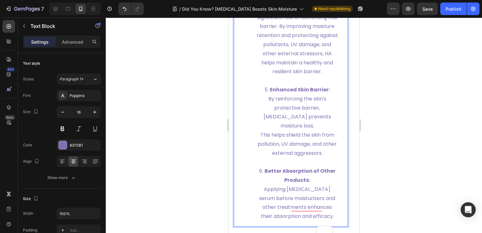
scroll to position [1432, 0]
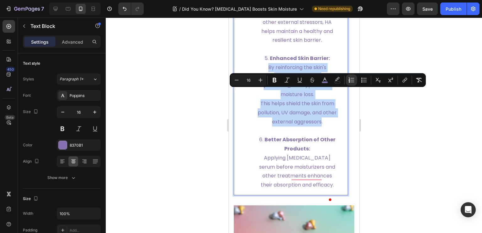
drag, startPoint x: 326, startPoint y: 140, endPoint x: 266, endPoint y: 96, distance: 74.1
click at [266, 96] on li "Enhanced Skin Barrier: By reinforcing the skin's protective barrier, hyaluronic…" at bounding box center [297, 94] width 82 height 81
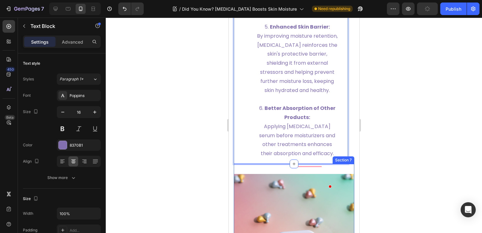
scroll to position [1495, 0]
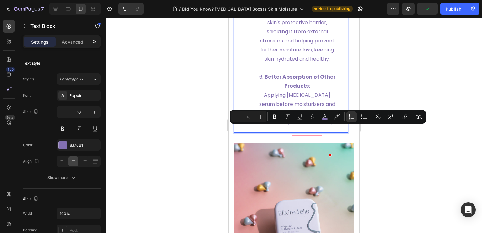
drag, startPoint x: 333, startPoint y: 157, endPoint x: 263, endPoint y: 129, distance: 75.5
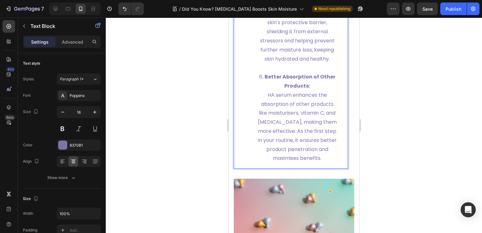
click at [322, 161] on li "Better Absorption of Other Products: HA serum enhances the absorption of other …" at bounding box center [297, 118] width 82 height 90
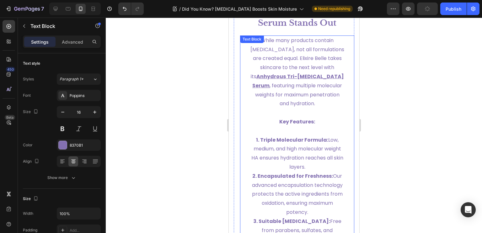
scroll to position [1872, 0]
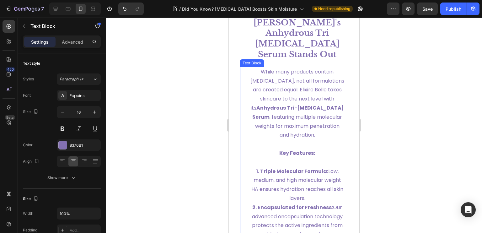
click at [316, 140] on p at bounding box center [297, 144] width 94 height 9
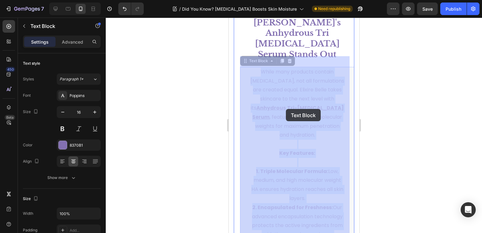
drag, startPoint x: 312, startPoint y: 132, endPoint x: 286, endPoint y: 109, distance: 34.7
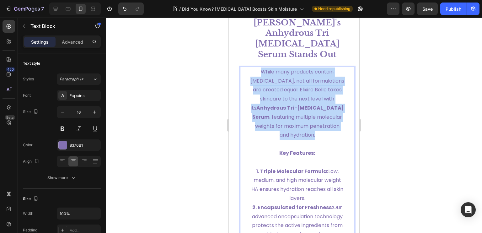
drag, startPoint x: 308, startPoint y: 133, endPoint x: 259, endPoint y: 62, distance: 86.2
click at [259, 68] on p "While many products contain hyaluronic acid, not all formulations are created e…" at bounding box center [297, 104] width 94 height 72
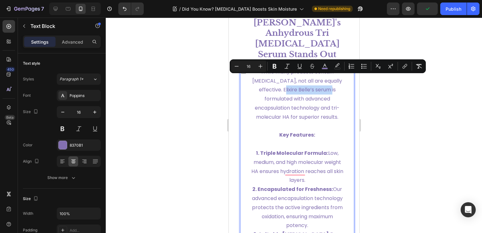
drag, startPoint x: 281, startPoint y: 80, endPoint x: 327, endPoint y: 80, distance: 45.5
click at [327, 80] on span "While many products contain hyaluronic acid, not all are equally effective. Eli…" at bounding box center [297, 94] width 90 height 52
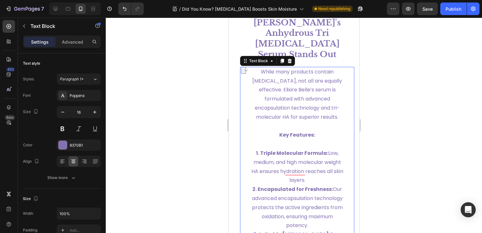
click at [319, 111] on p "While many products contain hyaluronic acid, not all are equally effective. Eli…" at bounding box center [297, 95] width 94 height 54
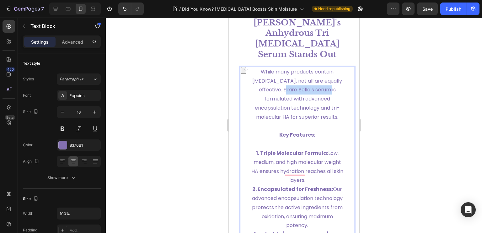
drag, startPoint x: 280, startPoint y: 79, endPoint x: 326, endPoint y: 81, distance: 45.6
click at [326, 81] on span "While many products contain hyaluronic acid, not all are equally effective. Eli…" at bounding box center [297, 94] width 90 height 52
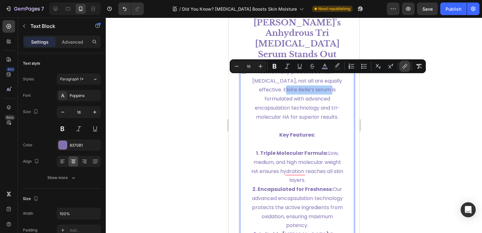
click at [404, 68] on icon "Editor contextual toolbar" at bounding box center [405, 66] width 6 height 6
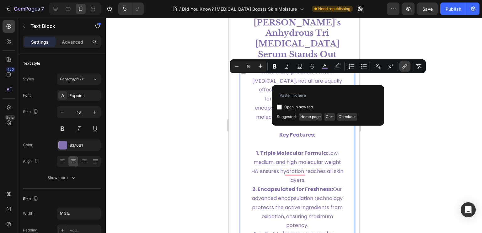
type input "[URL][DOMAIN_NAME][MEDICAL_DATA]"
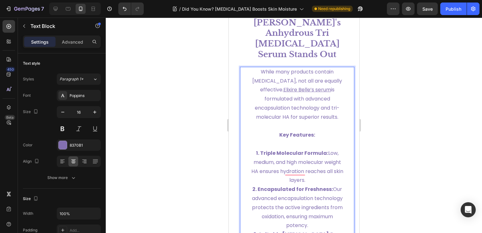
click at [323, 170] on p "1. Triple Molecular Formula: Low, medium, and high molecular weight HA ensures …" at bounding box center [297, 167] width 94 height 36
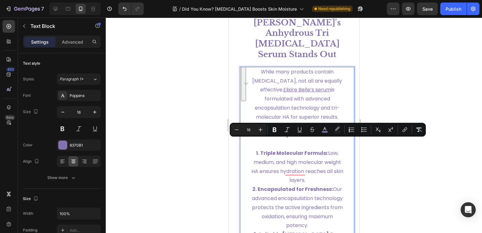
drag, startPoint x: 323, startPoint y: 170, endPoint x: 326, endPoint y: 143, distance: 26.8
click at [326, 149] on p "1. Triple Molecular Formula: Low, medium, and high molecular weight HA ensures …" at bounding box center [297, 167] width 94 height 36
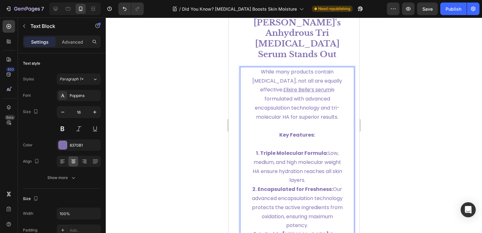
click at [333, 212] on p "2. Encapsulated for Freshness: Our advanced encapsulation technology protects t…" at bounding box center [297, 207] width 94 height 45
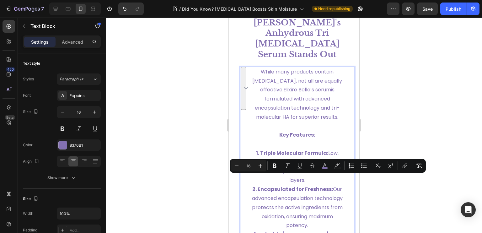
drag, startPoint x: 333, startPoint y: 213, endPoint x: 331, endPoint y: 180, distance: 33.3
click at [331, 185] on p "2. Encapsulated for Freshness: Our advanced encapsulation technology protects t…" at bounding box center [297, 207] width 94 height 45
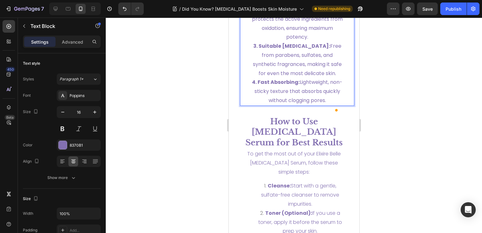
scroll to position [2091, 0]
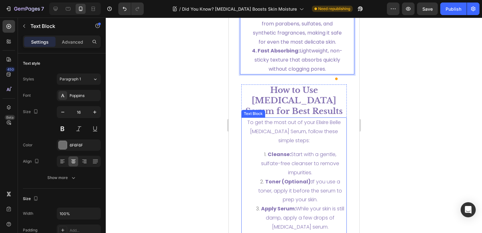
click at [317, 170] on li "Cleanse: Start with a gentle, sulfate-free cleanser to remove impurities." at bounding box center [300, 163] width 92 height 27
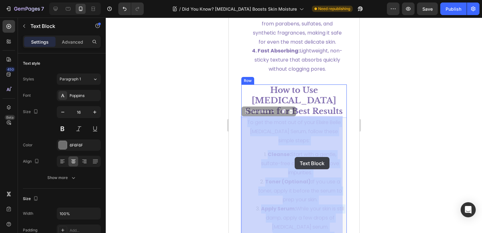
drag, startPoint x: 313, startPoint y: 171, endPoint x: 296, endPoint y: 158, distance: 21.4
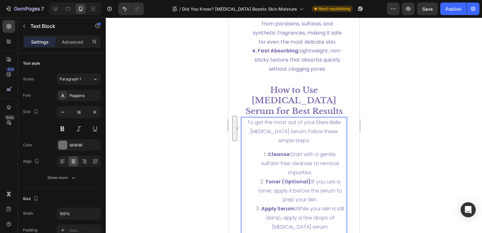
drag, startPoint x: 312, startPoint y: 171, endPoint x: 290, endPoint y: 153, distance: 28.7
click at [290, 153] on li "Cleanse: Start with a gentle, sulfate-free cleanser to remove impurities." at bounding box center [300, 163] width 92 height 27
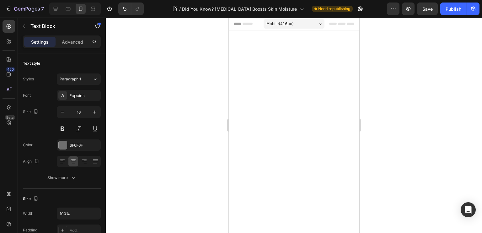
scroll to position [2091, 0]
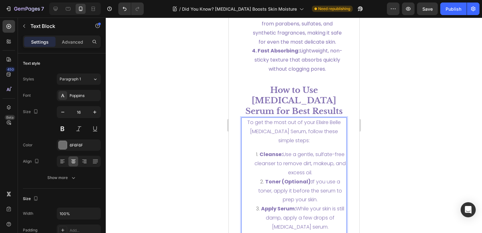
click at [321, 199] on li "Toner (Optional): If you use a toner, apply it before the serum to prep your sk…" at bounding box center [300, 190] width 92 height 27
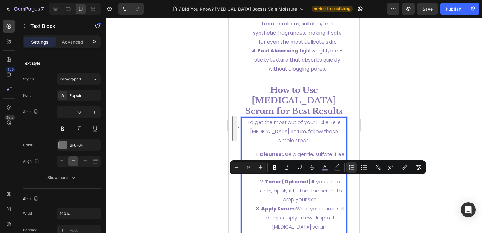
drag, startPoint x: 318, startPoint y: 199, endPoint x: 309, endPoint y: 182, distance: 19.7
click at [309, 182] on li "Toner (Optional): If you use a toner, apply it before the serum to prep your sk…" at bounding box center [300, 190] width 92 height 27
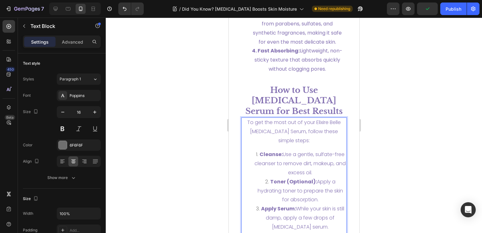
scroll to position [2123, 0]
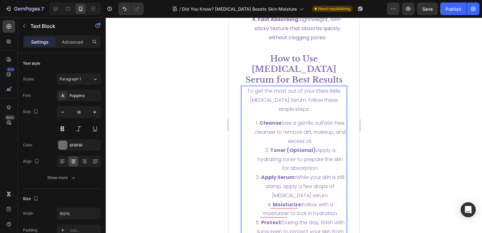
click at [330, 194] on li "Apply Serum: While your skin is still damp, apply a few drops of hyaluronic aci…" at bounding box center [300, 186] width 92 height 27
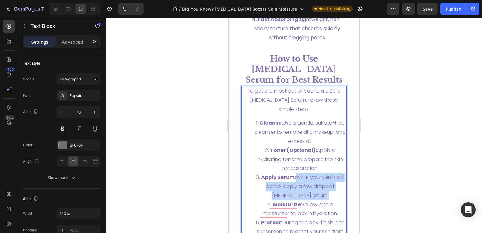
drag, startPoint x: 330, startPoint y: 194, endPoint x: 300, endPoint y: 176, distance: 35.0
click at [300, 176] on li "Apply Serum: While your skin is still damp, apply a few drops of hyaluronic aci…" at bounding box center [300, 186] width 92 height 27
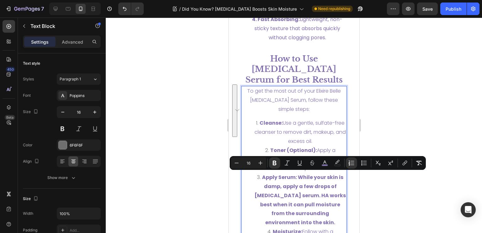
drag, startPoint x: 333, startPoint y: 221, endPoint x: 298, endPoint y: 177, distance: 56.3
click at [298, 177] on li "Apply Serum: While your skin is damp, apply a few drops of hyaluronic acid seru…" at bounding box center [300, 200] width 92 height 54
click at [277, 161] on icon "Editor contextual toolbar" at bounding box center [275, 163] width 6 height 6
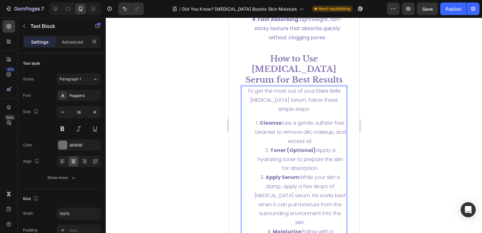
click at [312, 203] on span "Apply Serum: While your skin is damp, apply a few drops of hyaluronic acid seru…" at bounding box center [299, 200] width 91 height 52
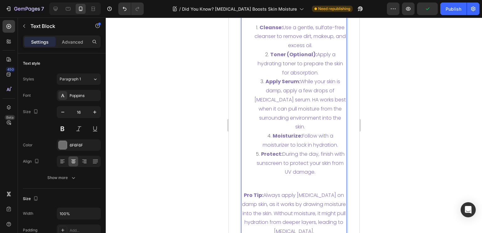
click at [337, 144] on li "Moisturize: Follow with a moisturizer to lock in hydration." at bounding box center [300, 141] width 92 height 18
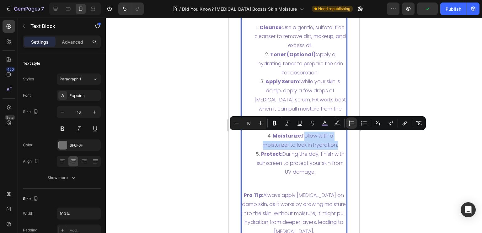
drag, startPoint x: 337, startPoint y: 145, endPoint x: 305, endPoint y: 135, distance: 33.1
click at [305, 135] on li "Moisturize: Follow with a moisturizer to lock in hydration." at bounding box center [300, 141] width 92 height 18
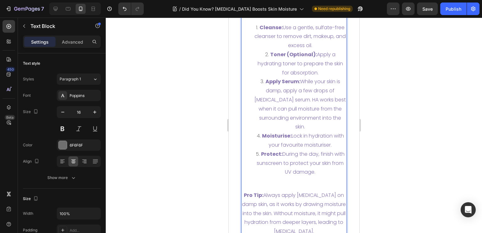
scroll to position [2280, 0]
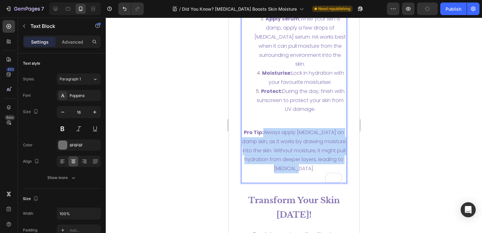
drag, startPoint x: 326, startPoint y: 169, endPoint x: 263, endPoint y: 135, distance: 72.5
click at [263, 135] on p "Pro Tip: Always apply hyaluronic acid on damp skin, as it works by drawing mois…" at bounding box center [294, 155] width 105 height 54
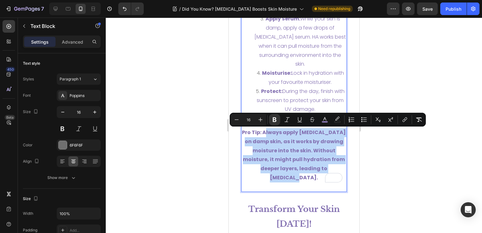
drag, startPoint x: 337, startPoint y: 168, endPoint x: 265, endPoint y: 131, distance: 80.8
click at [265, 131] on p "Pro Tip: Always apply hyaluronic acid on damp skin, as it works by drawing mois…" at bounding box center [294, 159] width 105 height 63
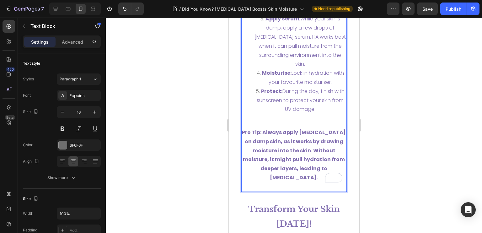
click at [265, 131] on strong "Pro Tip: Always apply hyaluronic acid on damp skin, as it works by drawing mois…" at bounding box center [294, 155] width 104 height 52
drag, startPoint x: 265, startPoint y: 131, endPoint x: 278, endPoint y: 139, distance: 15.2
click at [278, 139] on strong "Pro Tip: Always apply hyaluronic acid on damp skin, as it works by drawing mois…" at bounding box center [294, 155] width 104 height 52
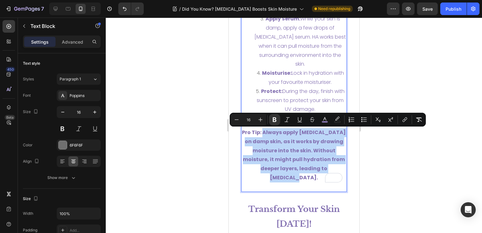
drag, startPoint x: 336, startPoint y: 167, endPoint x: 265, endPoint y: 134, distance: 78.4
click at [265, 134] on p "Pro Tip: Always apply hyaluronic acid on damp skin, as it works by drawing mois…" at bounding box center [294, 159] width 105 height 63
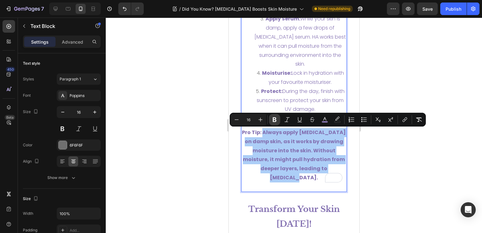
click at [272, 123] on button "Bold" at bounding box center [274, 119] width 11 height 11
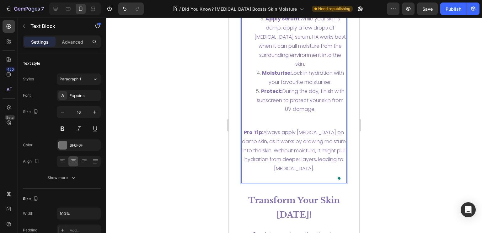
click at [294, 156] on span "Pro Tip: Always apply hyaluronic acid on damp skin, as it works by drawing mois…" at bounding box center [294, 150] width 104 height 43
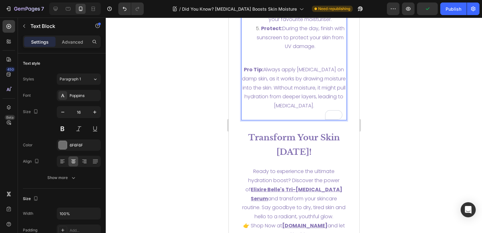
scroll to position [2405, 0]
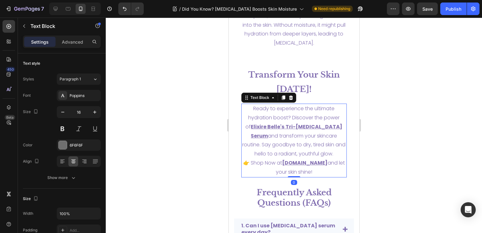
click at [336, 154] on span "and transform your skincare routine. Say goodbye to dry, tired skin and hello t…" at bounding box center [293, 144] width 103 height 25
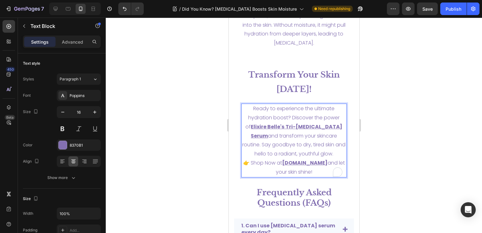
click at [336, 157] on span "and transform your skincare routine. Say goodbye to dry, tired skin and hello t…" at bounding box center [293, 144] width 103 height 25
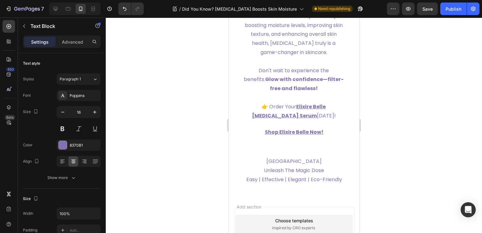
scroll to position [2845, 0]
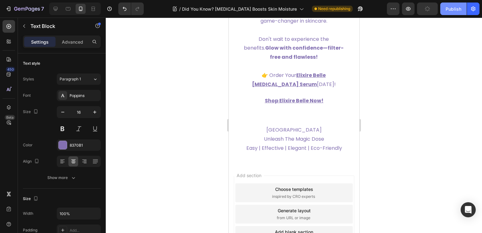
click at [458, 6] on div "Publish" at bounding box center [454, 9] width 16 height 7
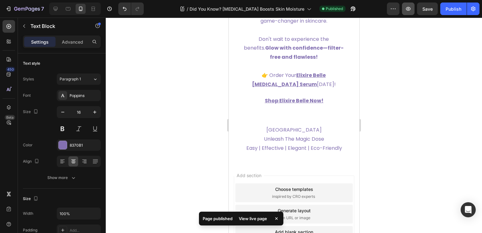
click at [410, 10] on icon "button" at bounding box center [408, 9] width 5 height 4
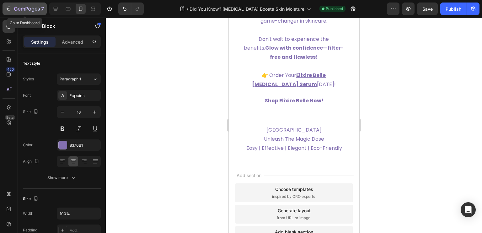
click at [16, 10] on icon "button" at bounding box center [15, 9] width 3 height 4
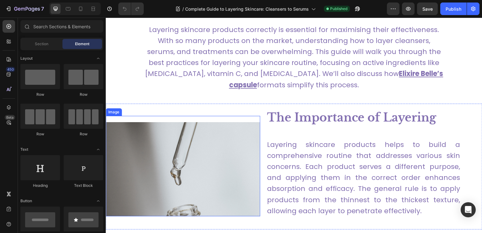
scroll to position [220, 0]
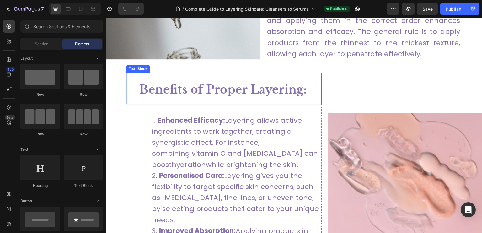
click at [240, 94] on strong "Benefits of Proper Layering:" at bounding box center [222, 90] width 167 height 14
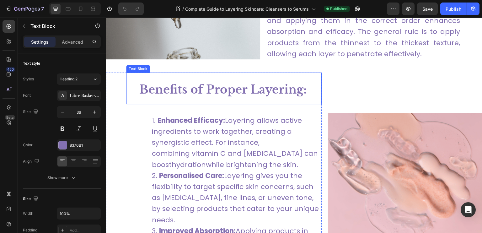
click at [240, 94] on strong "Benefits of Proper Layering:" at bounding box center [222, 90] width 167 height 14
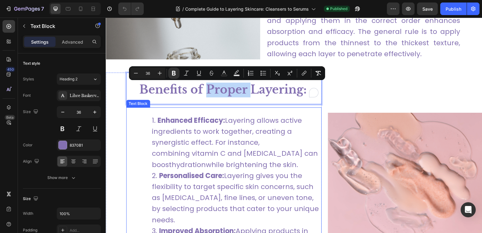
click at [247, 143] on li "Enhanced Efficacy: Layering allows active ingredients to work together, creatin…" at bounding box center [237, 142] width 170 height 55
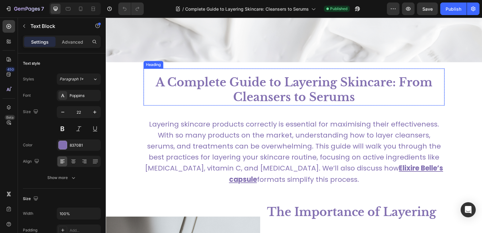
scroll to position [251, 0]
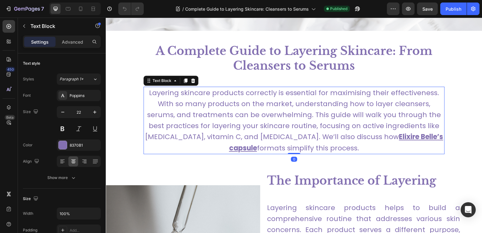
click at [308, 122] on p "Layering skincare products correctly is essential for maximising their effectiv…" at bounding box center [294, 120] width 300 height 66
click at [307, 128] on p "Layering skincare products correctly is essential for maximising their effectiv…" at bounding box center [294, 120] width 300 height 66
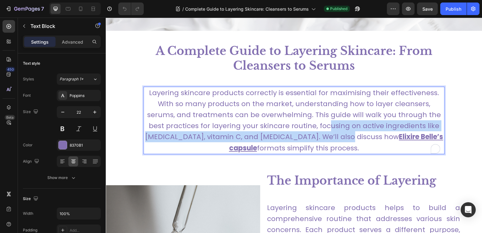
click at [307, 128] on p "Layering skincare products correctly is essential for maximising their effectiv…" at bounding box center [294, 120] width 300 height 66
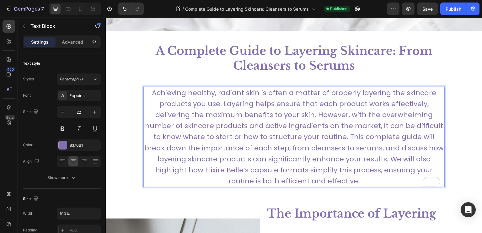
click at [310, 148] on p "Achieving healthy, radiant skin is often a matter of properly layering the skin…" at bounding box center [294, 137] width 300 height 100
click at [337, 133] on p "Achieving healthy, radiant skin is often a matter of properly layering the skin…" at bounding box center [294, 137] width 300 height 100
click at [336, 133] on p "Achieving healthy, radiant skin is often a matter of properly layering the skin…" at bounding box center [294, 137] width 300 height 100
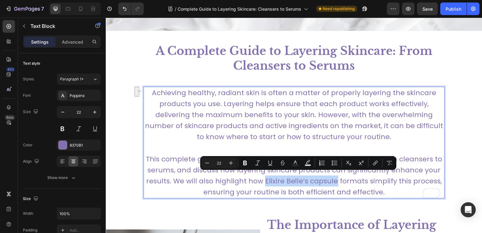
drag, startPoint x: 264, startPoint y: 178, endPoint x: 333, endPoint y: 182, distance: 68.9
click at [333, 182] on p "This complete guide will break down the importance of each step, from cleansers…" at bounding box center [294, 176] width 300 height 44
click at [373, 164] on icon "Editor contextual toolbar" at bounding box center [375, 163] width 6 height 6
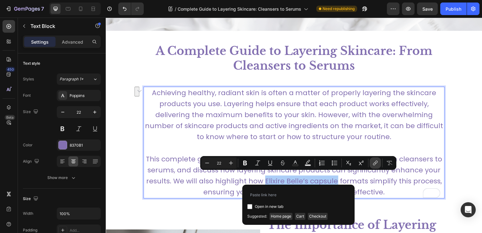
type input "[URL][DOMAIN_NAME]"
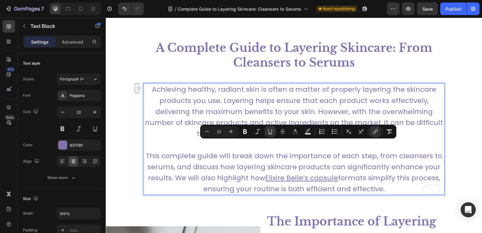
scroll to position [283, 0]
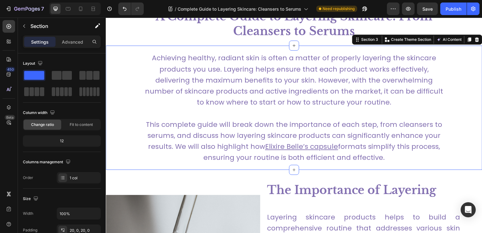
drag, startPoint x: 132, startPoint y: 133, endPoint x: 121, endPoint y: 133, distance: 11.3
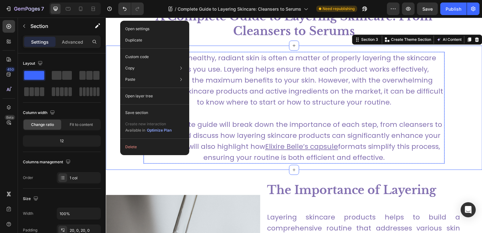
click at [285, 122] on p "This complete guide will break down the importance of each step, from cleansers…" at bounding box center [294, 141] width 300 height 44
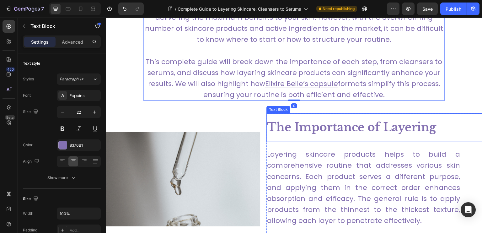
scroll to position [408, 0]
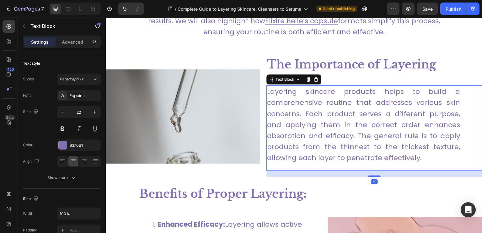
click at [340, 148] on p "Layering skincare products helps to build a comprehensive routine that addresse…" at bounding box center [363, 124] width 193 height 77
click at [416, 152] on p "Layering skincare products helps to build a comprehensive routine that addresse…" at bounding box center [363, 124] width 193 height 77
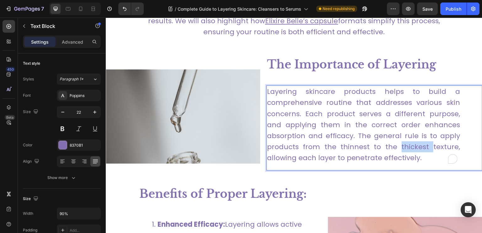
click at [416, 152] on p "Layering skincare products helps to build a comprehensive routine that addresse…" at bounding box center [363, 124] width 193 height 77
click at [417, 159] on p "Layering skincare products helps to build a comprehensive routine that addresse…" at bounding box center [363, 124] width 193 height 77
click at [390, 146] on p "Layering skincare products helps to build a comprehensive routine that addresse…" at bounding box center [363, 124] width 193 height 77
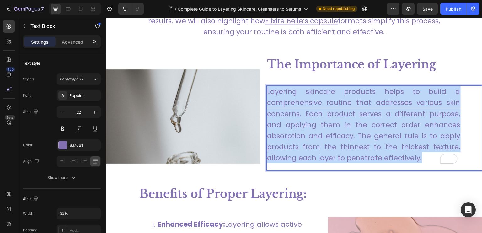
click at [390, 146] on p "Layering skincare products helps to build a comprehensive routine that addresse…" at bounding box center [363, 124] width 193 height 77
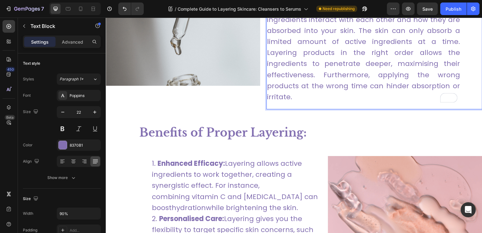
scroll to position [565, 0]
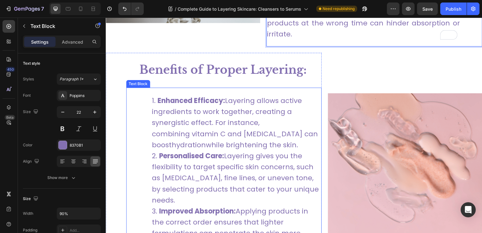
click at [240, 132] on li "Enhanced Efficacy: Layering allows active ingredients to work together, creatin…" at bounding box center [237, 122] width 170 height 55
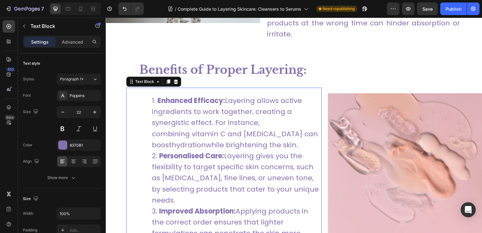
click at [240, 132] on li "Enhanced Efficacy: Layering allows active ingredients to work together, creatin…" at bounding box center [237, 122] width 170 height 55
drag, startPoint x: 301, startPoint y: 145, endPoint x: 229, endPoint y: 103, distance: 82.7
click at [229, 103] on li "Enhanced Efficacy: Layering allows active ingredients to work together, creatin…" at bounding box center [237, 122] width 170 height 55
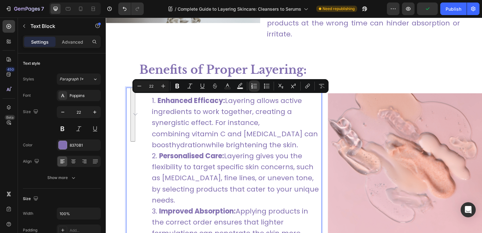
click at [274, 123] on li "Enhanced Efficacy: Layering allows active ingredients to work together, creatin…" at bounding box center [237, 122] width 170 height 55
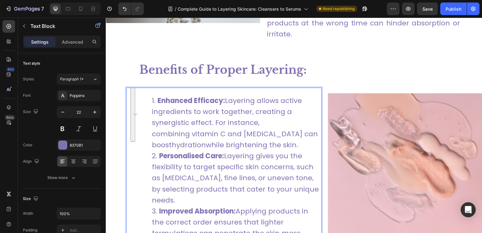
drag, startPoint x: 290, startPoint y: 142, endPoint x: 226, endPoint y: 99, distance: 76.8
click at [226, 99] on li "Enhanced Efficacy: Layering allows active ingredients to work together, creatin…" at bounding box center [237, 122] width 170 height 55
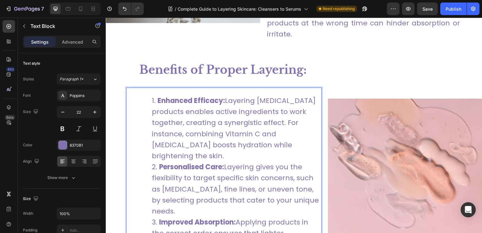
click at [193, 144] on li "Enhanced Efficacy: Layering [MEDICAL_DATA] products enables active ingredients …" at bounding box center [237, 128] width 170 height 66
drag, startPoint x: 194, startPoint y: 143, endPoint x: 225, endPoint y: 144, distance: 30.8
click at [225, 144] on li "Enhanced Efficacy: Layering [MEDICAL_DATA] products enables active ingredients …" at bounding box center [237, 128] width 170 height 66
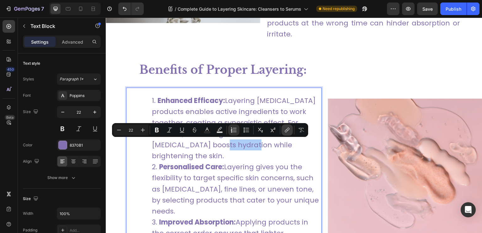
click at [287, 131] on icon "Editor contextual toolbar" at bounding box center [286, 130] width 3 height 3
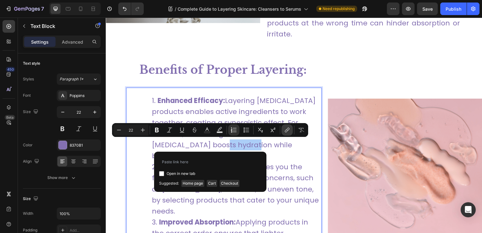
type input "[URL][DOMAIN_NAME][MEDICAL_DATA]"
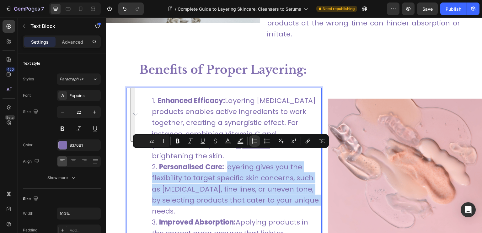
drag, startPoint x: 206, startPoint y: 195, endPoint x: 228, endPoint y: 157, distance: 43.6
click at [228, 161] on li "Personalised Care: Layering gives you the flexibility to target specific skin c…" at bounding box center [237, 188] width 170 height 55
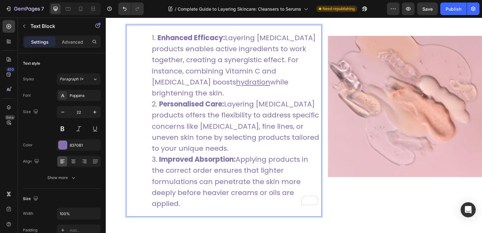
scroll to position [659, 0]
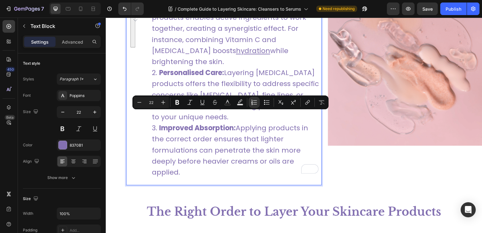
drag, startPoint x: 211, startPoint y: 158, endPoint x: 238, endPoint y: 119, distance: 47.5
click at [238, 122] on li "Improved Absorption: Applying products in the correct order ensures that lighte…" at bounding box center [237, 149] width 170 height 55
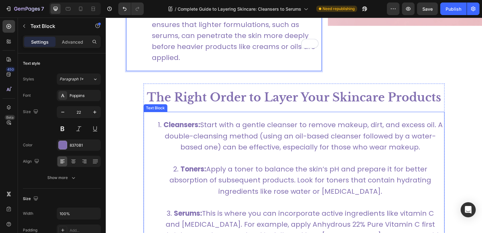
scroll to position [816, 0]
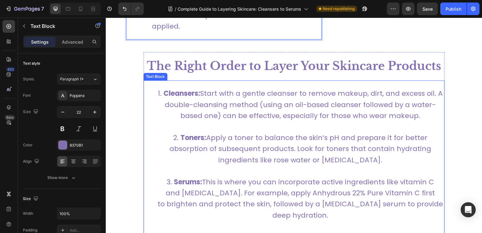
click at [340, 88] on li "Cleansers: Start with a gentle cleanser to remove makeup, dirt, and excess oil.…" at bounding box center [301, 110] width 288 height 44
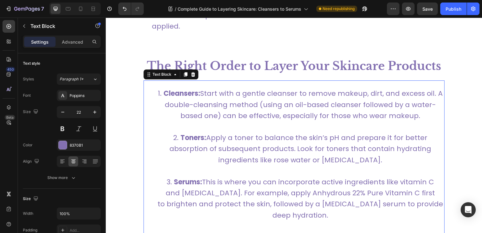
click at [352, 88] on li "Cleansers: Start with a gentle cleanser to remove makeup, dirt, and excess oil.…" at bounding box center [301, 110] width 288 height 44
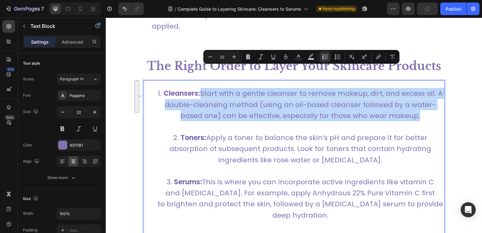
drag, startPoint x: 417, startPoint y: 93, endPoint x: 204, endPoint y: 72, distance: 214.2
click at [204, 88] on li "Cleansers: Start with a gentle cleanser to remove makeup, dirt, and excess oil.…" at bounding box center [301, 110] width 288 height 44
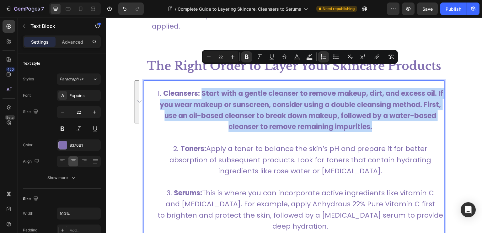
drag, startPoint x: 387, startPoint y: 106, endPoint x: 203, endPoint y: 71, distance: 186.9
click at [203, 88] on li "Cleansers: Start with a gentle cleanser to remove makeup, dirt, and excess oil.…" at bounding box center [301, 115] width 288 height 55
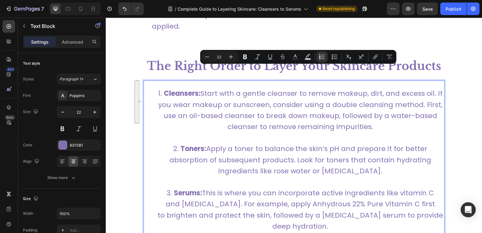
click at [368, 147] on li "Toners: Apply a toner to balance the skin’s pH and prepare it for better absorp…" at bounding box center [301, 165] width 288 height 44
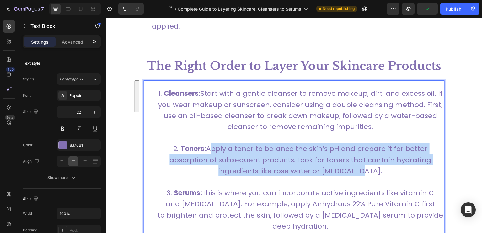
click at [210, 143] on li "Toners: Apply a toner to balance the skin’s pH and prepare it for better absorp…" at bounding box center [301, 165] width 288 height 44
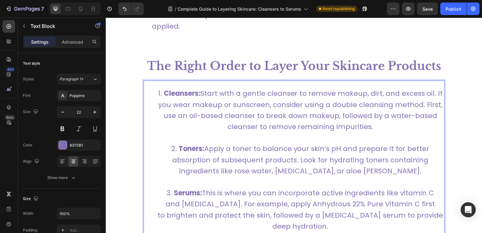
click at [327, 202] on li "Serums: This is where you can incorporate active ingredients like vitamin C and…" at bounding box center [301, 214] width 288 height 55
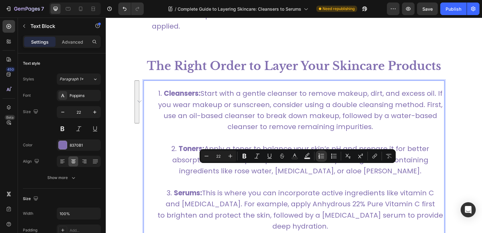
drag, startPoint x: 330, startPoint y: 206, endPoint x: 205, endPoint y: 171, distance: 129.1
click at [205, 187] on li "Serums: This is where you can incorporate active ingredients like vitamin C and…" at bounding box center [301, 214] width 288 height 55
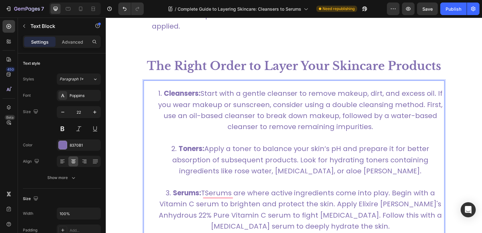
click at [207, 187] on li "Serums: TSerums are where active ingredients come into play. Begin with a Vitam…" at bounding box center [301, 214] width 288 height 55
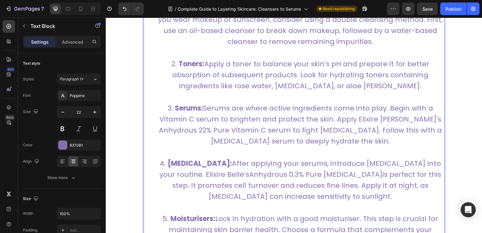
scroll to position [911, 0]
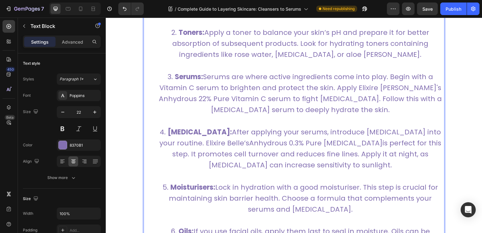
click at [318, 163] on li "[MEDICAL_DATA]: After applying your serums, introduce [MEDICAL_DATA] into your …" at bounding box center [301, 154] width 288 height 55
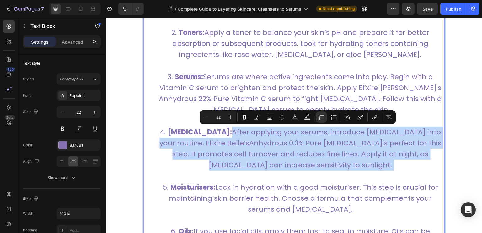
drag, startPoint x: 318, startPoint y: 163, endPoint x: 206, endPoint y: 133, distance: 116.3
click at [206, 133] on li "Retinol: After applying your serums, introduce retinol into your routine. Elixi…" at bounding box center [301, 154] width 288 height 55
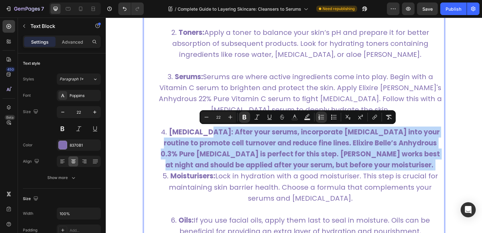
drag, startPoint x: 362, startPoint y: 163, endPoint x: 203, endPoint y: 134, distance: 162.2
click at [203, 134] on li "Retinol: After your serums, incorporate retinol into your routine to promote ce…" at bounding box center [301, 149] width 288 height 44
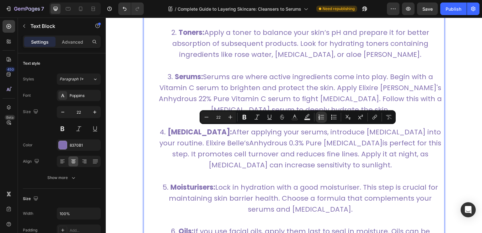
click at [310, 160] on li "Retinol: After applying your serums, introduce retinol into your routine. Elixi…" at bounding box center [301, 154] width 288 height 55
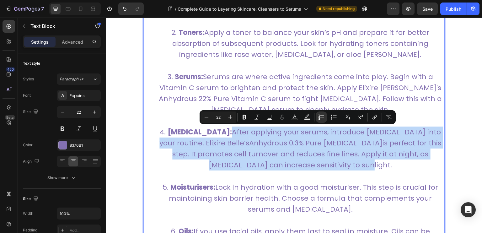
drag, startPoint x: 312, startPoint y: 165, endPoint x: 201, endPoint y: 133, distance: 115.2
click at [201, 133] on li "Retinol: After applying your serums, introduce retinol into your routine. Elixi…" at bounding box center [301, 154] width 288 height 55
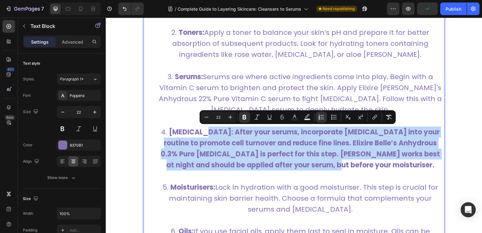
drag, startPoint x: 364, startPoint y: 165, endPoint x: 200, endPoint y: 132, distance: 166.8
click at [200, 132] on li "Retinol: After your serums, incorporate retinol into your routine to promote ce…" at bounding box center [301, 154] width 288 height 55
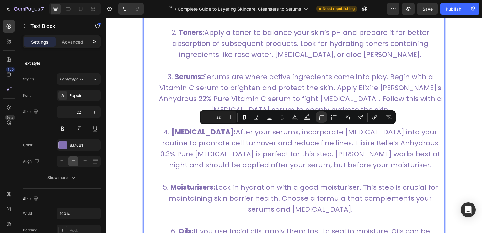
click at [343, 168] on li "Retinol: After your serums, incorporate retinol into your routine to promote ce…" at bounding box center [301, 154] width 288 height 55
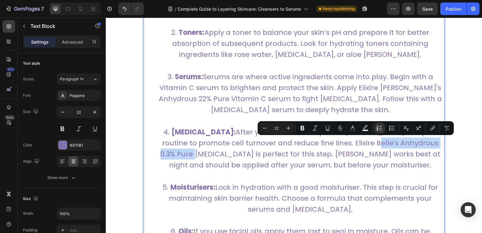
drag, startPoint x: 309, startPoint y: 143, endPoint x: 404, endPoint y: 143, distance: 95.2
click at [404, 143] on li "Retinol: After your serums, incorporate retinol into your routine to promote ce…" at bounding box center [301, 154] width 288 height 55
click at [433, 128] on icon "Editor contextual toolbar" at bounding box center [433, 128] width 6 height 6
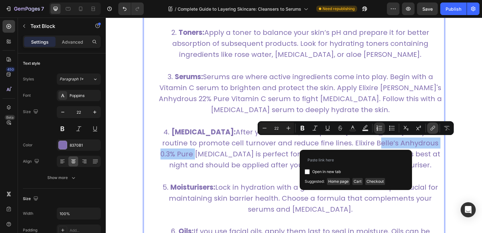
type input "https://elixirebelle.com/products/anhydrous-0-3-pure-retinol"
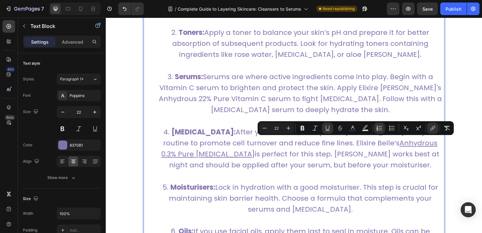
scroll to position [942, 0]
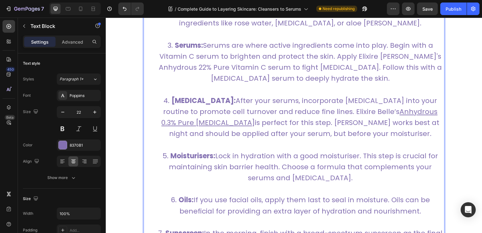
click at [327, 176] on li "Moisturisers: Lock in hydration with a good moisturiser. This step is crucial f…" at bounding box center [301, 172] width 288 height 44
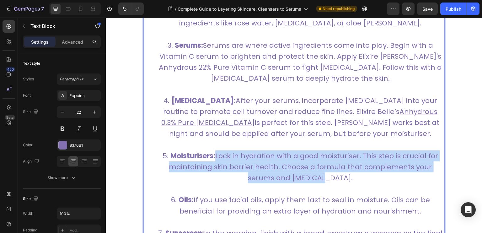
drag, startPoint x: 319, startPoint y: 176, endPoint x: 217, endPoint y: 156, distance: 104.0
click at [217, 156] on li "Moisturisers: Lock in hydration with a good moisturiser. This step is crucial f…" at bounding box center [301, 172] width 288 height 44
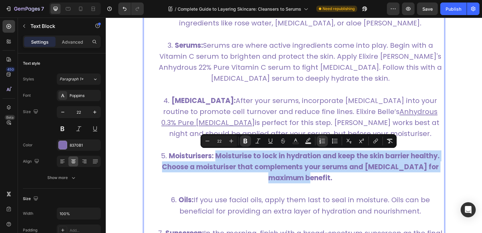
drag, startPoint x: 313, startPoint y: 178, endPoint x: 213, endPoint y: 158, distance: 102.8
click at [213, 158] on li "Moisturisers: Moisturise to lock in hydration and keep the skin barrier healthy…" at bounding box center [301, 172] width 288 height 44
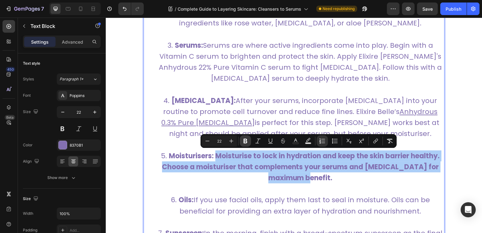
click at [244, 143] on icon "Editor contextual toolbar" at bounding box center [246, 141] width 4 height 5
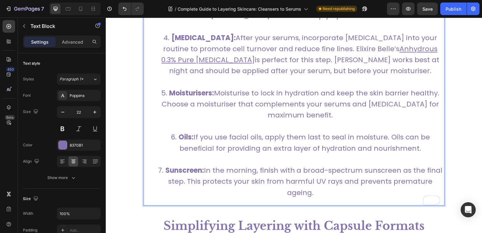
scroll to position [1036, 0]
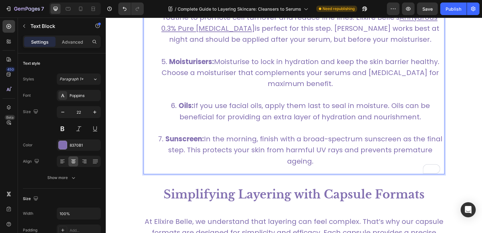
click at [418, 113] on li "Oils: If you use facial oils, apply them last to seal in moisture. Oils can be …" at bounding box center [301, 116] width 288 height 33
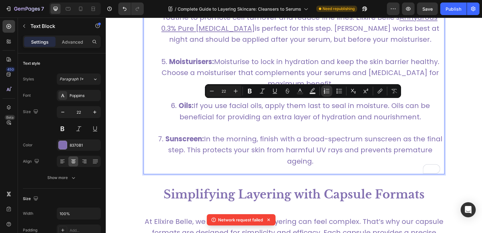
drag, startPoint x: 418, startPoint y: 116, endPoint x: 195, endPoint y: 106, distance: 223.2
click at [195, 106] on li "Oils: If you use facial oils, apply them last to seal in moisture. Oils can be …" at bounding box center [301, 116] width 288 height 33
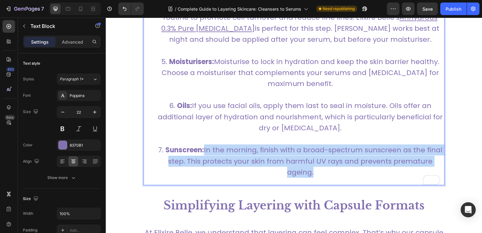
drag, startPoint x: 317, startPoint y: 170, endPoint x: 206, endPoint y: 150, distance: 112.3
click at [206, 150] on li "Sunscreen: In the morning, finish with a broad-spectrum sunscreen as the final …" at bounding box center [301, 160] width 288 height 33
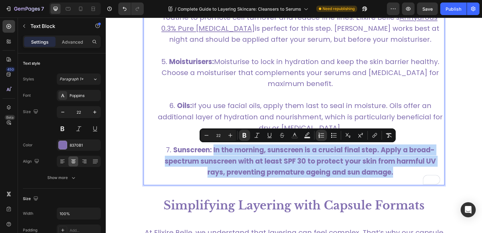
drag, startPoint x: 397, startPoint y: 173, endPoint x: 210, endPoint y: 149, distance: 188.0
click at [210, 149] on li "Sunscreen: In the morning, sunscreen is a crucial final step. Apply a broad-spe…" at bounding box center [301, 160] width 288 height 33
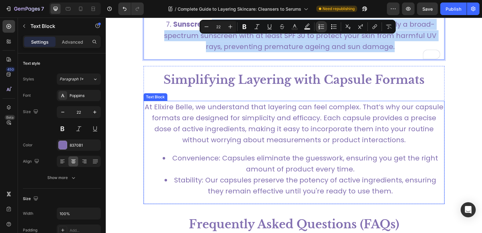
scroll to position [1193, 0]
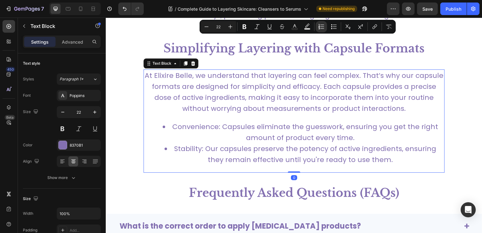
click at [281, 133] on li "Convenience: Capsules eliminate the guesswork, ensuring you get the right amoun…" at bounding box center [301, 132] width 288 height 22
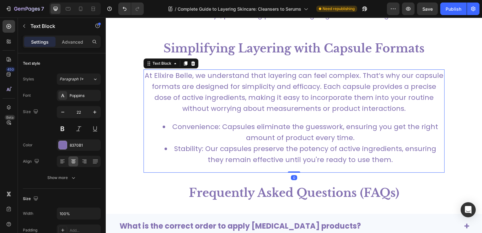
click at [281, 132] on li "Convenience: Capsules eliminate the guesswork, ensuring you get the right amoun…" at bounding box center [301, 132] width 288 height 22
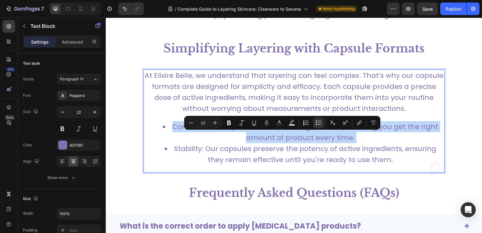
click at [281, 132] on li "Convenience: Capsules eliminate the guesswork, ensuring you get the right amoun…" at bounding box center [301, 132] width 288 height 22
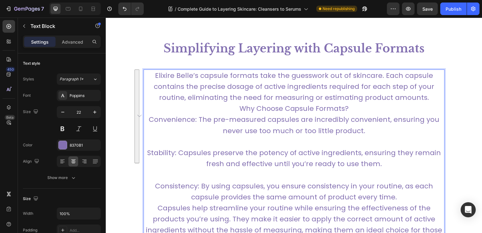
scroll to position [1224, 0]
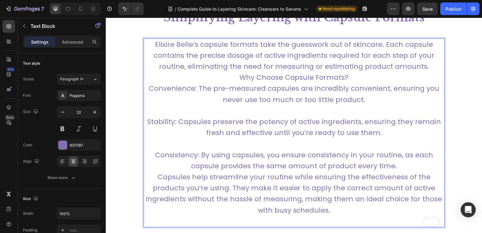
click at [400, 163] on p "Consistency: By using capsules, you ensure consistency in your routine, as each…" at bounding box center [294, 182] width 300 height 89
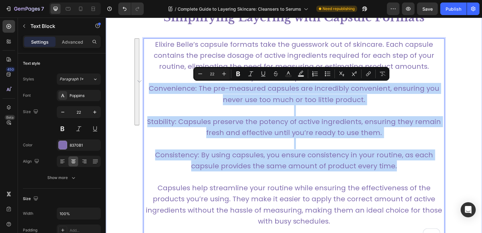
drag, startPoint x: 400, startPoint y: 165, endPoint x: 138, endPoint y: 90, distance: 272.8
click at [138, 89] on div "Simplifying Layering with Capsule Formats Text Block Elixire Belle’s capsule fo…" at bounding box center [294, 120] width 377 height 235
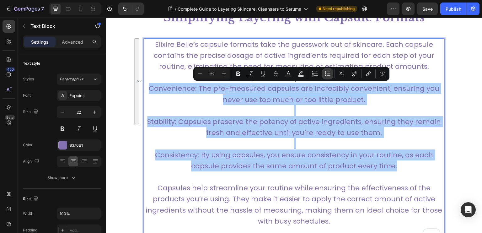
click at [330, 77] on button "Bulleted List" at bounding box center [327, 73] width 11 height 11
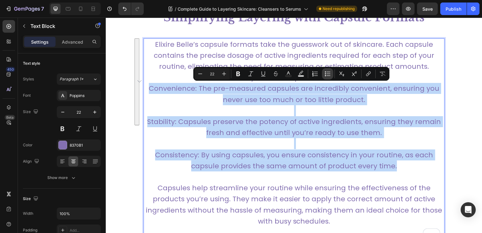
type input "22"
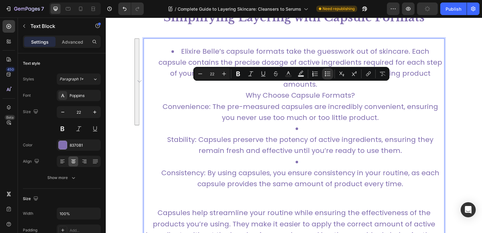
click at [250, 123] on li "Stability: Capsules preserve the potency of active ingredients, ensuring they r…" at bounding box center [301, 139] width 288 height 33
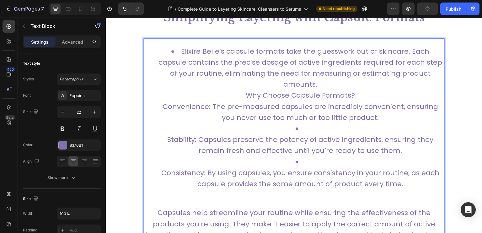
click at [169, 49] on li "Elixire Belle’s capsule formats take the guesswork out of skincare. Each capsul…" at bounding box center [301, 84] width 288 height 77
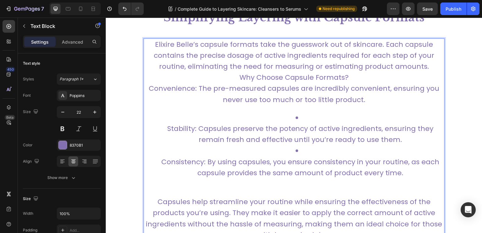
click at [153, 89] on p "Elixire Belle’s capsule formats take the guesswork out of skincare. Each capsul…" at bounding box center [294, 72] width 300 height 66
click at [150, 89] on p "Elixire Belle’s capsule formats take the guesswork out of skincare. Each capsul…" at bounding box center [294, 72] width 300 height 66
click at [358, 76] on p "Elixire Belle’s capsule formats take the guesswork out of skincare. Each capsul…" at bounding box center [294, 72] width 300 height 66
click at [425, 66] on p "Elixire Belle’s capsule formats take the guesswork out of skincare. Each capsul…" at bounding box center [294, 72] width 300 height 66
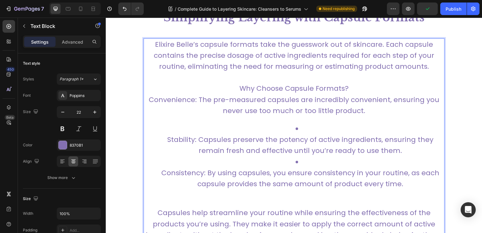
click at [352, 88] on p "⁠⁠⁠⁠⁠⁠⁠ Why Choose Capsule Formats? Convenience: The pre-measured capsules are …" at bounding box center [294, 94] width 300 height 44
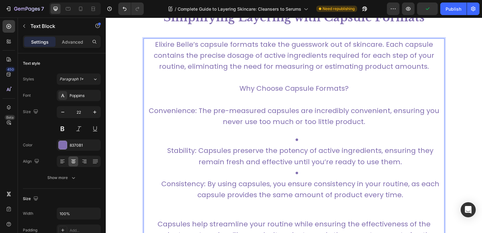
click at [306, 87] on p "Why Choose Capsule Formats?" at bounding box center [294, 83] width 300 height 22
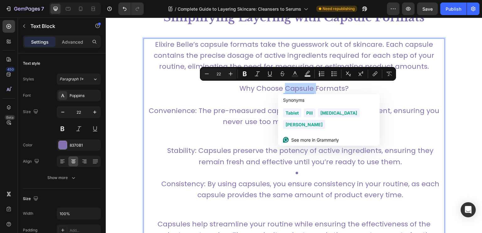
click at [301, 104] on div "Synonyms" at bounding box center [329, 100] width 102 height 12
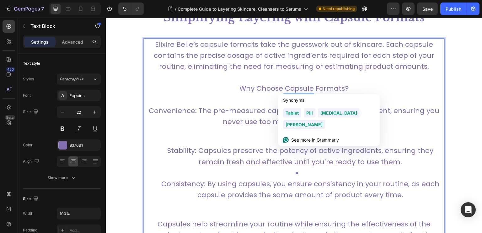
click at [258, 102] on p "Convenience: The pre-measured capsules are incredibly convenient, ensuring you …" at bounding box center [294, 110] width 300 height 33
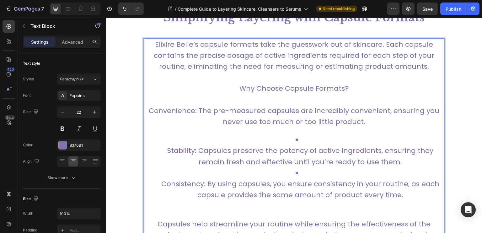
click at [152, 111] on p "⁠⁠⁠⁠⁠⁠⁠ Convenience: The pre-measured capsules are incredibly convenient, ensur…" at bounding box center [294, 110] width 300 height 33
click at [148, 110] on p "Convenience: The pre-measured capsules are incredibly convenient, ensuring you …" at bounding box center [294, 110] width 300 height 33
click at [151, 110] on p "Convenience: The pre-measured capsules are incredibly convenient, ensuring you …" at bounding box center [294, 110] width 300 height 33
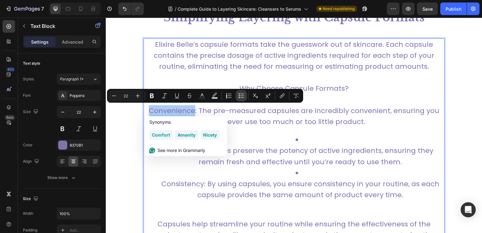
click at [241, 97] on icon "Editor contextual toolbar" at bounding box center [241, 96] width 6 height 6
type input "22"
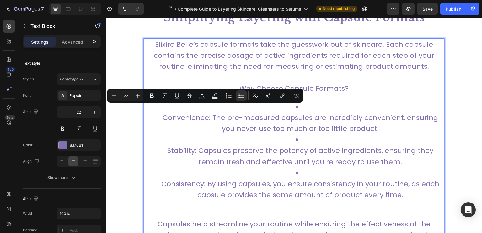
click at [285, 133] on li "Convenience: The pre-measured capsules are incredibly convenient, ensuring you …" at bounding box center [301, 117] width 288 height 33
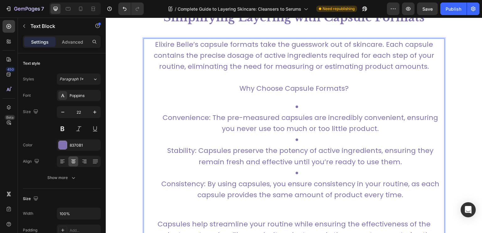
click at [163, 117] on li "Convenience: The pre-measured capsules are incredibly convenient, ensuring you …" at bounding box center [301, 117] width 288 height 33
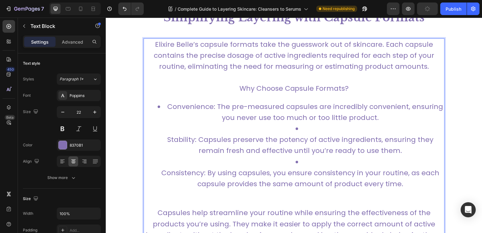
click at [170, 138] on li "Stability: Capsules preserve the potency of active ingredients, ensuring they r…" at bounding box center [301, 139] width 288 height 33
click at [166, 140] on li "Stability: Capsules preserve the potency of active ingredients, ensuring they r…" at bounding box center [301, 139] width 288 height 33
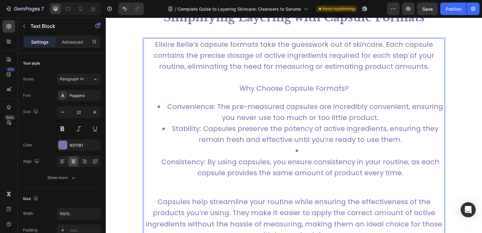
click at [163, 161] on li "Consistency: By using capsules, you ensure consistency in your routine, as each…" at bounding box center [301, 161] width 288 height 33
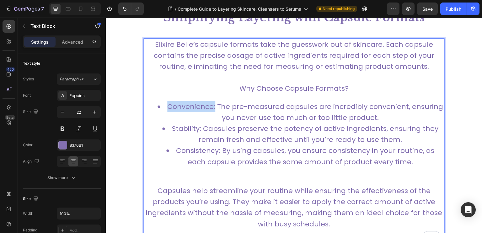
drag, startPoint x: 216, startPoint y: 109, endPoint x: 170, endPoint y: 108, distance: 45.5
click at [170, 108] on li "Convenience: The pre-measured capsules are incredibly convenient, ensuring you …" at bounding box center [301, 112] width 288 height 22
click at [159, 114] on li "Convenience: The pre-measured capsules are incredibly convenient, ensuring you …" at bounding box center [301, 112] width 288 height 22
click at [217, 109] on li "Convenience: The pre-measured capsules are incredibly convenient, ensuring you …" at bounding box center [301, 112] width 288 height 22
drag, startPoint x: 216, startPoint y: 108, endPoint x: 167, endPoint y: 106, distance: 48.7
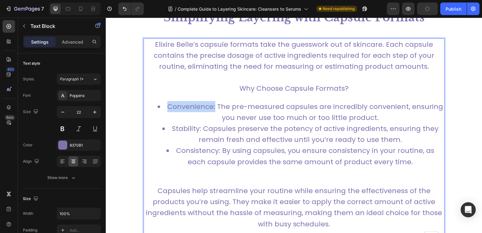
click at [167, 106] on li "Convenience: The pre-measured capsules are incredibly convenient, ensuring you …" at bounding box center [301, 112] width 288 height 22
drag, startPoint x: 203, startPoint y: 128, endPoint x: 172, endPoint y: 125, distance: 30.7
click at [172, 125] on li "Stability: Capsules preserve the potency of active ingredients, ensuring they r…" at bounding box center [301, 134] width 288 height 22
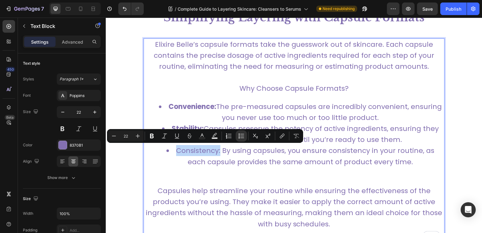
drag, startPoint x: 220, startPoint y: 150, endPoint x: 176, endPoint y: 148, distance: 44.0
click at [176, 148] on li "Consistency: By using capsules, you ensure consistency in your routine, as each…" at bounding box center [301, 156] width 288 height 22
click at [169, 178] on p "Capsules help streamline your routine while ensuring the effectiveness of the p…" at bounding box center [294, 207] width 300 height 66
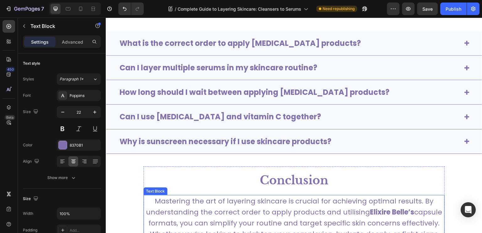
scroll to position [1570, 0]
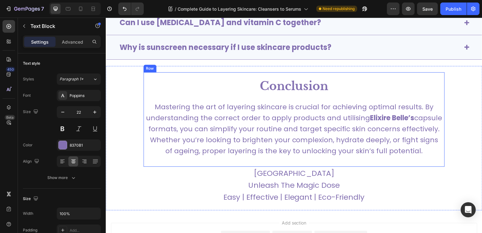
click at [320, 134] on p "Mastering the art of layering skincare is crucial for achieving optimal results…" at bounding box center [294, 128] width 300 height 55
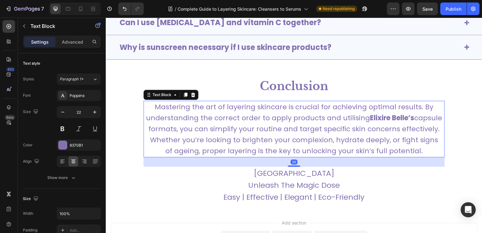
click at [320, 134] on p "Mastering the art of layering skincare is crucial for achieving optimal results…" at bounding box center [294, 128] width 300 height 55
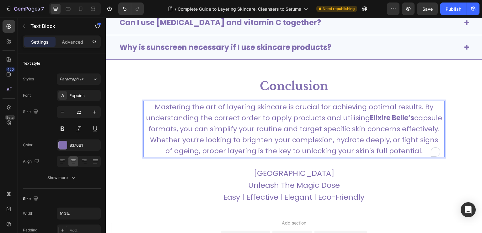
click at [320, 134] on p "Mastering the art of layering skincare is crucial for achieving optimal results…" at bounding box center [294, 128] width 300 height 55
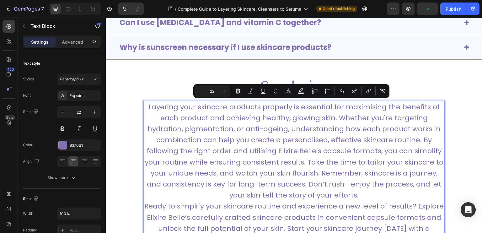
scroll to position [1597, 0]
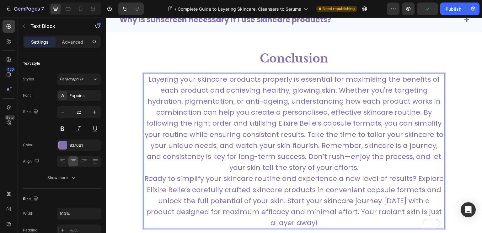
click at [356, 167] on p "Layering your skincare products properly is essential for maximising the benefi…" at bounding box center [294, 151] width 300 height 155
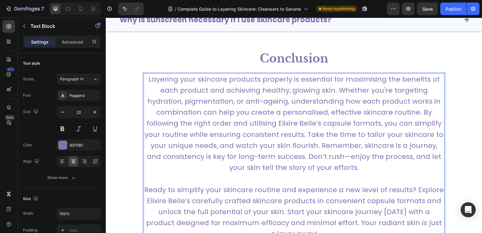
scroll to position [1629, 0]
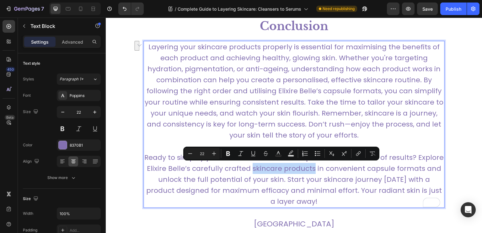
drag, startPoint x: 251, startPoint y: 169, endPoint x: 312, endPoint y: 171, distance: 61.3
click at [312, 171] on p "⁠⁠⁠⁠⁠⁠⁠ Ready to simplify your skincare routine and experience a new level of r…" at bounding box center [294, 174] width 300 height 66
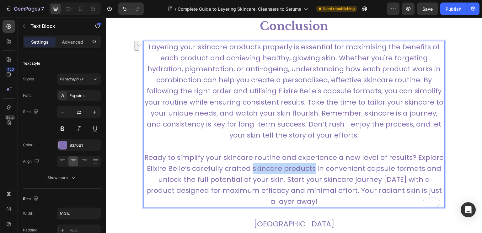
click at [312, 171] on p "Ready to simplify your skincare routine and experience a new level of results? …" at bounding box center [294, 174] width 300 height 66
drag, startPoint x: 312, startPoint y: 171, endPoint x: 251, endPoint y: 169, distance: 61.6
click at [251, 169] on p "Ready to simplify your skincare routine and experience a new level of results? …" at bounding box center [294, 174] width 300 height 66
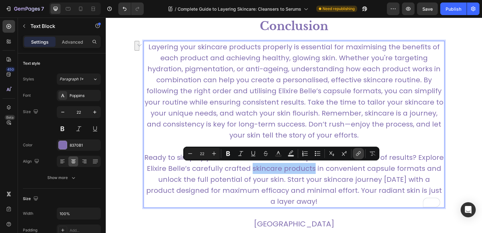
click at [359, 155] on icon "Editor contextual toolbar" at bounding box center [358, 153] width 6 height 6
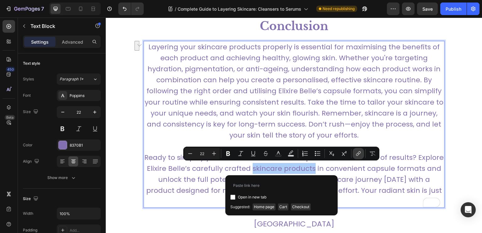
type input "https://elixirebelle.com/collections/all"
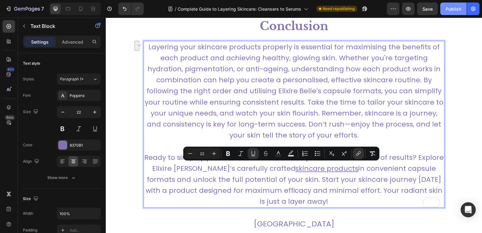
click at [459, 6] on div "Publish" at bounding box center [454, 9] width 16 height 7
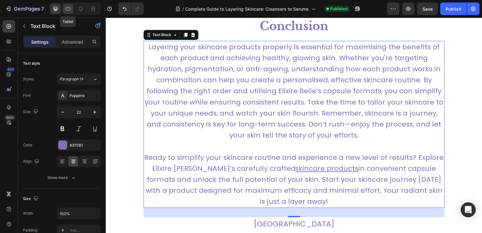
click at [64, 11] on div at bounding box center [68, 9] width 10 height 10
type input "16"
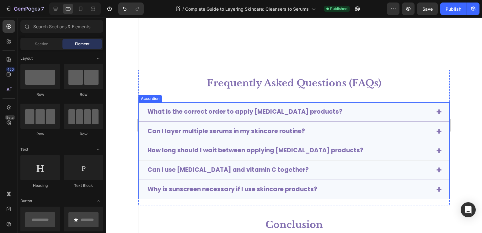
scroll to position [1193, 0]
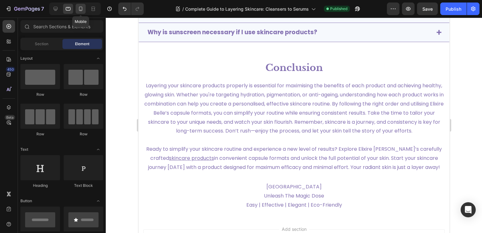
click at [77, 7] on div at bounding box center [81, 9] width 10 height 10
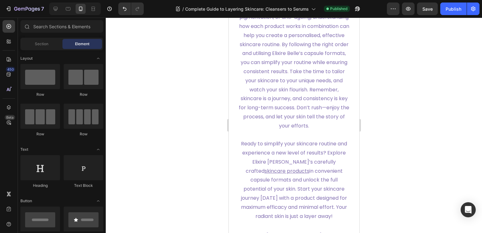
scroll to position [2355, 0]
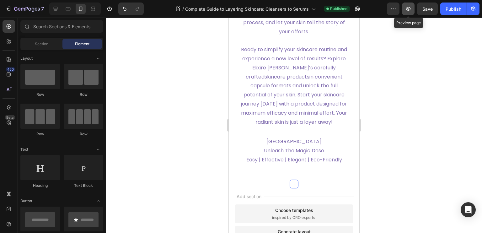
click at [411, 7] on icon "button" at bounding box center [408, 9] width 6 height 6
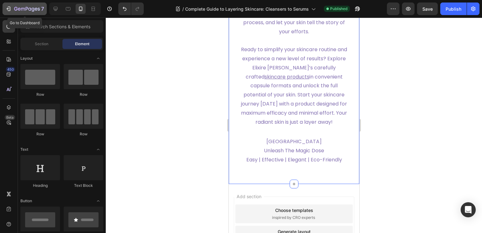
click at [28, 7] on icon "button" at bounding box center [27, 9] width 26 height 5
